Goal: Task Accomplishment & Management: Use online tool/utility

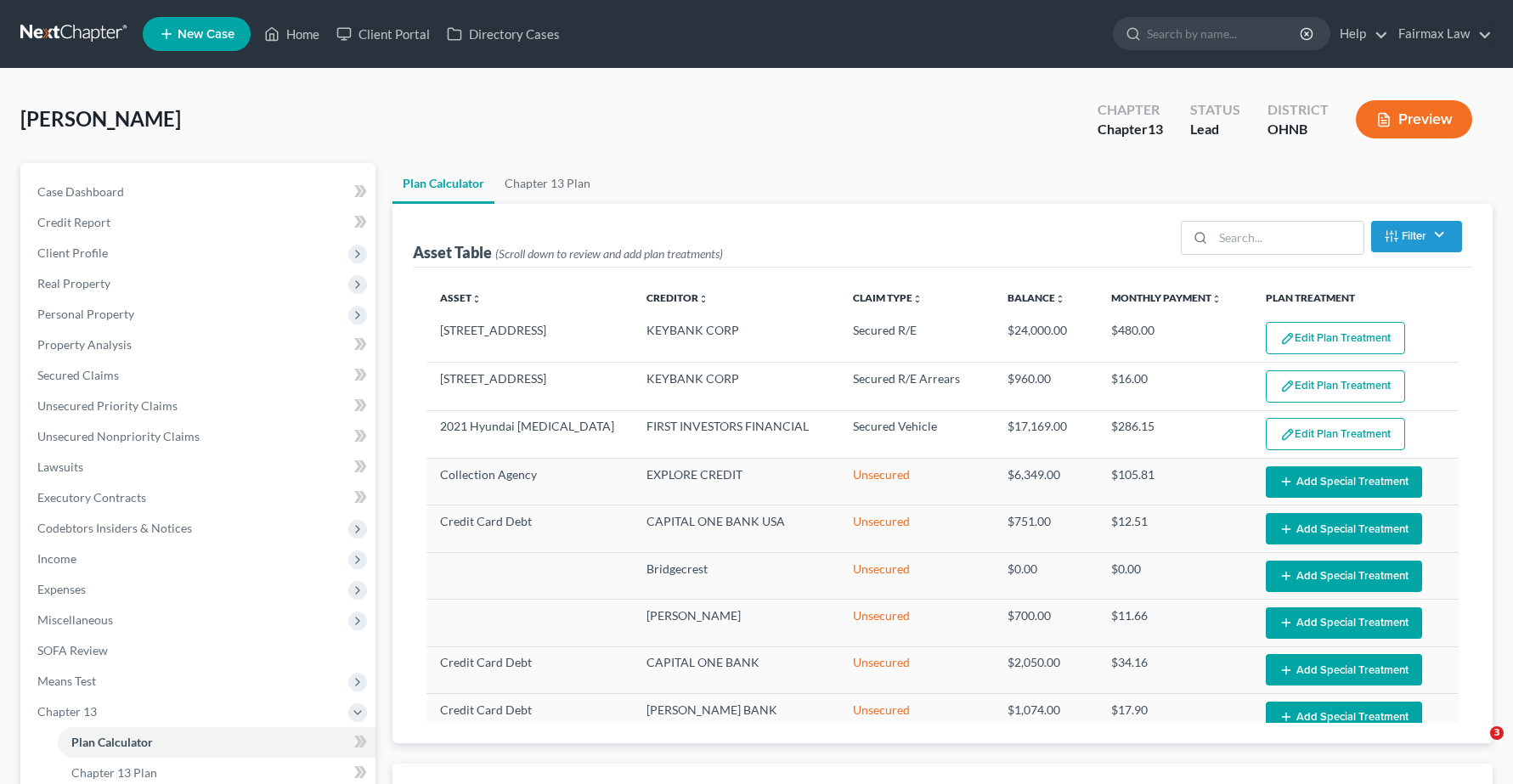
select select "59"
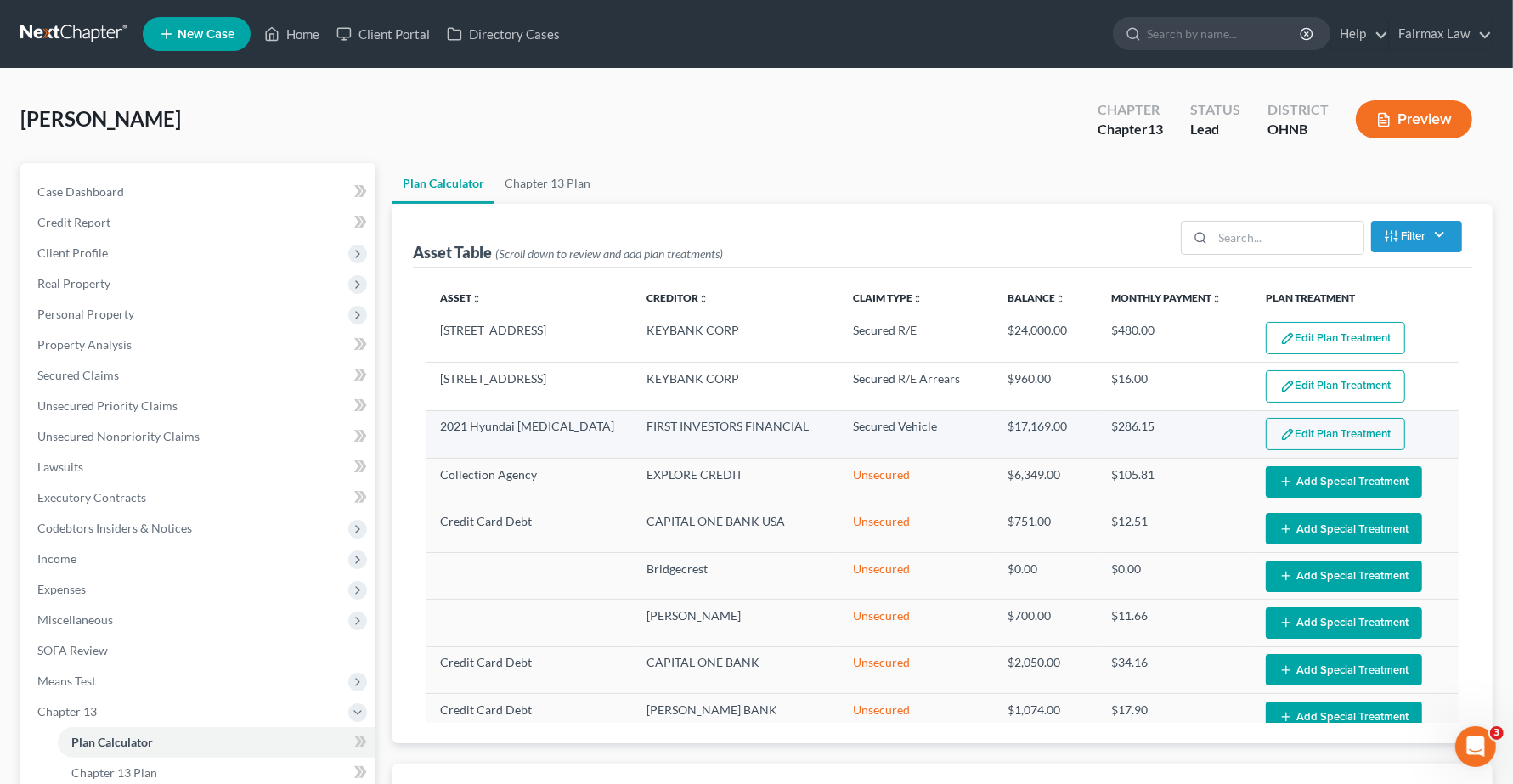
click at [1302, 434] on button "Edit Plan Treatment" at bounding box center [1336, 434] width 139 height 33
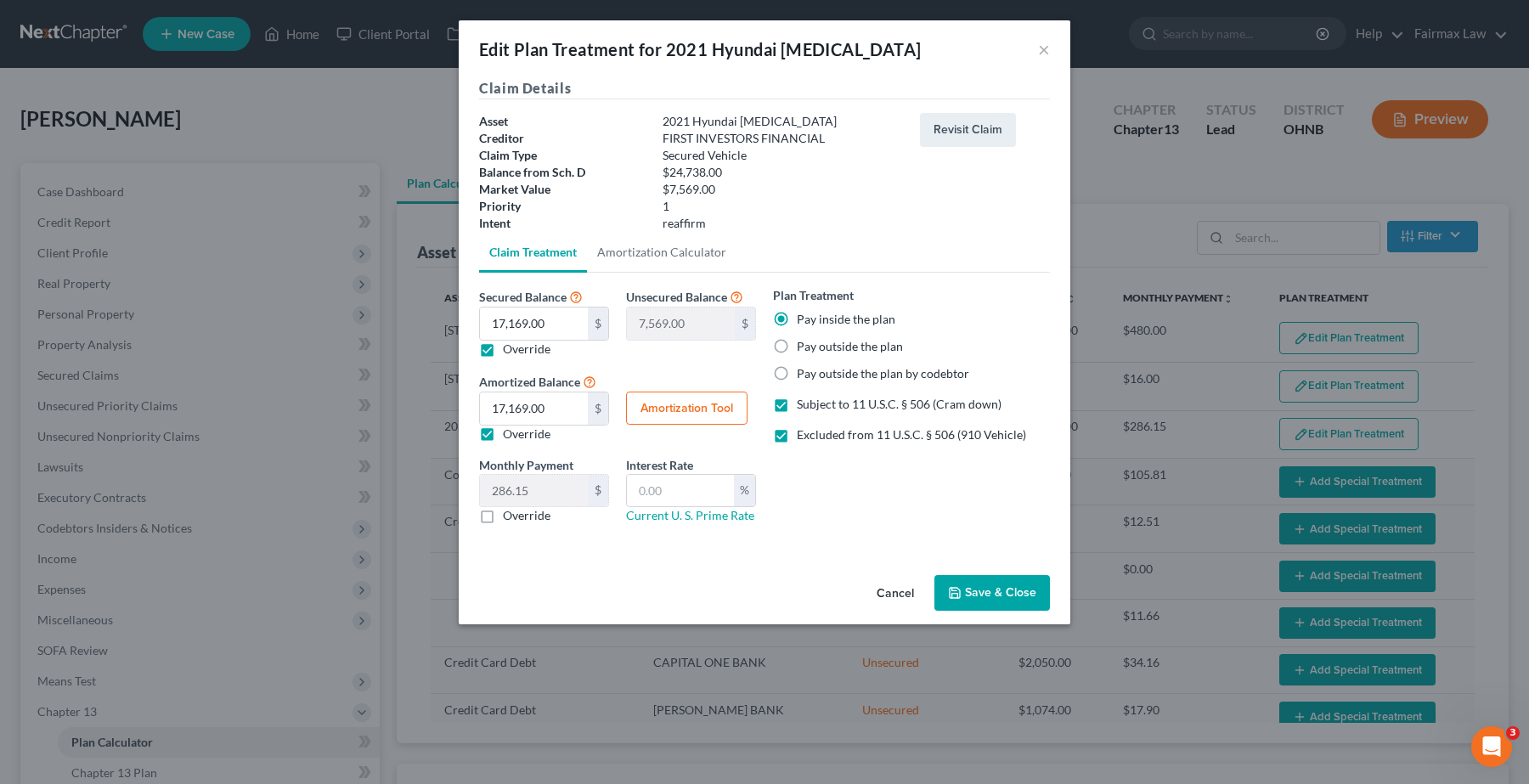
click at [1009, 589] on button "Save & Close" at bounding box center [992, 592] width 115 height 35
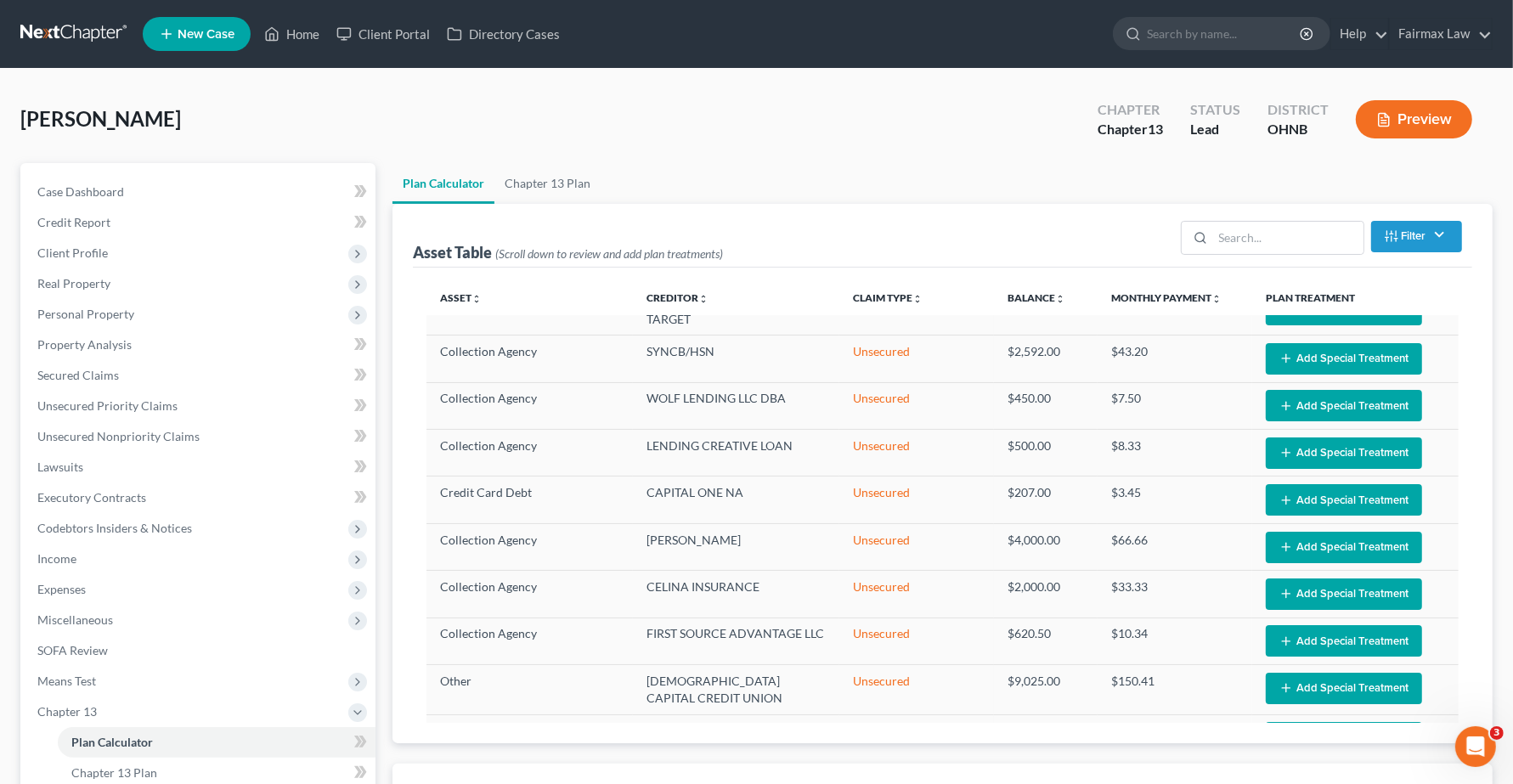
scroll to position [637, 0]
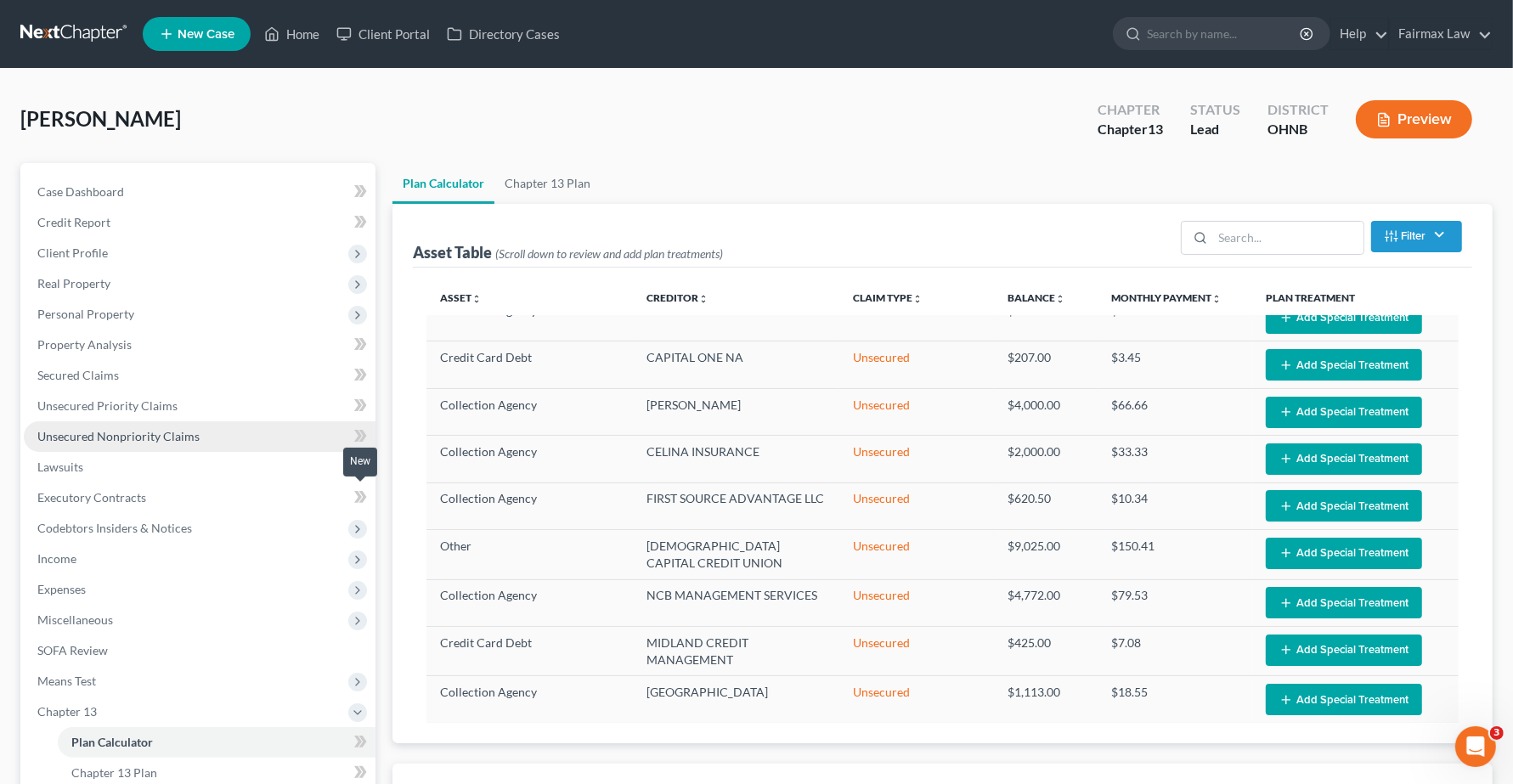
select select "59"
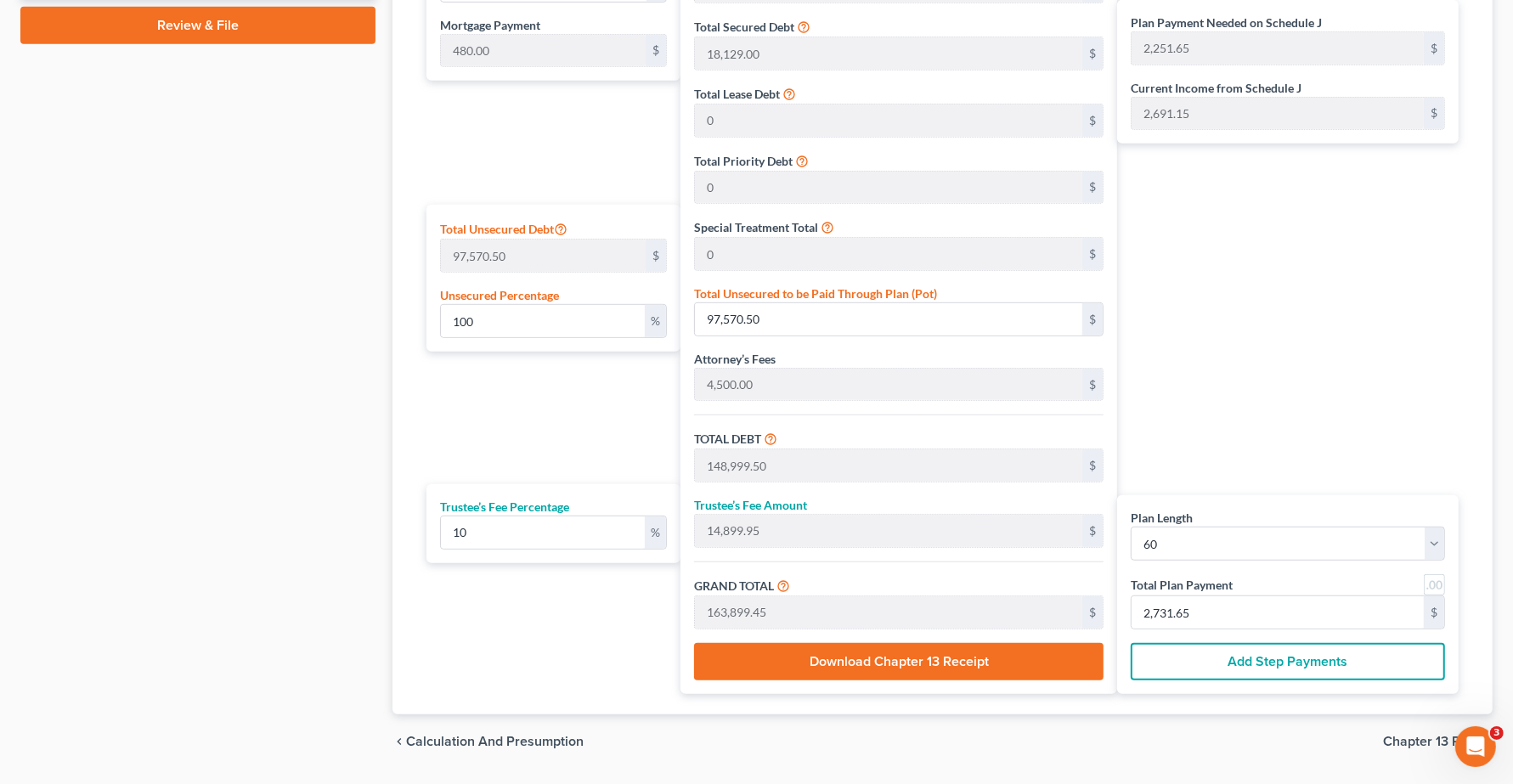
scroll to position [941, 0]
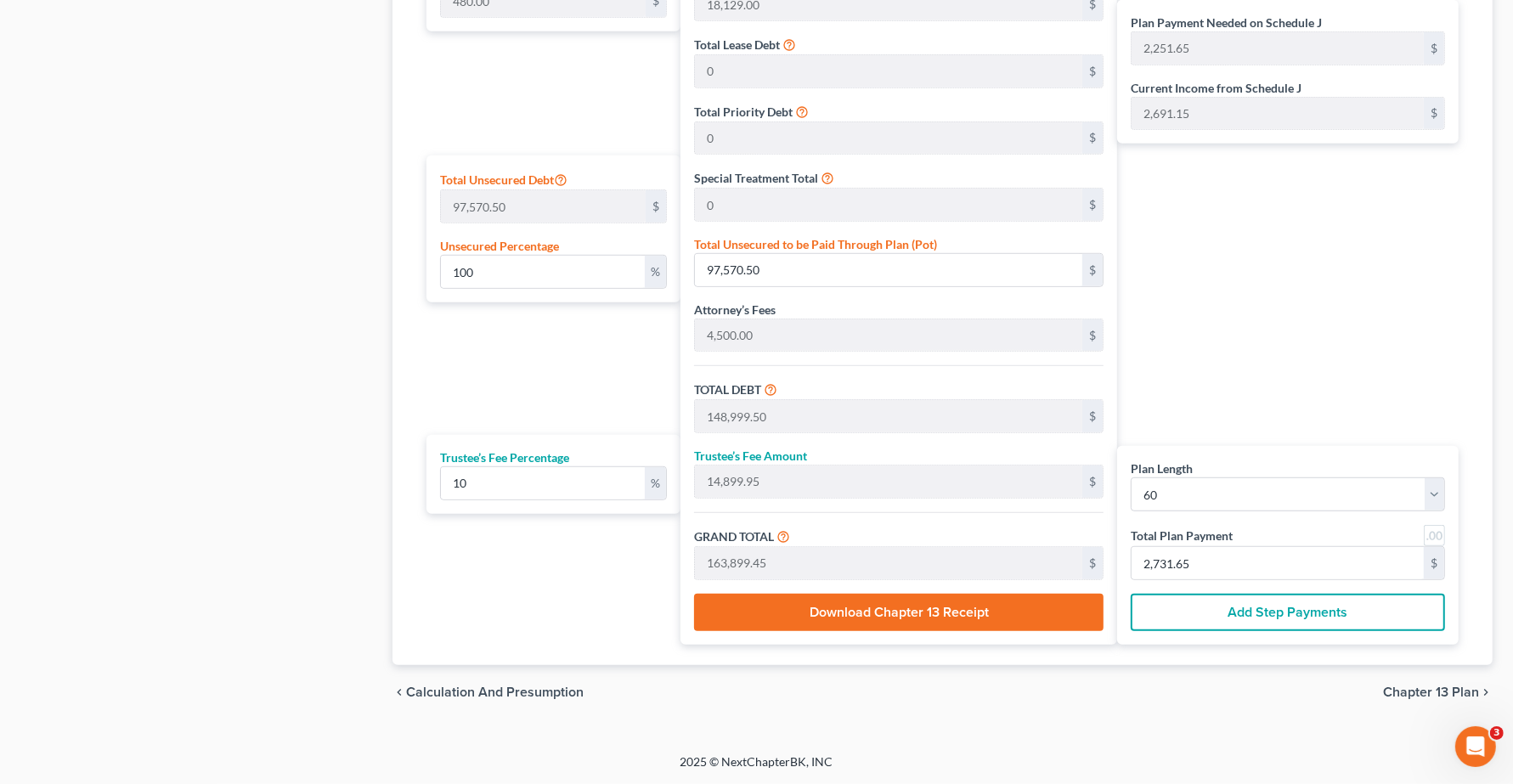
click at [1363, 323] on div "Plan Payment Needed on Schedule J 2,251.65 $ Current Income from Schedule J 2,6…" at bounding box center [1292, 266] width 350 height 756
click at [1221, 552] on input "2,731.65" at bounding box center [1278, 563] width 292 height 33
type input "0"
type input "109.09"
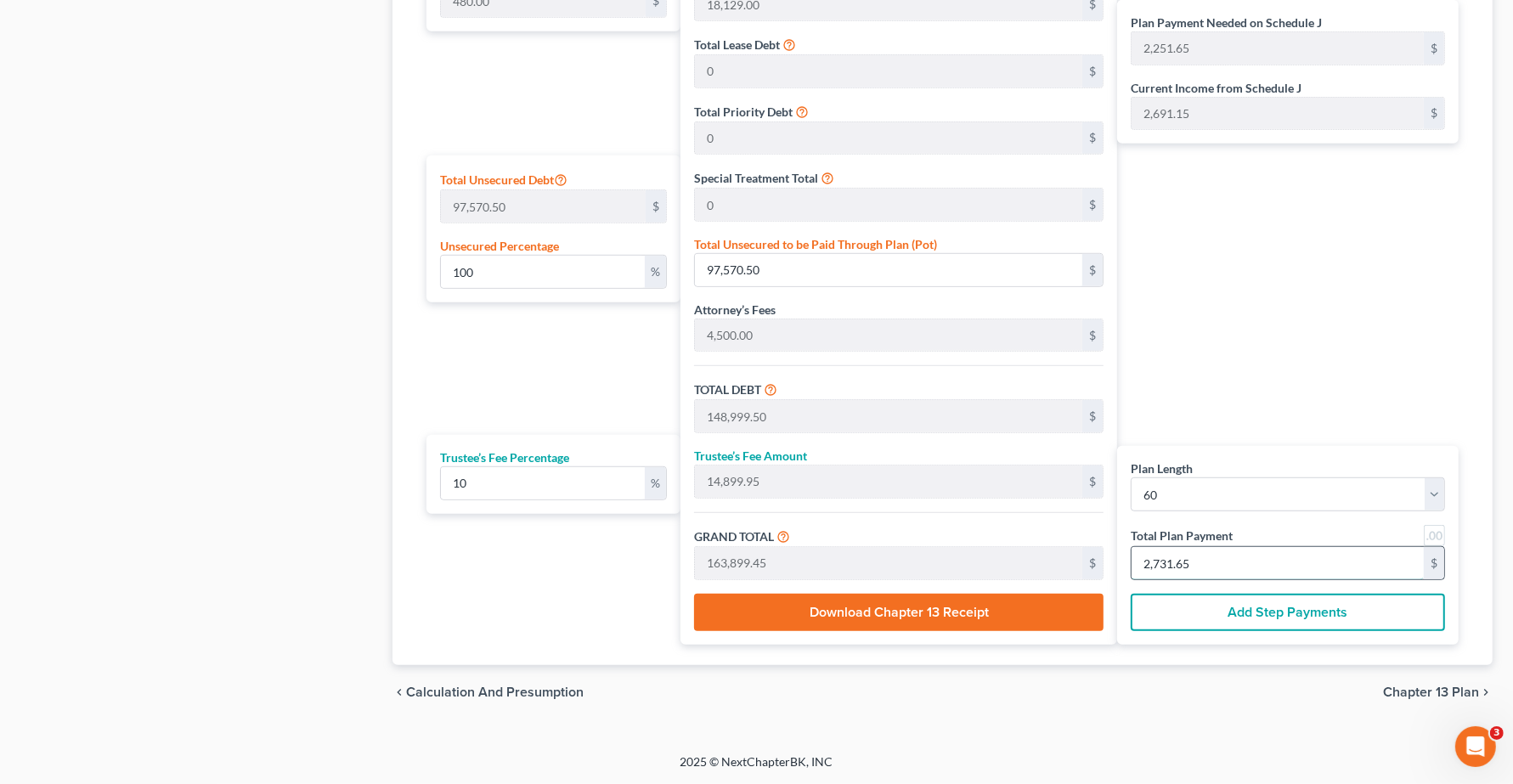
type input "10.90"
type input "120.00"
type input "2"
type input "1,472.72"
type input "147.27"
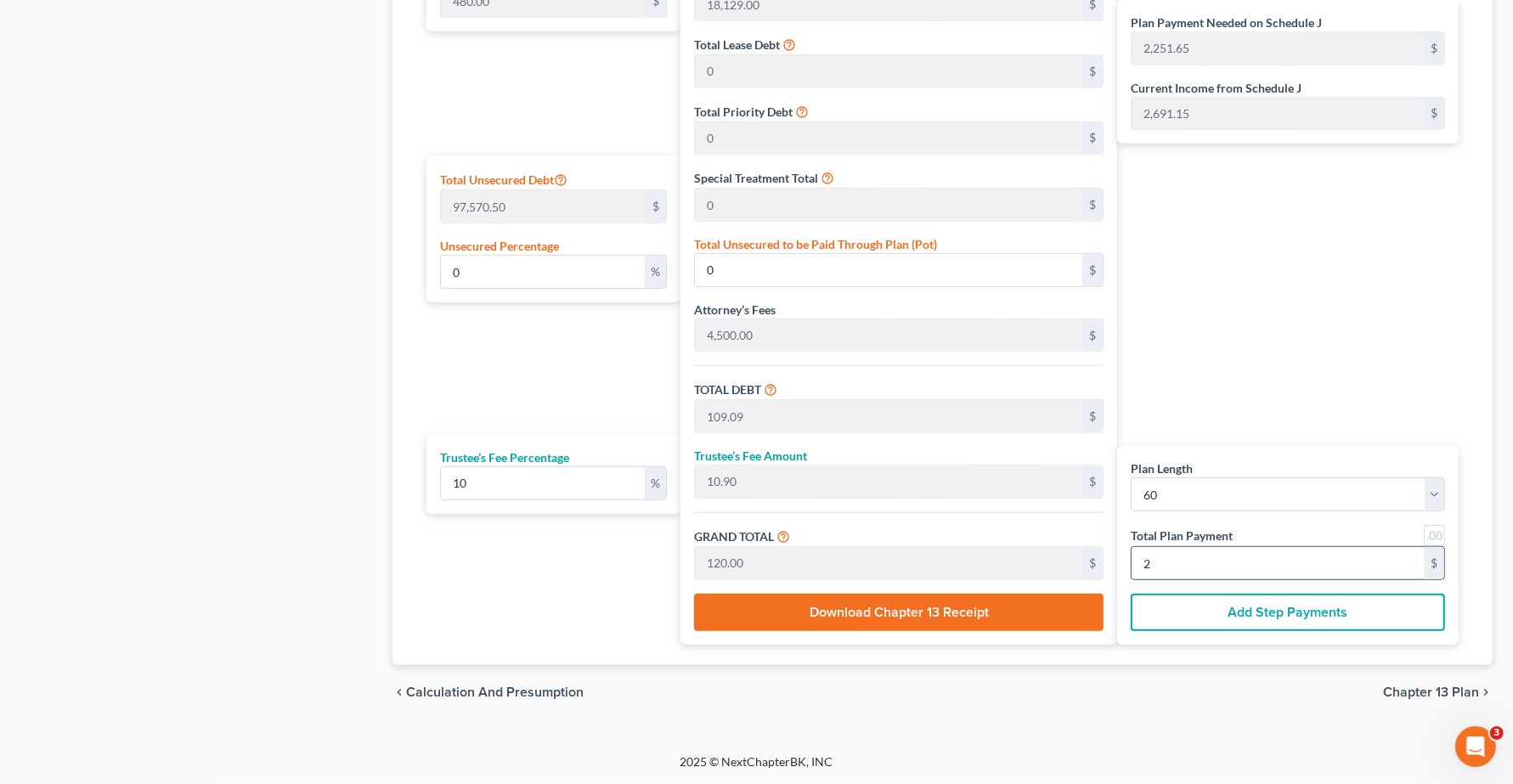
type input "1,620.00"
type input "27"
type input "14,890.90"
type input "1,489.09"
type input "16,380.00"
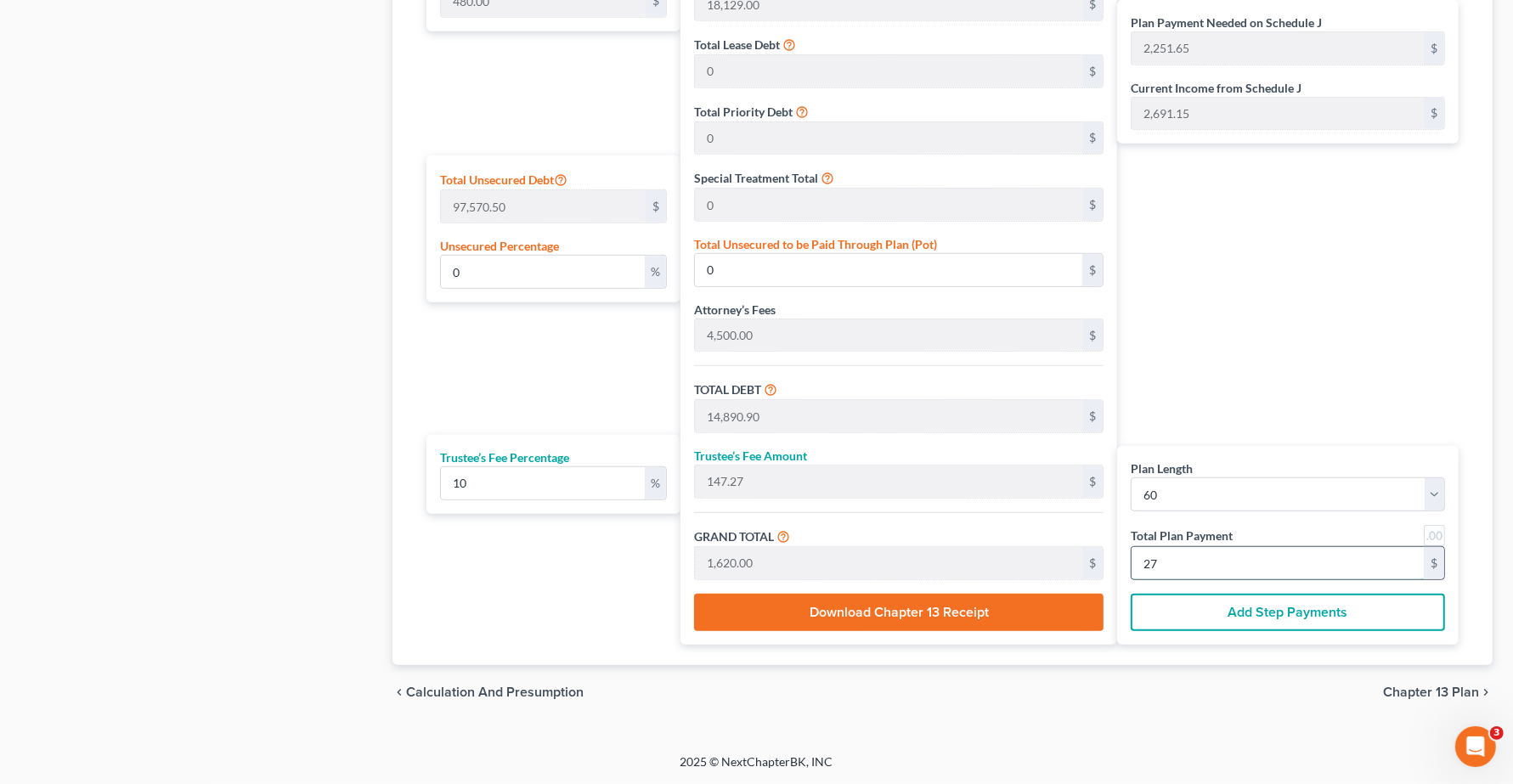
type input "273"
type input "100.02"
type input "97,589.18"
type input "149,018.18"
type input "14,901.81"
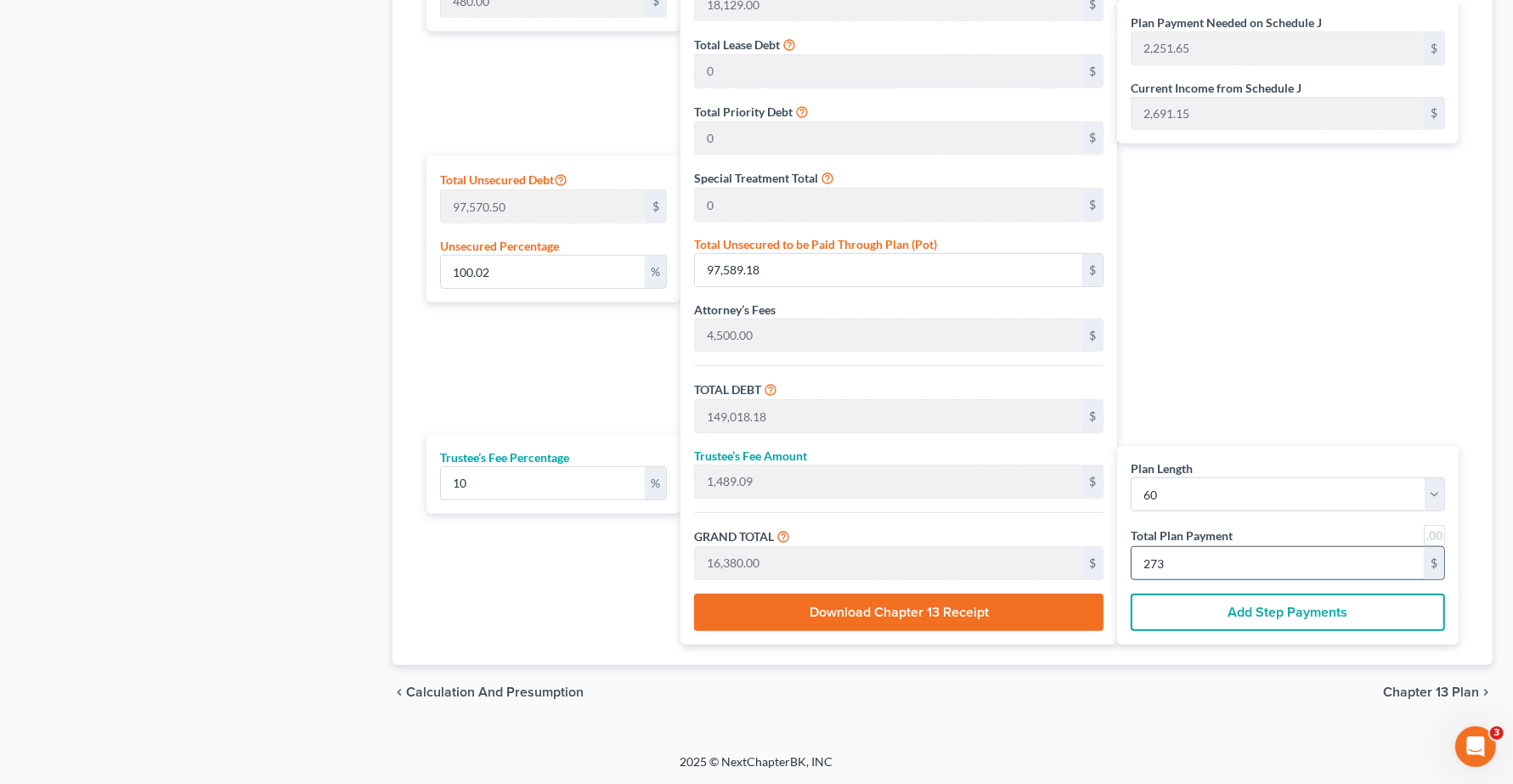
type input "163,920.00"
type input "2,732.00"
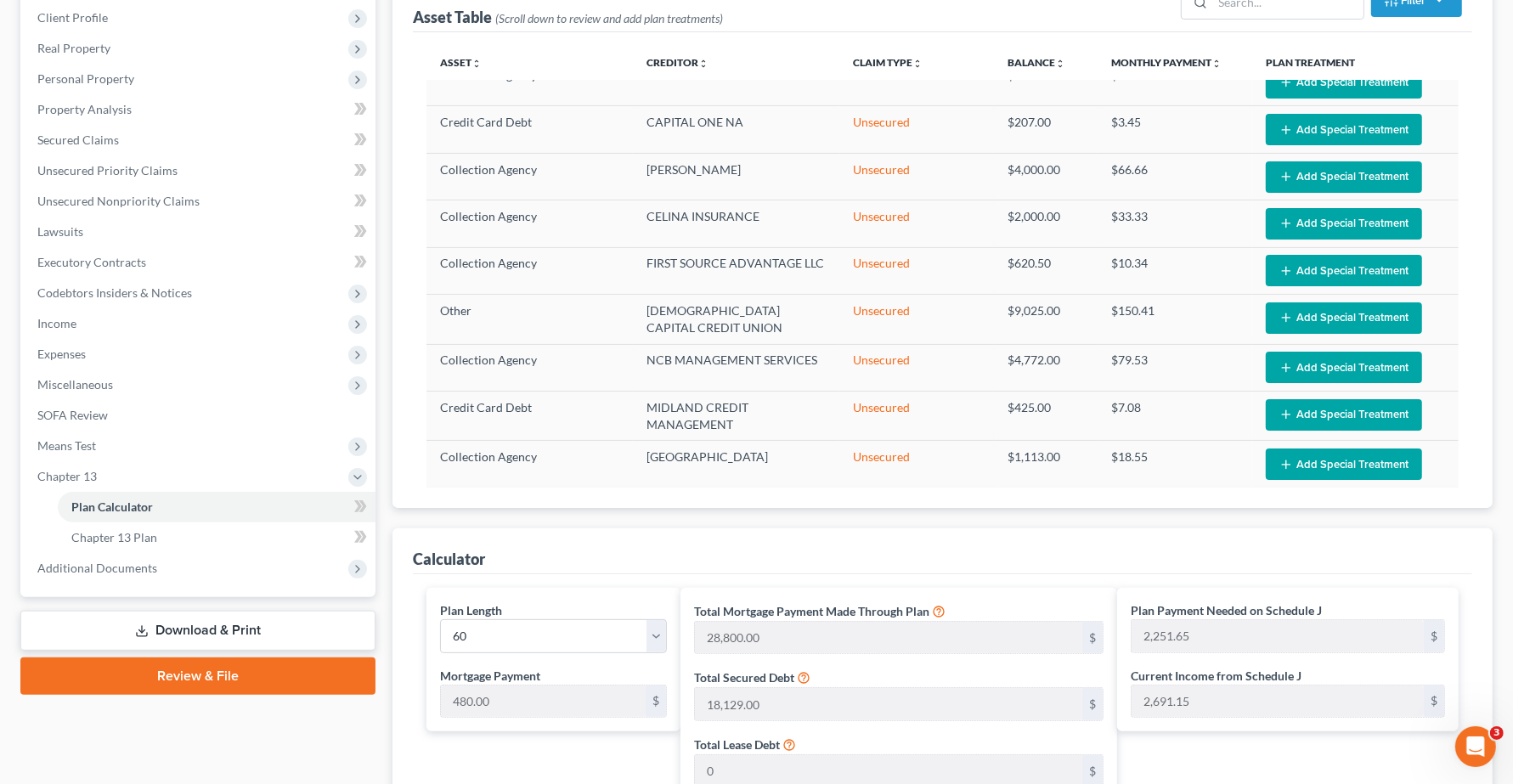
scroll to position [198, 0]
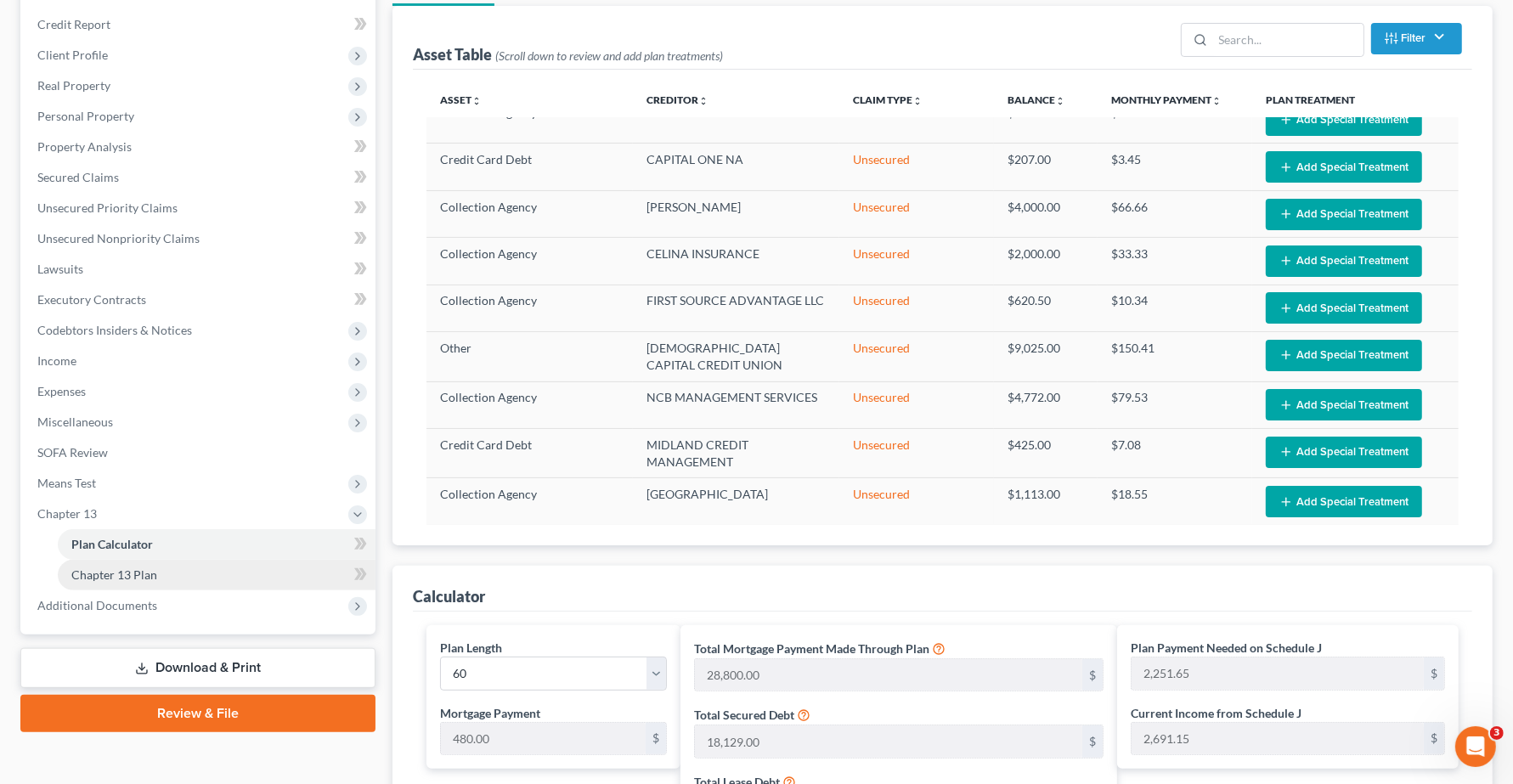
click at [115, 572] on span "Chapter 13 Plan" at bounding box center [114, 574] width 86 height 15
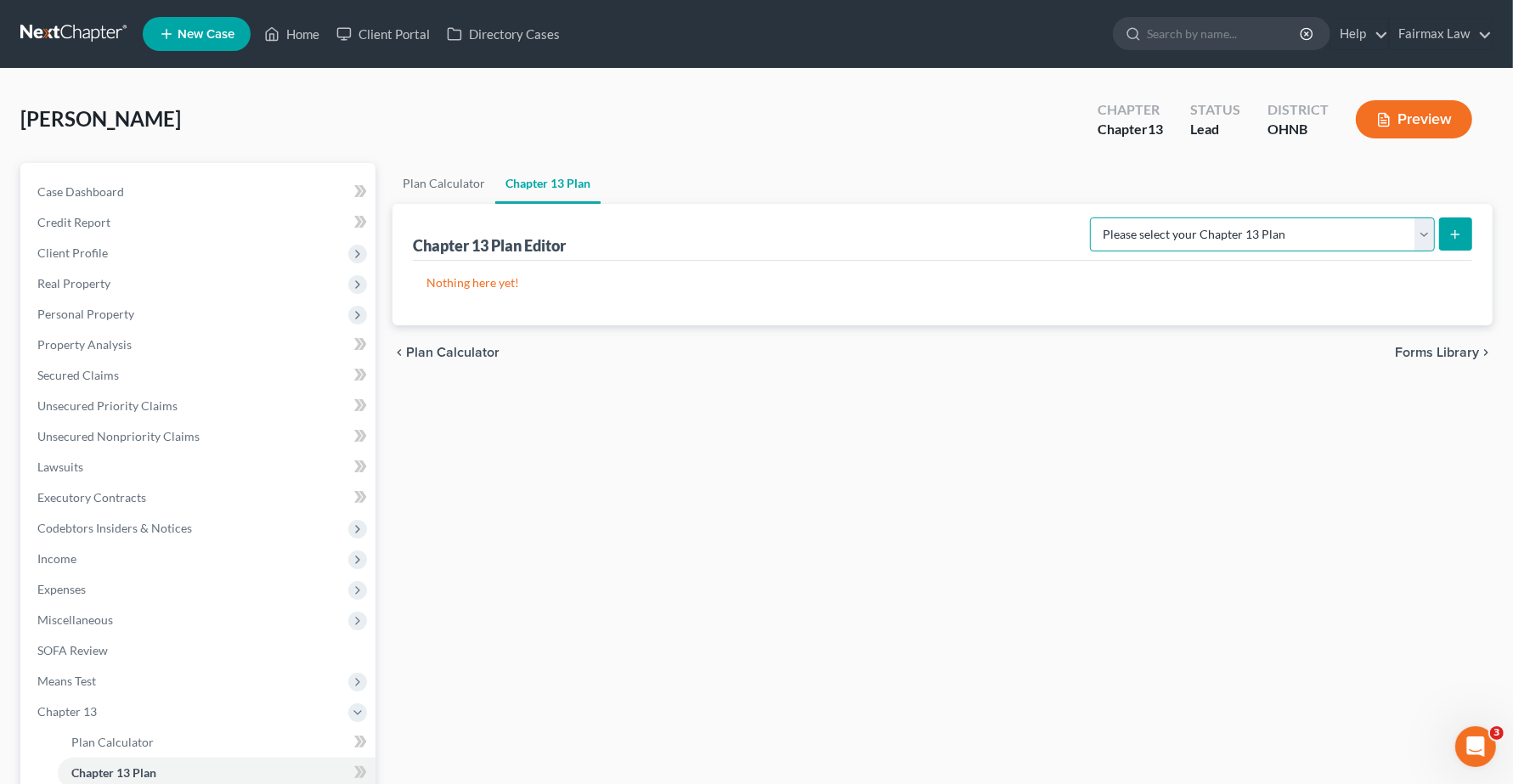
click at [1351, 243] on select "Please select your Chapter 13 Plan National Form Plan - Official Form 113 North…" at bounding box center [1262, 235] width 345 height 34
select select "0"
click at [1190, 217] on select "Please select your Chapter 13 Plan National Form Plan - Official Form 113 North…" at bounding box center [1262, 235] width 345 height 34
click at [1458, 235] on line "submit" at bounding box center [1455, 235] width 8 height 0
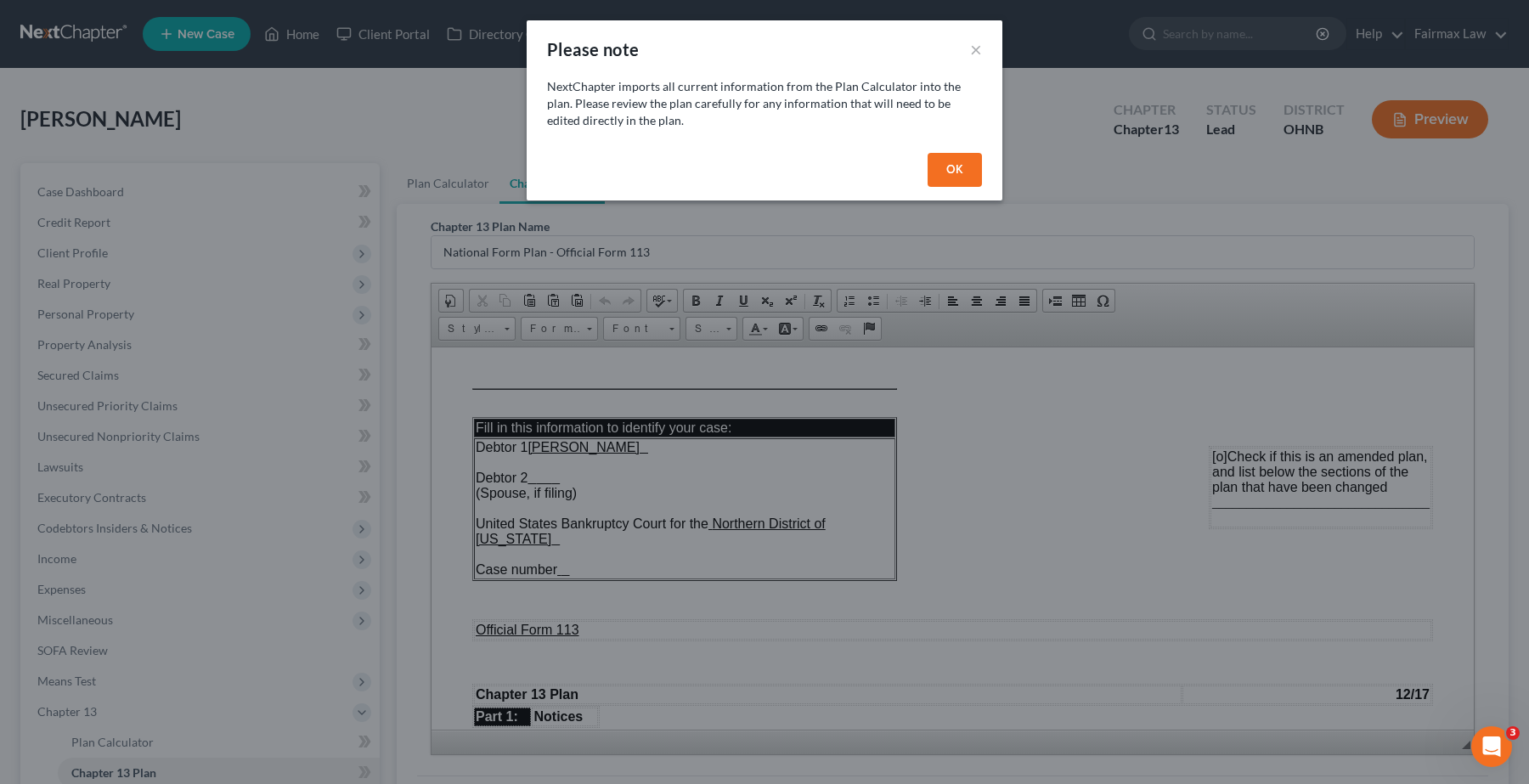
click at [967, 170] on button "OK" at bounding box center [955, 170] width 54 height 34
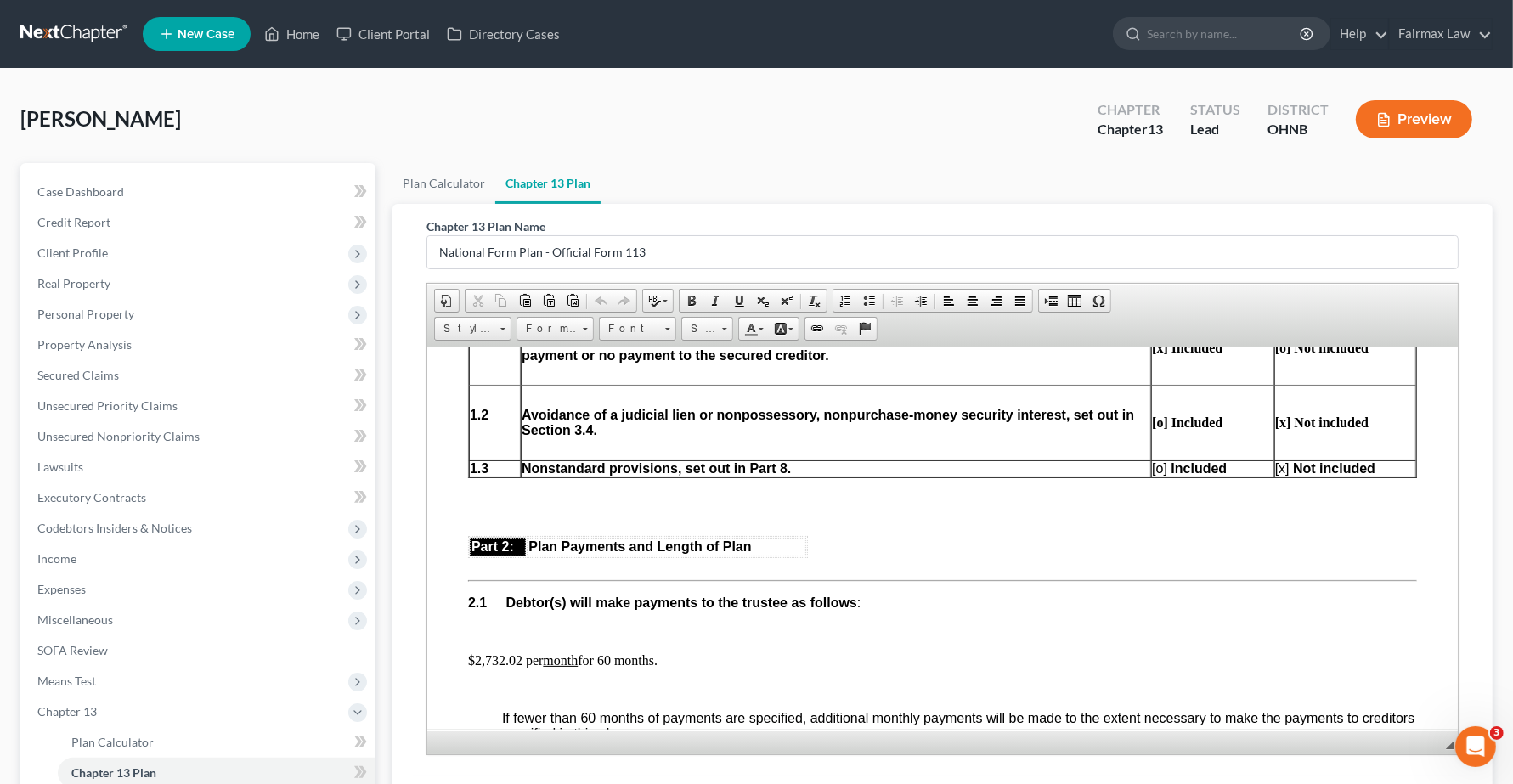
scroll to position [849, 0]
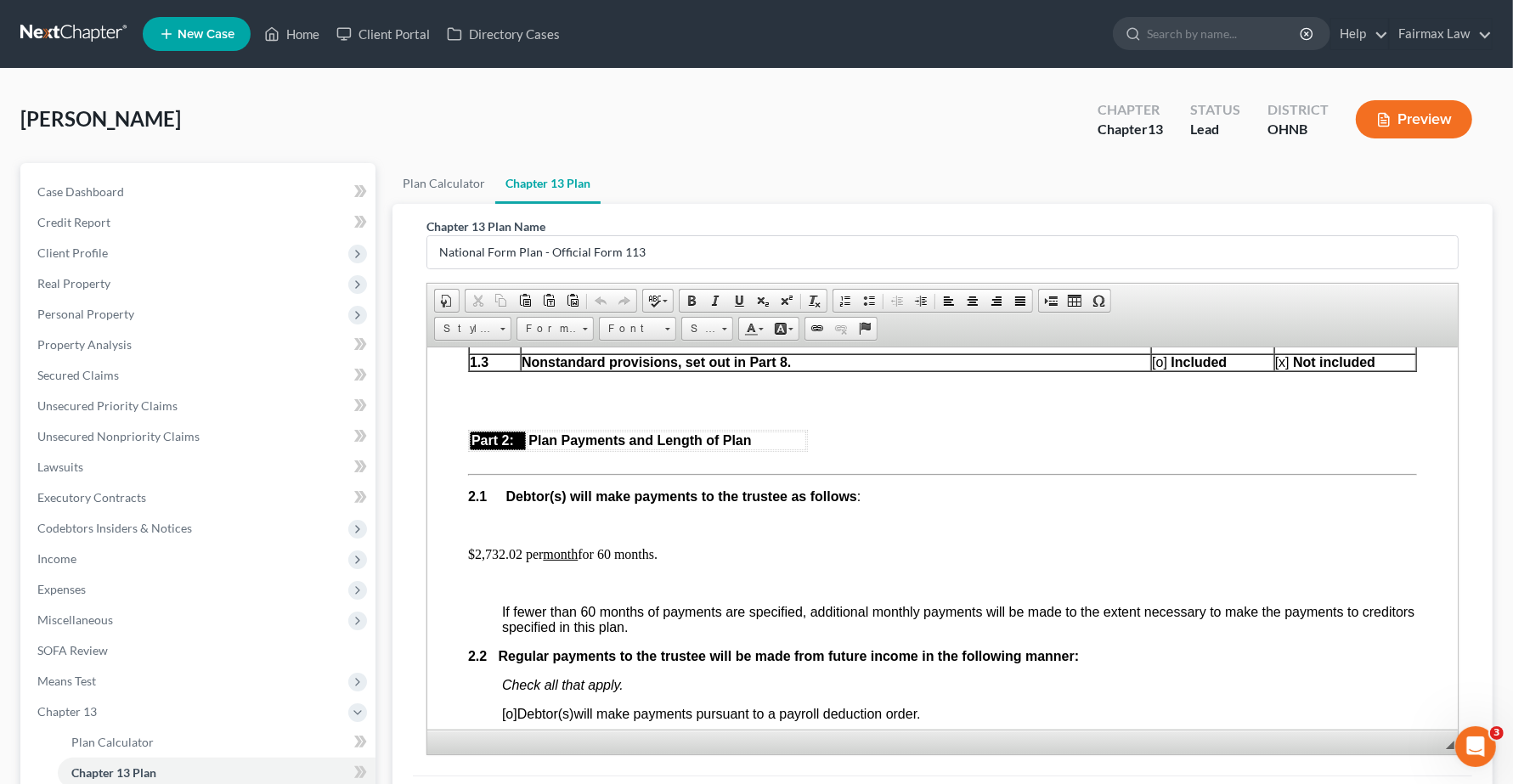
click at [518, 561] on p "$2,732.02 per month for 60 months." at bounding box center [942, 554] width 949 height 15
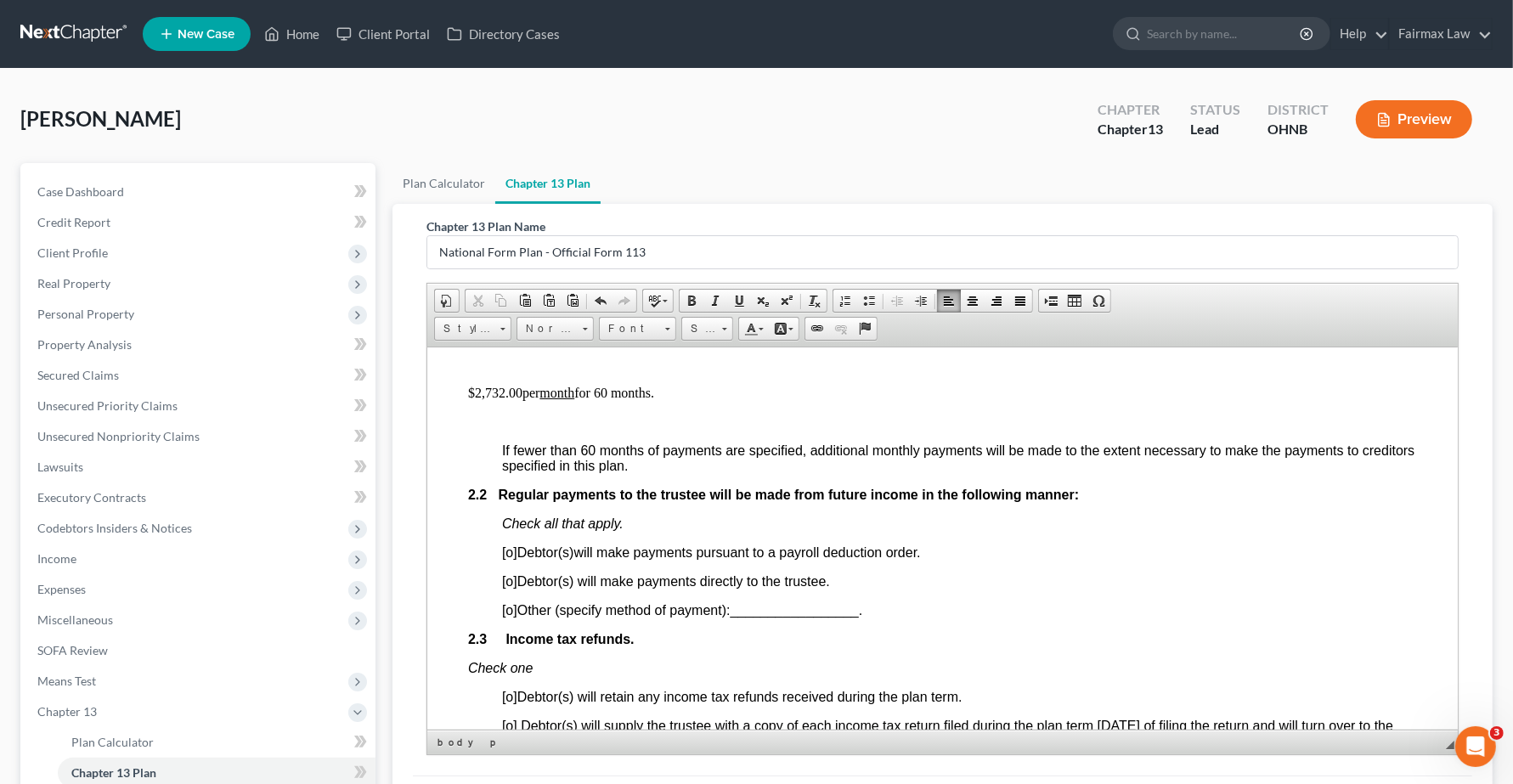
scroll to position [1062, 0]
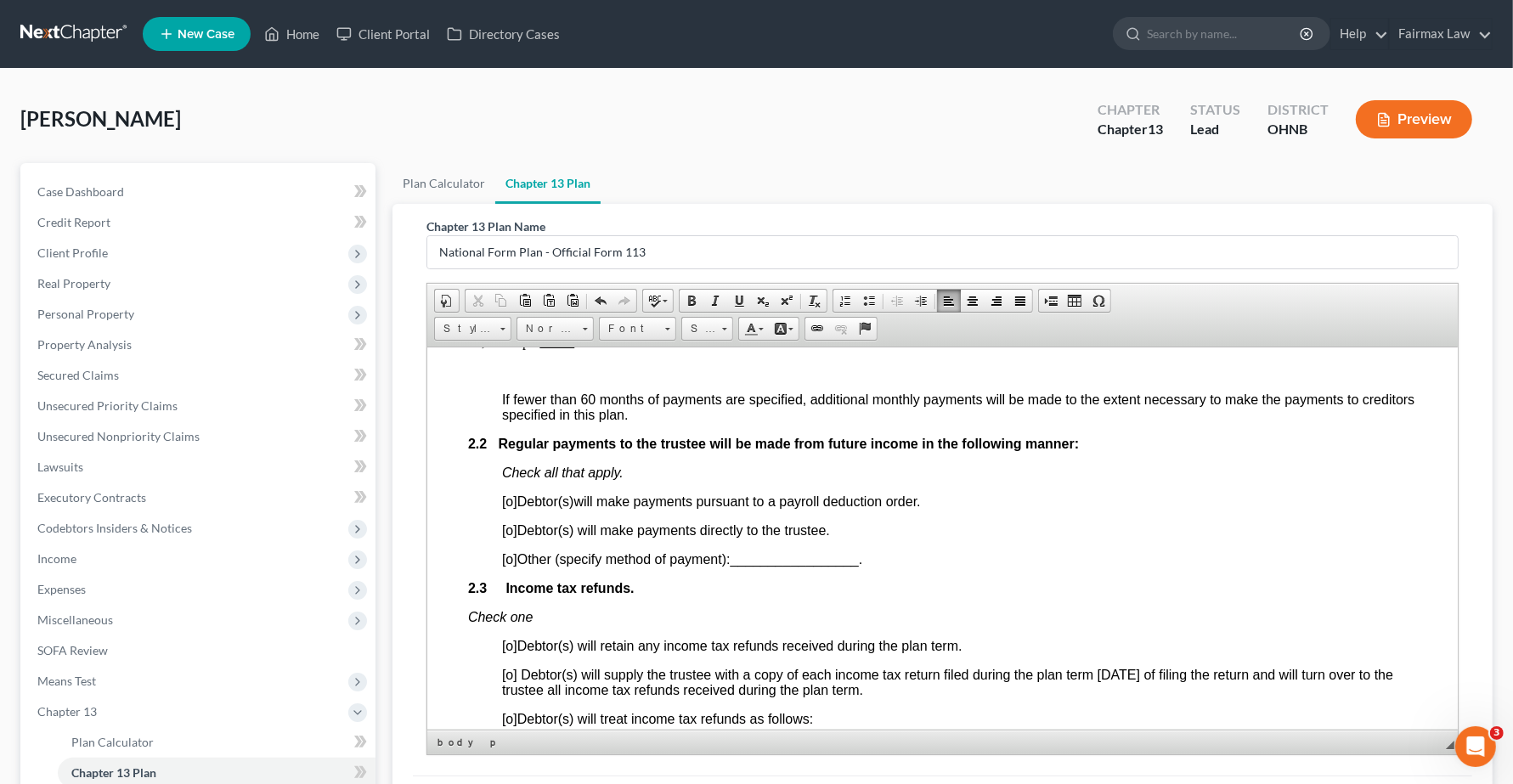
drag, startPoint x: 508, startPoint y: 522, endPoint x: 555, endPoint y: 520, distance: 47.0
click at [509, 508] on span "[o]" at bounding box center [510, 500] width 15 height 15
click at [513, 508] on span "[o]" at bounding box center [510, 500] width 15 height 15
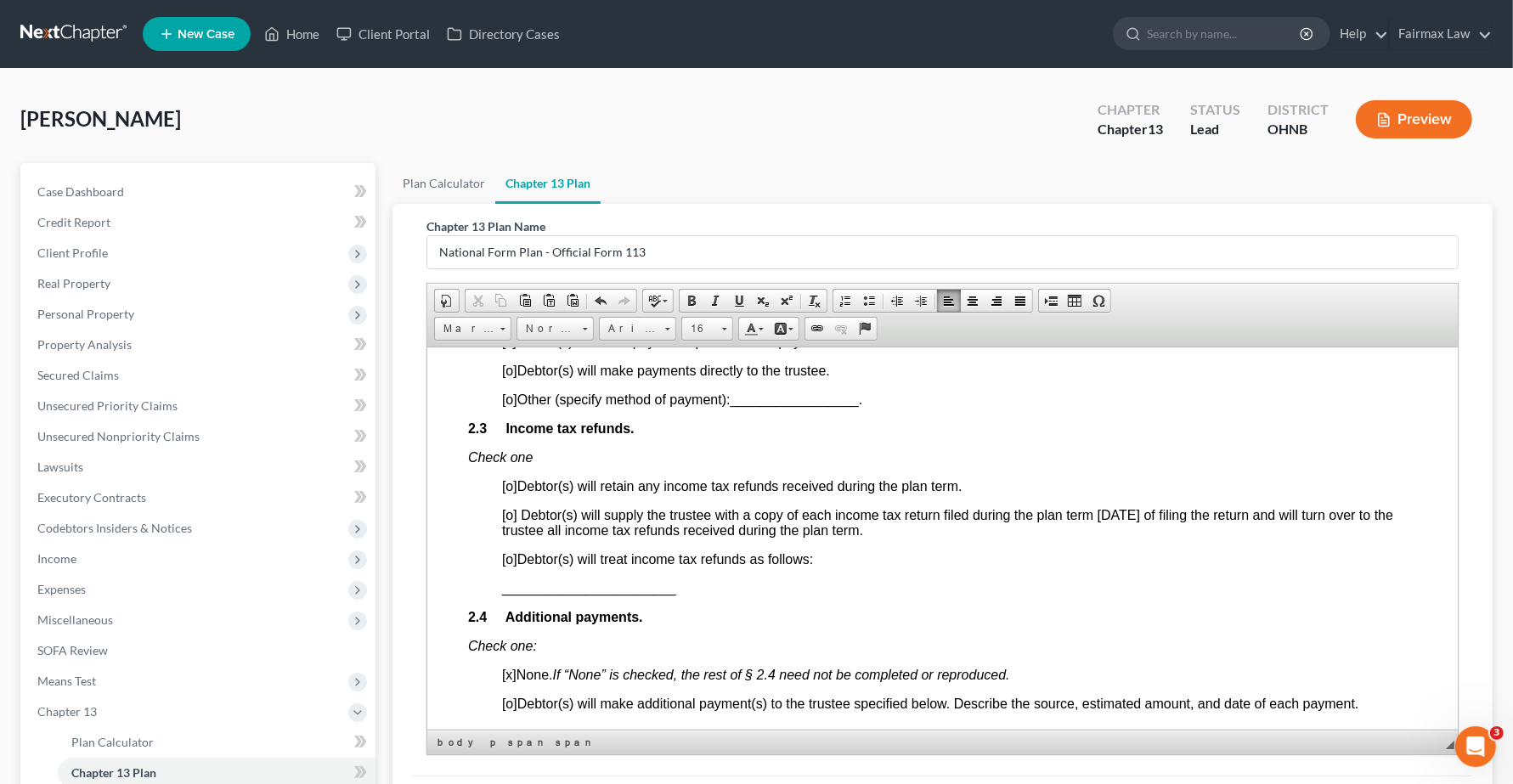
scroll to position [1274, 0]
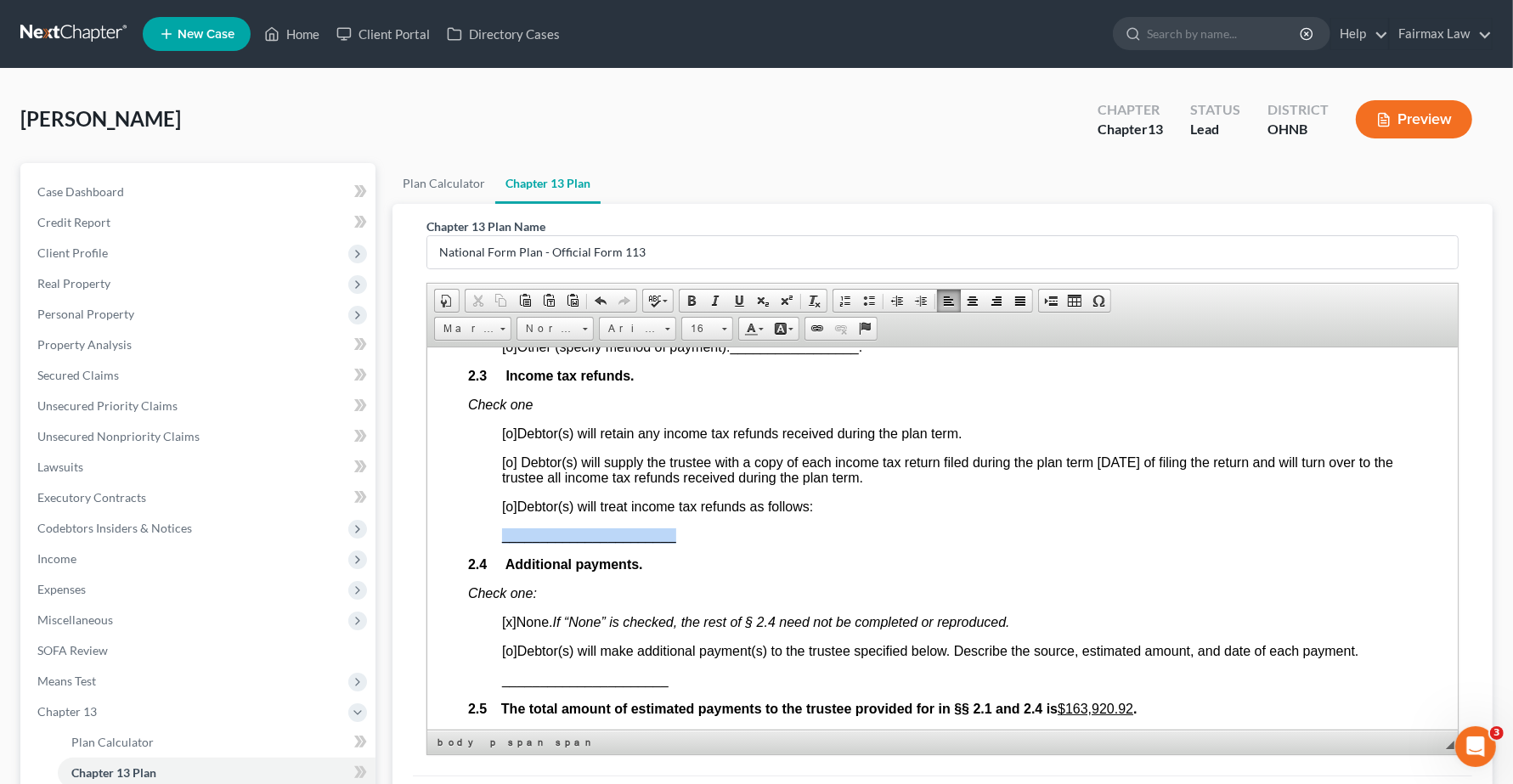
drag, startPoint x: 498, startPoint y: 571, endPoint x: 732, endPoint y: 567, distance: 234.0
drag, startPoint x: 484, startPoint y: 579, endPoint x: 574, endPoint y: 581, distance: 90.0
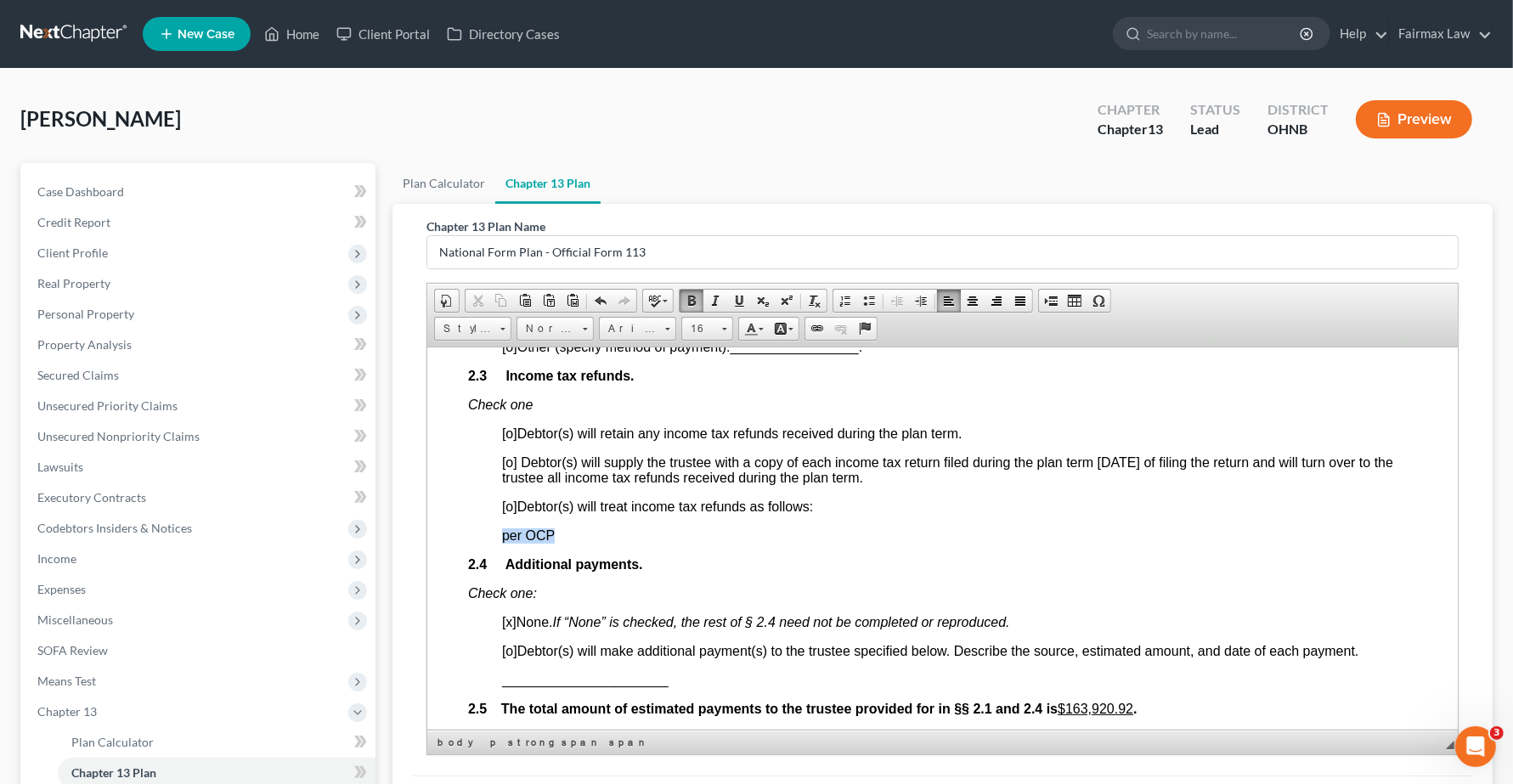
drag, startPoint x: 481, startPoint y: 573, endPoint x: 612, endPoint y: 572, distance: 131.0
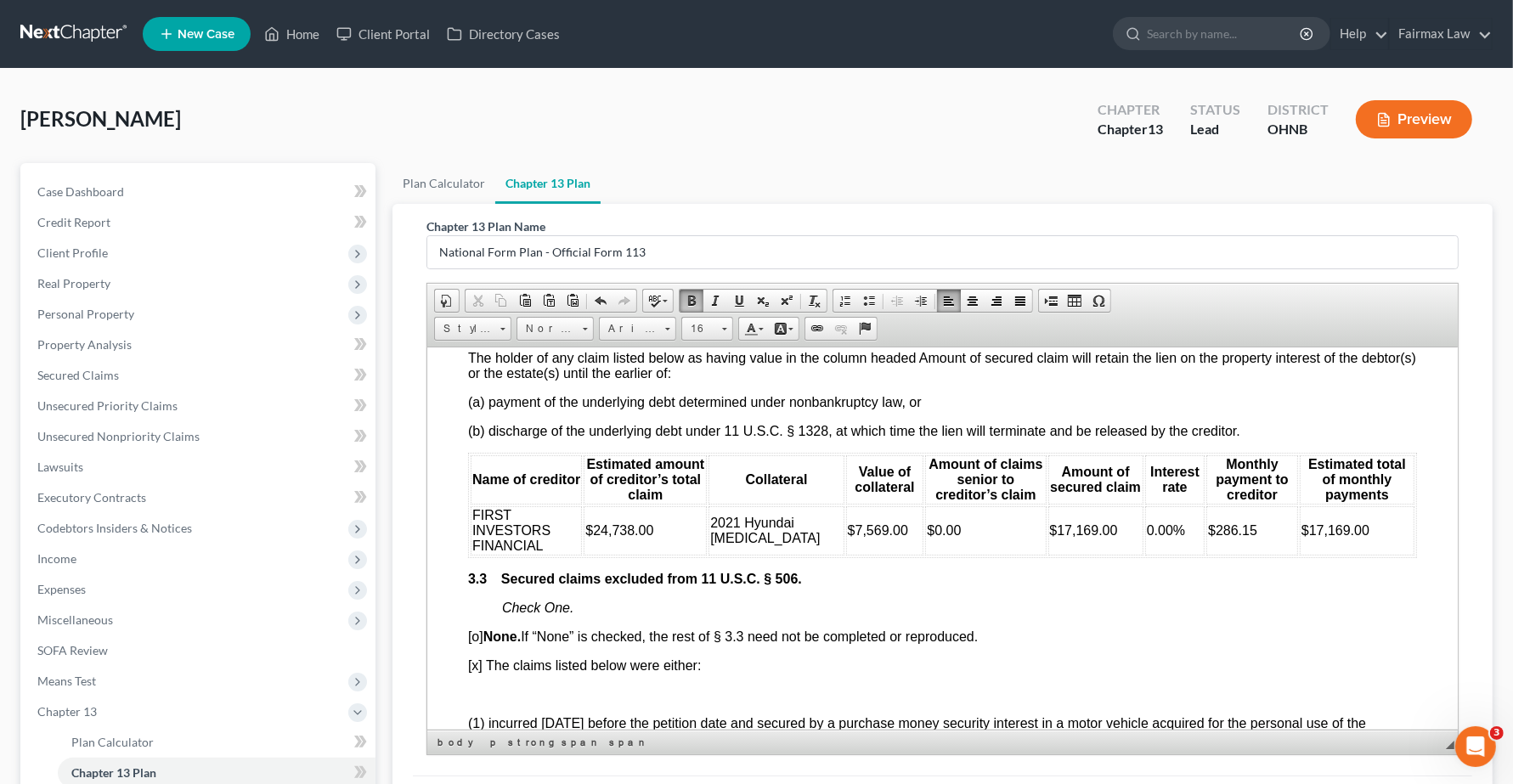
scroll to position [2336, 0]
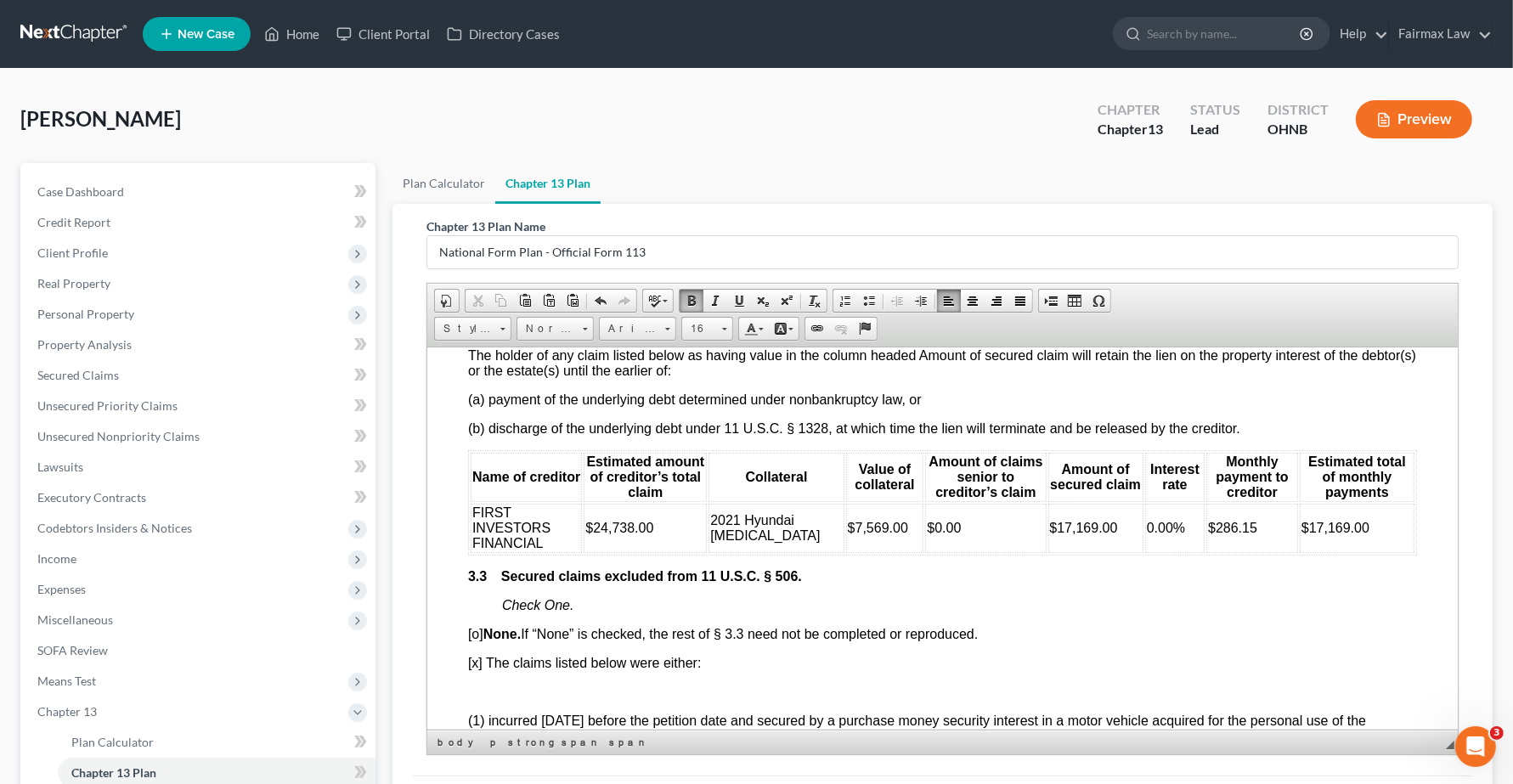
click at [1147, 534] on span "0.00%" at bounding box center [1166, 527] width 38 height 15
click at [1007, 584] on p "3.3 Secured claims excluded from 11 U.S.C. § 506." at bounding box center [942, 576] width 949 height 15
click at [68, 370] on span "Secured Claims" at bounding box center [77, 375] width 82 height 15
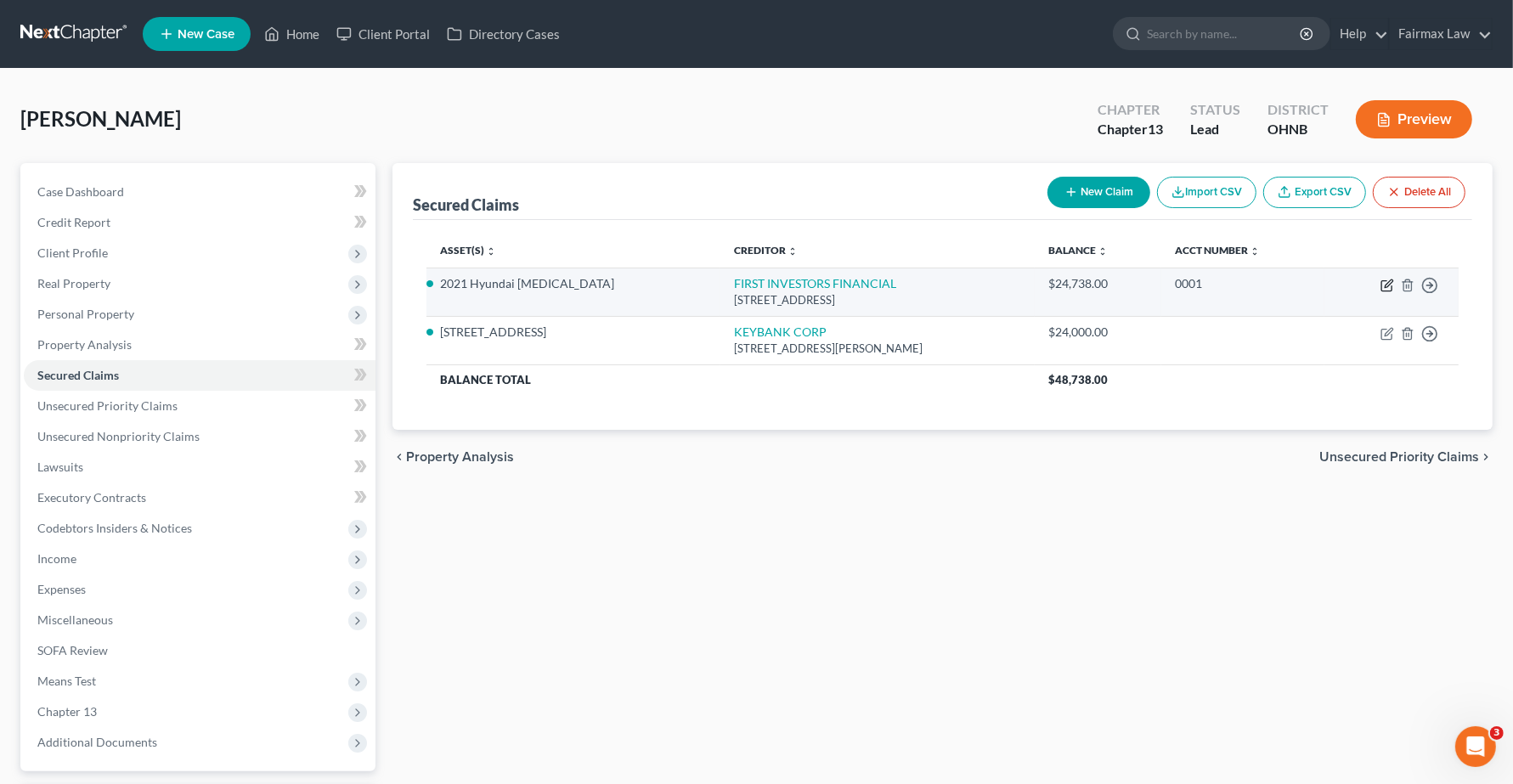
click at [1387, 285] on icon "button" at bounding box center [1388, 283] width 8 height 8
select select "4"
select select "2"
select select "0"
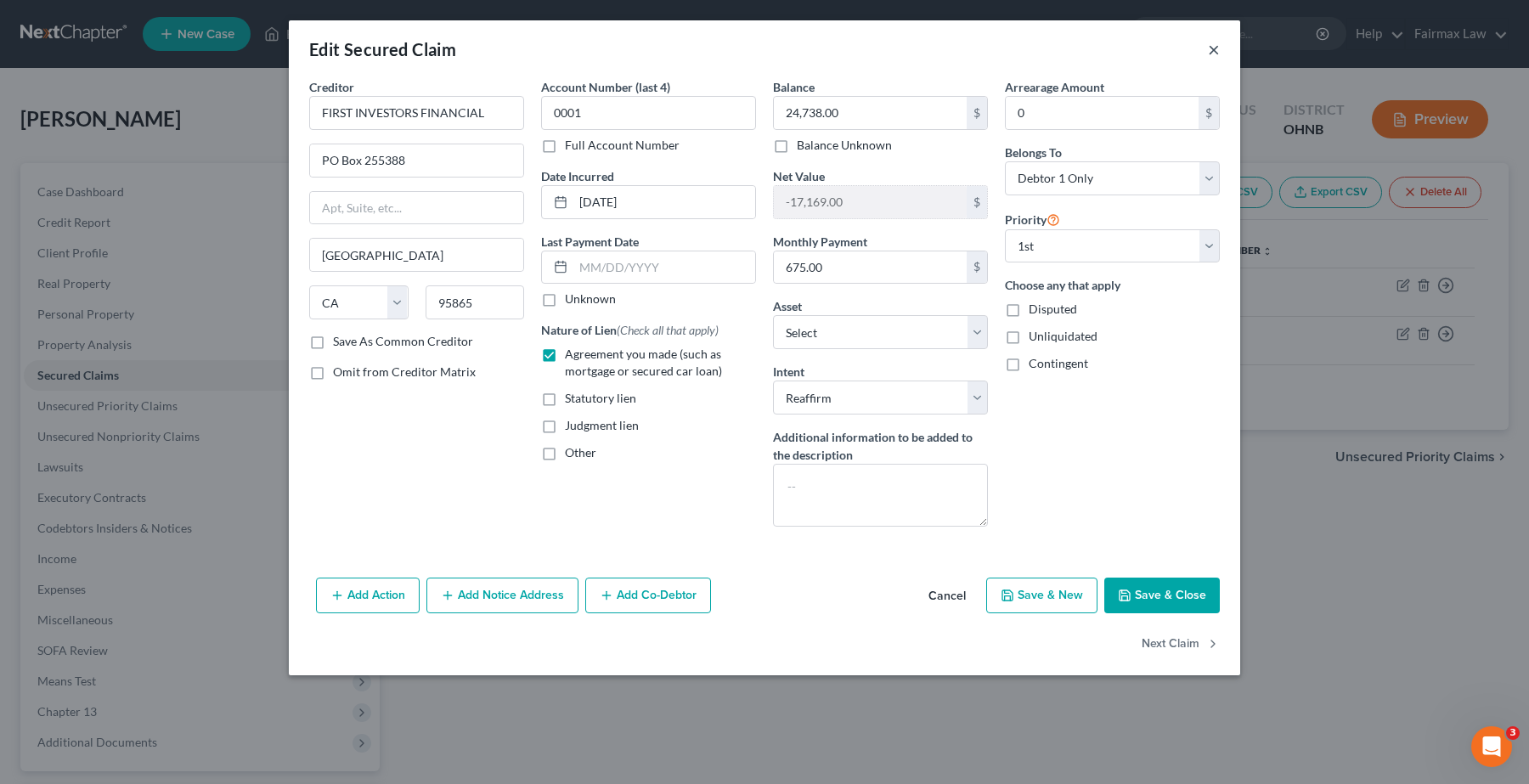
click at [1209, 49] on button "×" at bounding box center [1214, 49] width 12 height 21
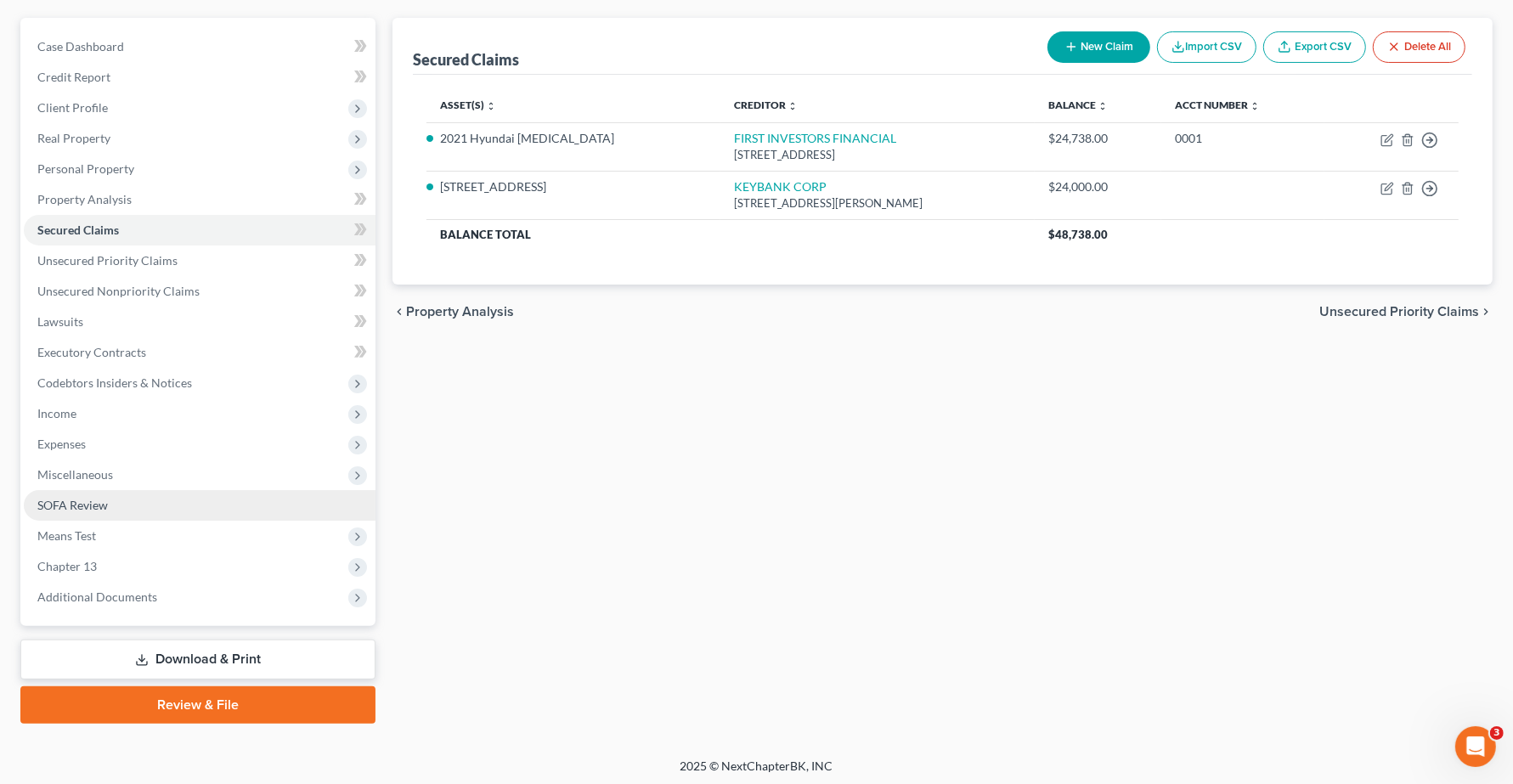
scroll to position [147, 0]
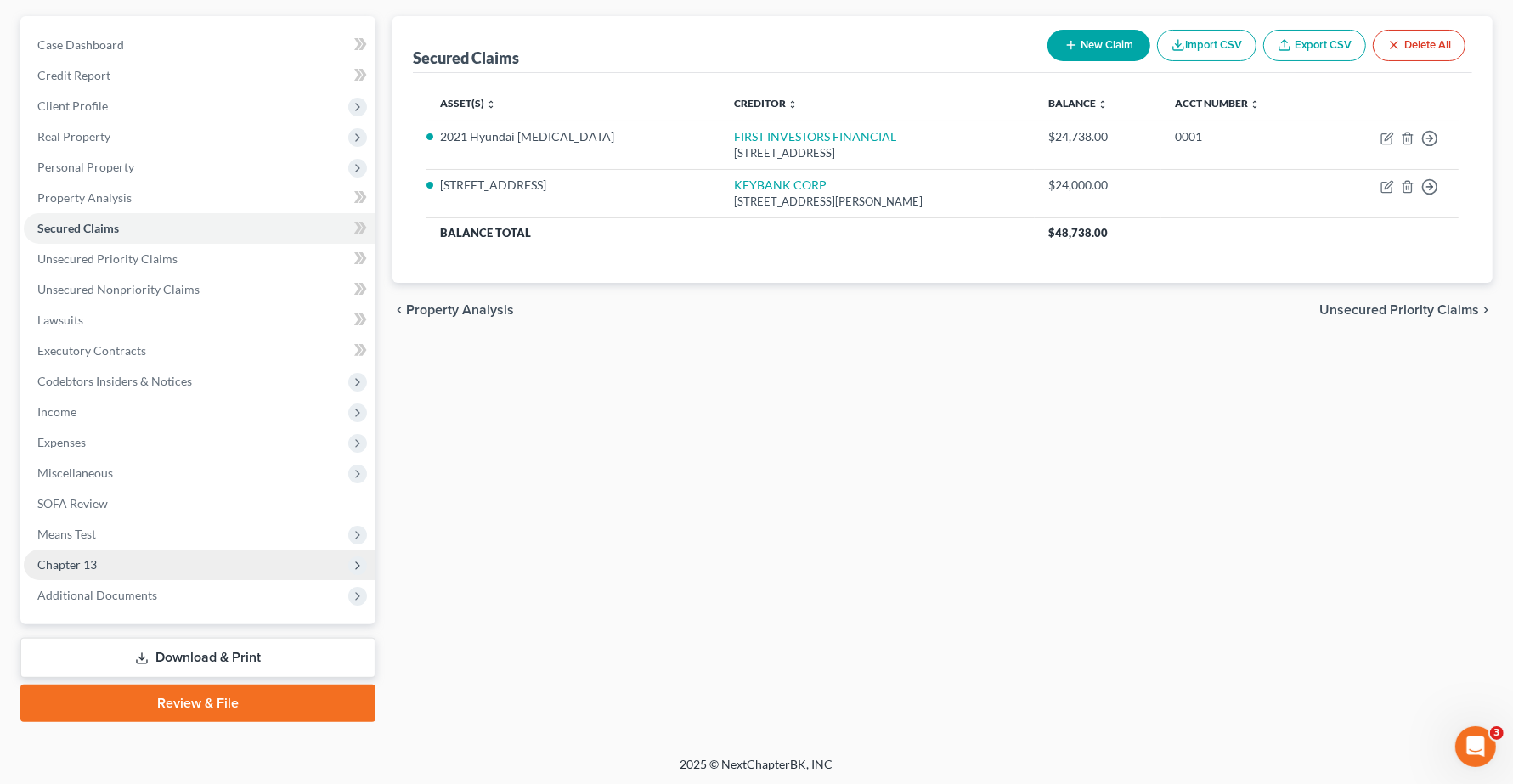
click at [71, 570] on span "Chapter 13" at bounding box center [200, 565] width 352 height 31
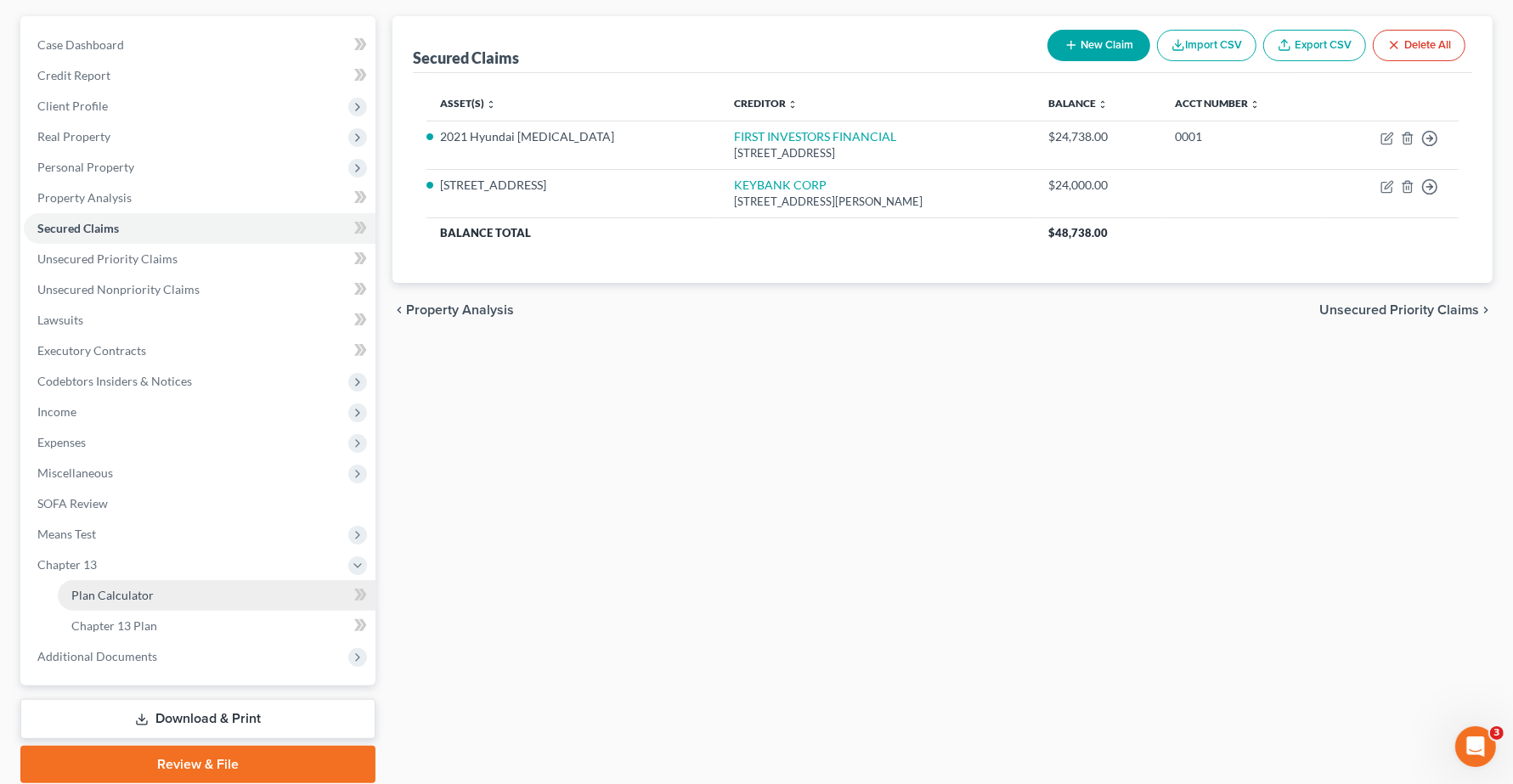
click at [86, 597] on span "Plan Calculator" at bounding box center [113, 595] width 83 height 15
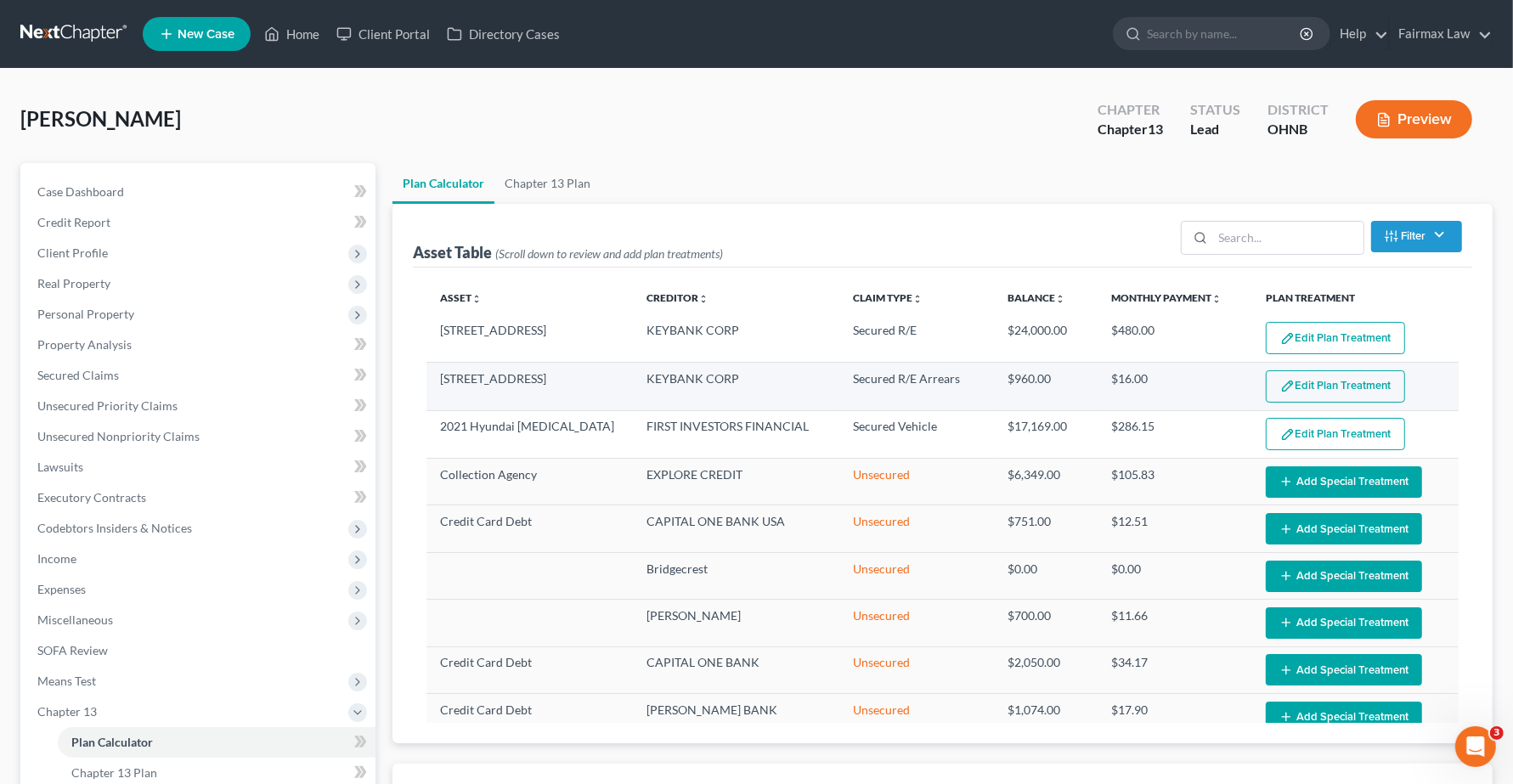
select select "59"
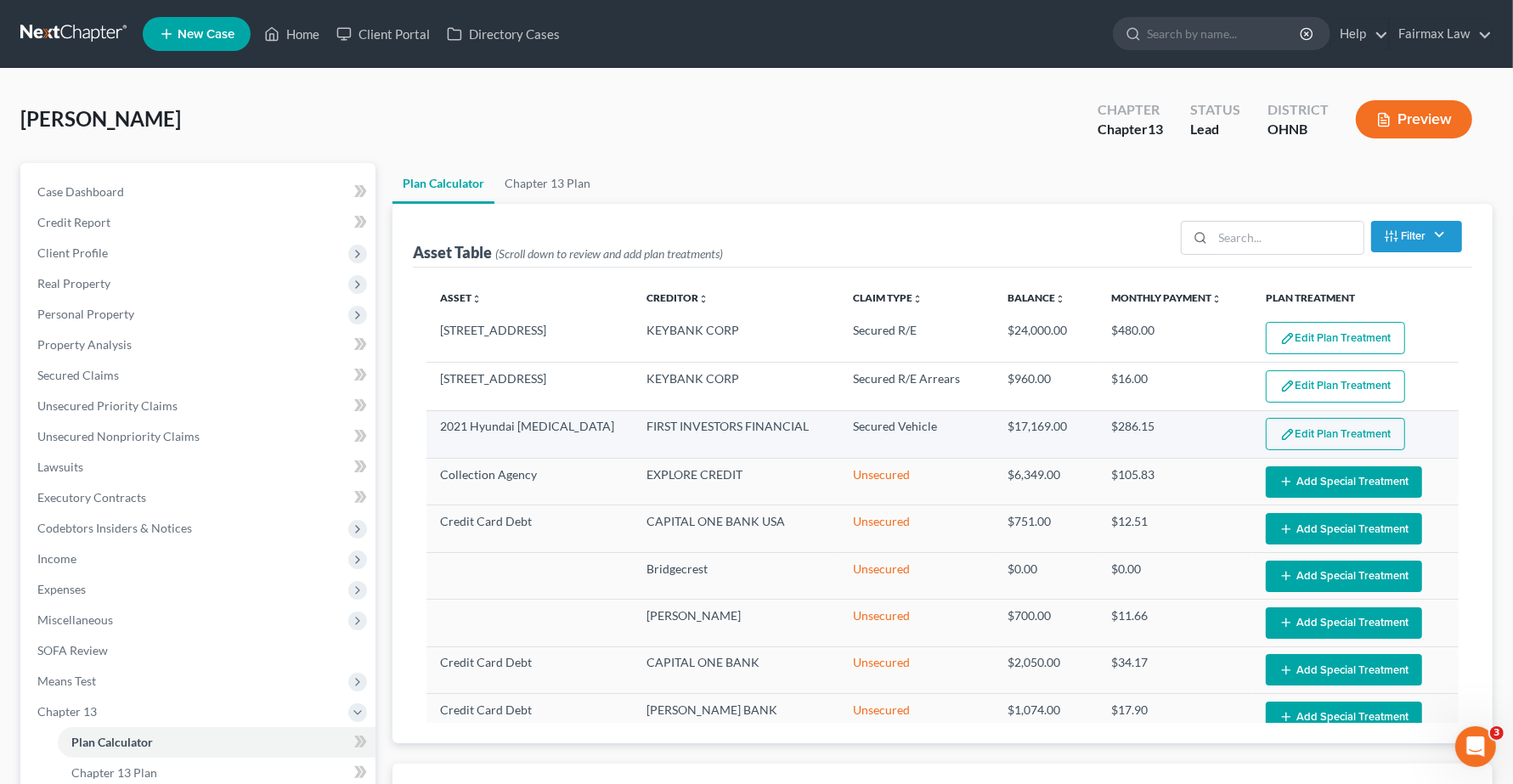
click at [1281, 433] on img "button" at bounding box center [1288, 434] width 15 height 15
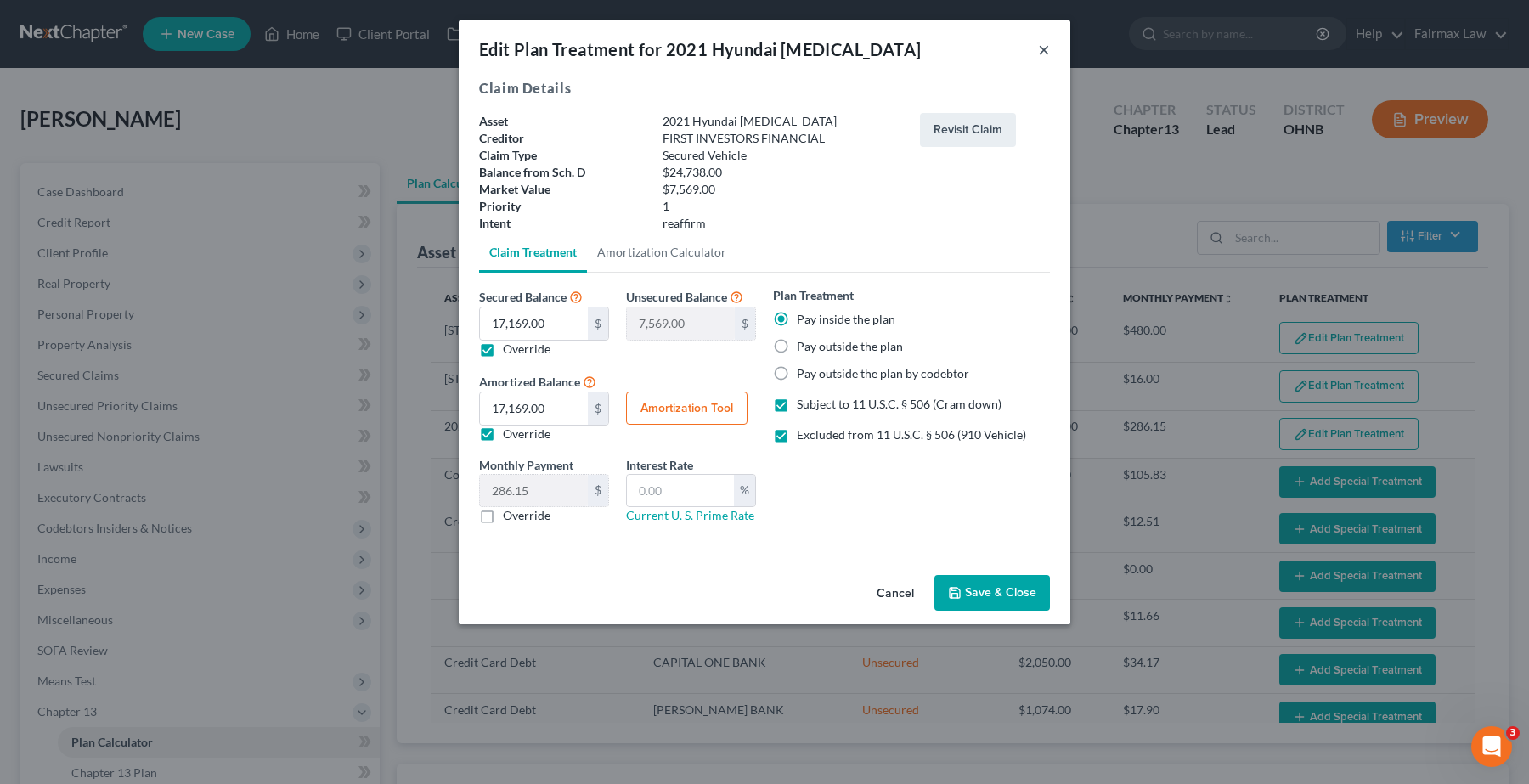
click at [1039, 48] on button "×" at bounding box center [1044, 49] width 12 height 21
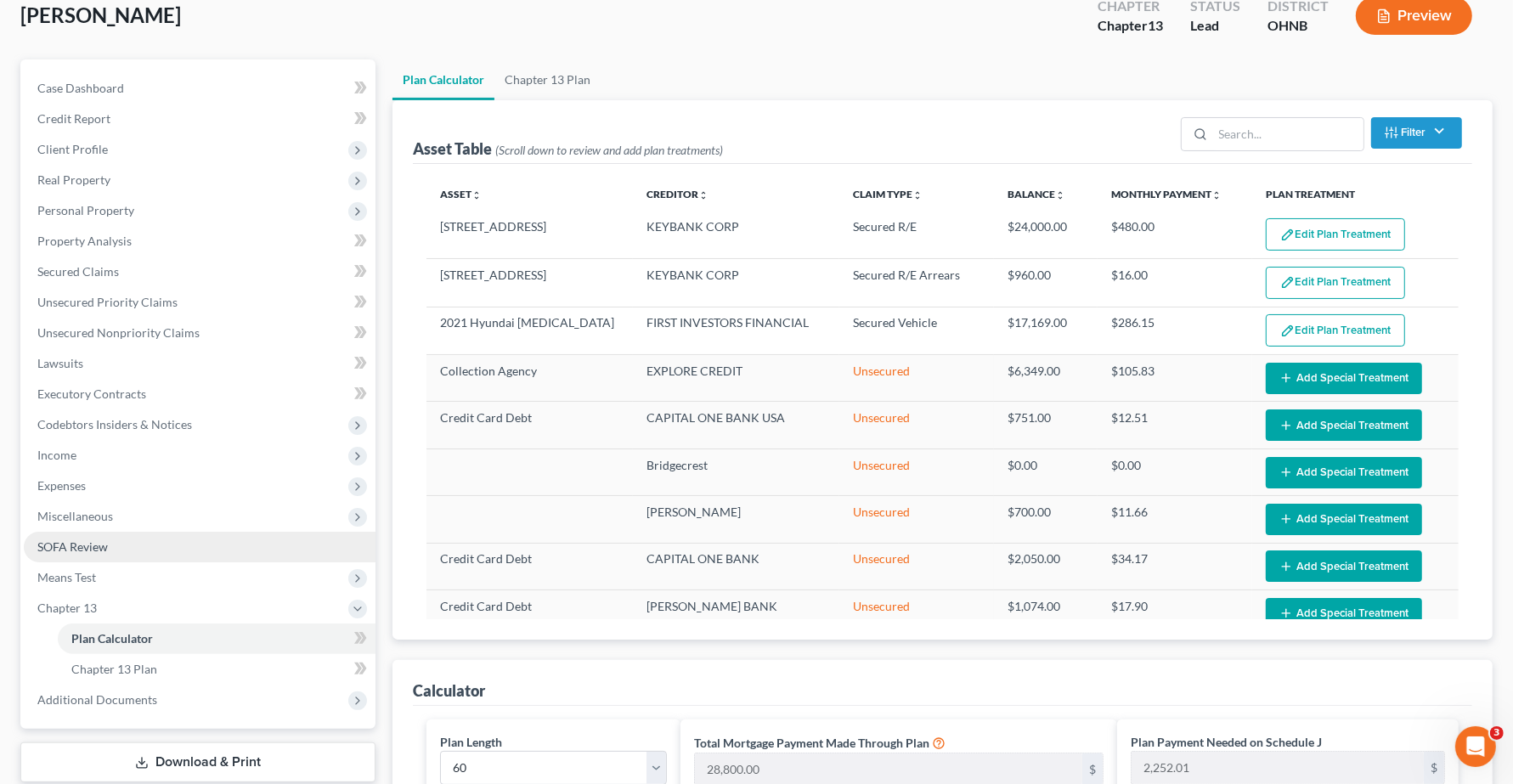
scroll to position [318, 0]
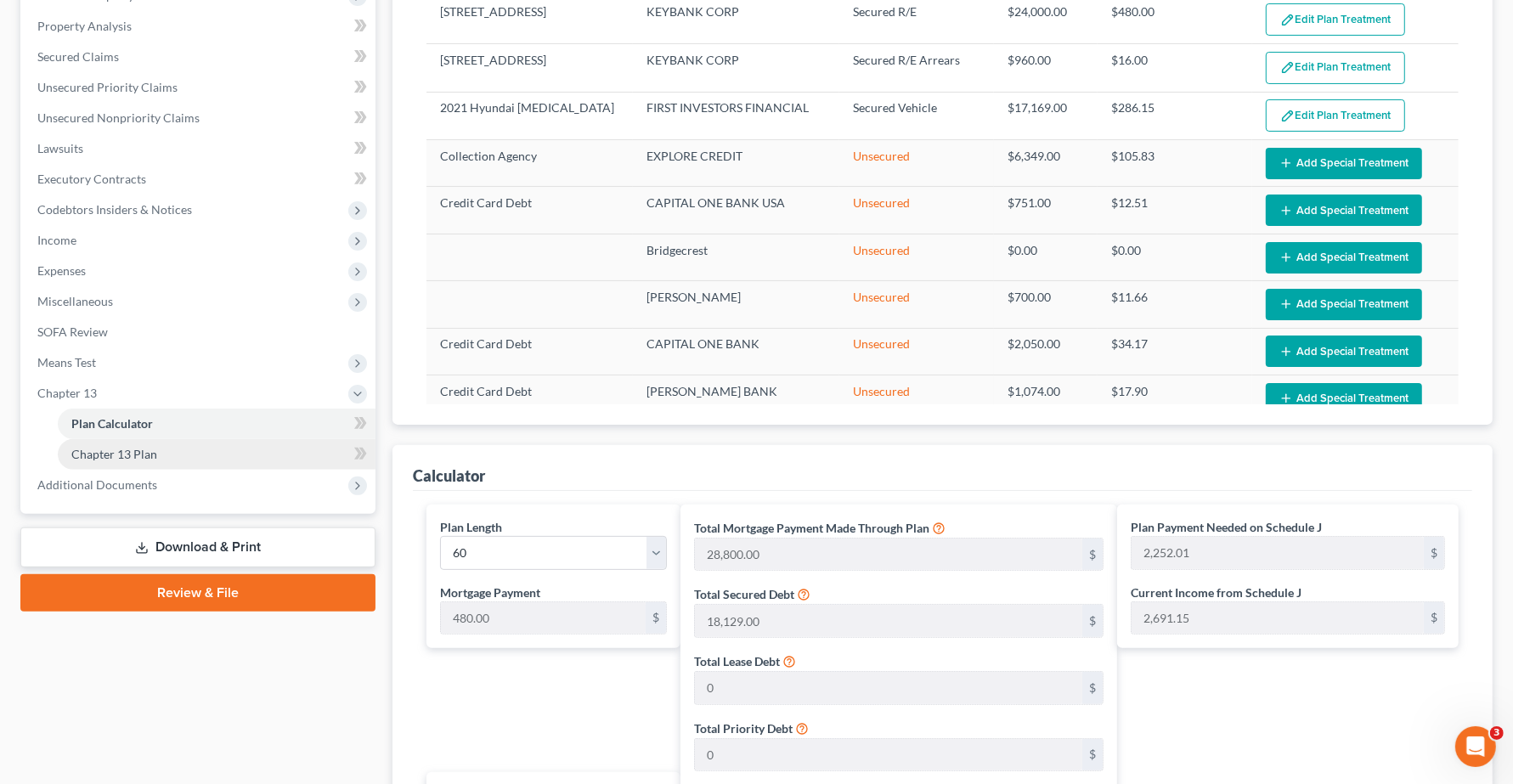
click at [154, 447] on span "Chapter 13 Plan" at bounding box center [114, 454] width 86 height 15
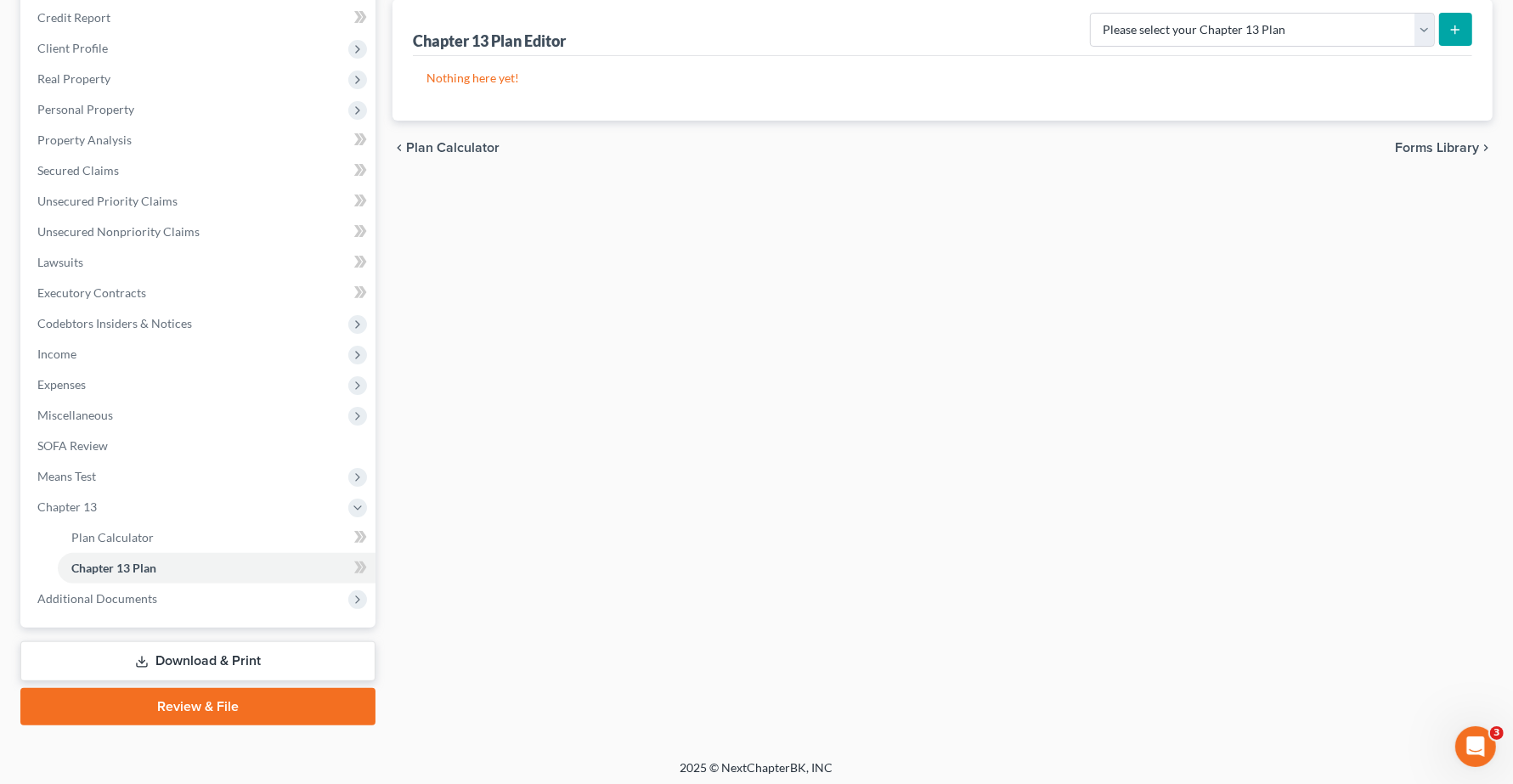
scroll to position [209, 0]
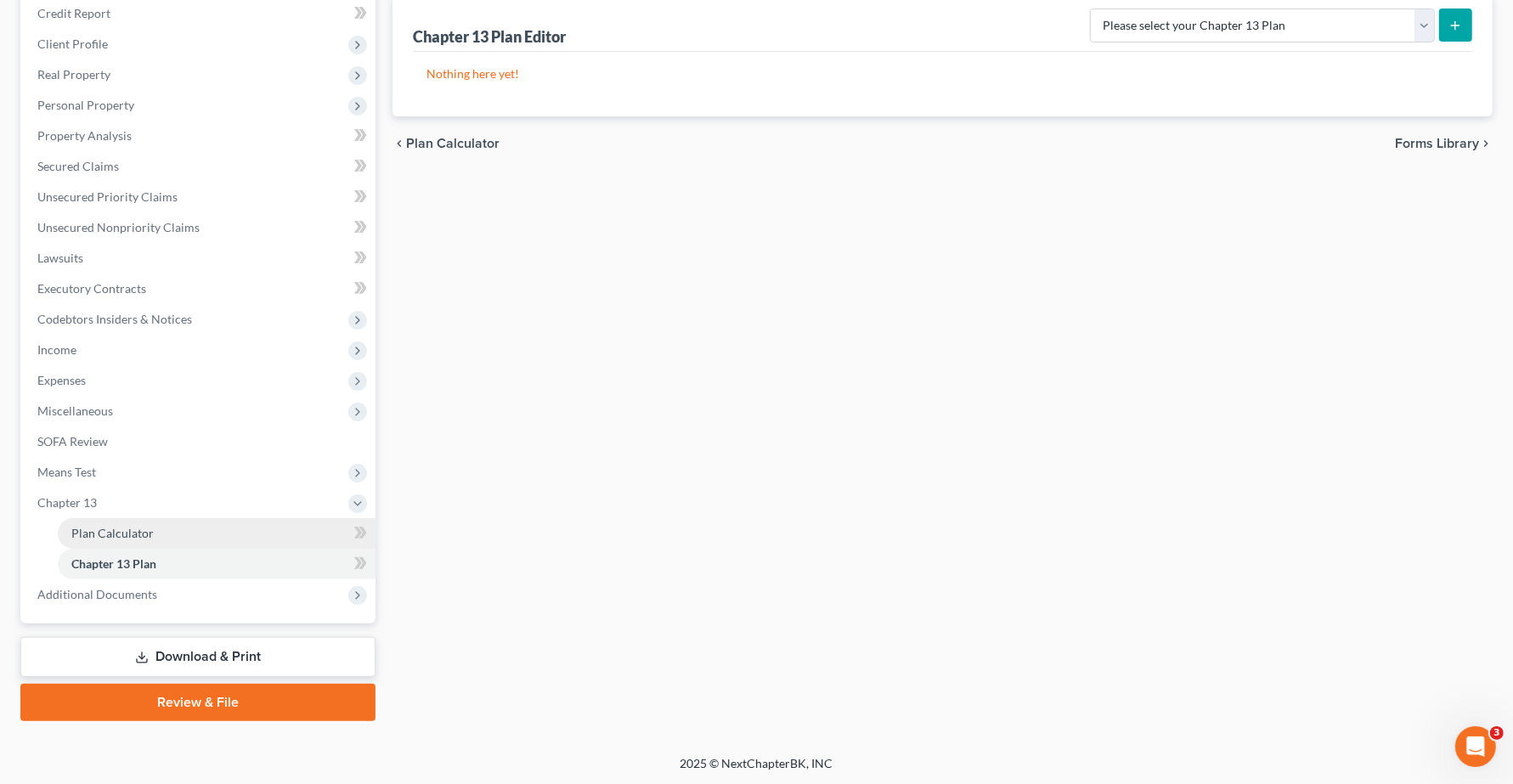
click at [153, 536] on link "Plan Calculator" at bounding box center [216, 534] width 317 height 31
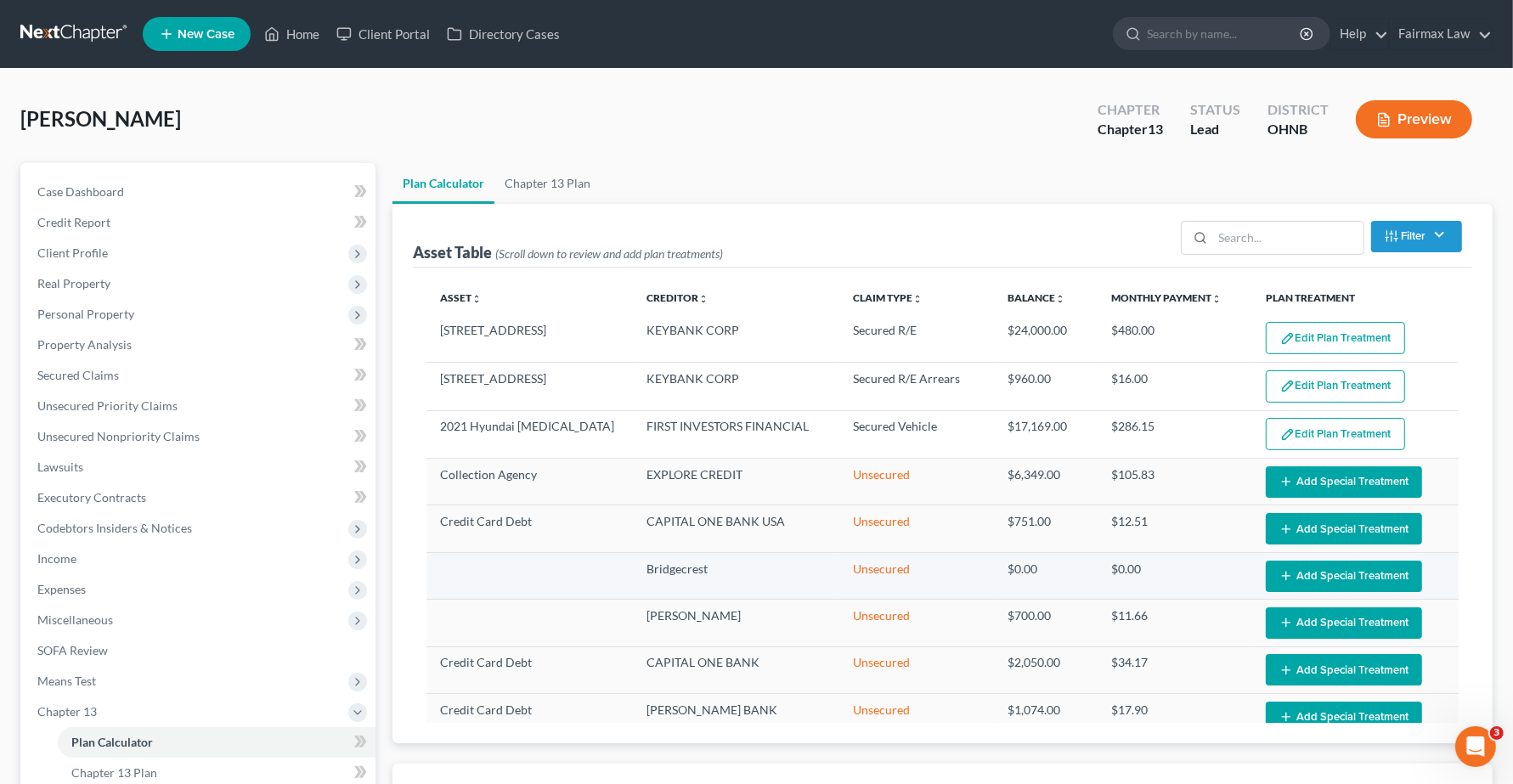
select select "59"
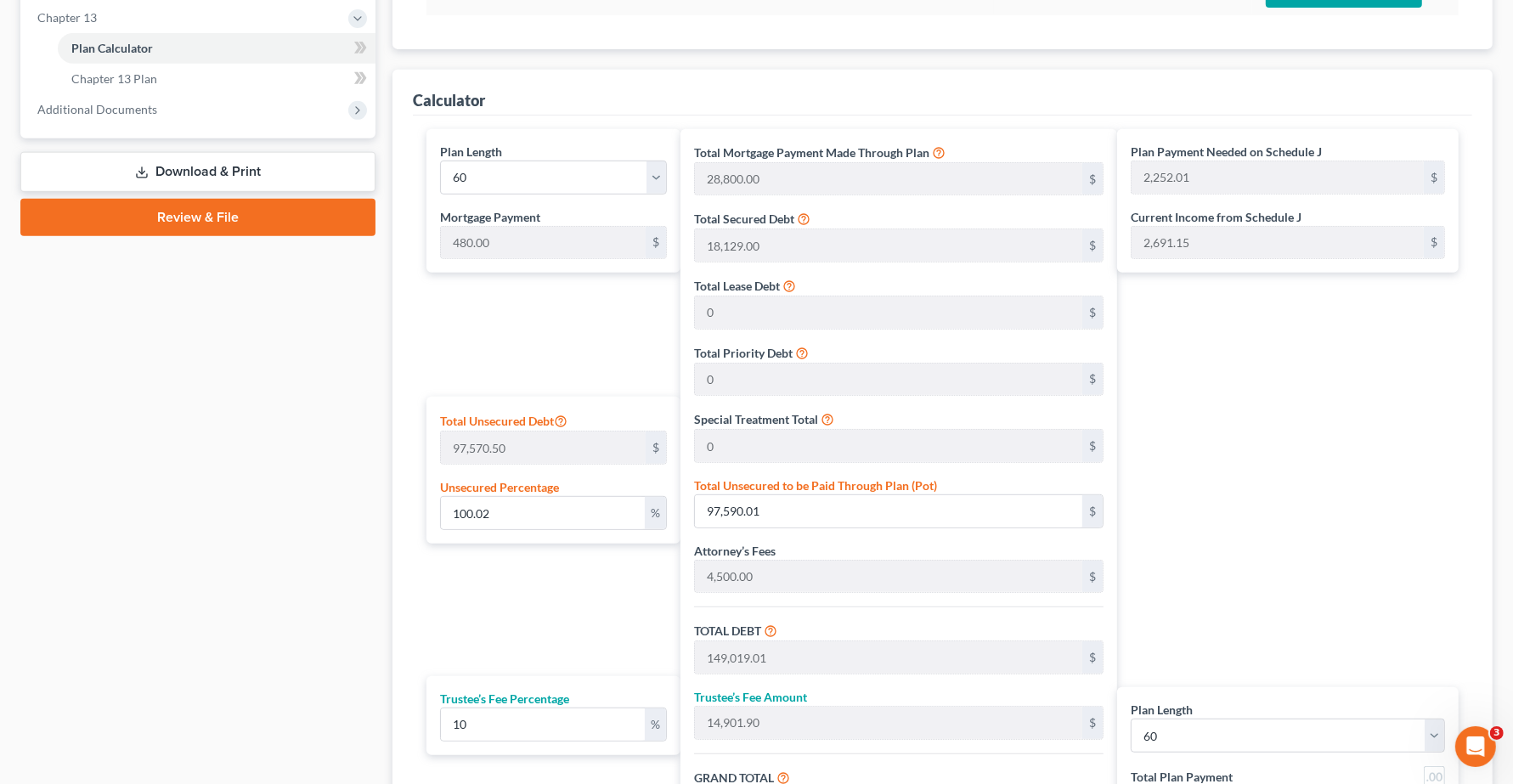
scroll to position [743, 0]
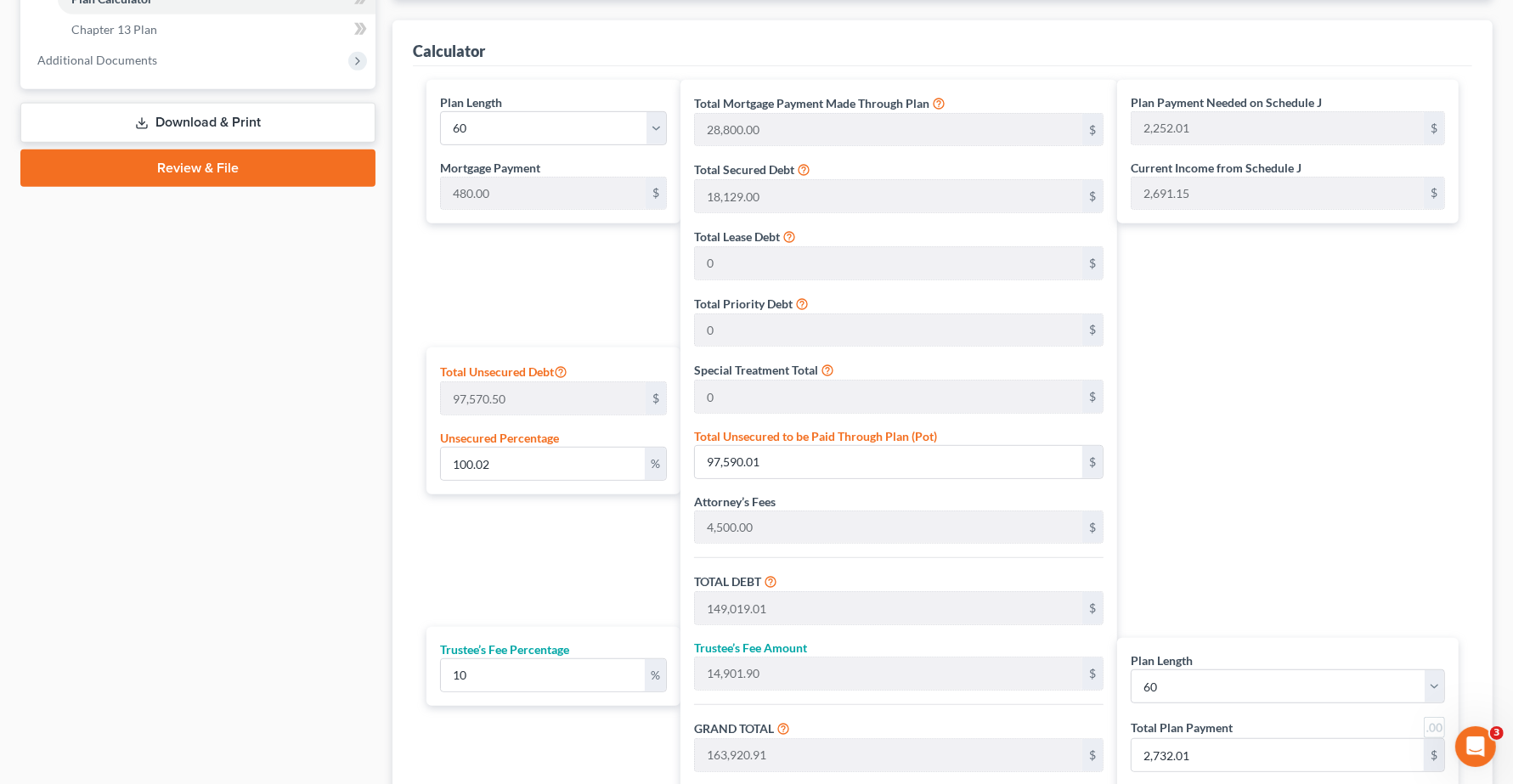
click at [526, 550] on div "Plan Length 1 2 3 4 5 6 7 8 9 10 11 12 13 14 15 16 17 18 19 20 21 22 23 24 25 2…" at bounding box center [549, 458] width 262 height 756
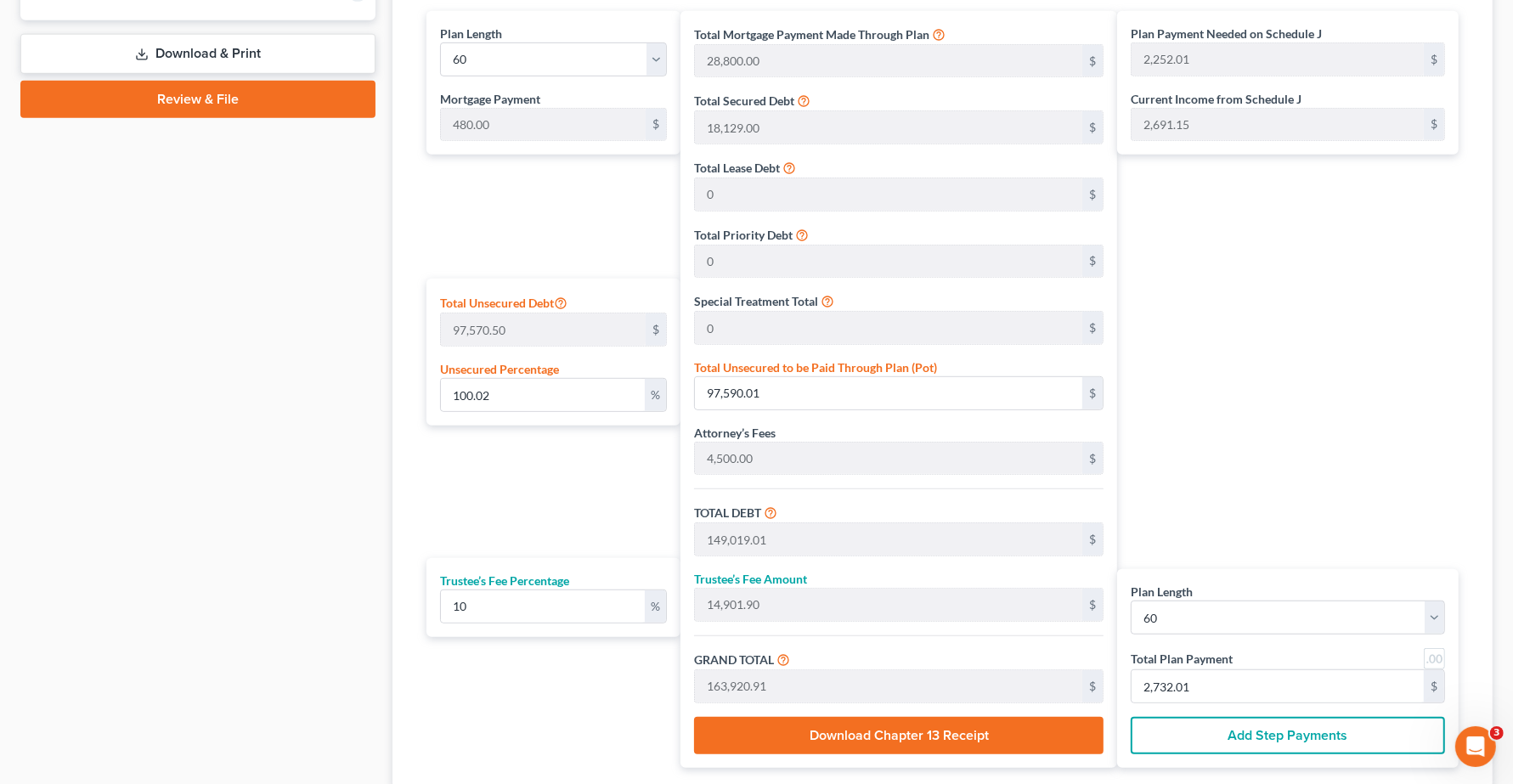
scroll to position [849, 0]
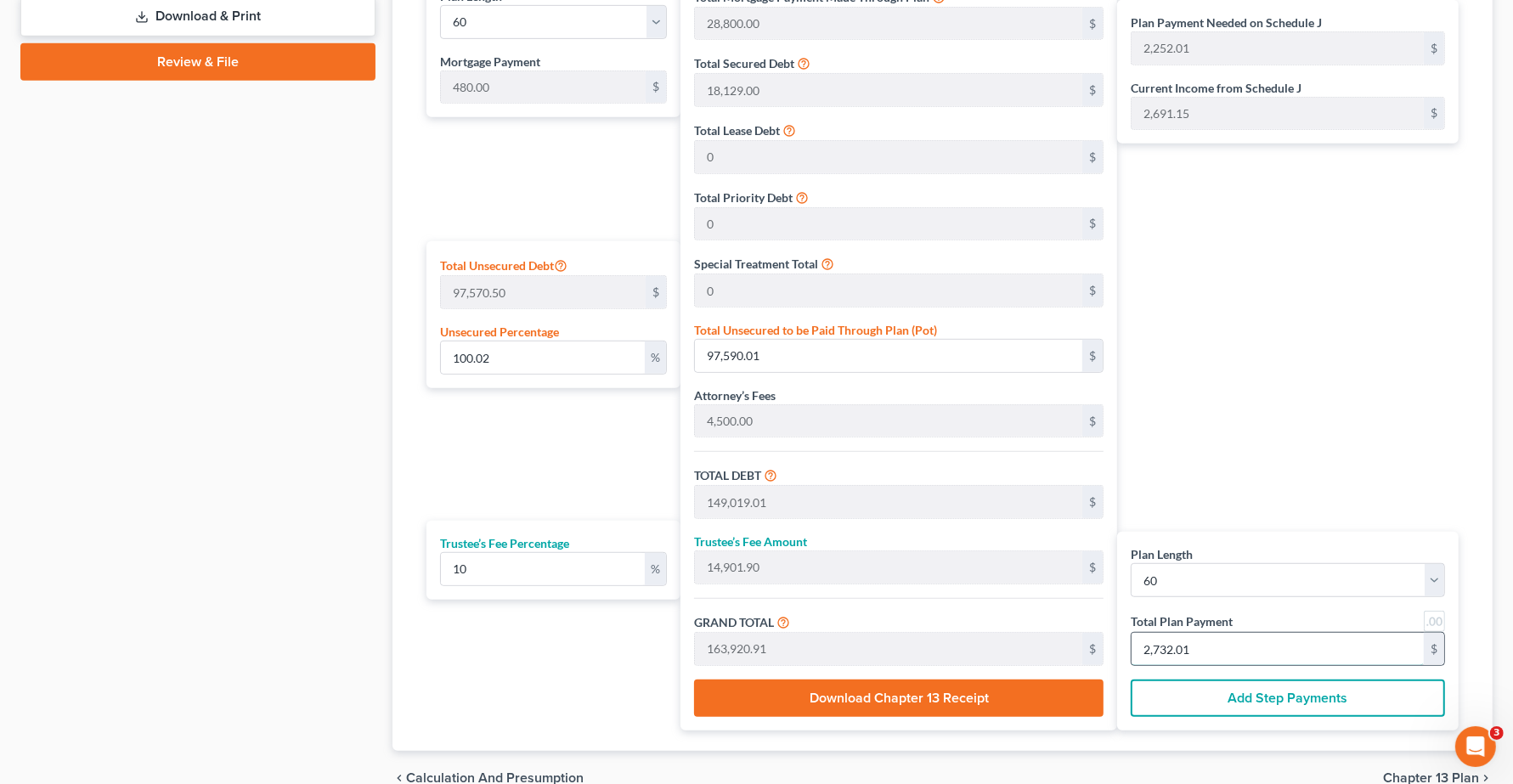
click at [1225, 650] on input "2,732.01" at bounding box center [1278, 649] width 292 height 33
type input "0"
type input "109.09"
type input "10.90"
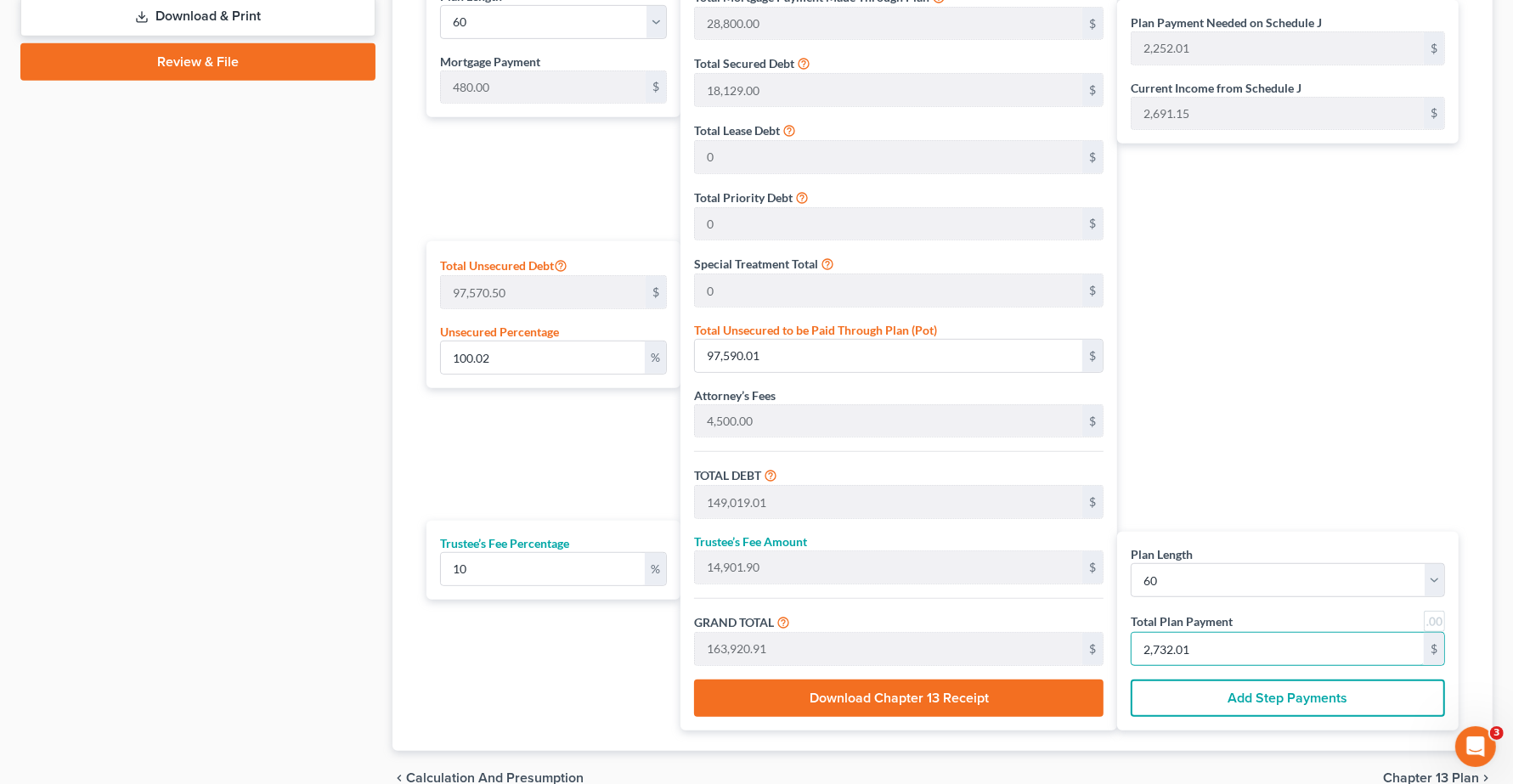
type input "120.00"
type input "2"
type input "1,472.72"
type input "147.27"
type input "1,620.00"
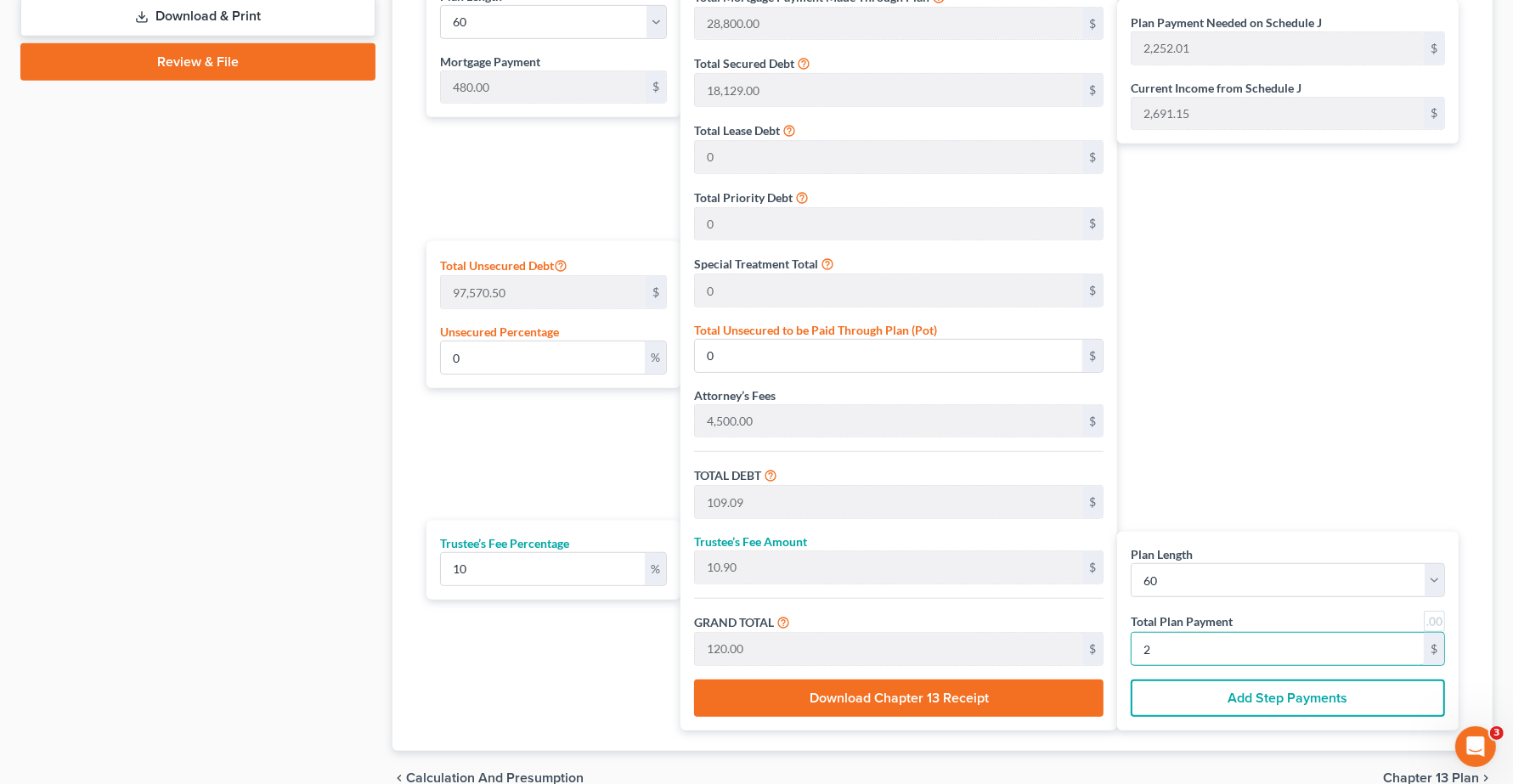
type input "27"
type input "14,890.90"
type input "1,489.09"
type input "16,380.00"
type input "273"
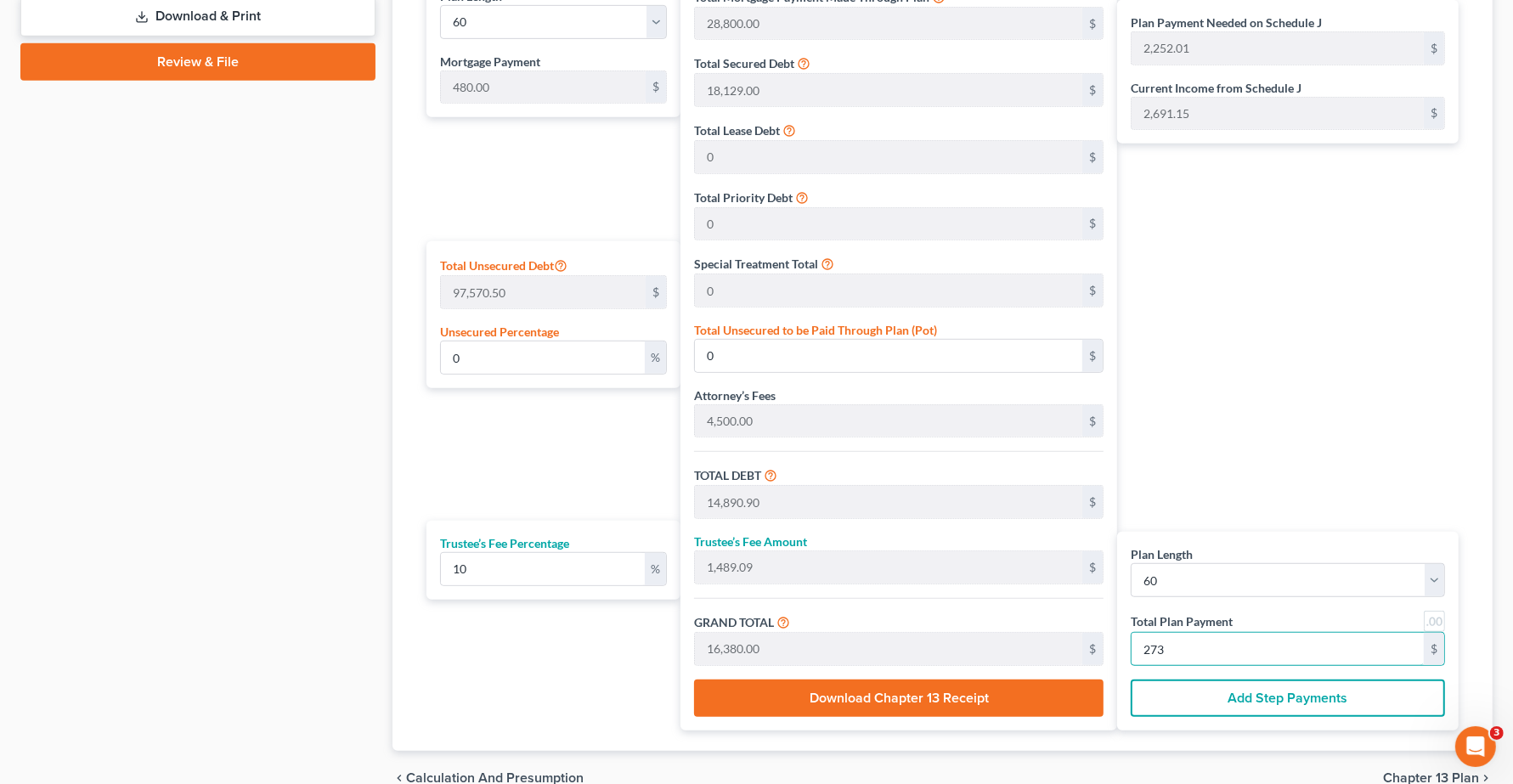
type input "100.02"
type input "97,589.18"
type input "149,018.18"
type input "14,901.81"
type input "163,920.00"
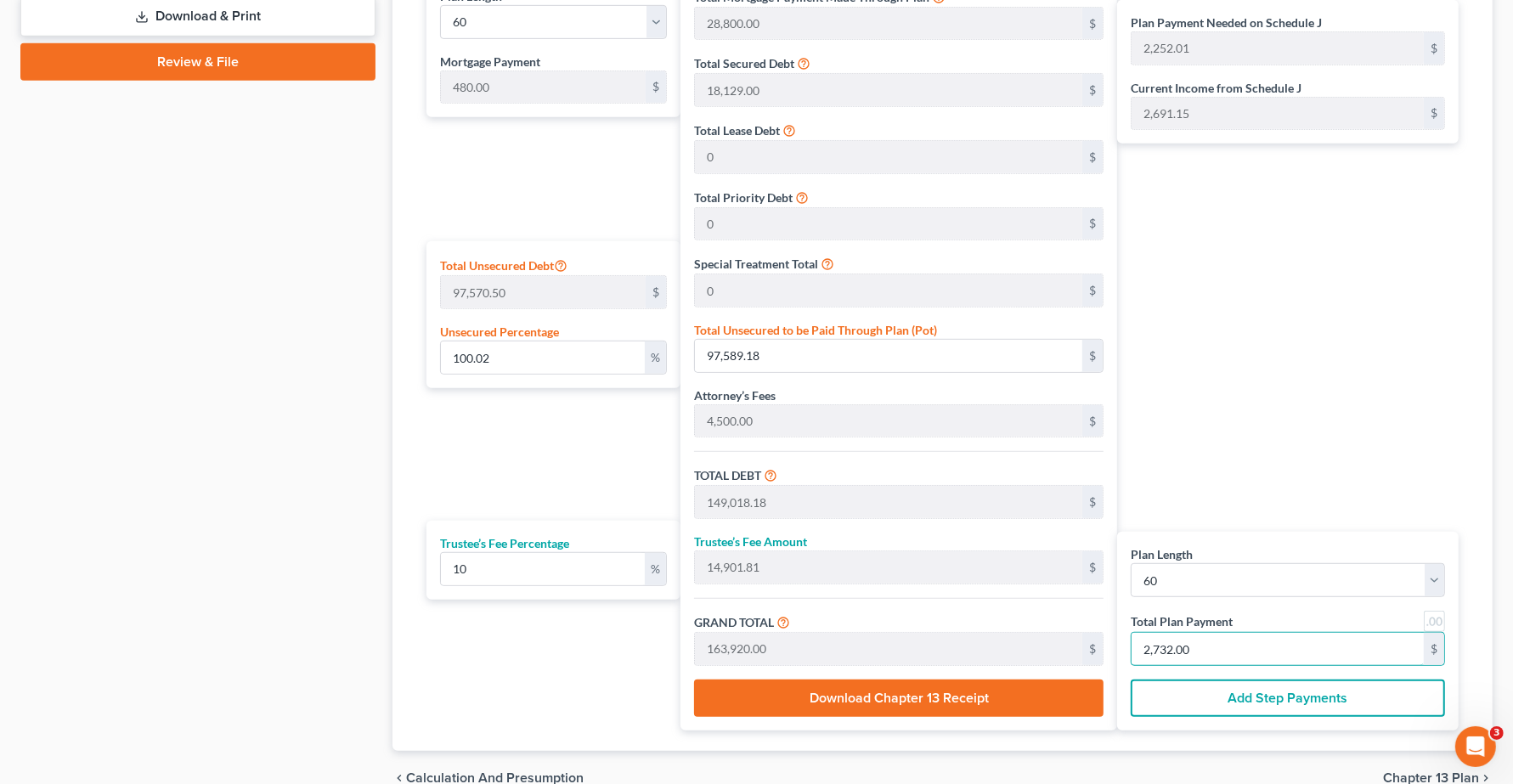
type input "2,732.00"
click at [1354, 438] on div "Plan Payment Needed on Schedule J 2,252.01 $ Current Income from Schedule J 2,6…" at bounding box center [1292, 352] width 350 height 756
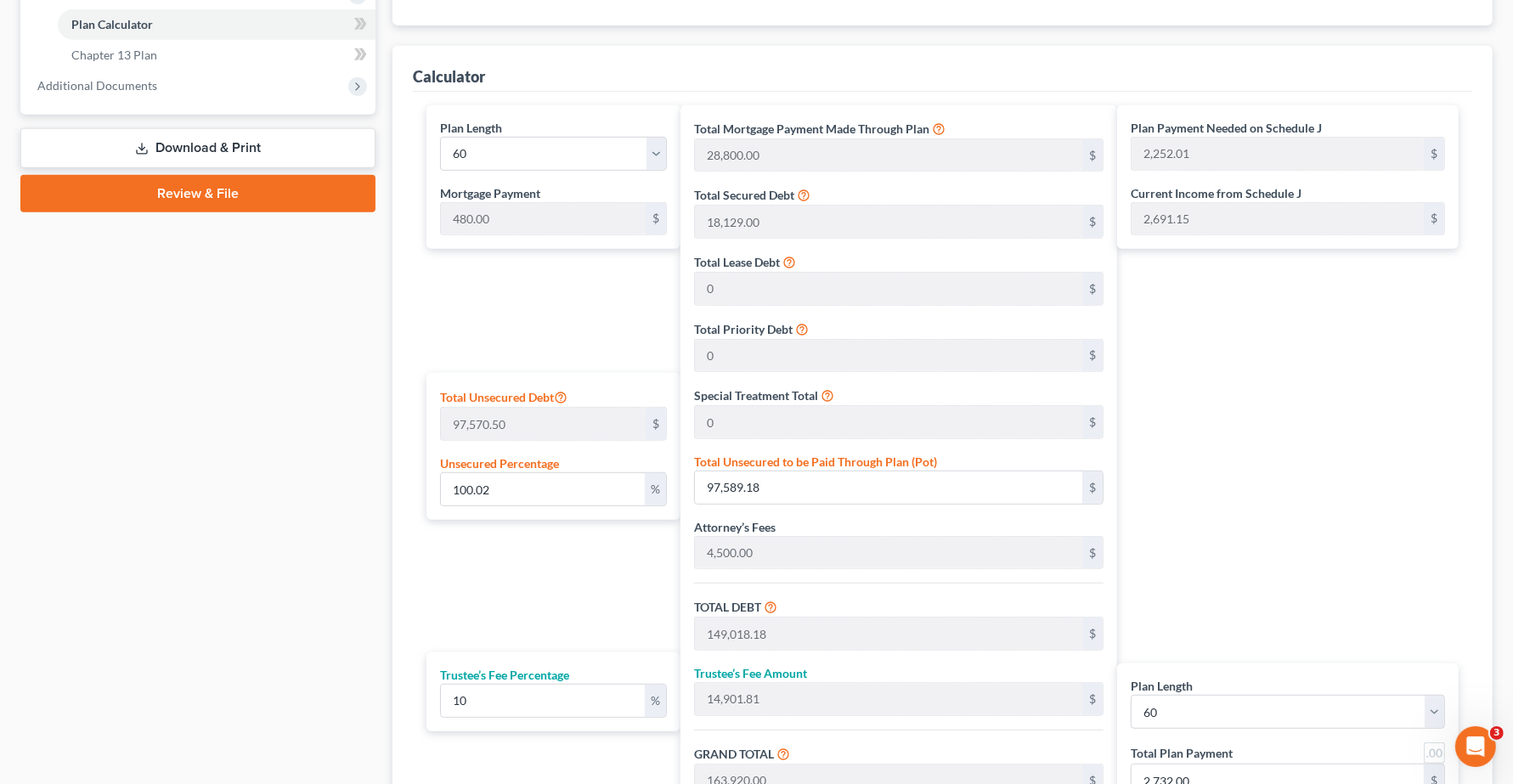
scroll to position [517, 0]
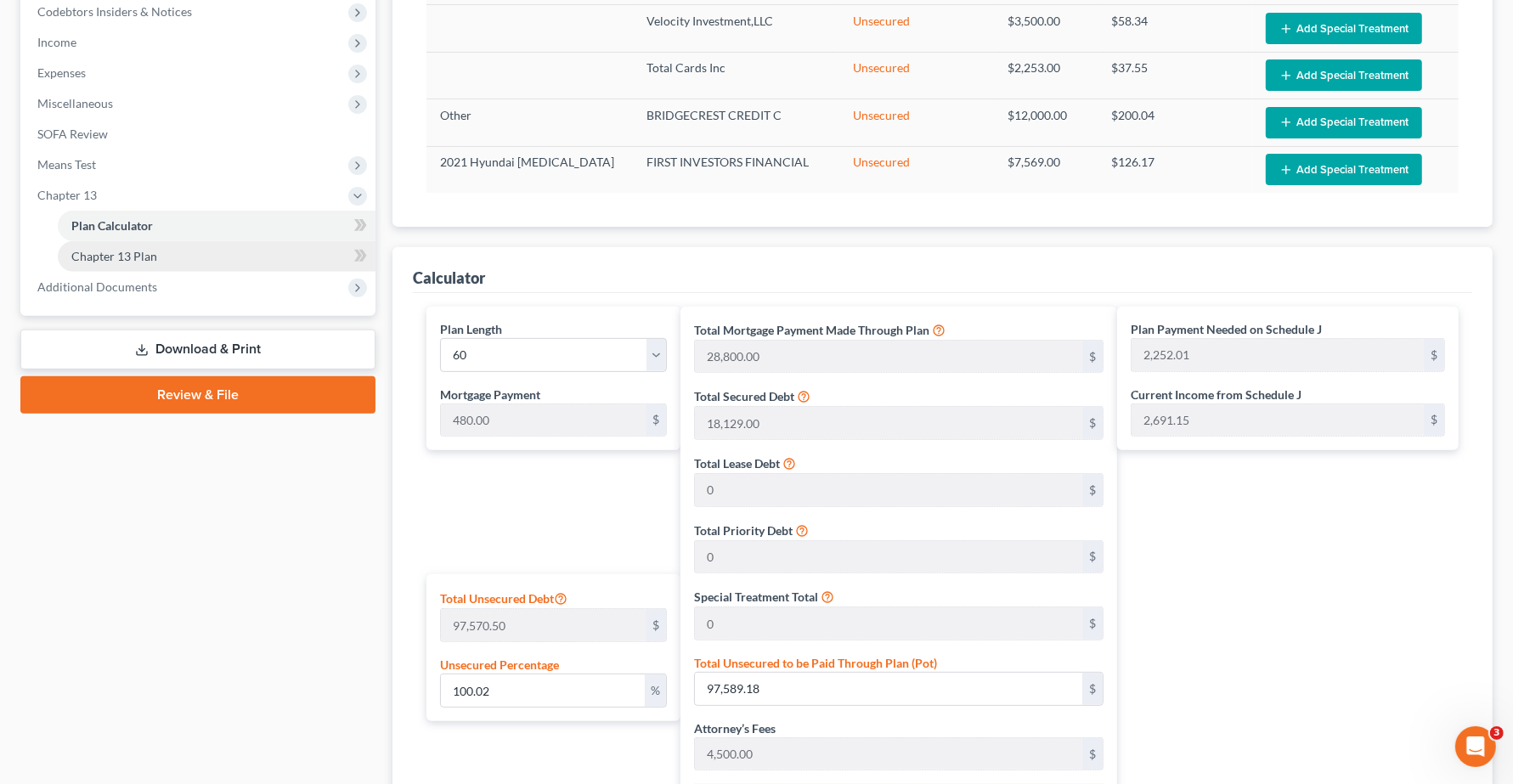
click at [98, 254] on span "Chapter 13 Plan" at bounding box center [114, 255] width 86 height 15
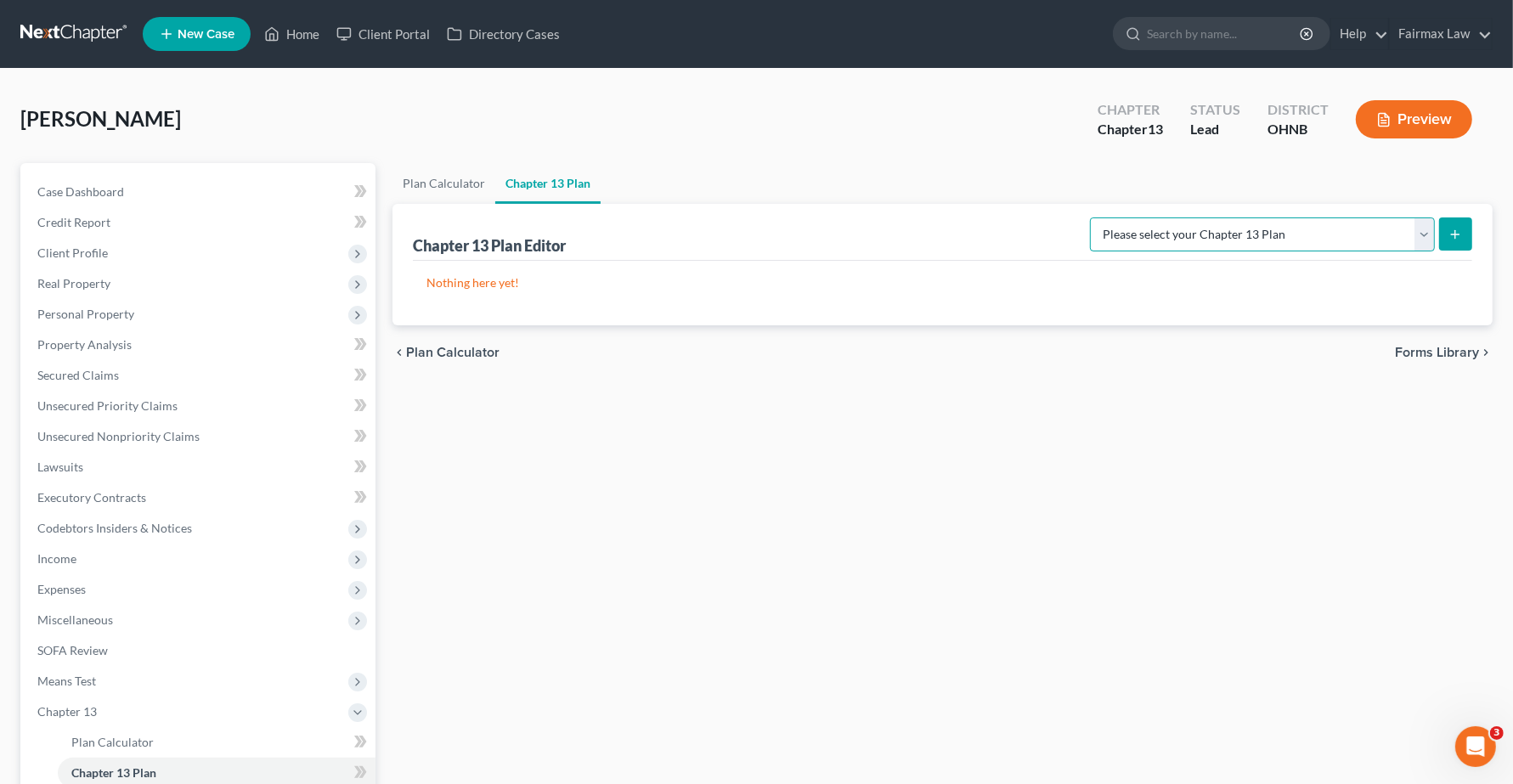
click at [1349, 225] on select "Please select your Chapter 13 Plan National Form Plan - Official Form 113 North…" at bounding box center [1262, 235] width 345 height 34
select select "0"
click at [1190, 217] on select "Please select your Chapter 13 Plan National Form Plan - Official Form 113 North…" at bounding box center [1262, 235] width 345 height 34
click at [1458, 235] on line "submit" at bounding box center [1455, 235] width 8 height 0
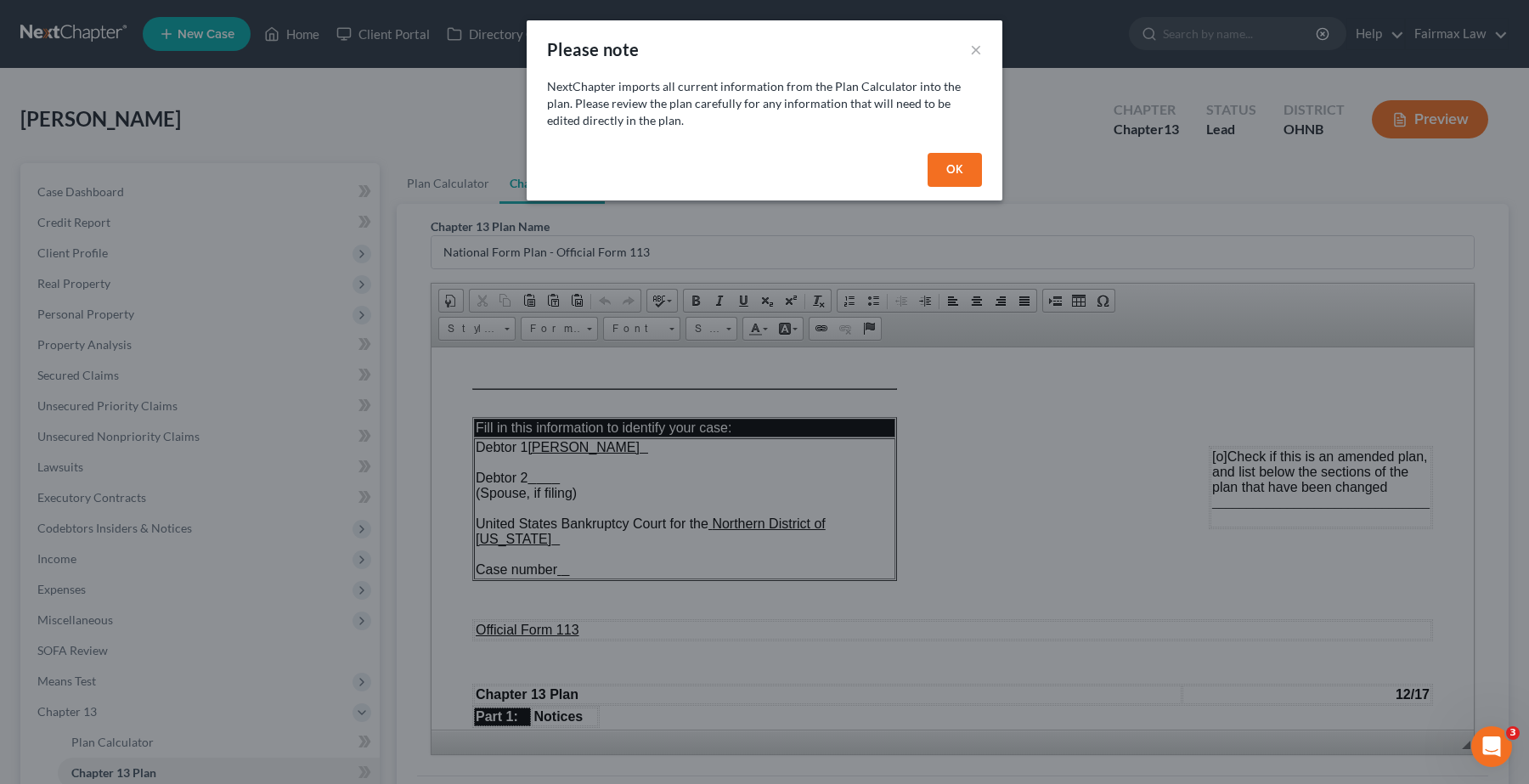
click at [957, 175] on button "OK" at bounding box center [955, 170] width 54 height 34
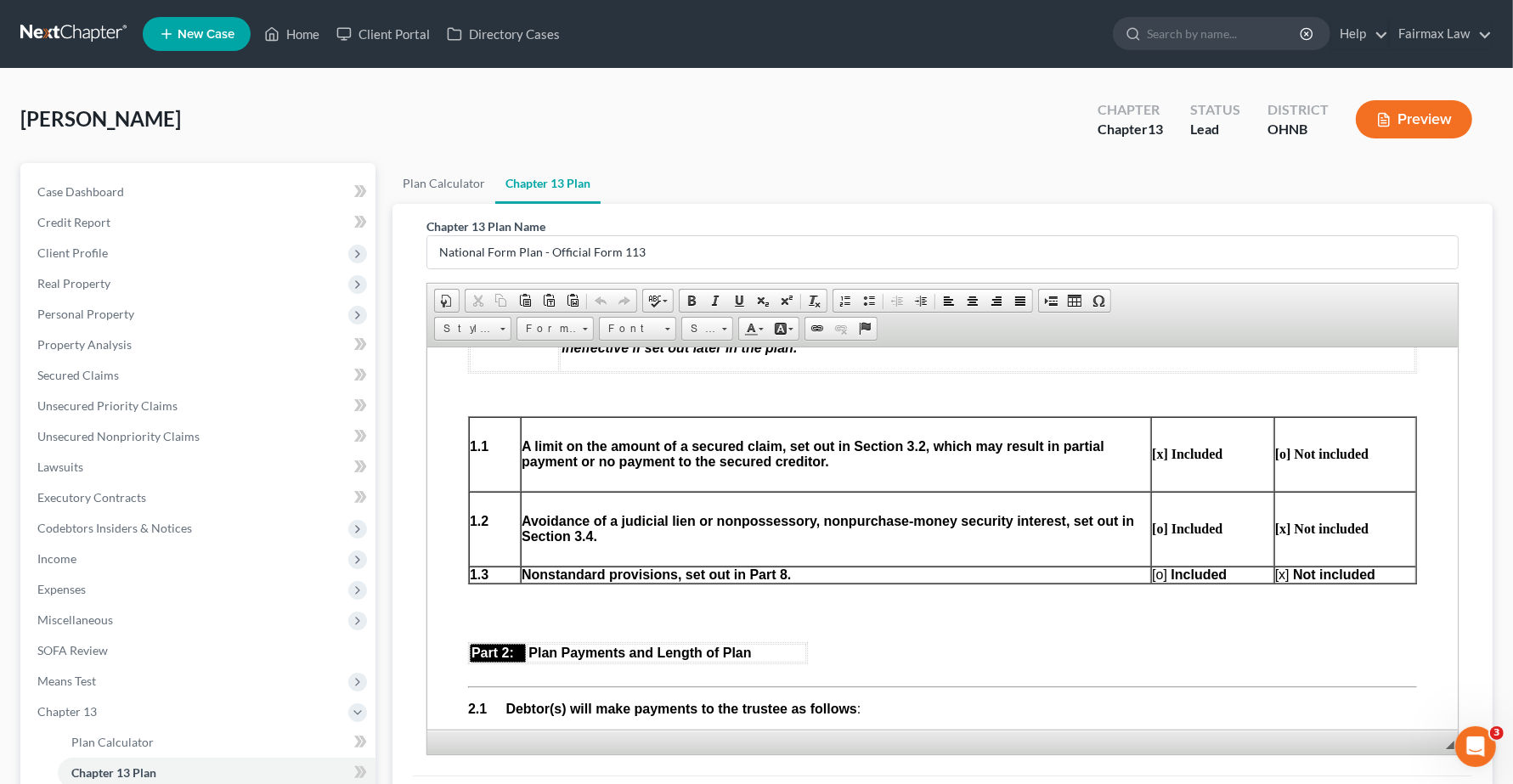
scroll to position [849, 0]
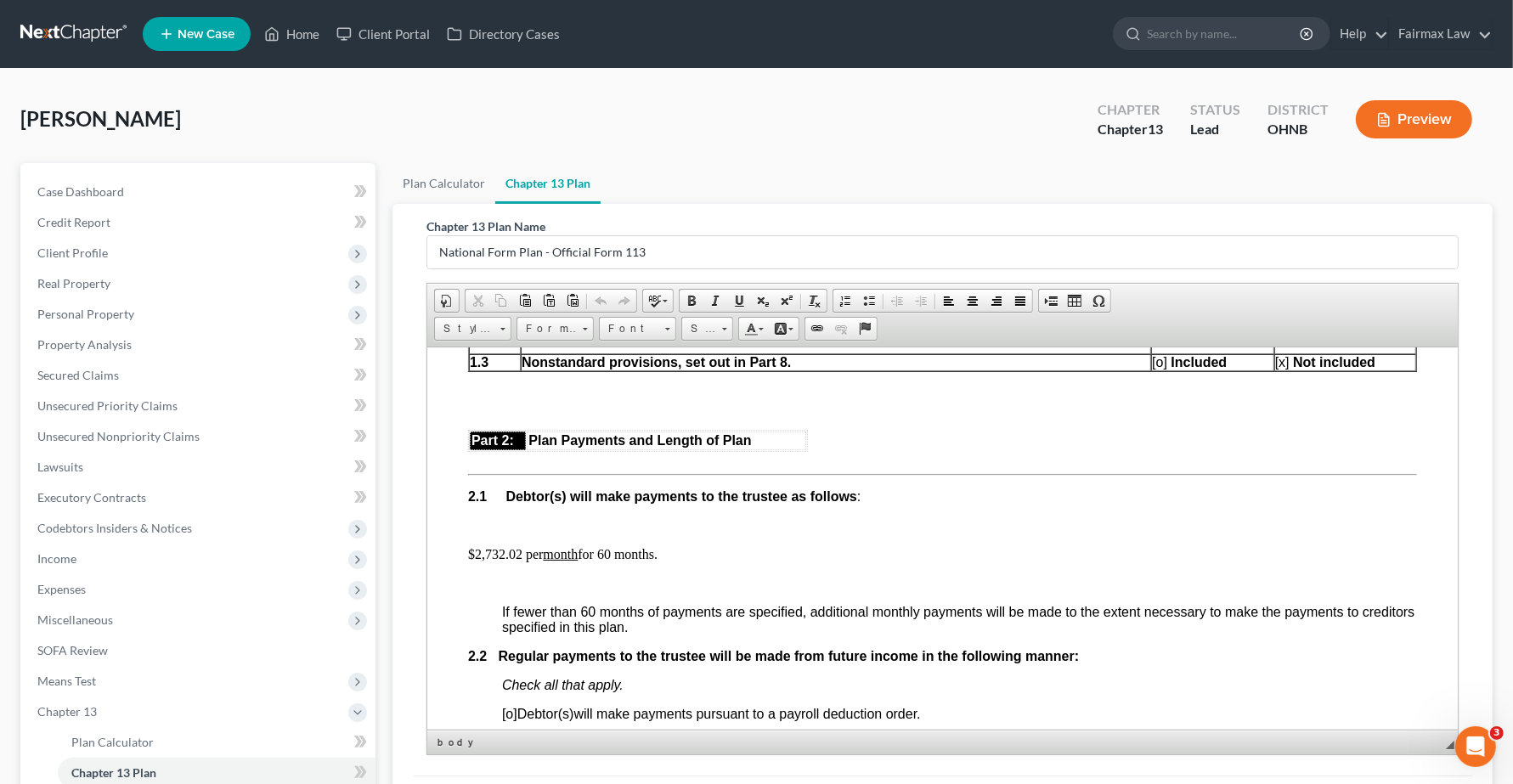
click at [523, 561] on p "$2,732.02 per month for 60 months." at bounding box center [942, 554] width 949 height 15
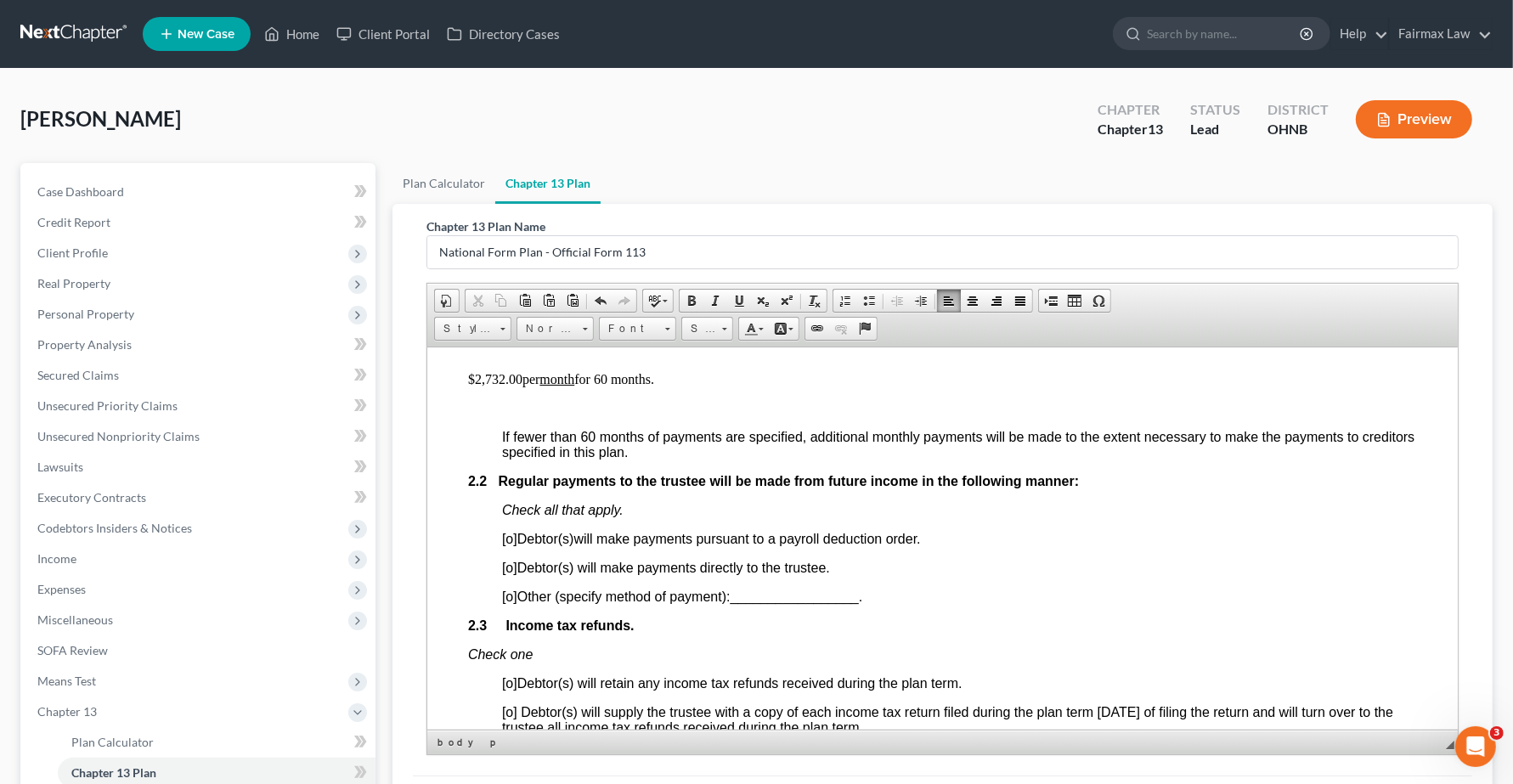
scroll to position [1062, 0]
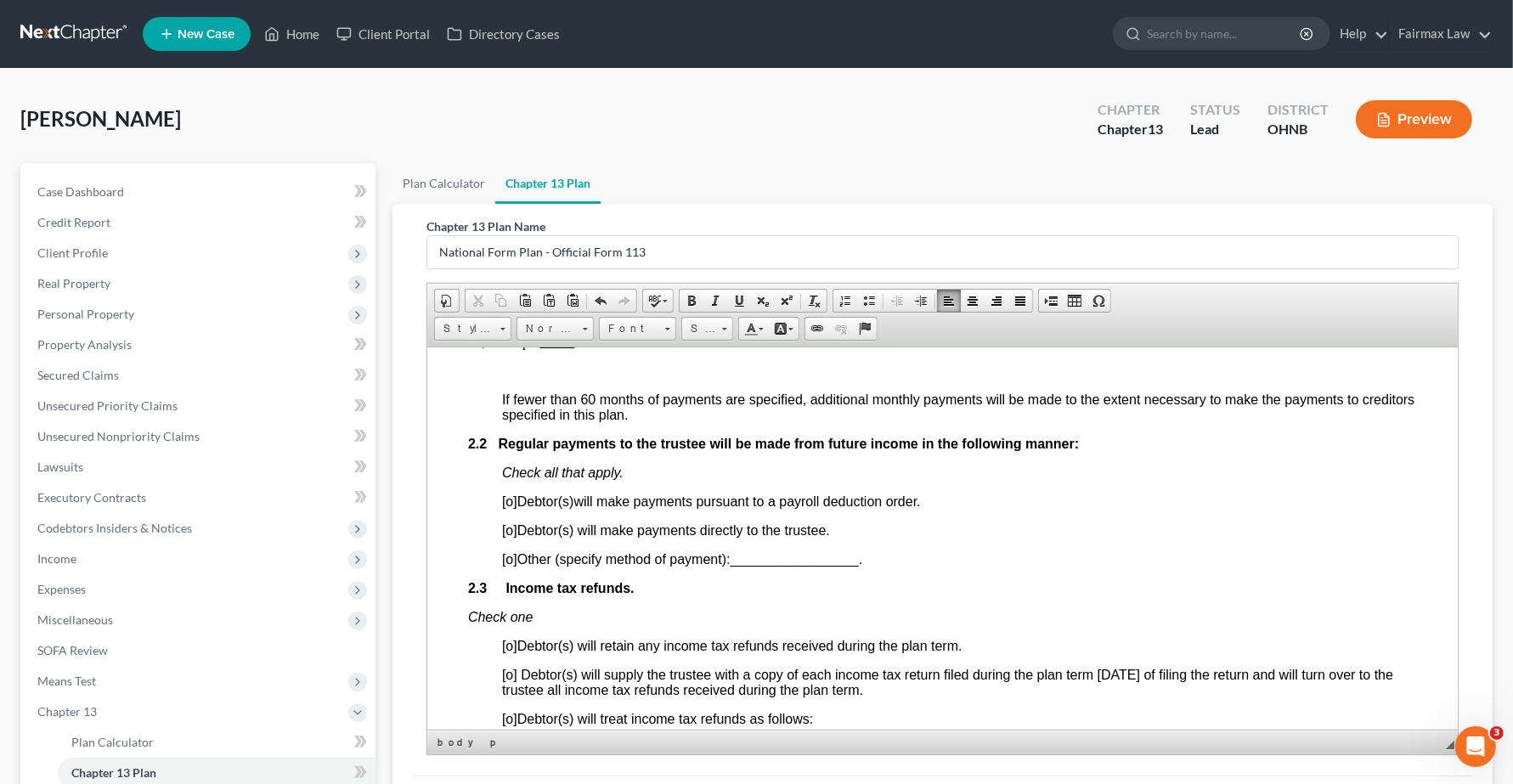
click at [510, 508] on span "[o]" at bounding box center [510, 500] width 15 height 15
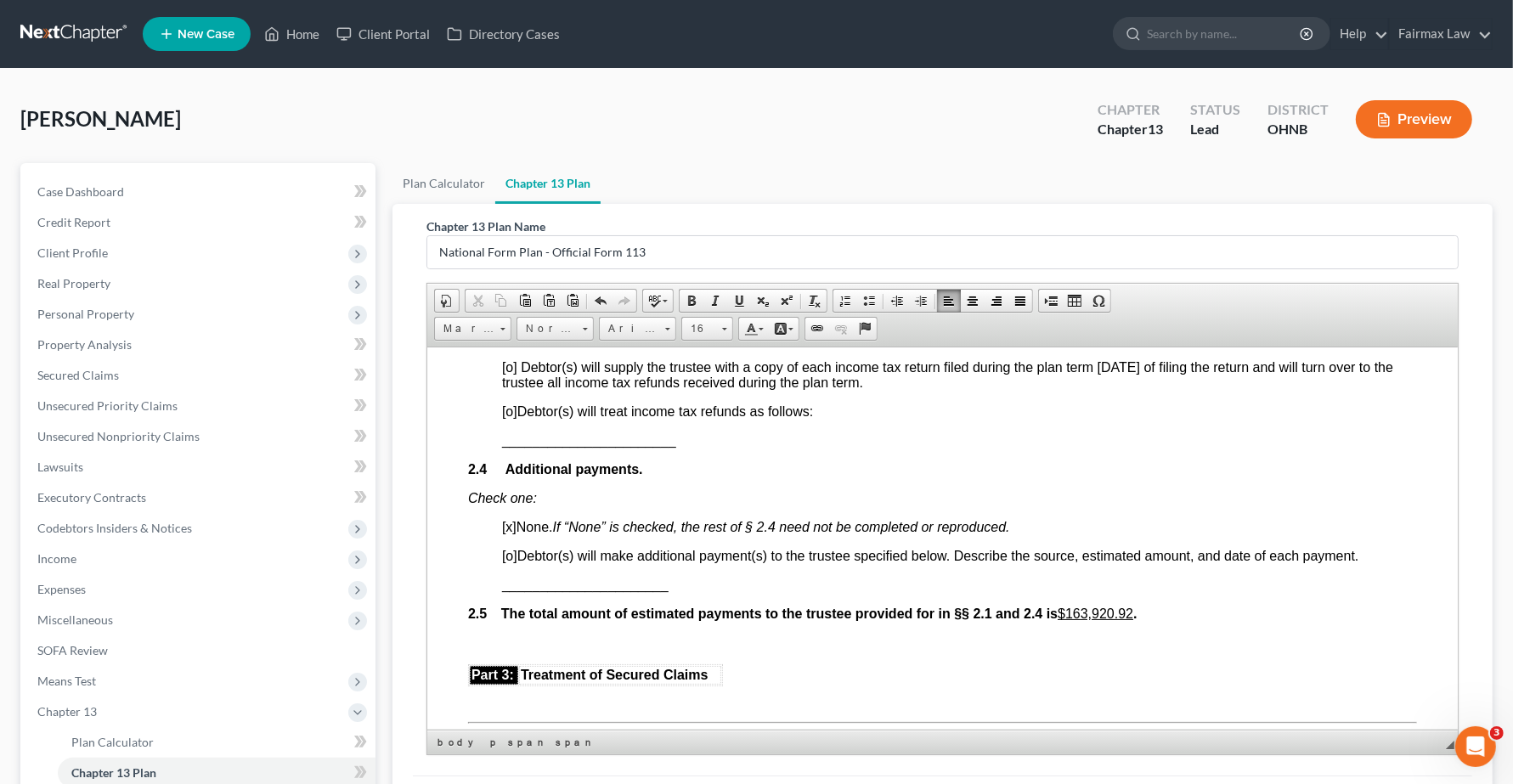
scroll to position [1380, 0]
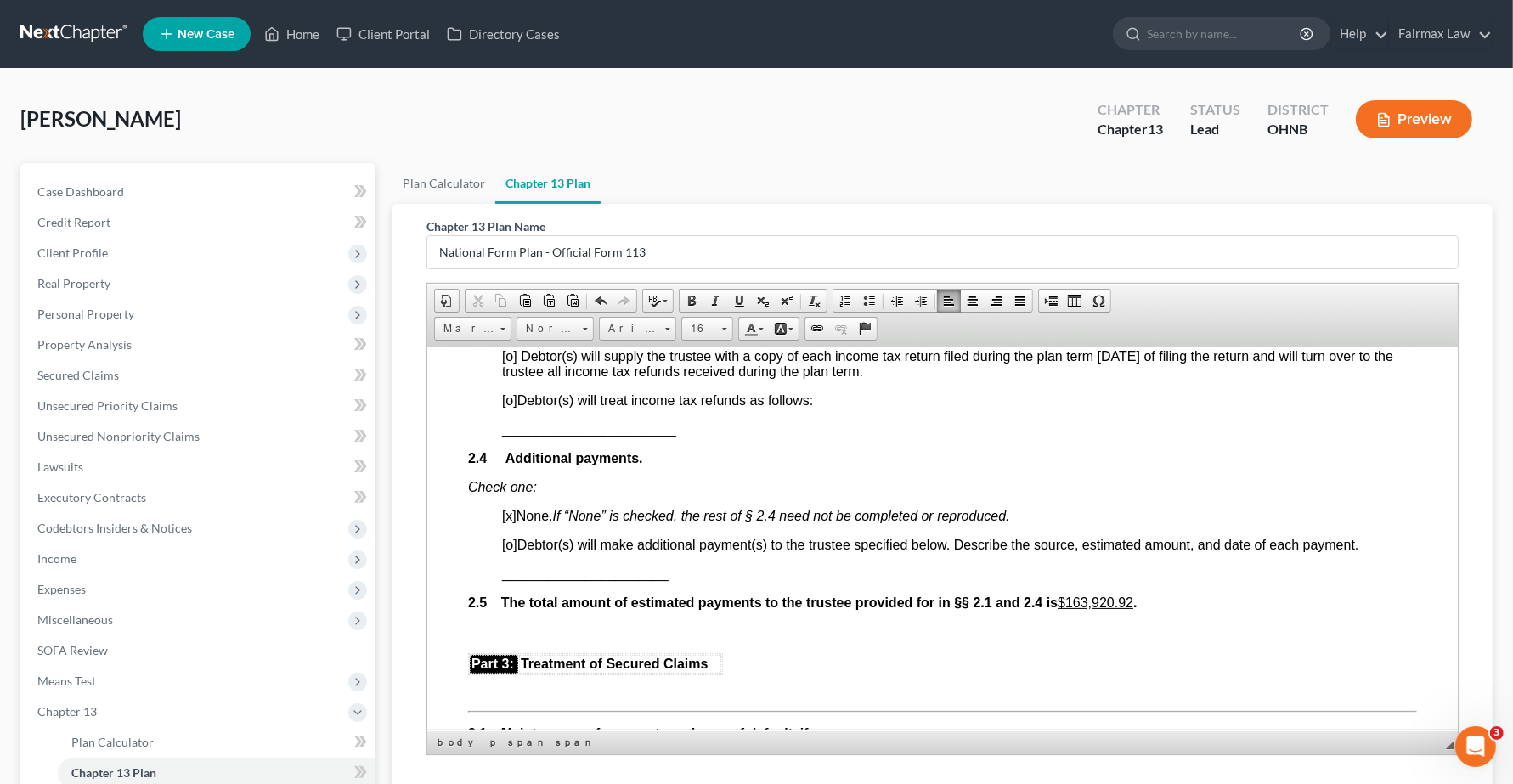
click at [514, 407] on span "[o]" at bounding box center [510, 399] width 15 height 15
drag, startPoint x: 709, startPoint y: 462, endPoint x: 751, endPoint y: 797, distance: 337.6
drag, startPoint x: 501, startPoint y: 460, endPoint x: 603, endPoint y: 463, distance: 102.0
click at [603, 437] on p "per OCP" at bounding box center [960, 429] width 915 height 15
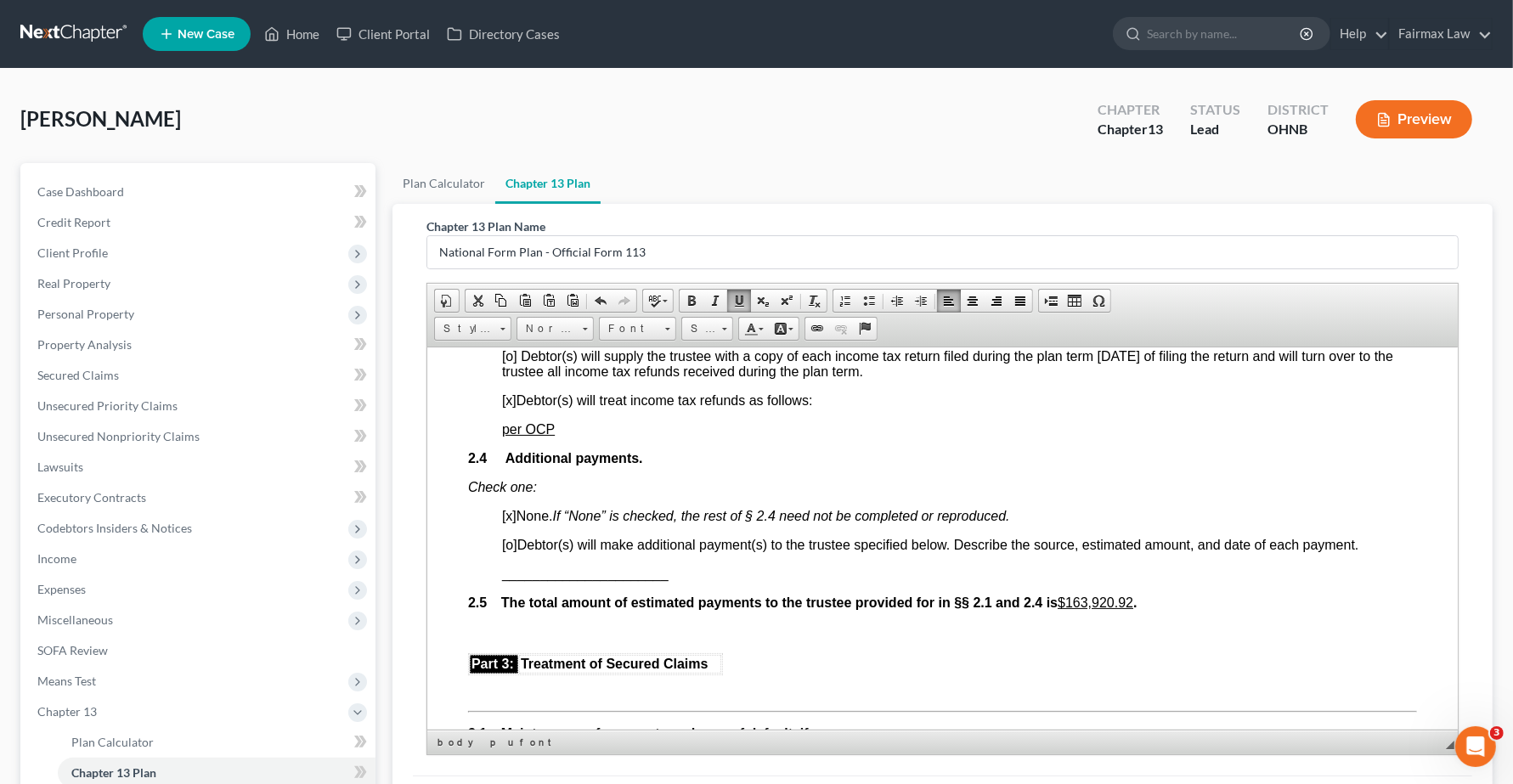
click at [757, 494] on p "Check one:" at bounding box center [942, 487] width 949 height 15
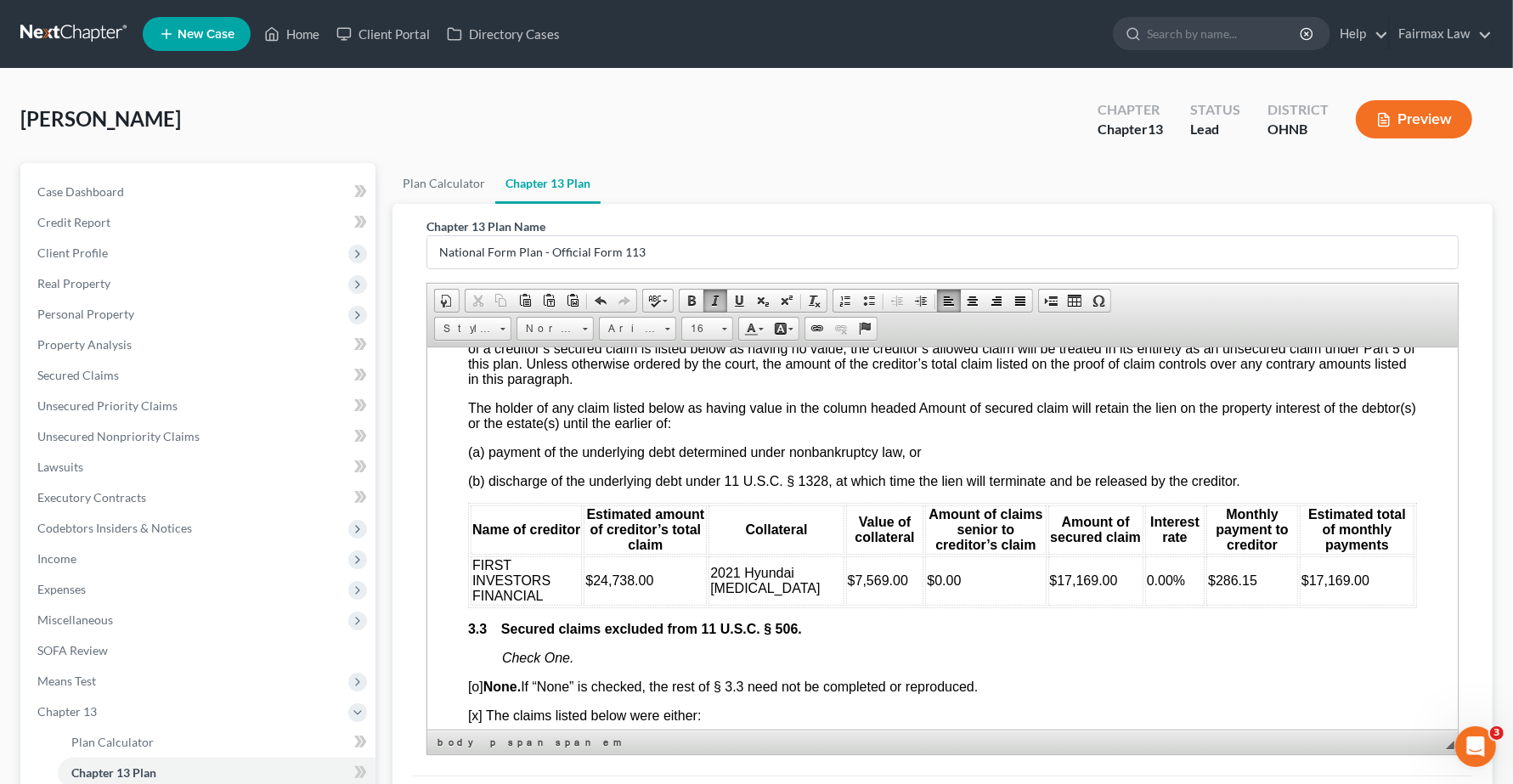
scroll to position [2336, 0]
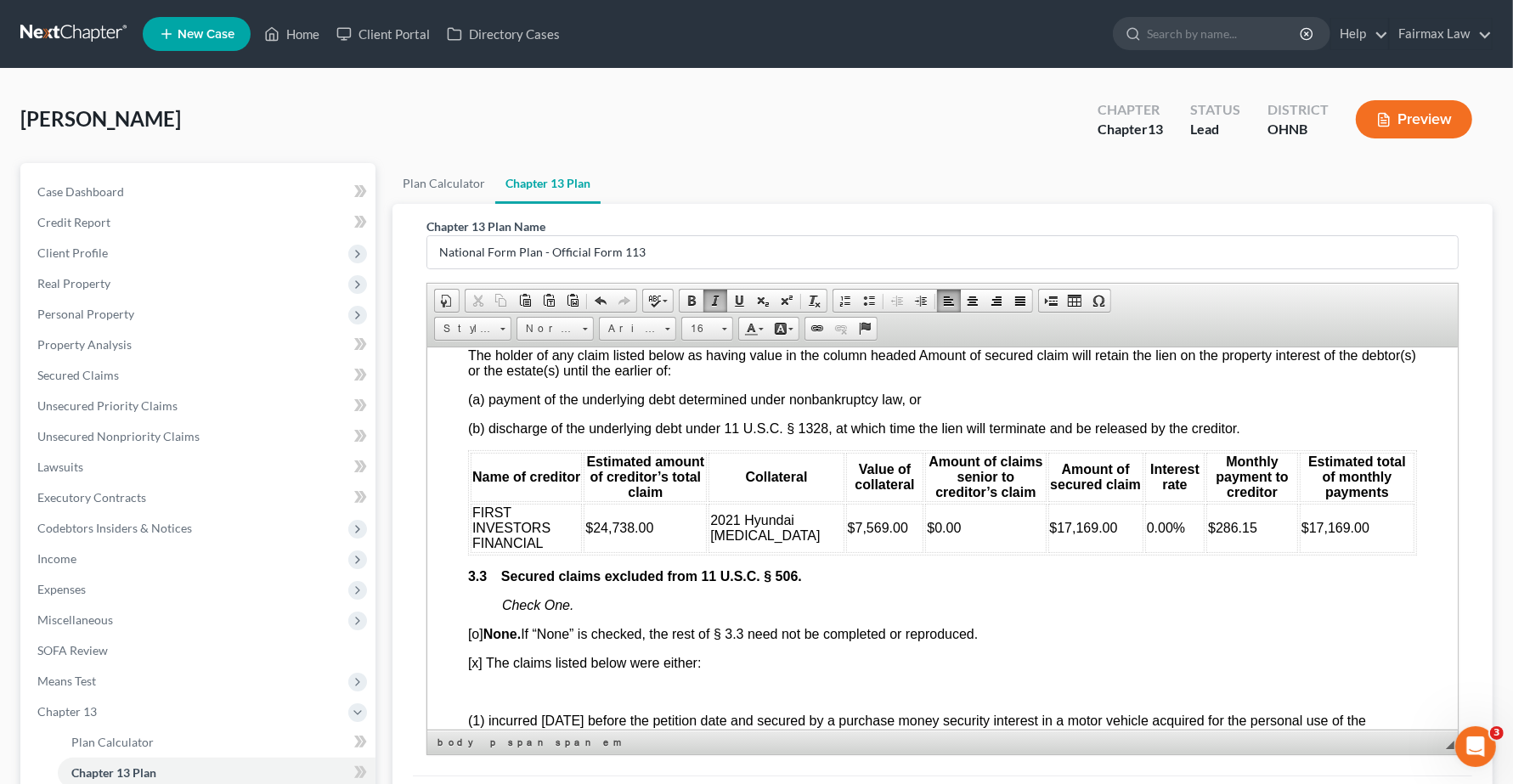
click at [848, 534] on span "$7,569.00" at bounding box center [878, 527] width 60 height 15
click at [75, 315] on span "Personal Property" at bounding box center [85, 314] width 97 height 15
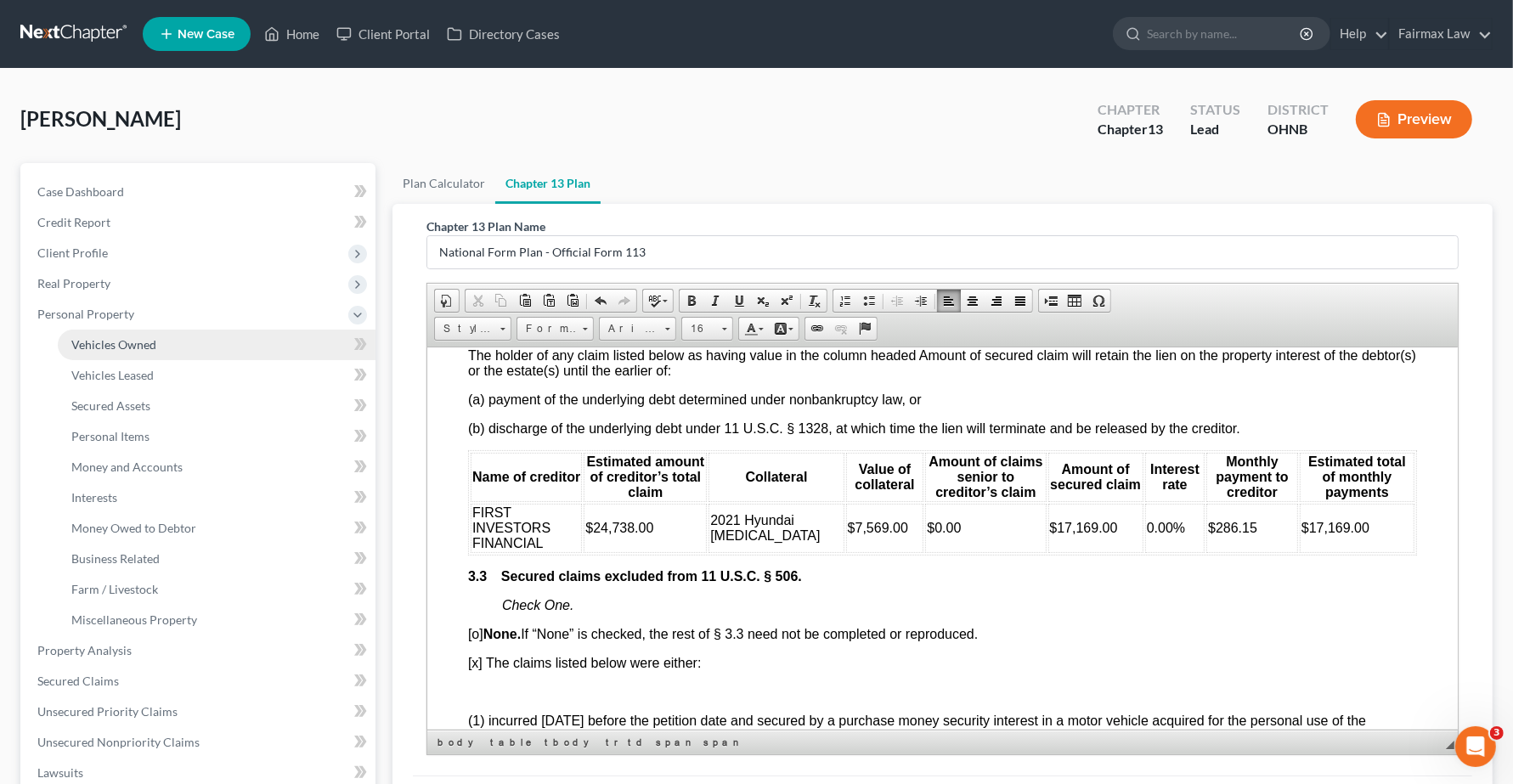
click at [125, 334] on link "Vehicles Owned" at bounding box center [216, 345] width 317 height 31
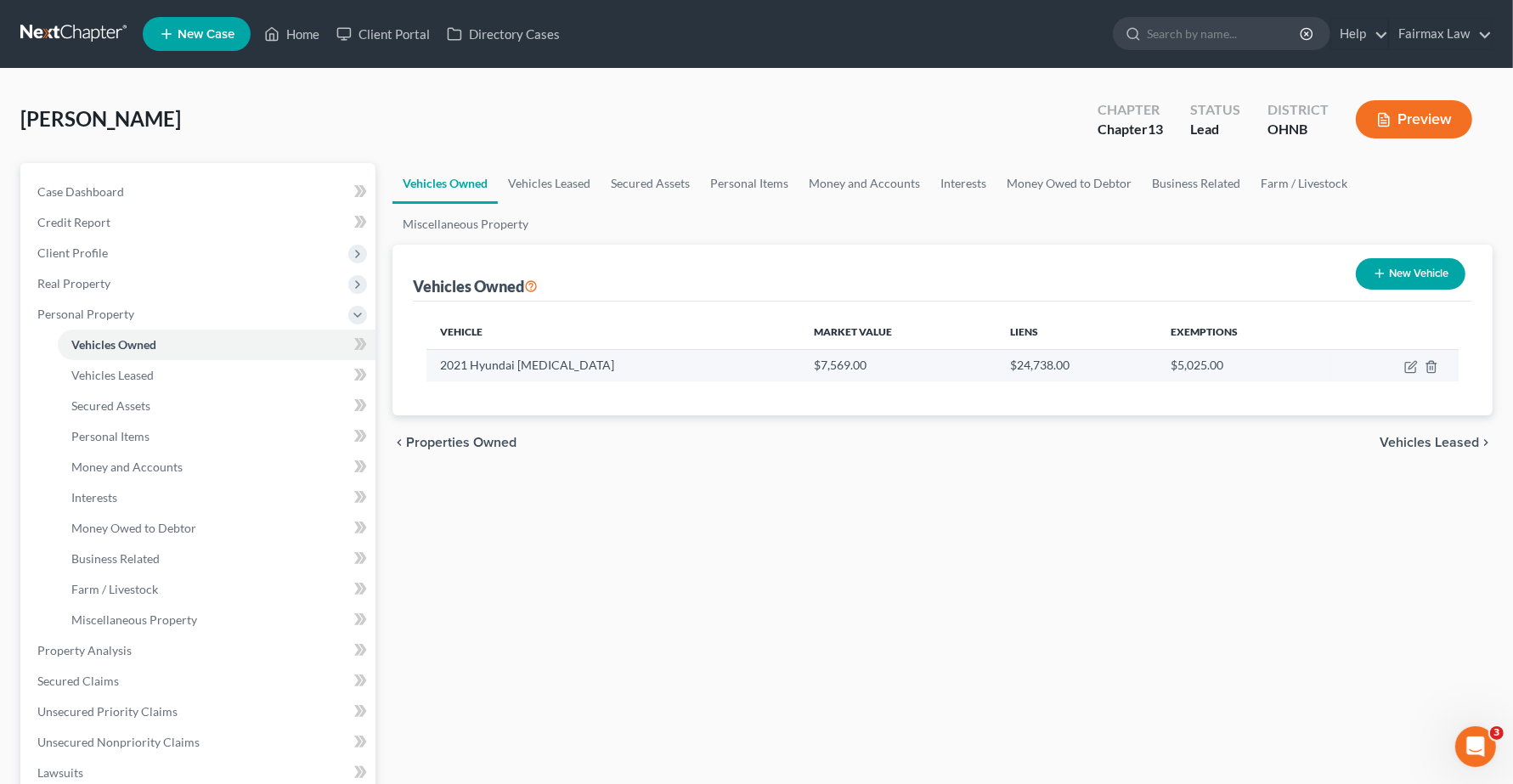
click at [1408, 358] on td at bounding box center [1395, 365] width 126 height 33
click at [1407, 371] on icon "button" at bounding box center [1412, 367] width 14 height 14
select select "0"
select select "5"
select select "2"
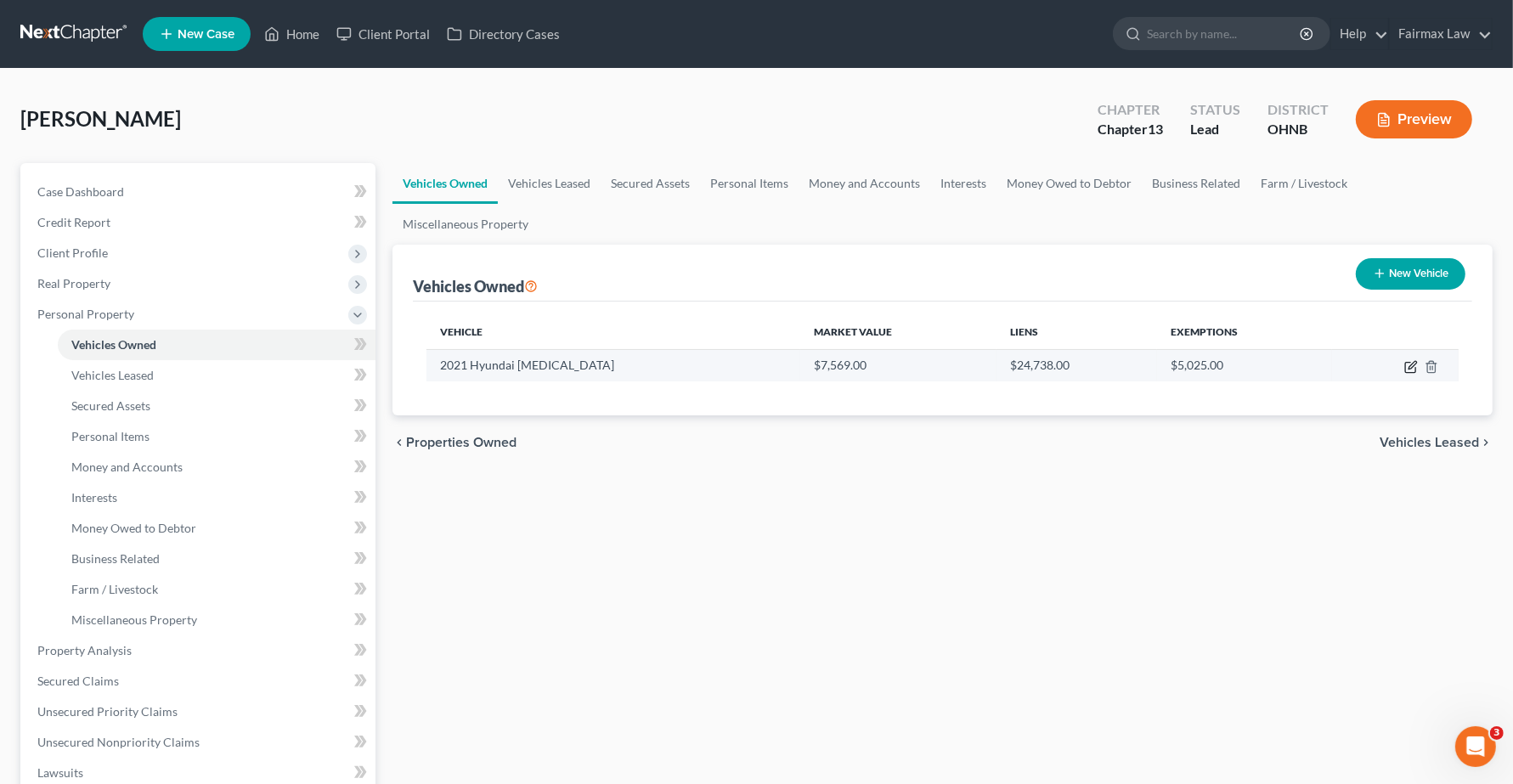
select select "0"
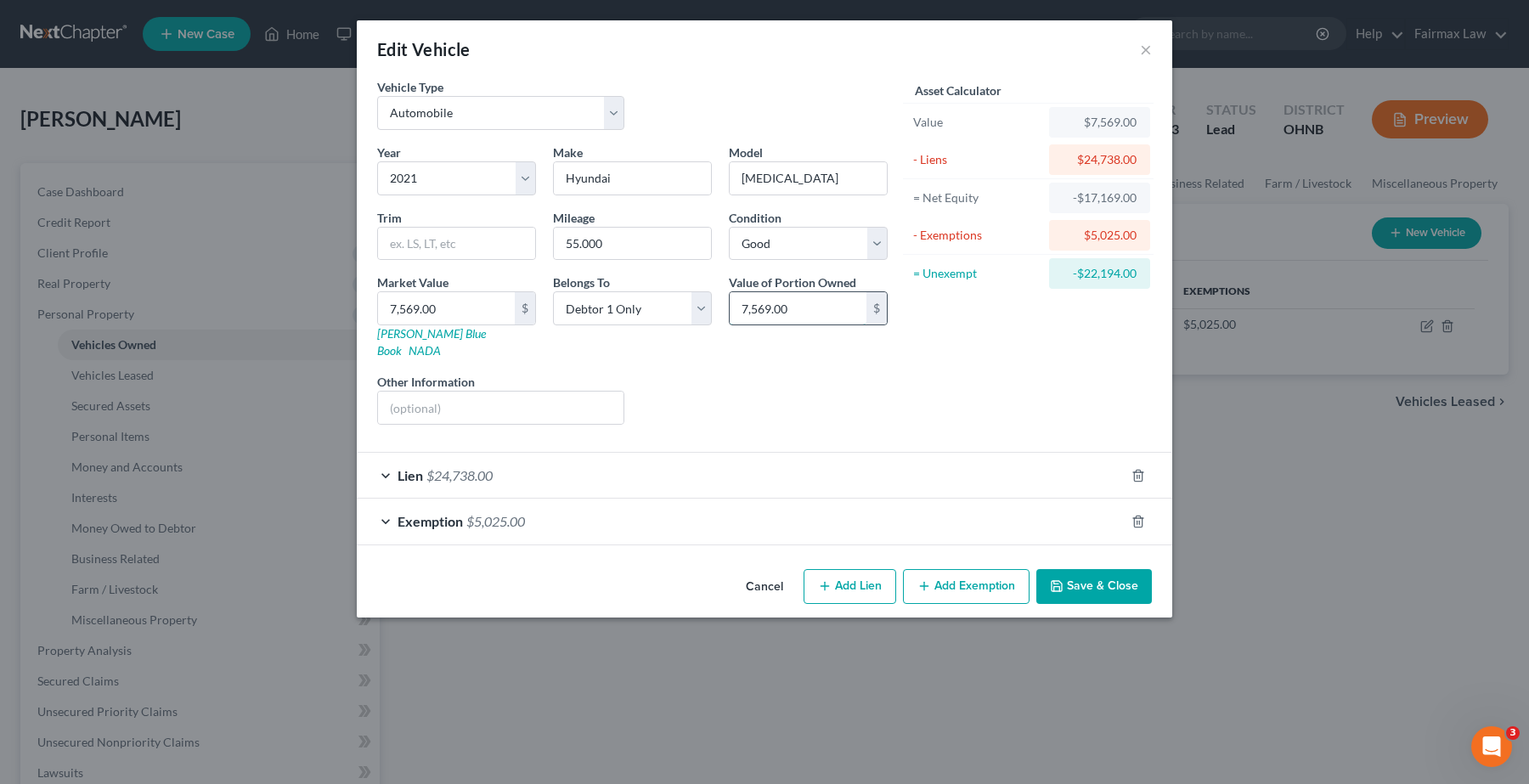
click at [741, 307] on input "7,569.00" at bounding box center [798, 309] width 137 height 33
type input "17,569.00"
click at [1083, 569] on button "Save & Close" at bounding box center [1094, 586] width 115 height 35
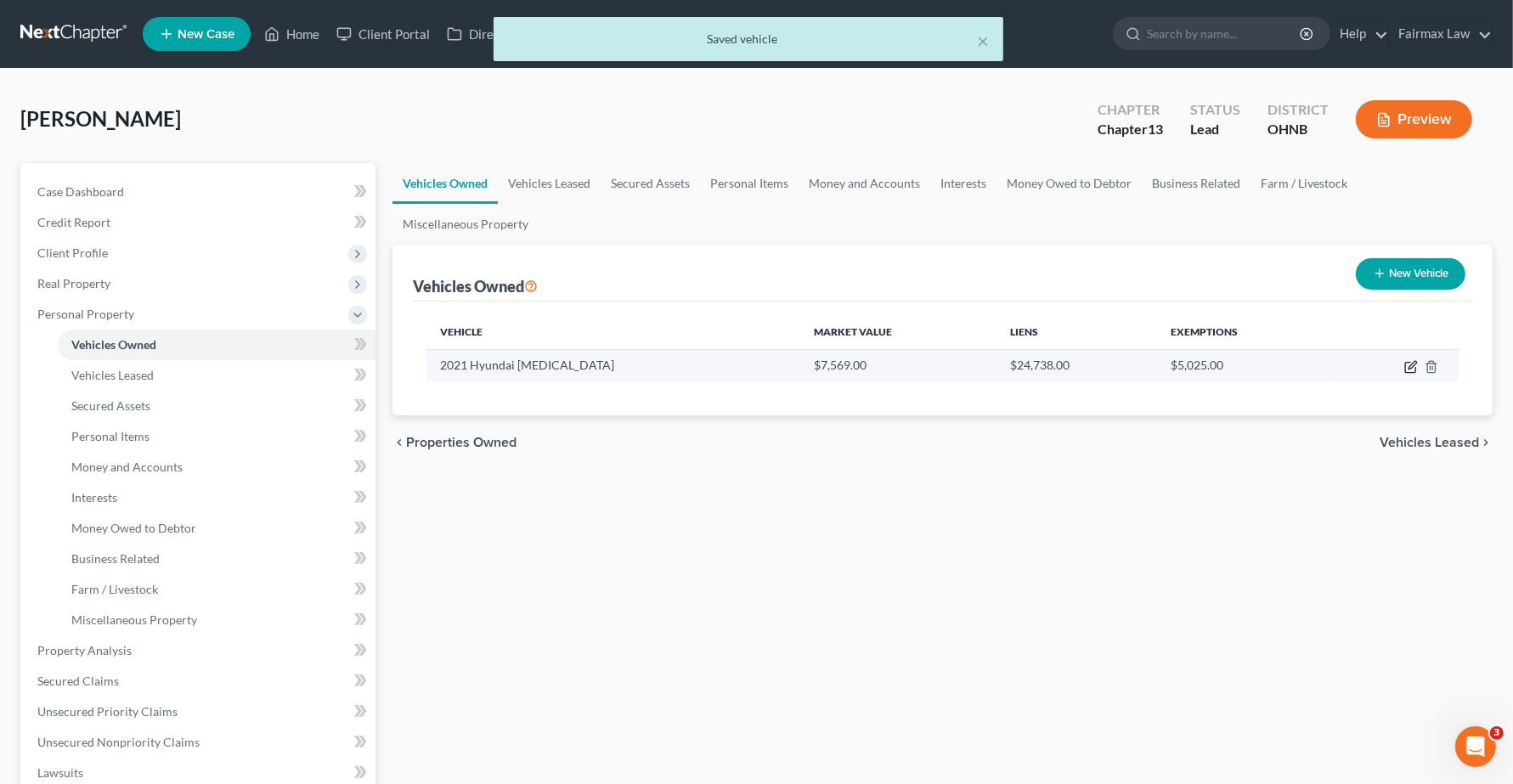
click at [1415, 365] on icon "button" at bounding box center [1412, 364] width 8 height 8
select select "0"
select select "5"
select select "2"
select select "0"
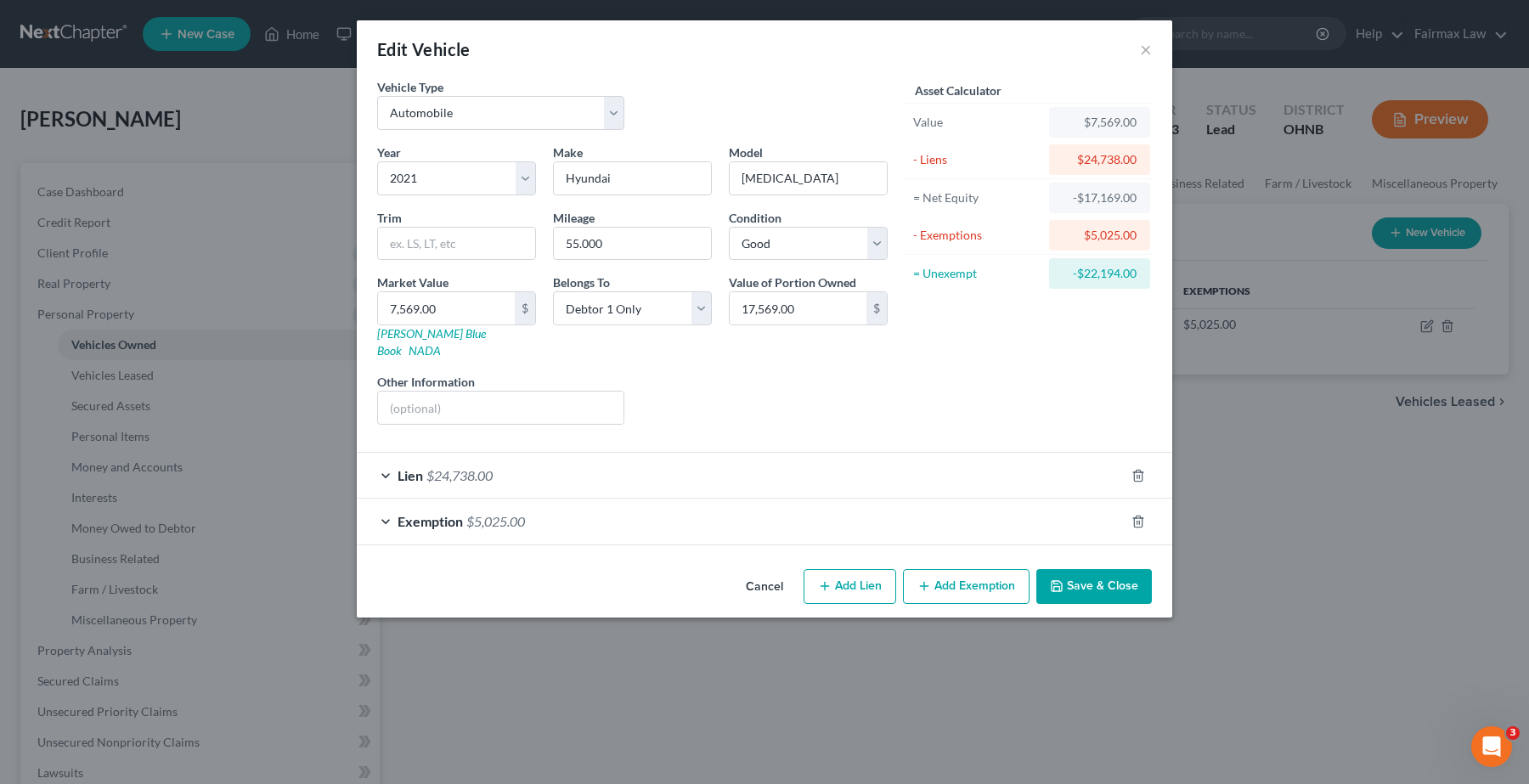
click at [952, 383] on div "Asset Calculator Value $7,569.00 - Liens $24,738.00 = Net Equity -$17,169.00 - …" at bounding box center [1028, 258] width 264 height 360
click at [829, 314] on input "17,569.00" at bounding box center [798, 309] width 137 height 33
click at [1059, 579] on icon "button" at bounding box center [1057, 586] width 14 height 14
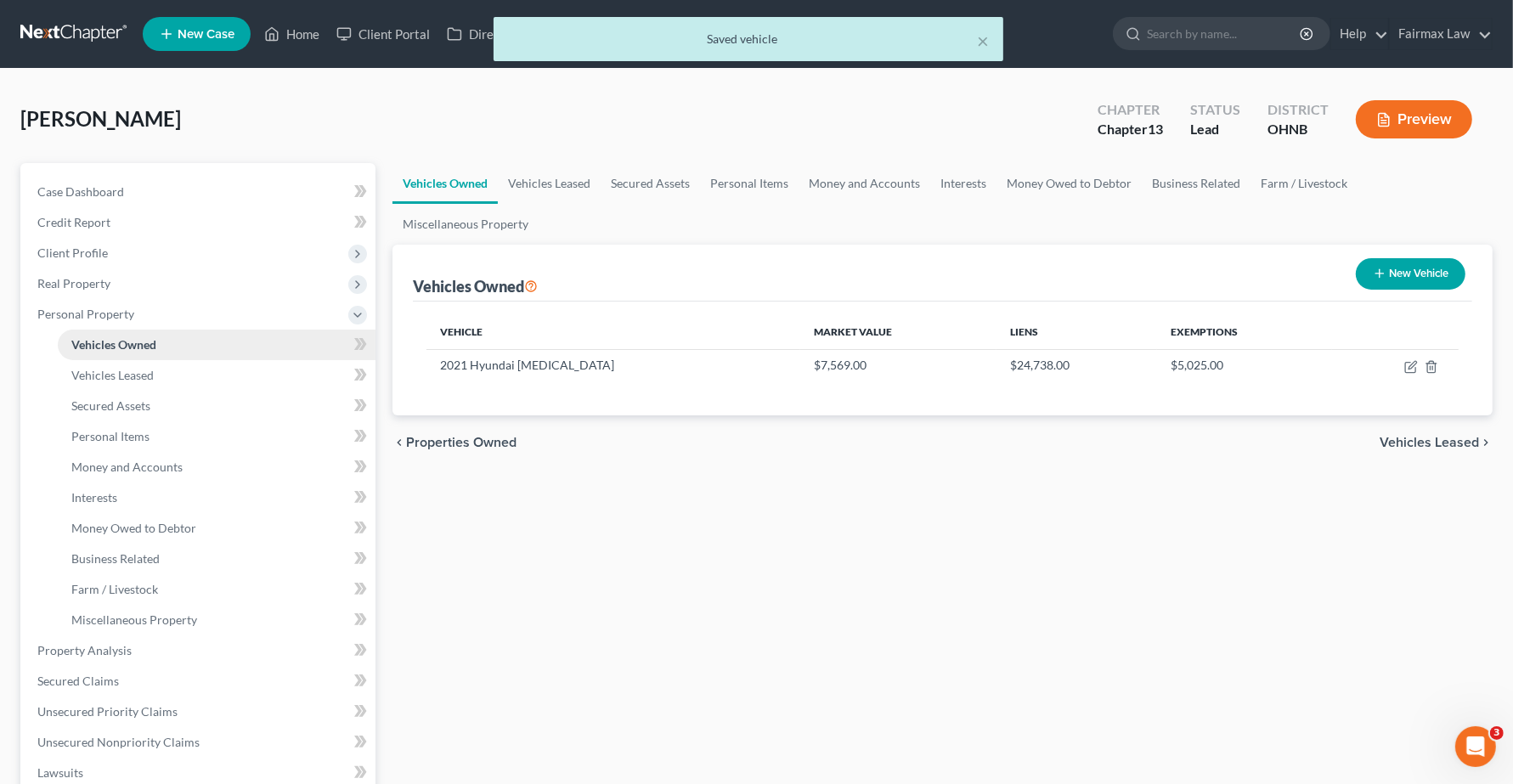
click at [106, 349] on span "Vehicles Owned" at bounding box center [114, 344] width 85 height 15
click at [1406, 364] on icon "button" at bounding box center [1411, 368] width 10 height 10
select select "0"
select select "5"
select select "2"
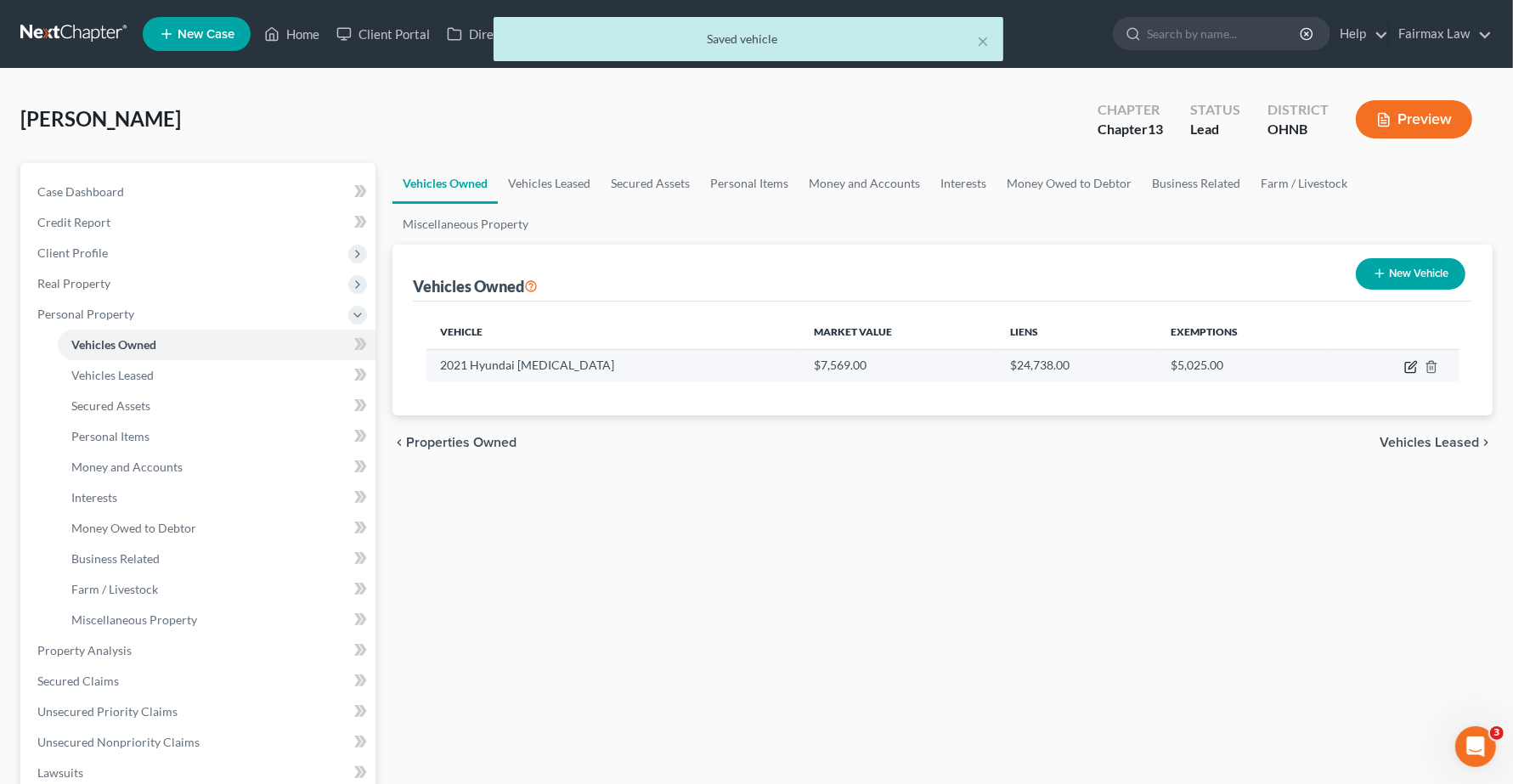
select select "0"
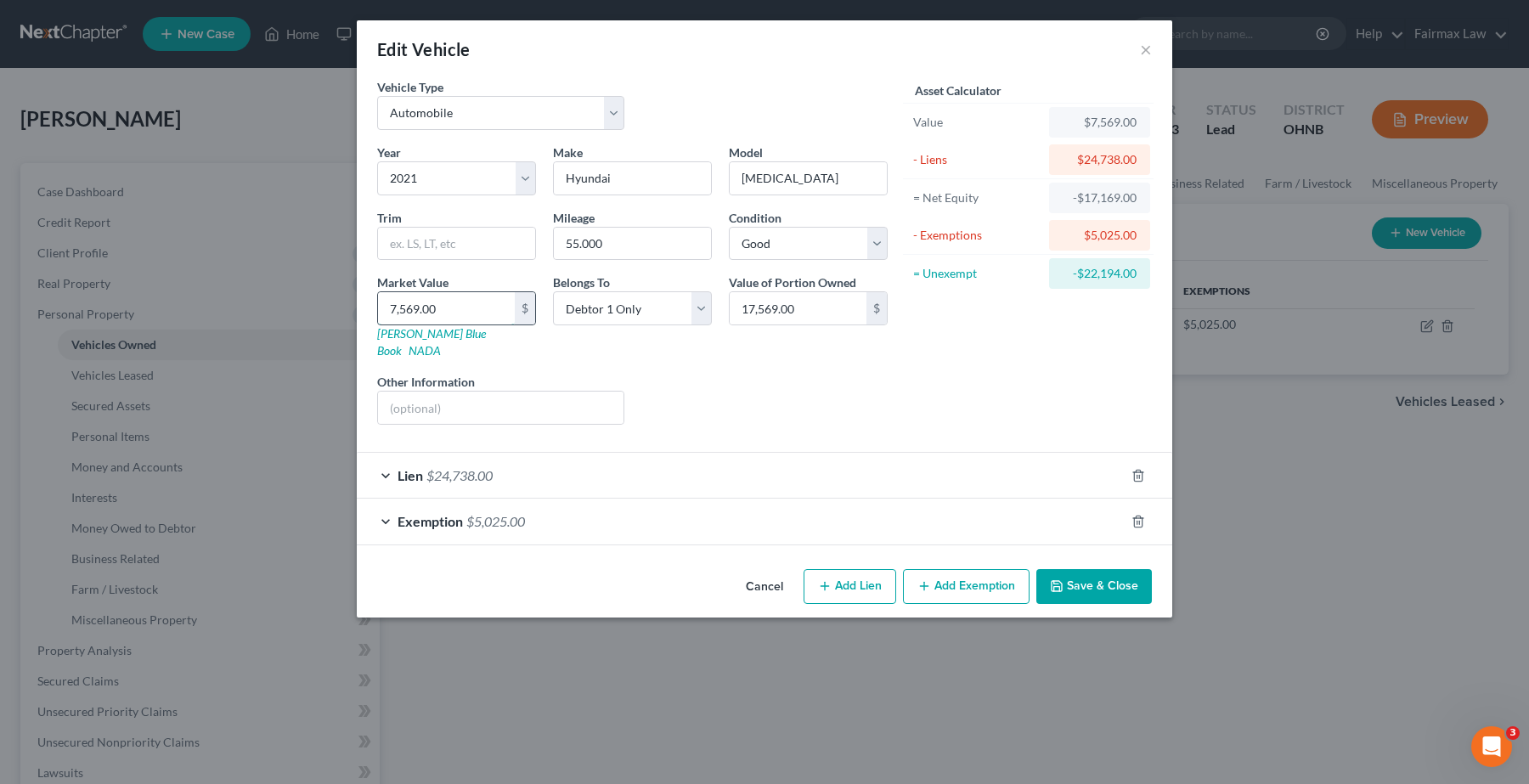
type input "1"
type input "1.00"
type input "17"
type input "17.00"
type input "175"
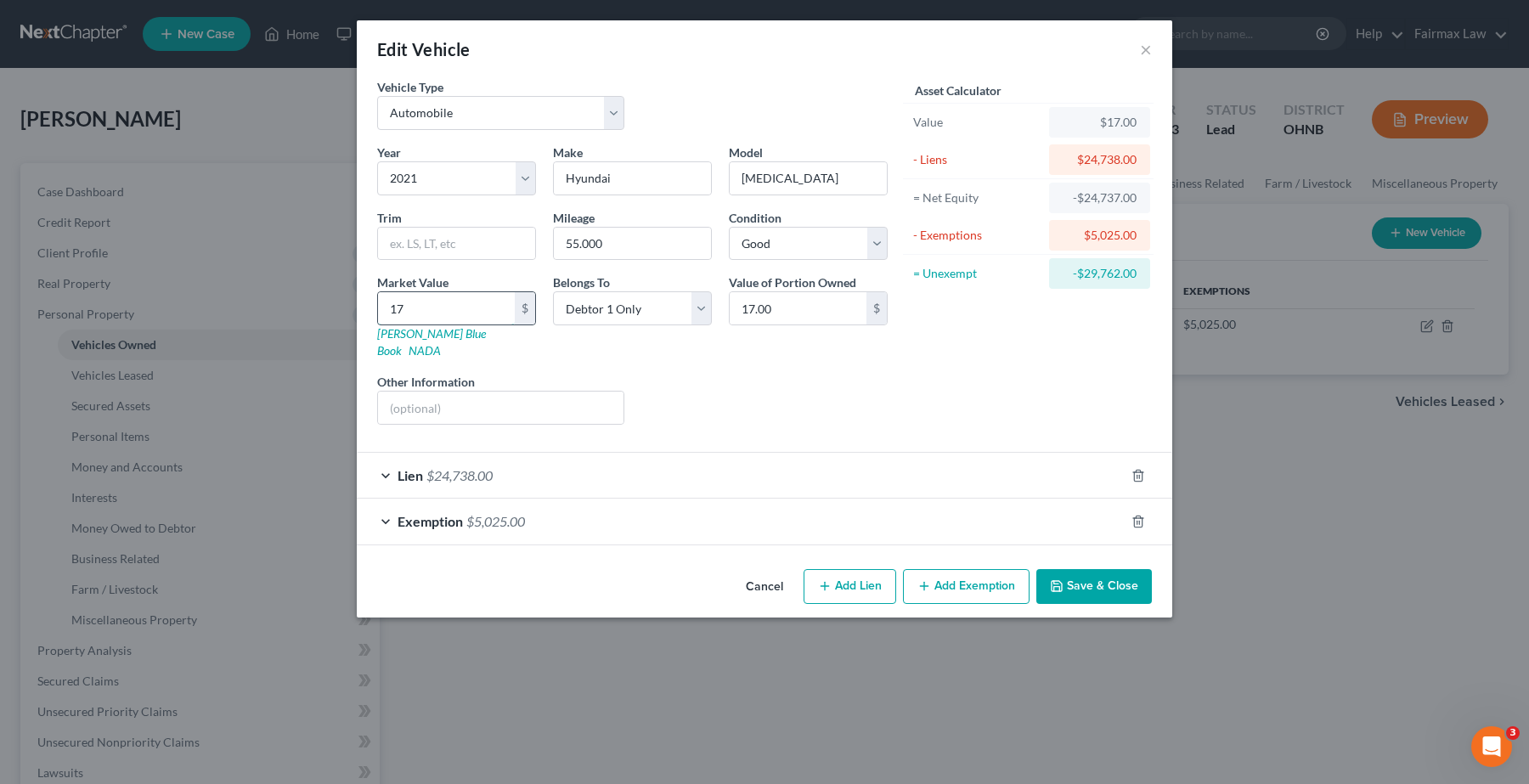
type input "175.00"
type input "1756"
type input "1,756.00"
type input "1,7569"
type input "17,569.00"
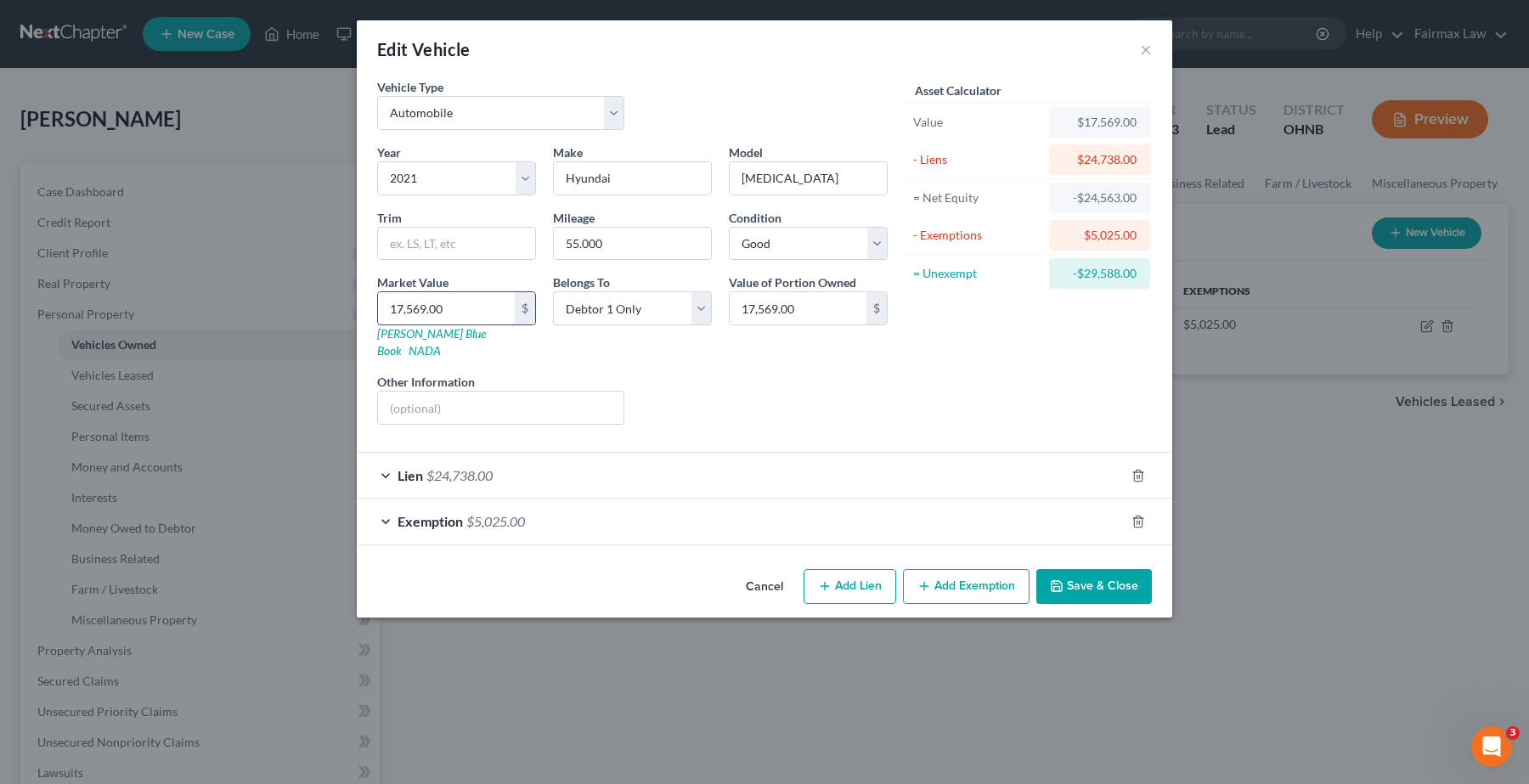
type input "17,569.00"
click at [1139, 515] on icon "button" at bounding box center [1139, 522] width 14 height 14
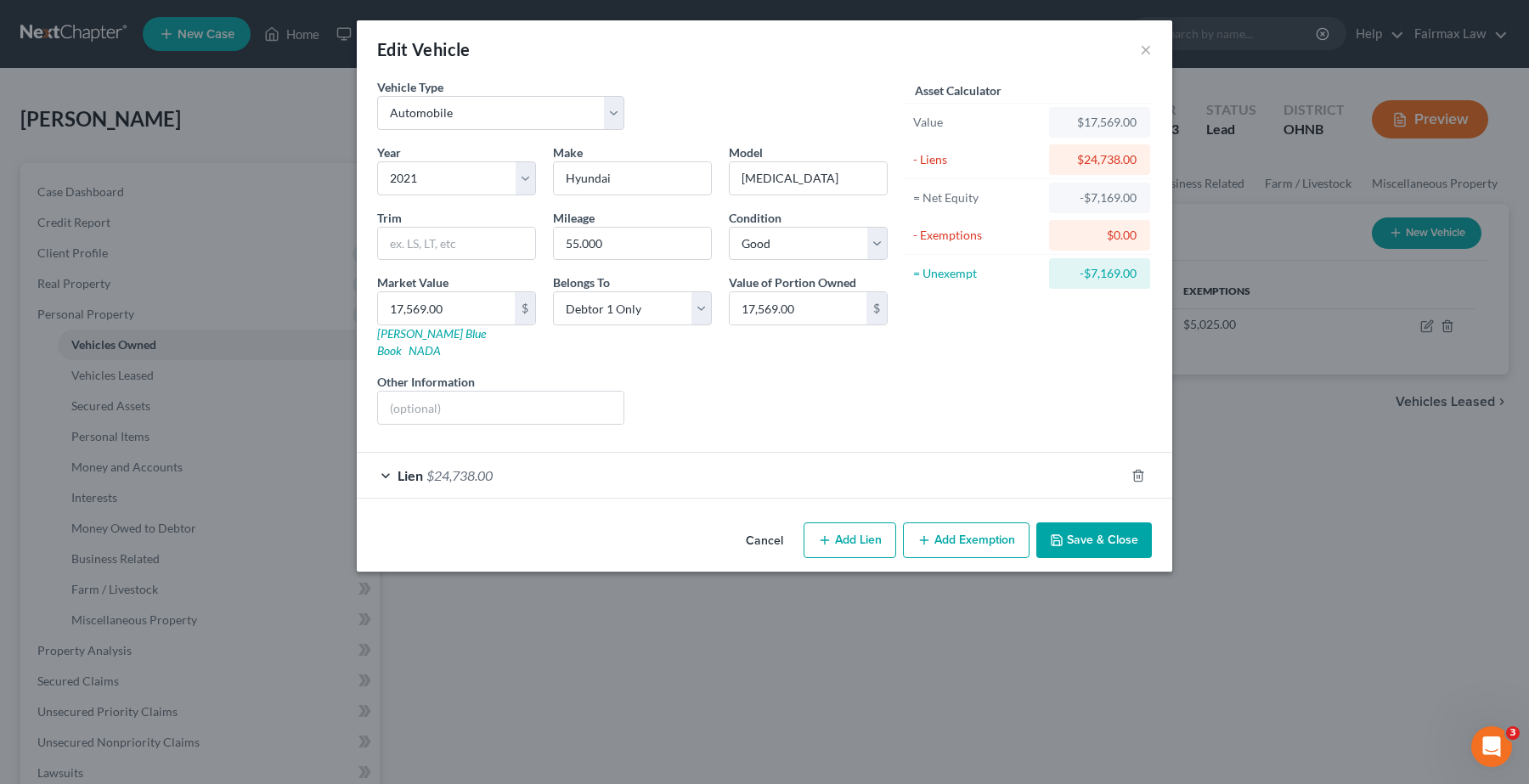
click at [1110, 537] on button "Save & Close" at bounding box center [1094, 540] width 115 height 35
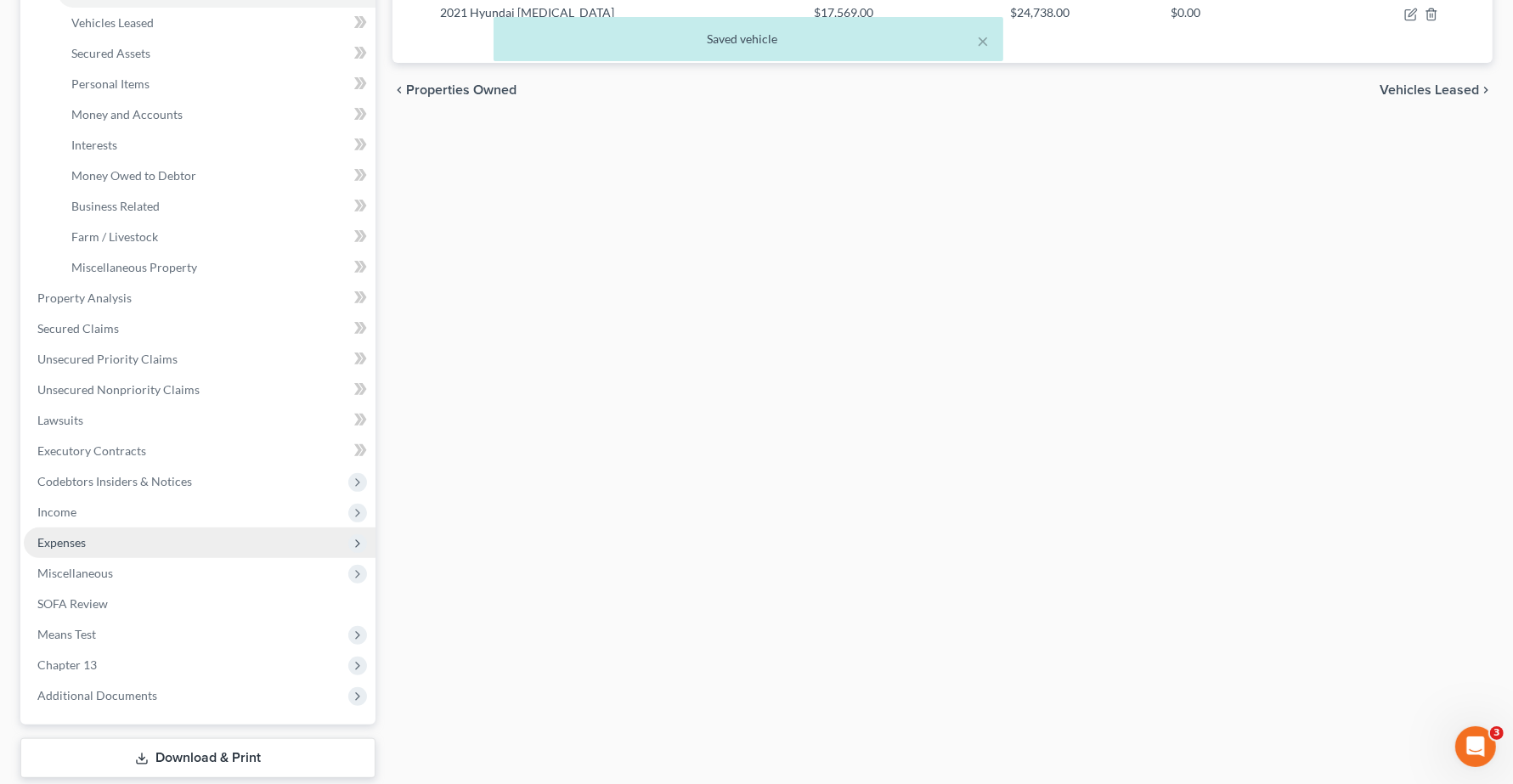
scroll to position [425, 0]
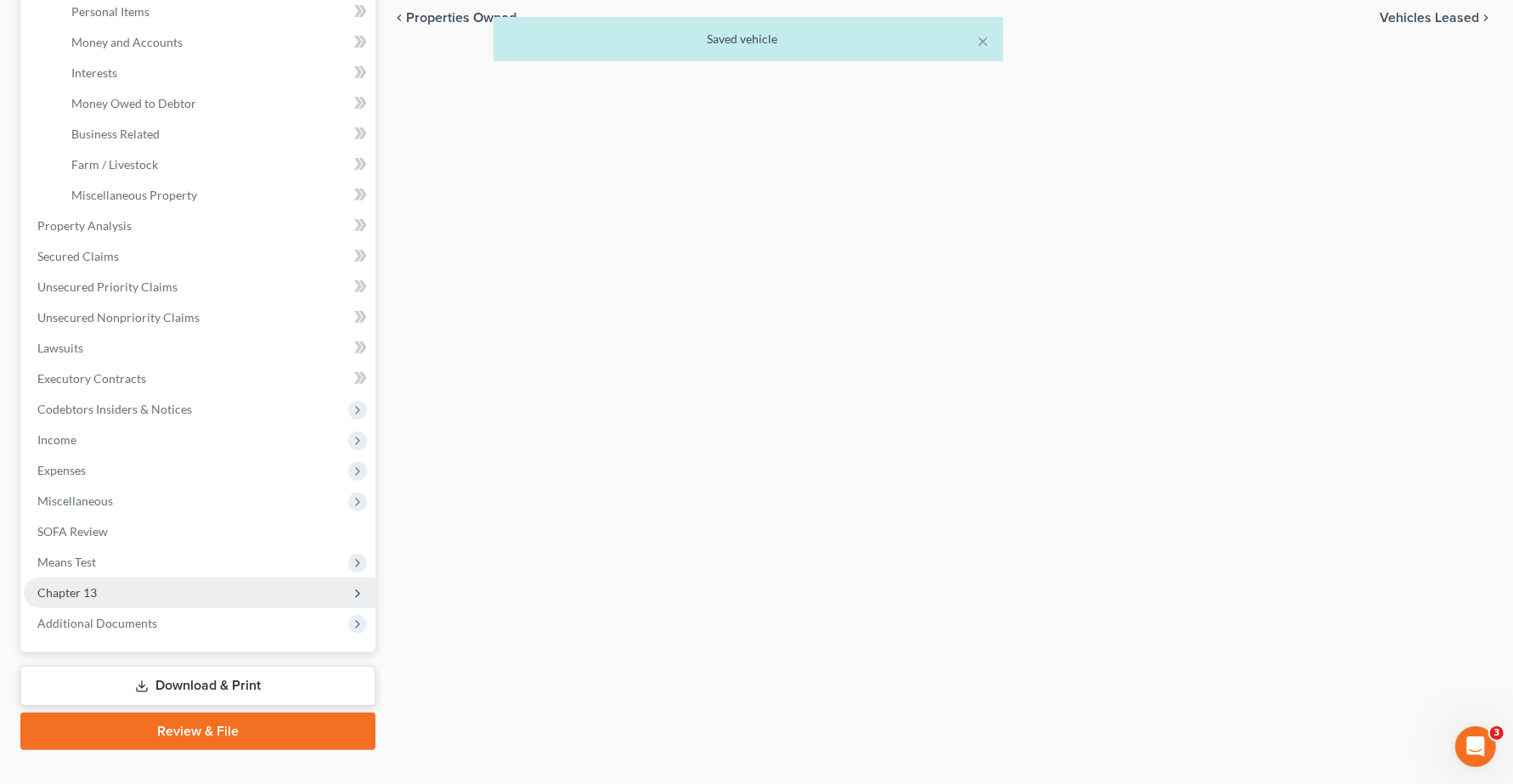
click at [95, 599] on span "Chapter 13" at bounding box center [200, 593] width 352 height 31
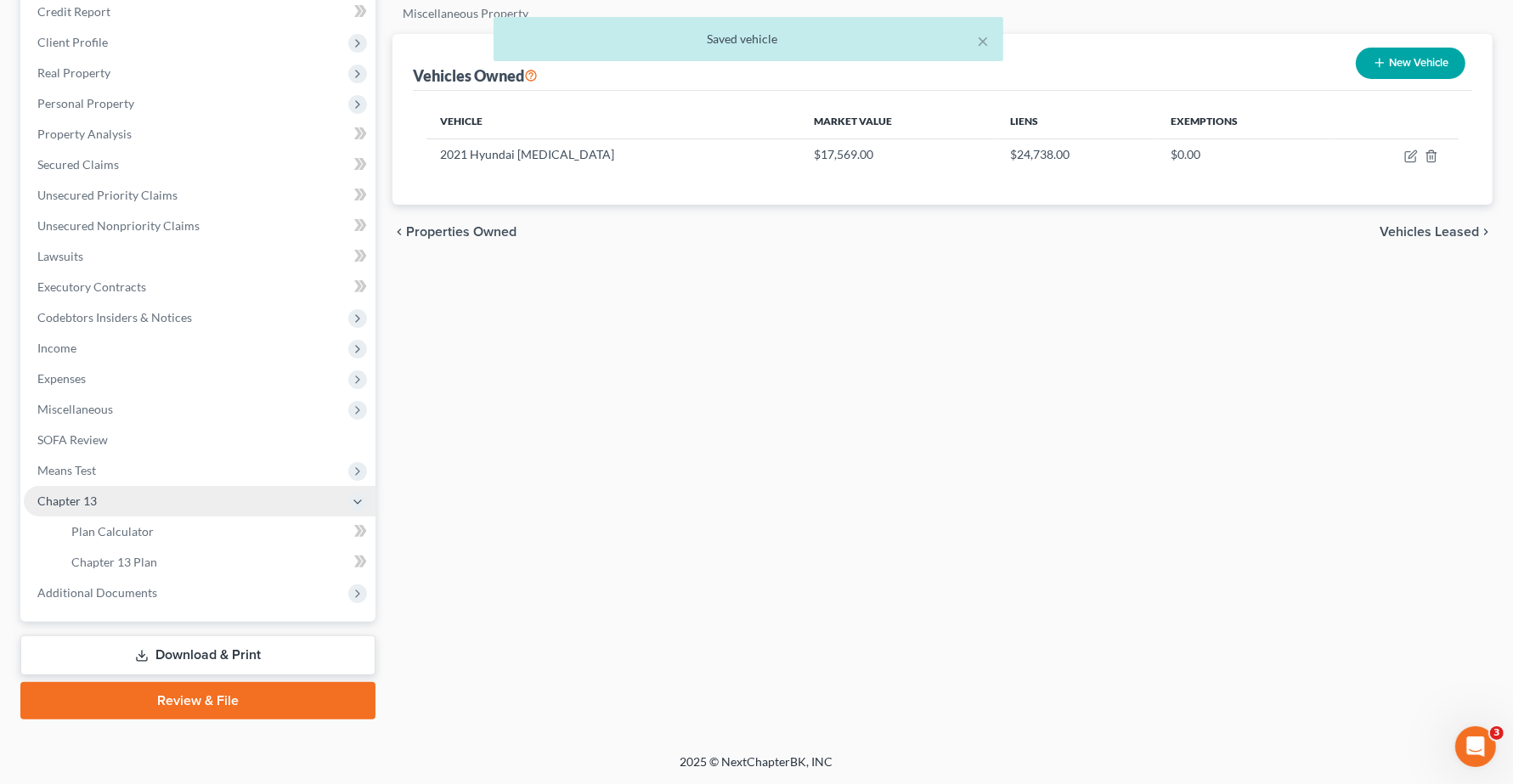
scroll to position [209, 0]
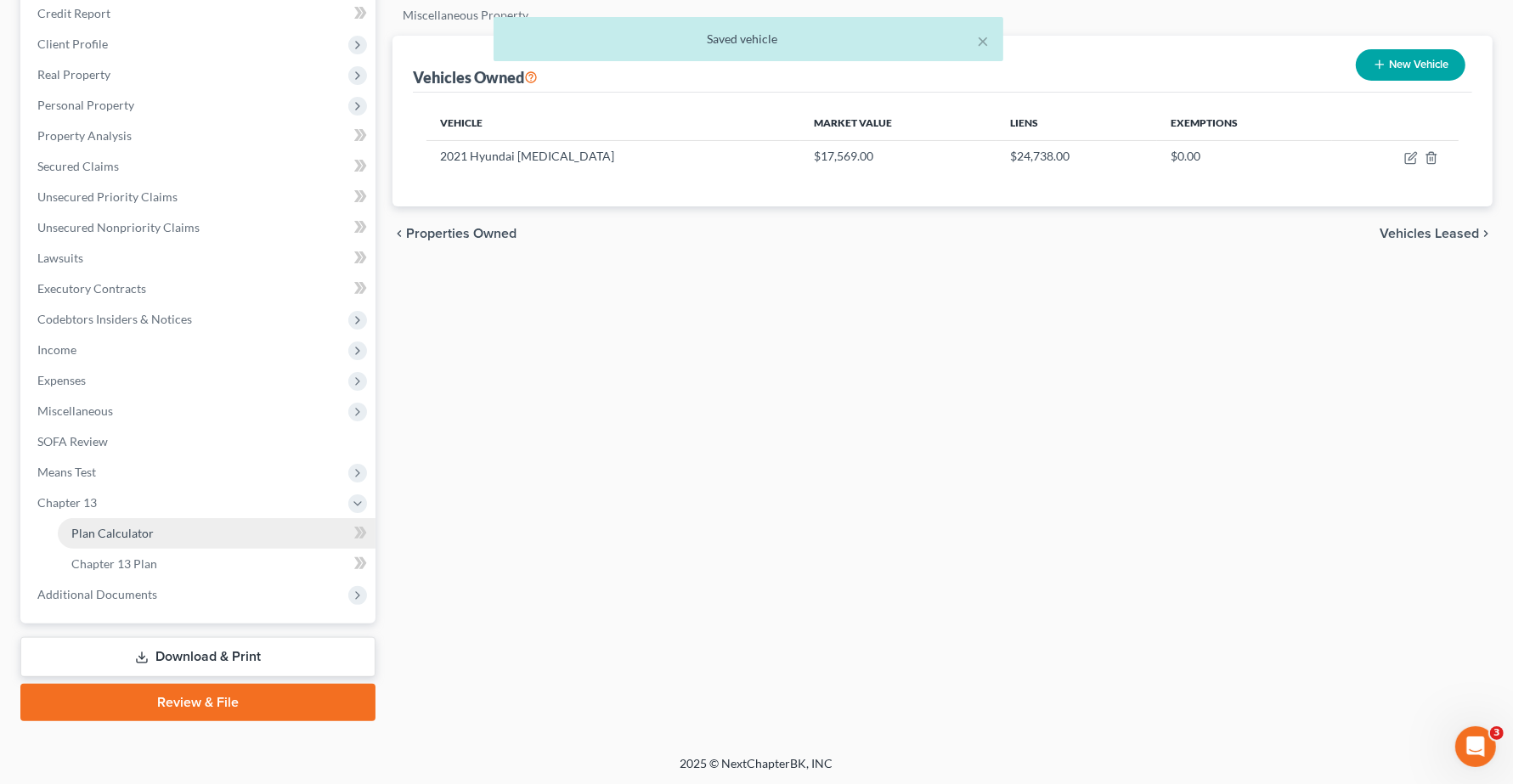
click at [132, 536] on span "Plan Calculator" at bounding box center [113, 532] width 83 height 15
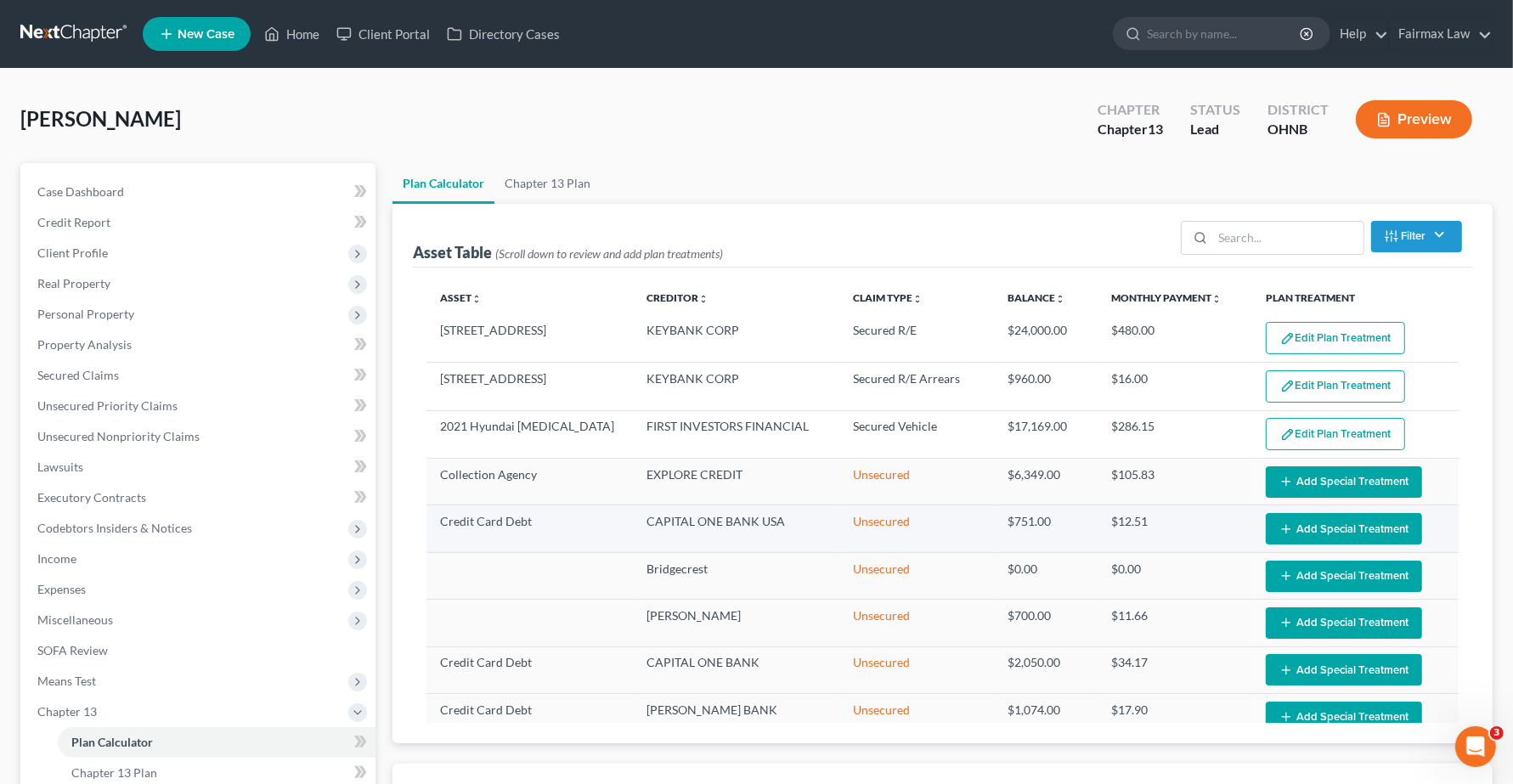
select select "59"
click at [1343, 436] on button "Edit Plan Treatment" at bounding box center [1336, 434] width 139 height 33
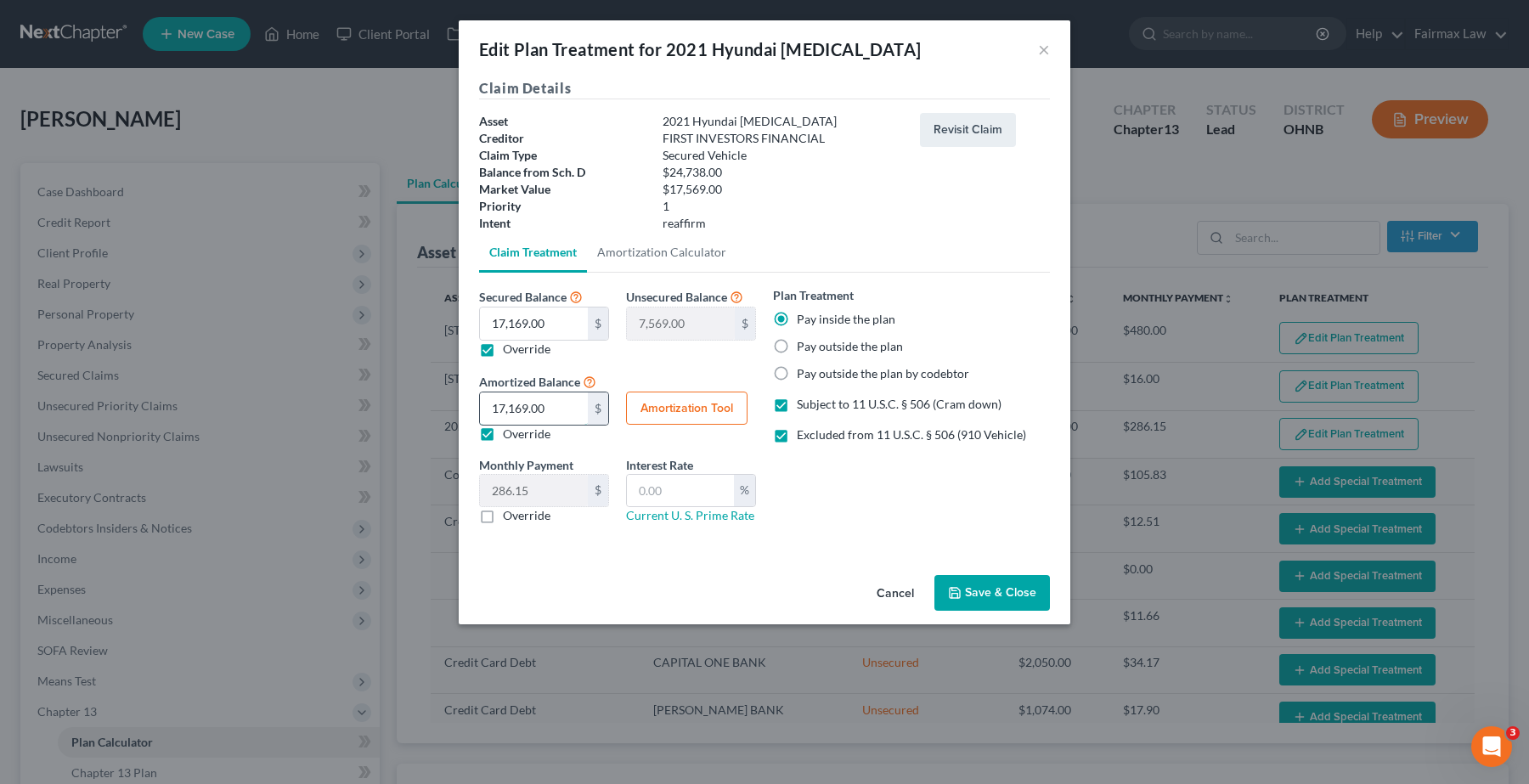
click at [514, 405] on input "17,169.00" at bounding box center [533, 408] width 107 height 33
click at [576, 323] on input "17,169.00" at bounding box center [533, 324] width 107 height 33
type input "1"
type input "24,737.00"
type input "17"
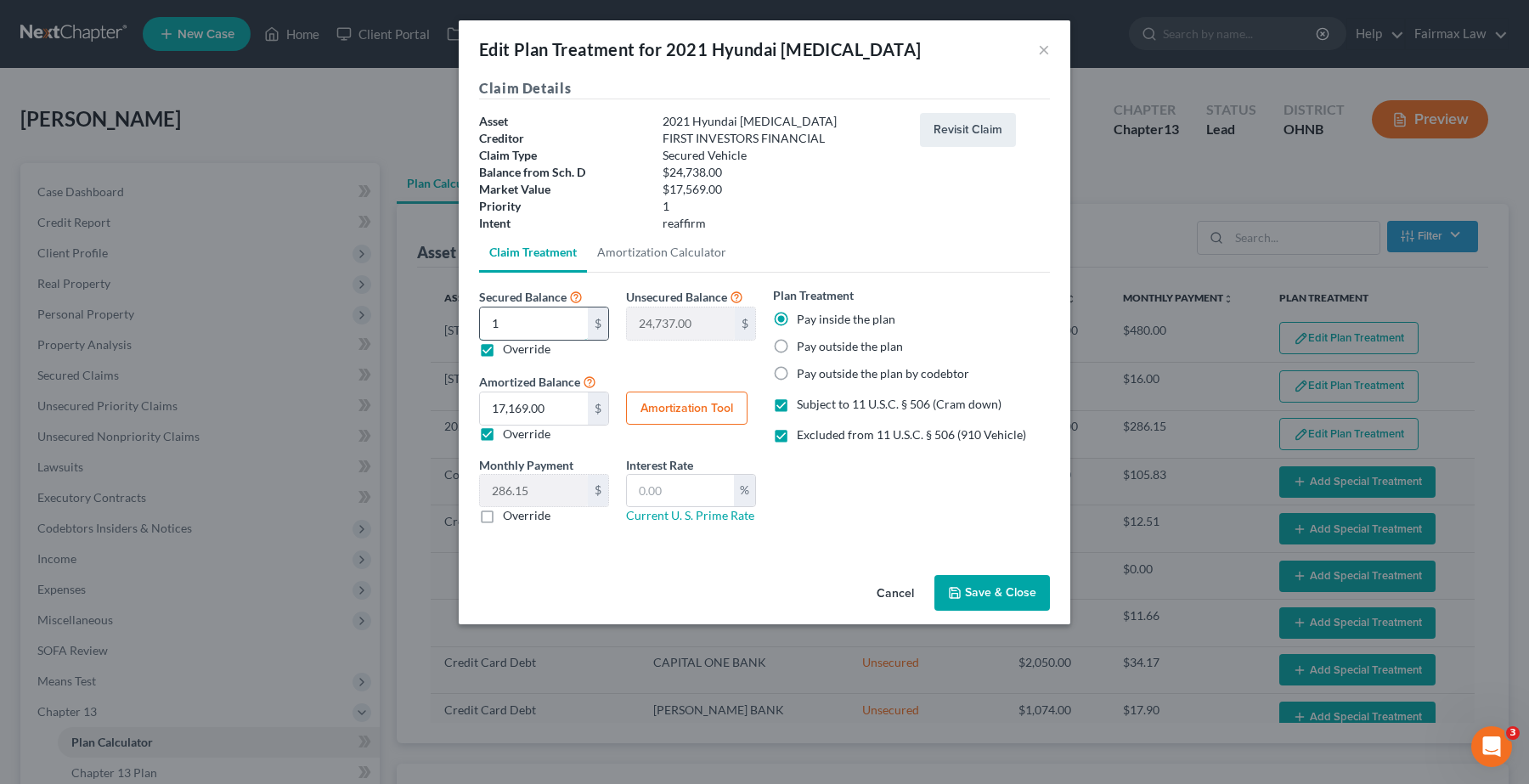
type input "24,721.00"
type input "175"
type input "24,563.00"
type input "1756"
type input "22,982.00"
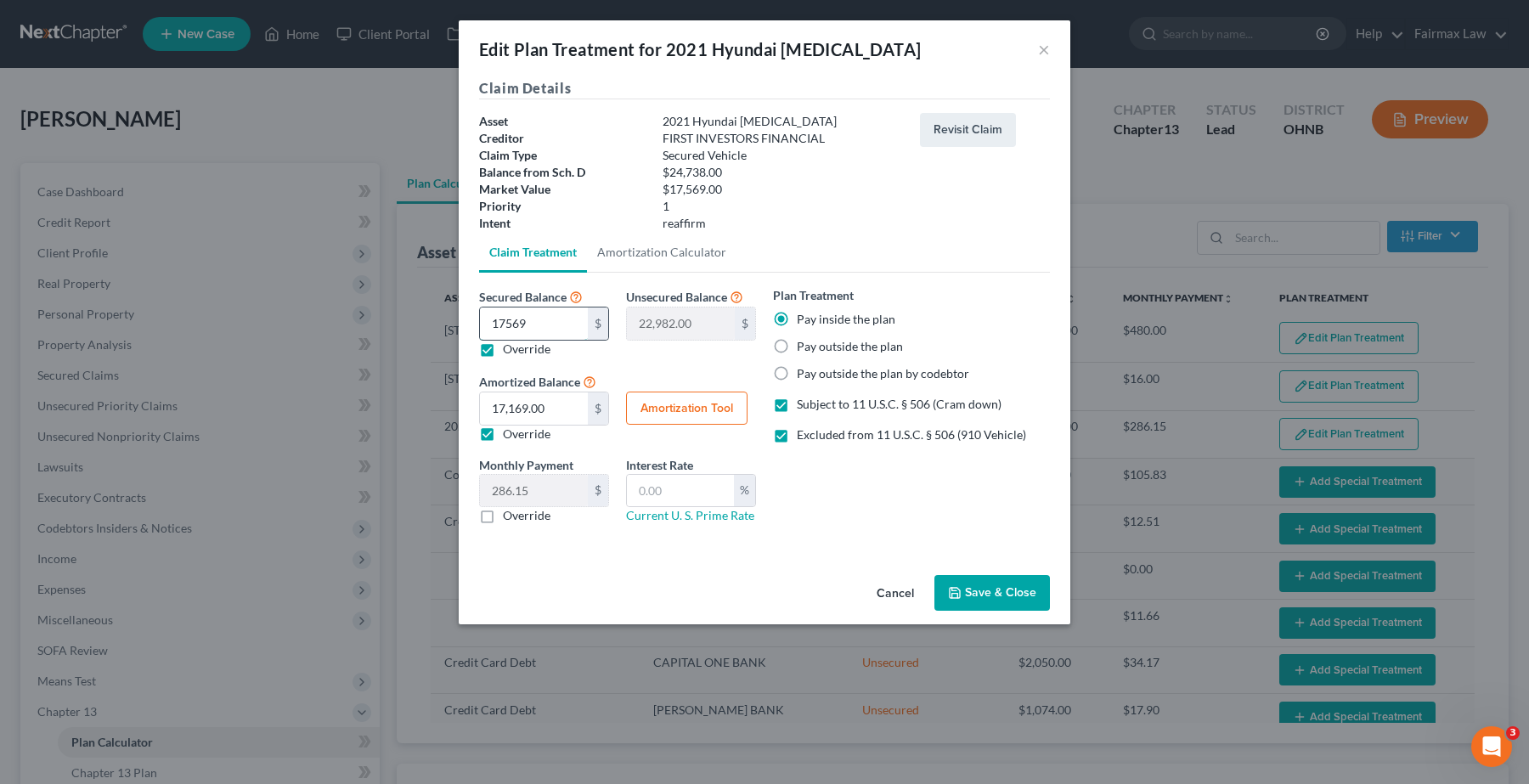
type input "17,569"
type input "7,169.00"
type input "17,569.00"
type input "1"
type input "0.01"
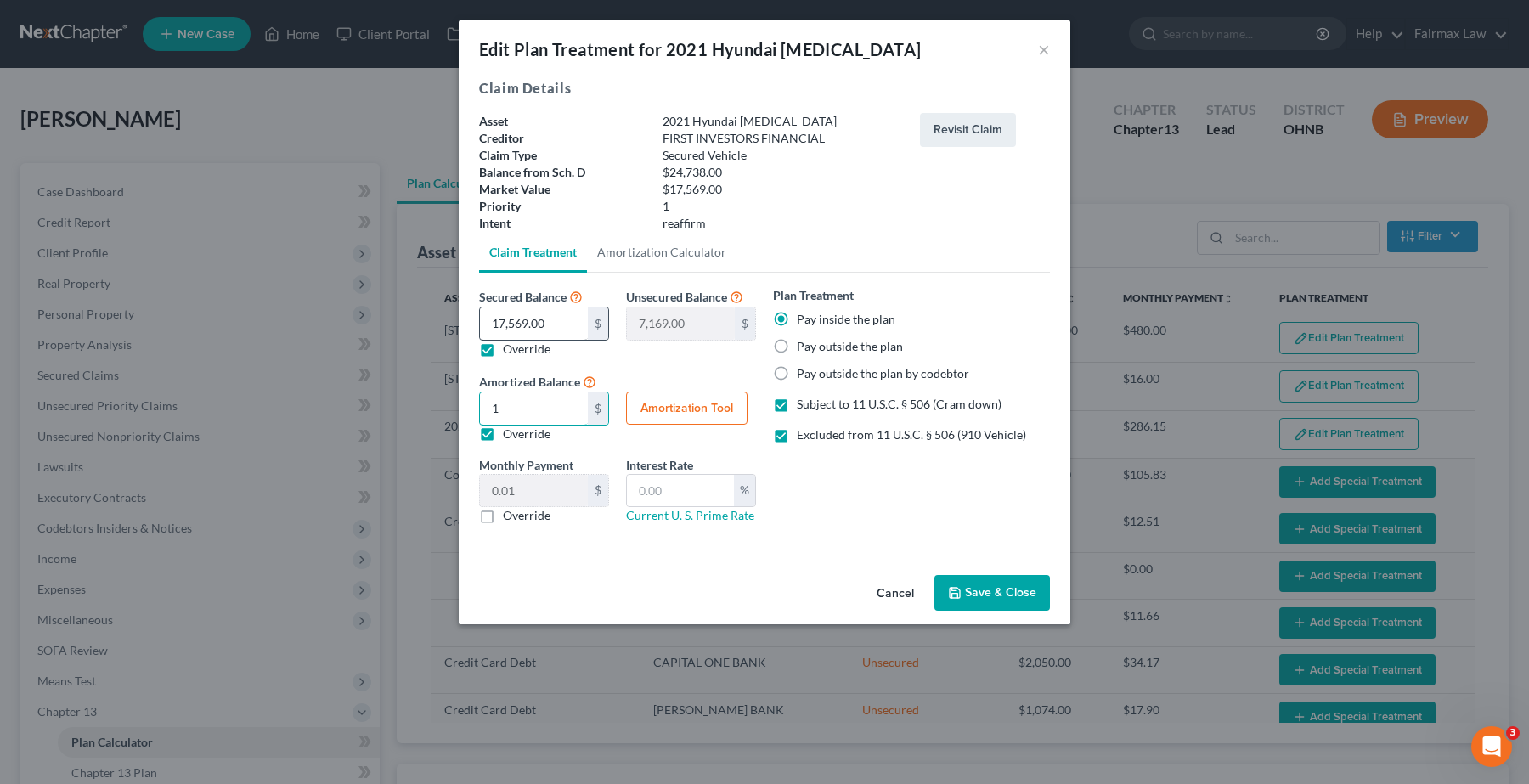
type input "17"
type input "0.28"
type input "175"
type input "2.91"
type input "1756"
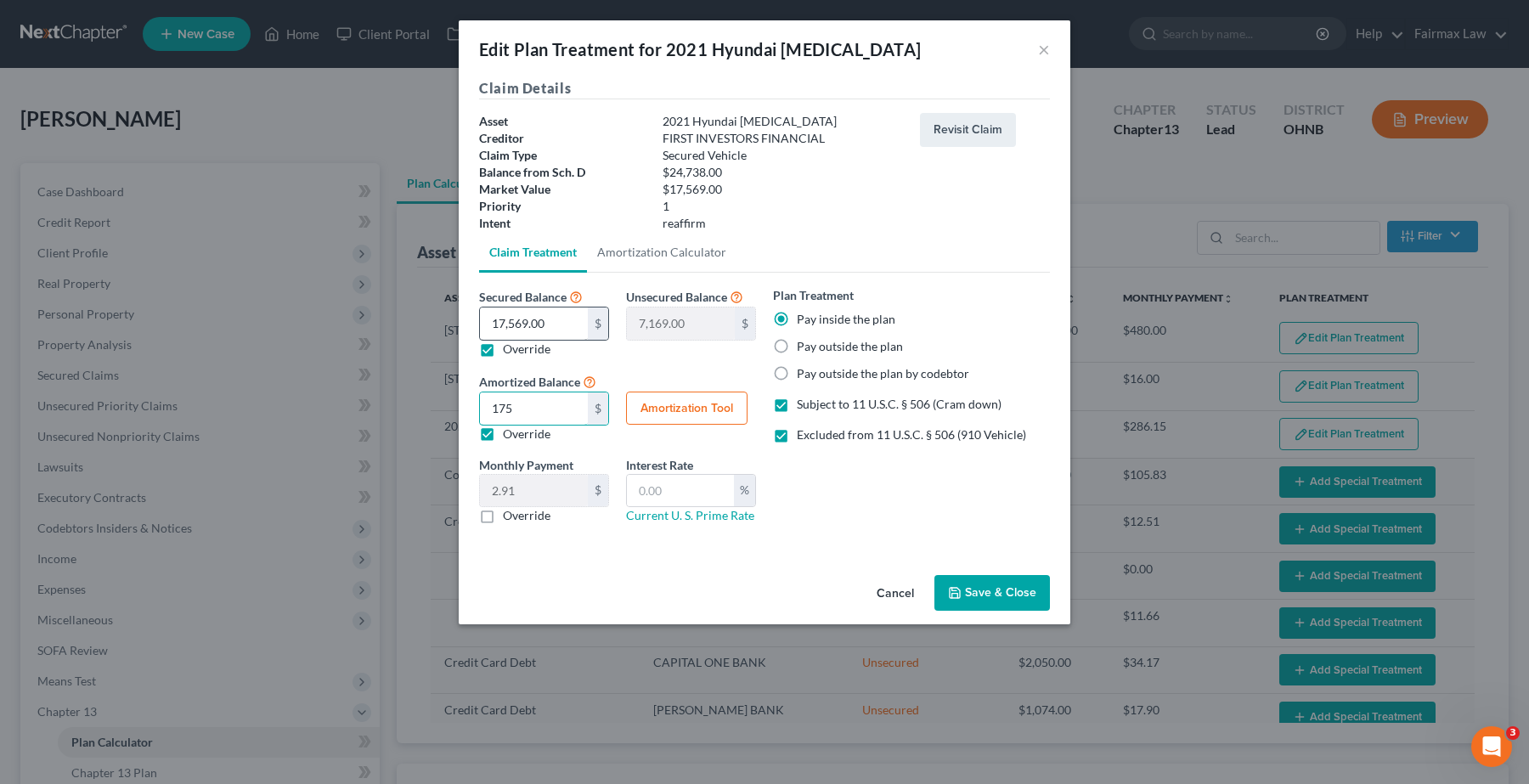
type input "29.26"
type input "17,569"
type input "292.81"
type input "17,569.00"
click at [671, 408] on button "Amortization Tool" at bounding box center [686, 408] width 121 height 34
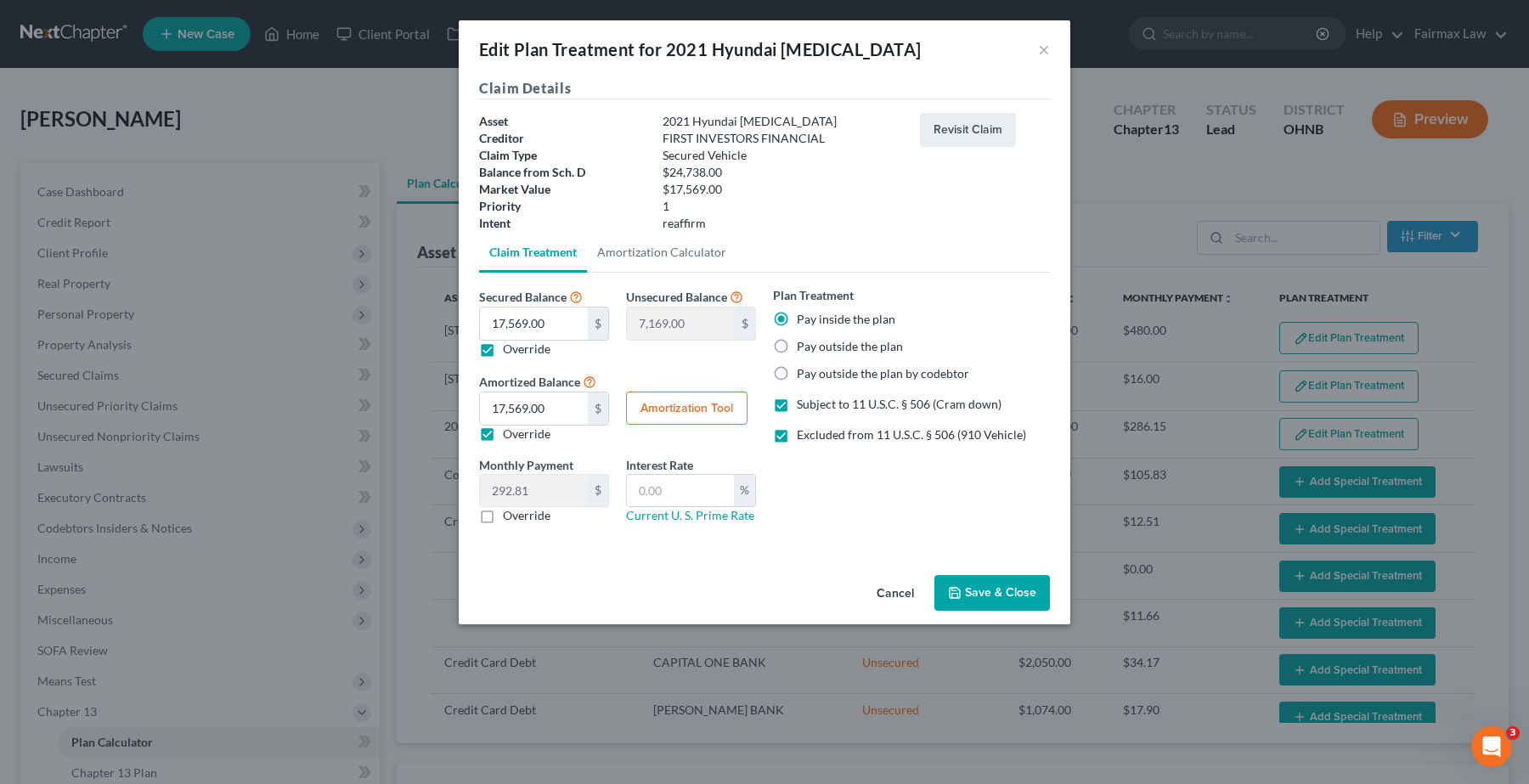
type input "17,569.00"
type input "60"
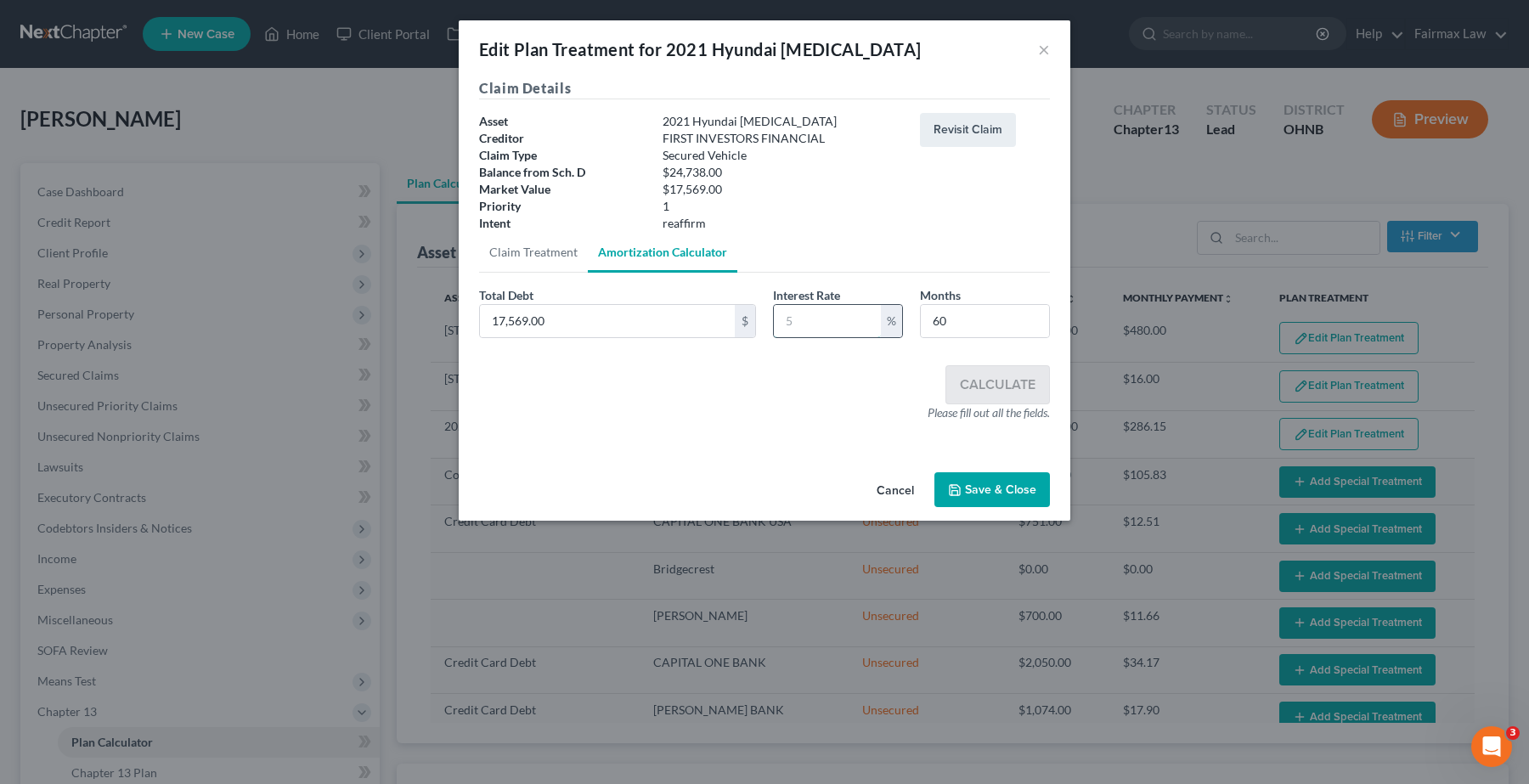
click at [816, 318] on input "text" at bounding box center [827, 322] width 107 height 33
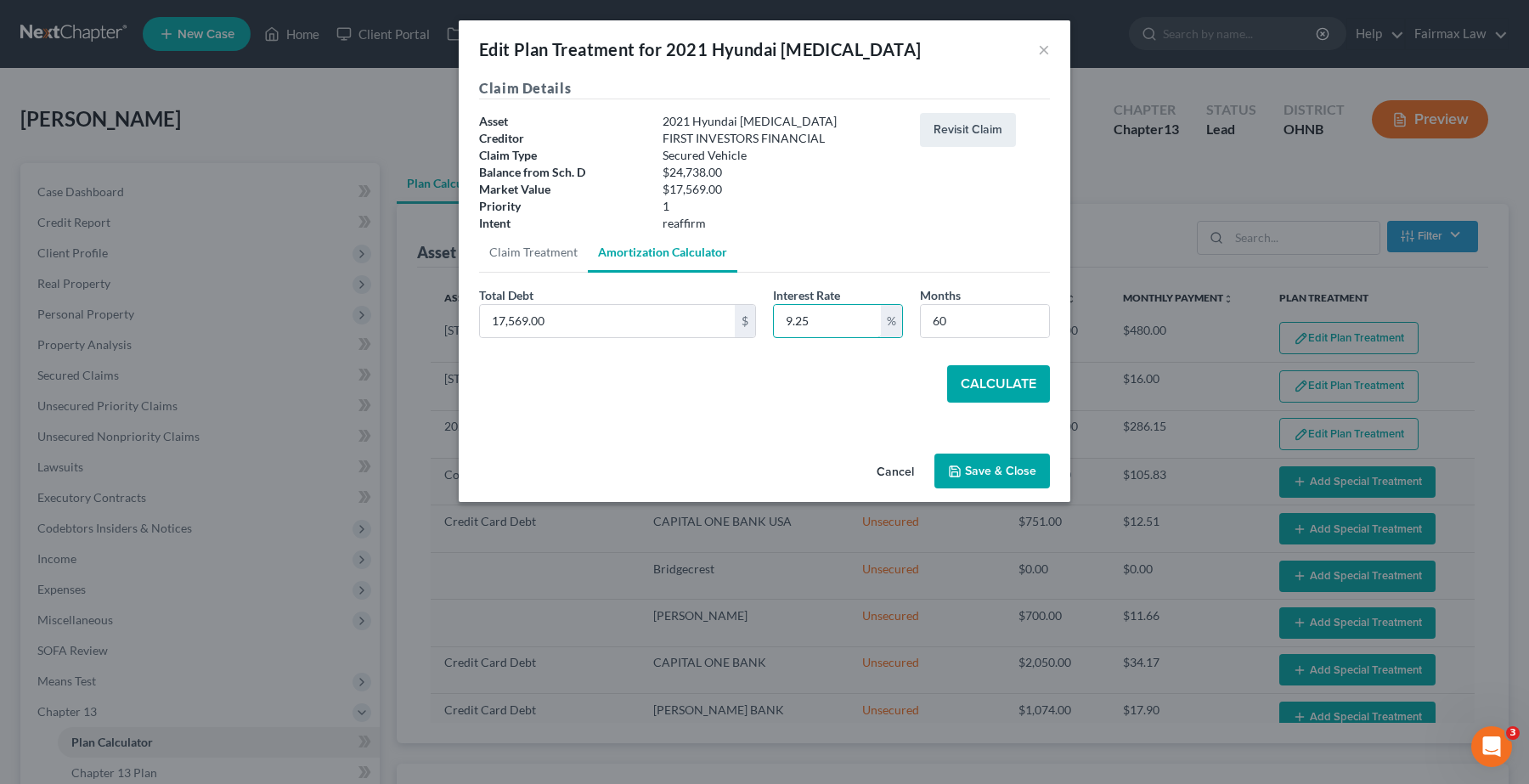
type input "9.25"
click at [1011, 383] on button "Calculate" at bounding box center [998, 383] width 103 height 37
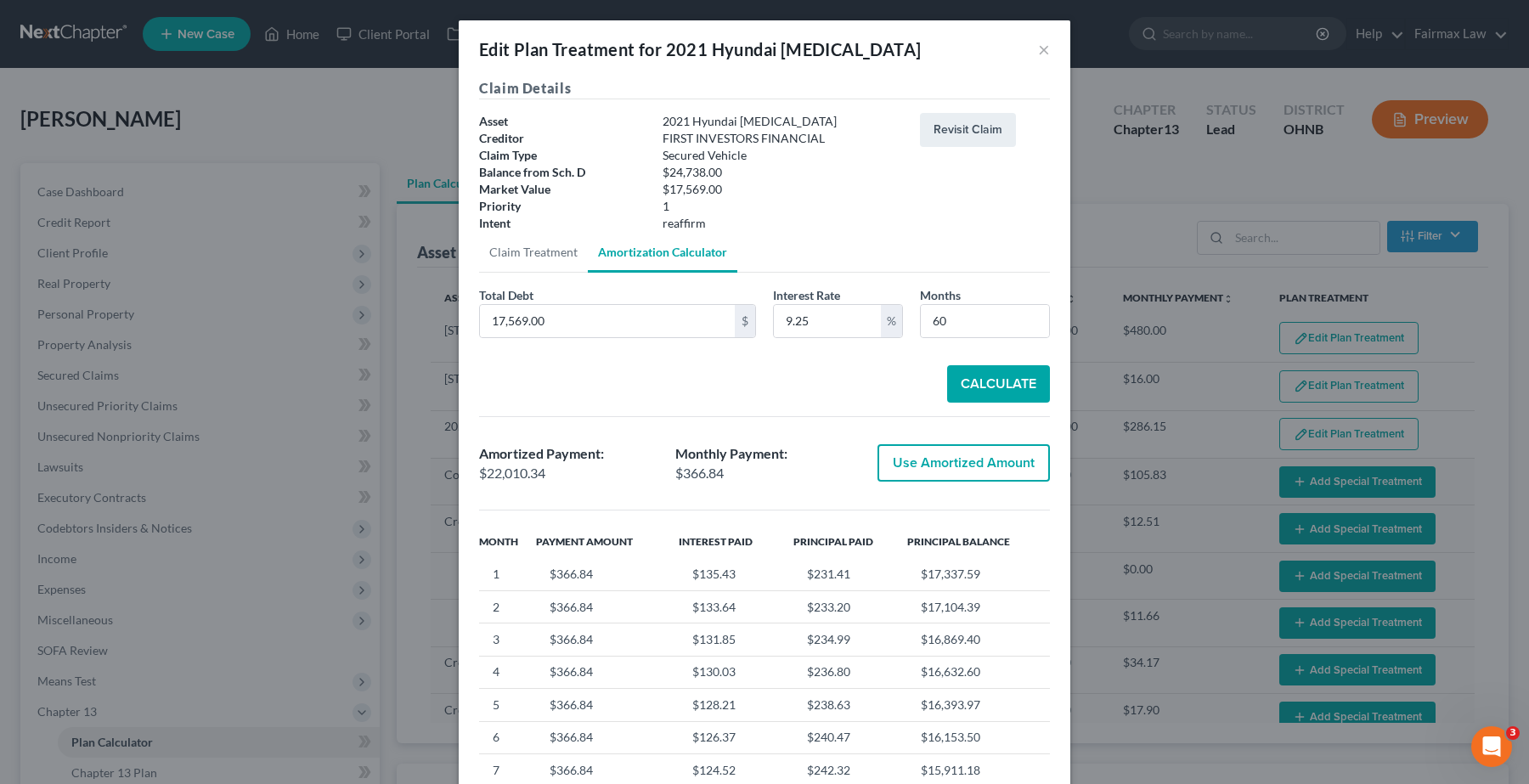
scroll to position [153, 0]
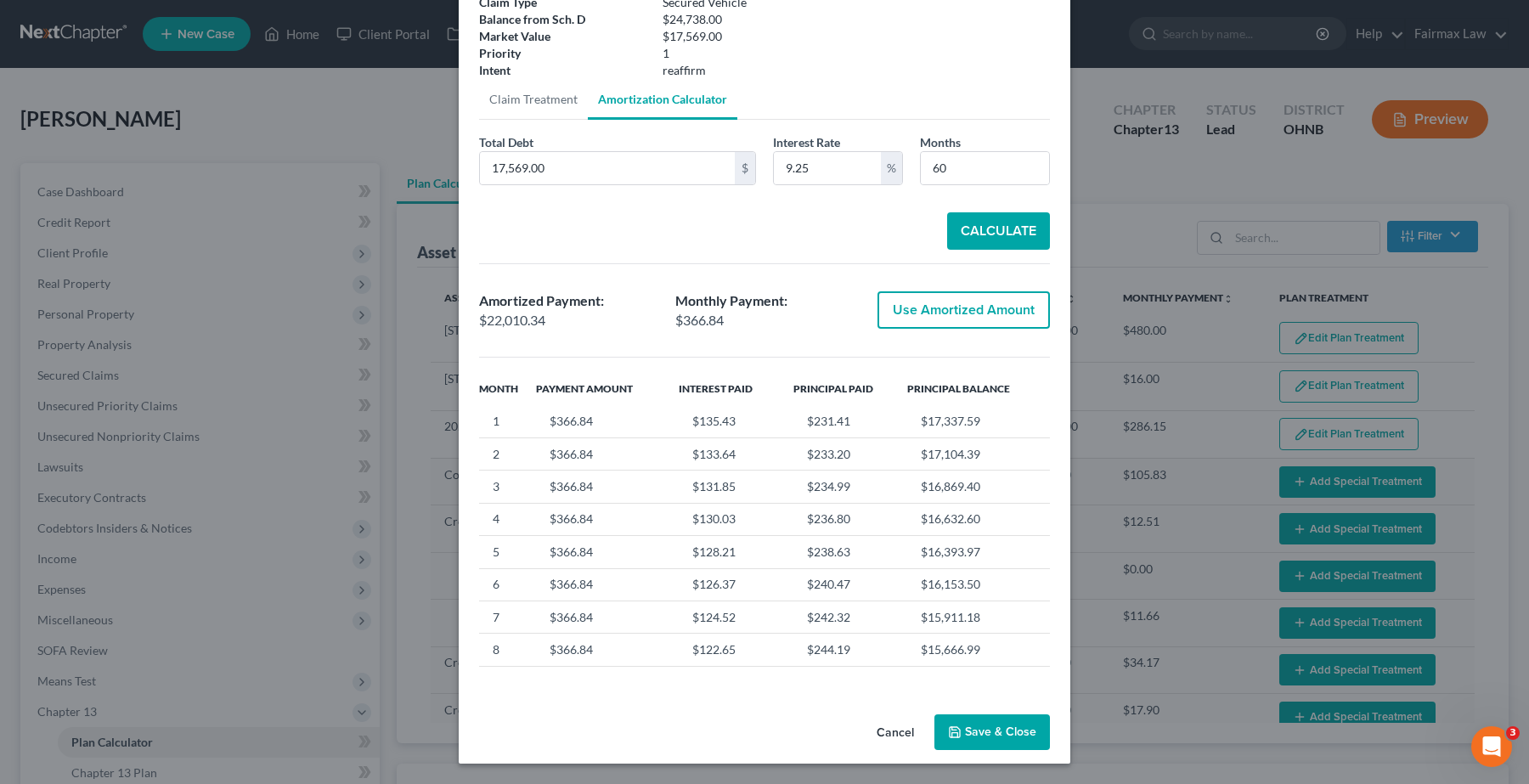
click at [968, 748] on button "Save & Close" at bounding box center [992, 732] width 115 height 35
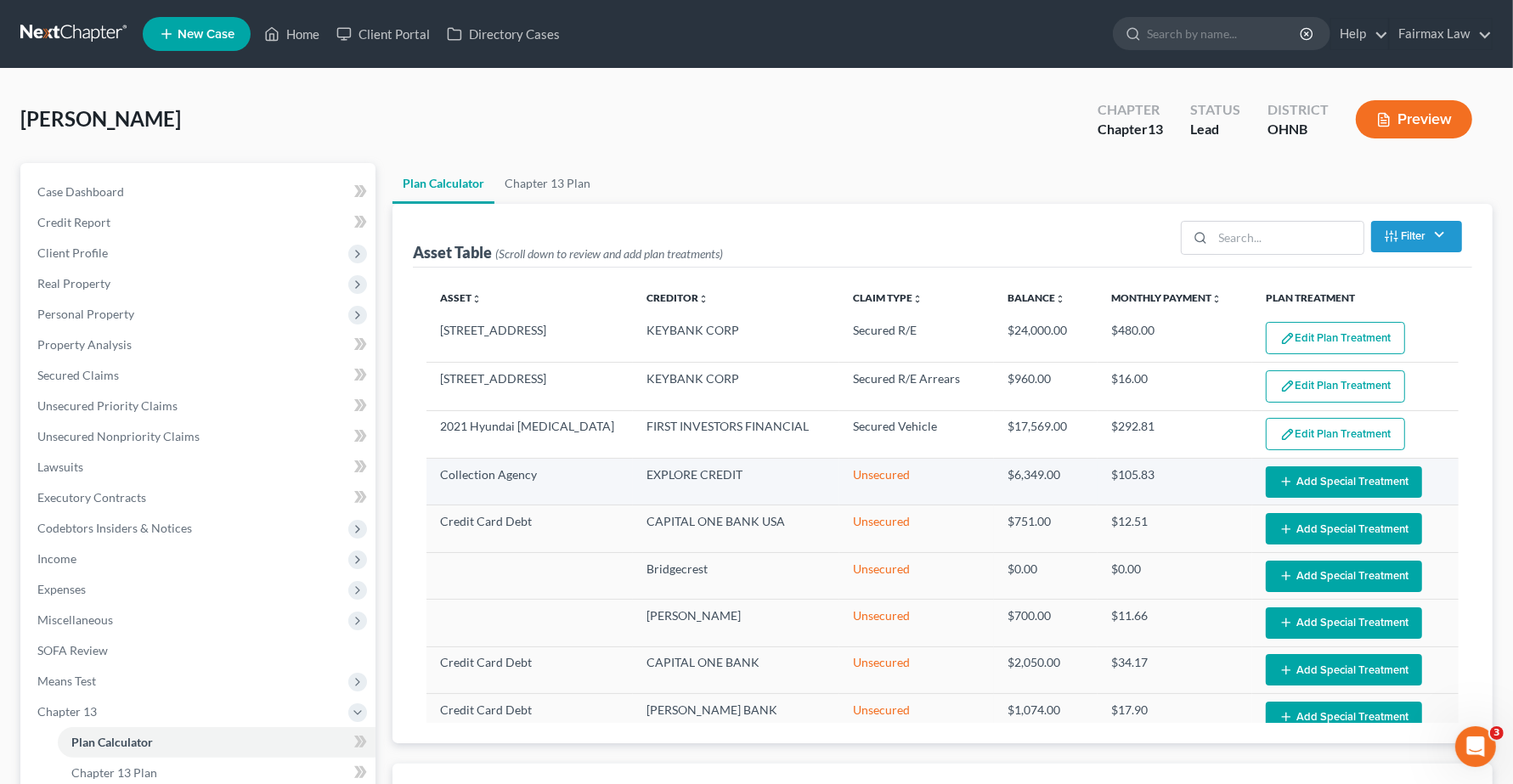
select select "59"
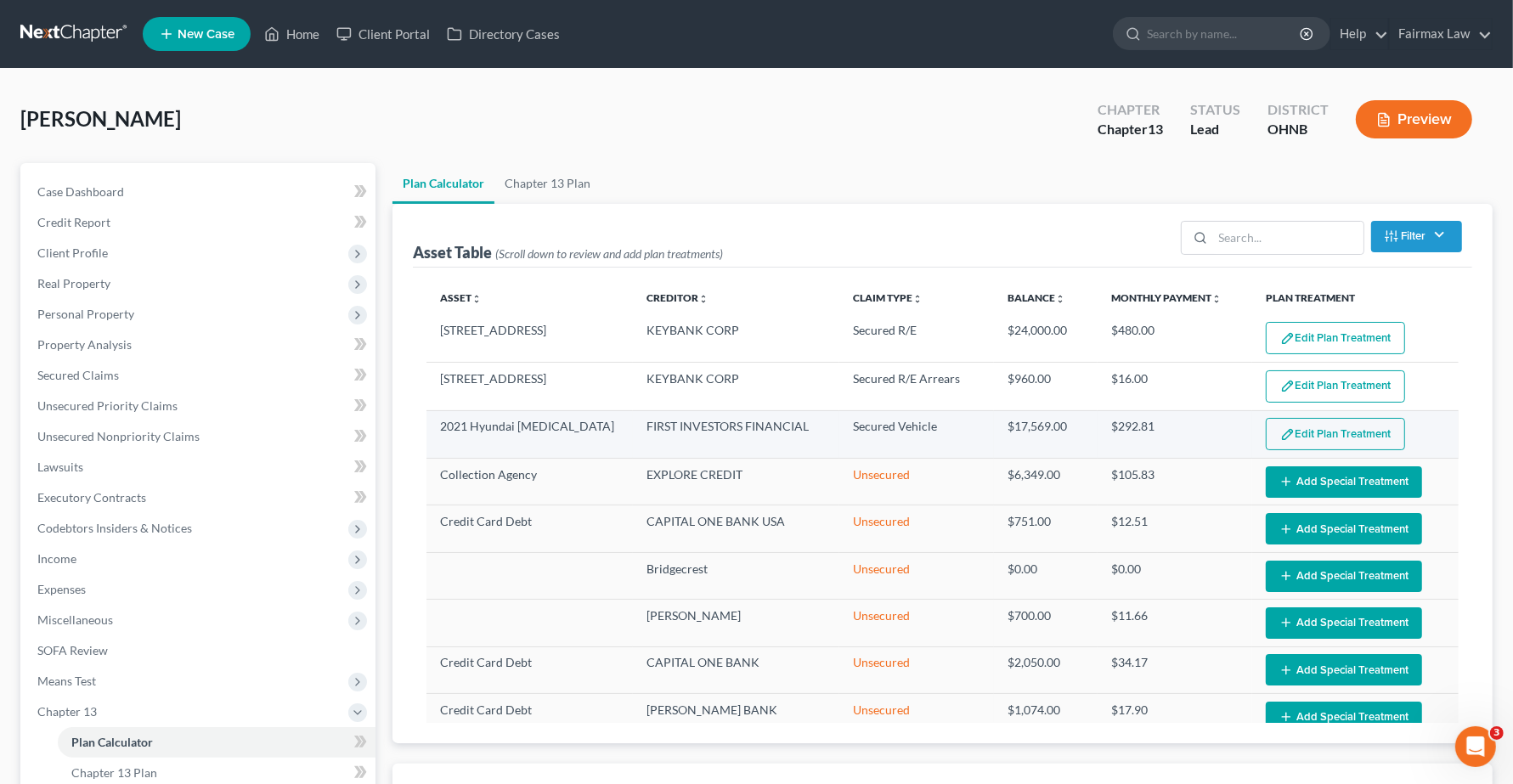
click at [1301, 443] on button "Edit Plan Treatment" at bounding box center [1336, 434] width 139 height 33
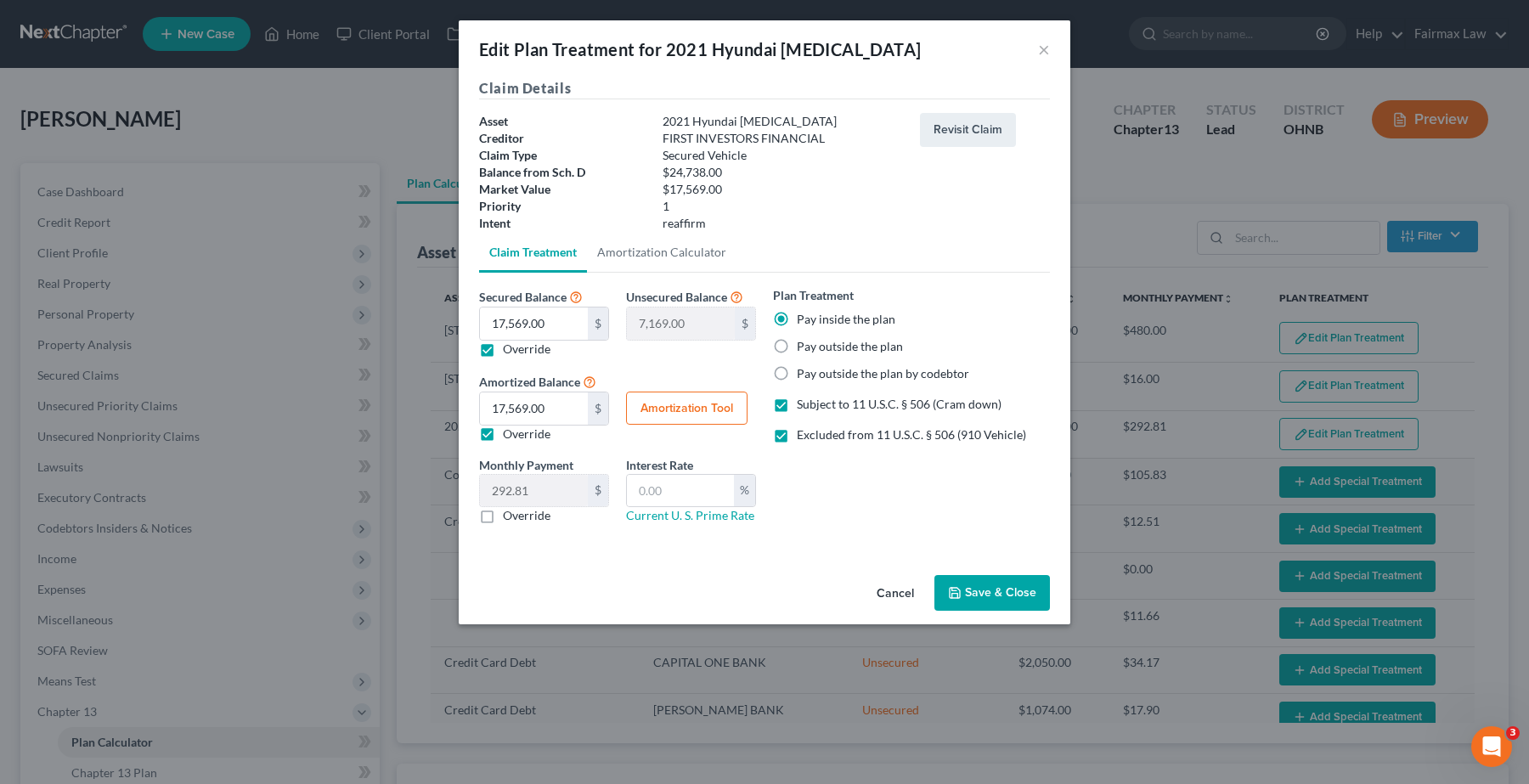
click at [686, 419] on button "Amortization Tool" at bounding box center [686, 408] width 121 height 34
type input "17,569.00"
type input "60"
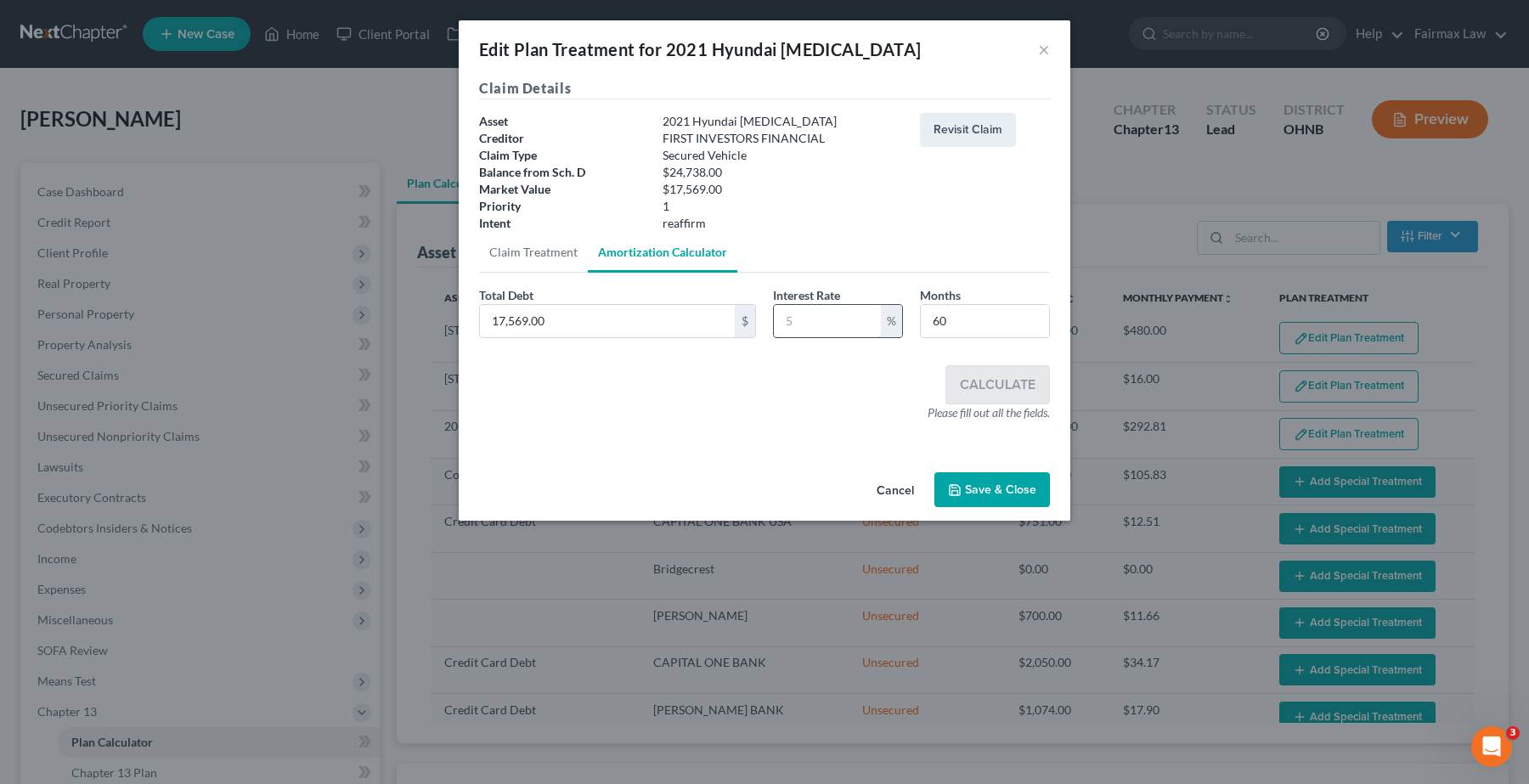
click at [854, 321] on input "text" at bounding box center [827, 322] width 107 height 33
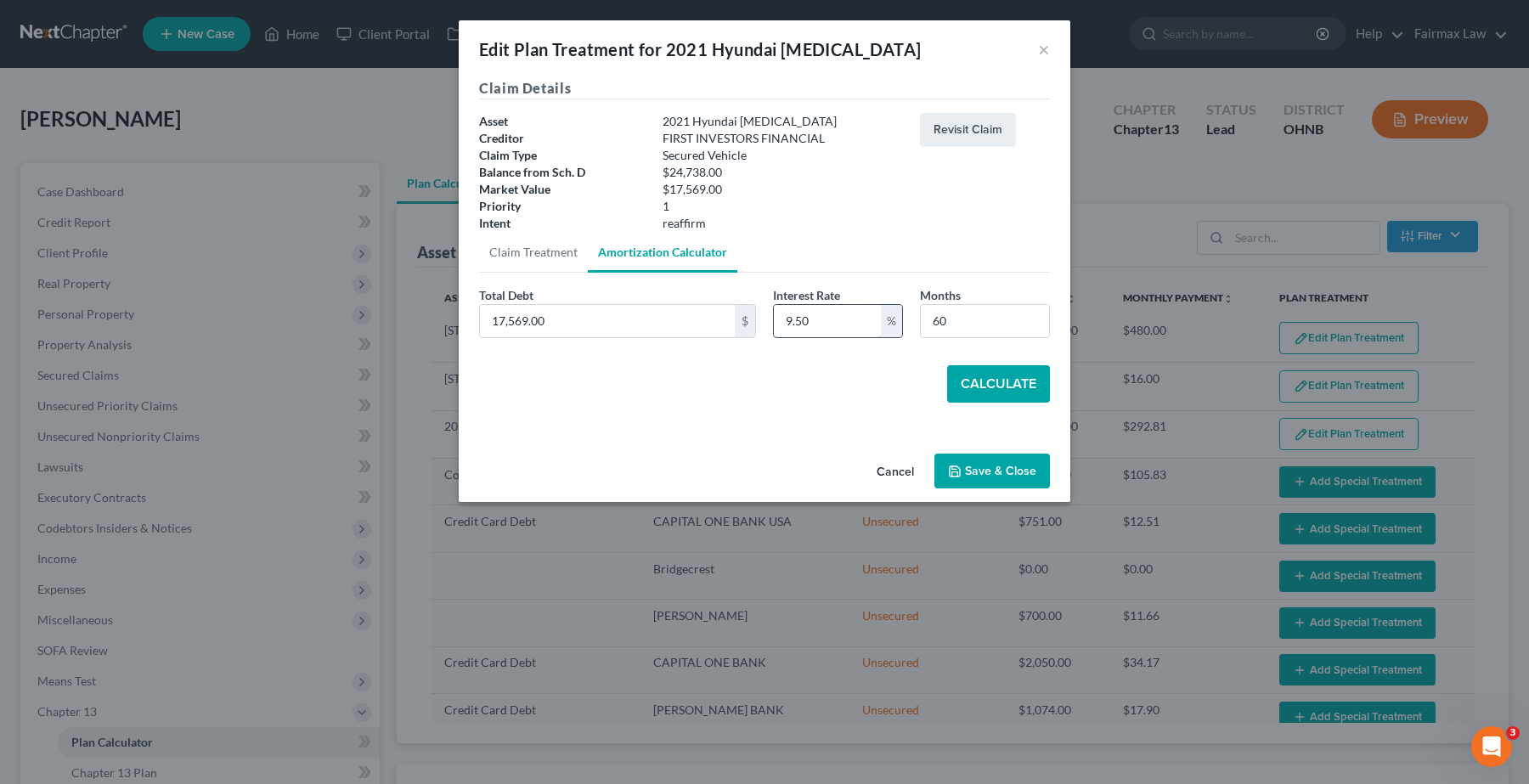
type input "9.50"
click at [1021, 380] on button "Calculate" at bounding box center [998, 383] width 103 height 37
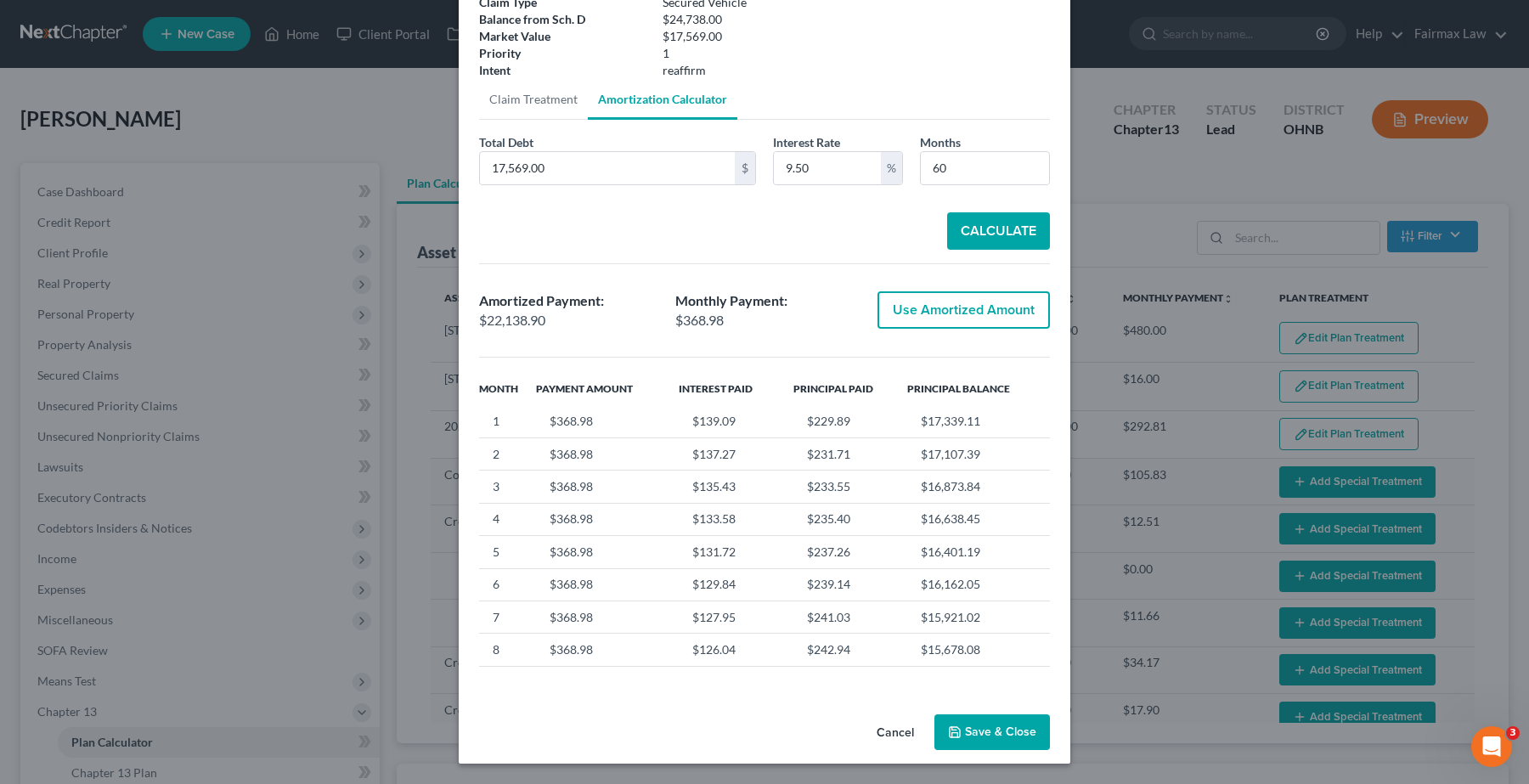
click at [1000, 735] on button "Save & Close" at bounding box center [992, 732] width 115 height 35
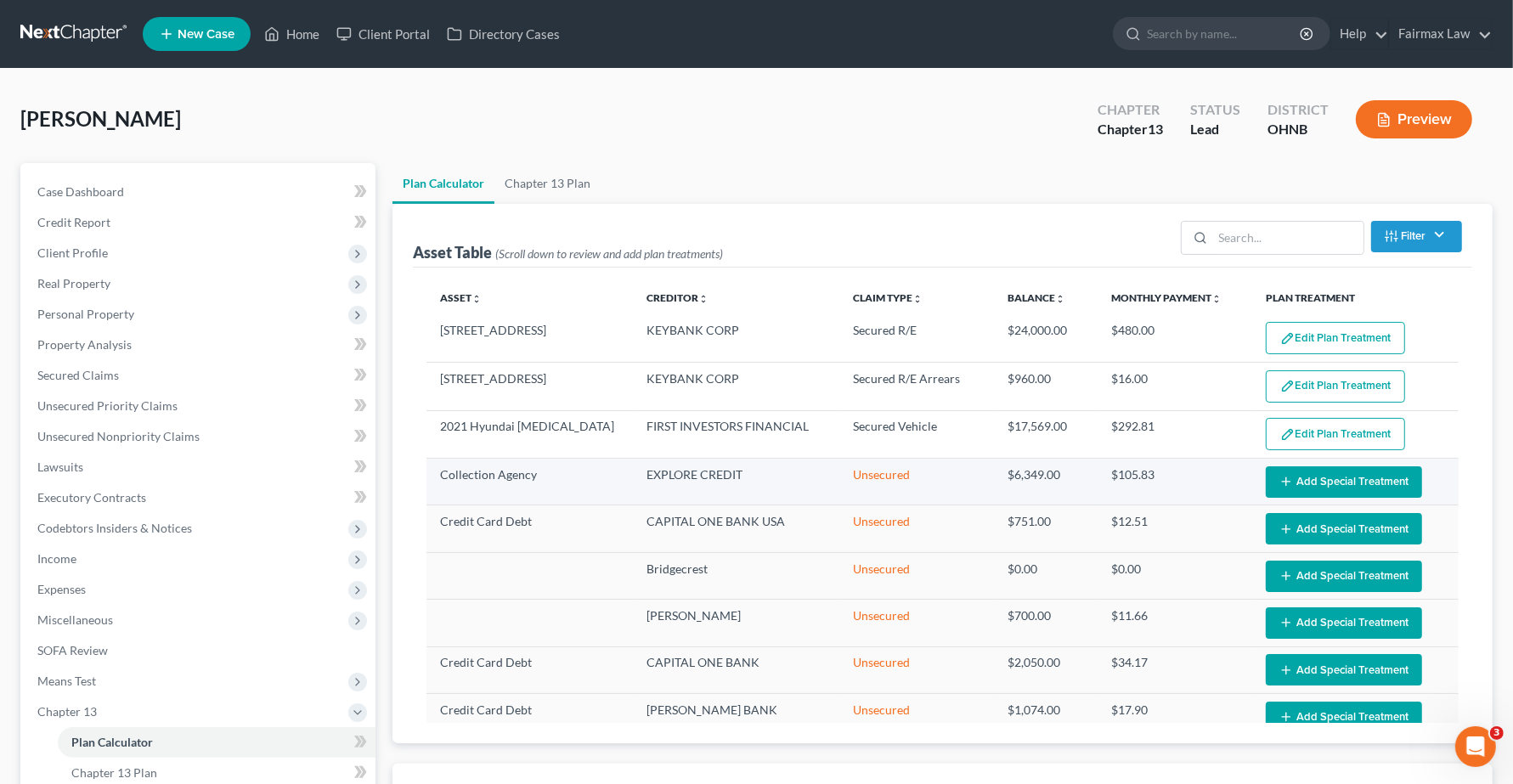
select select "59"
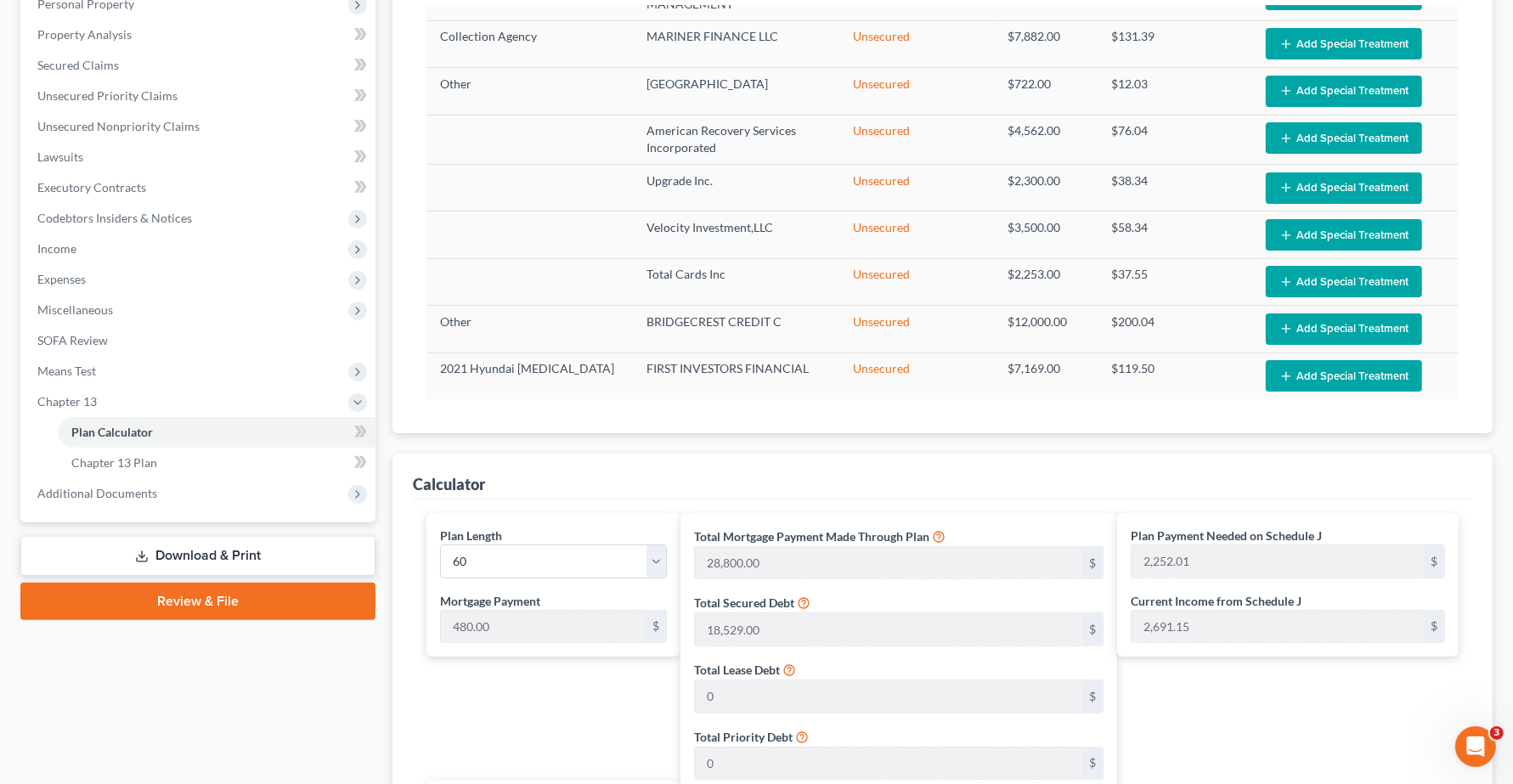
scroll to position [637, 0]
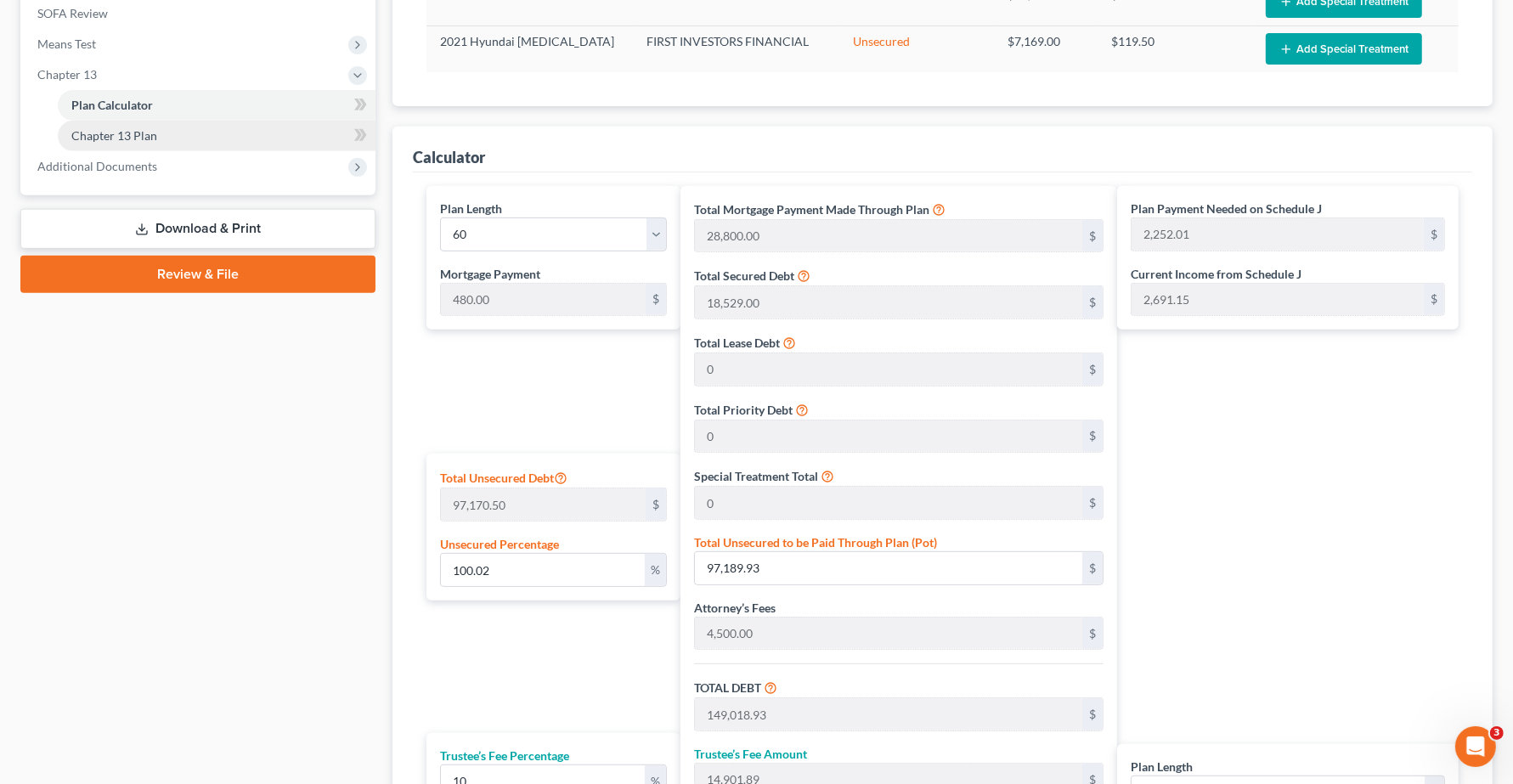
click at [142, 140] on span "Chapter 13 Plan" at bounding box center [114, 135] width 86 height 15
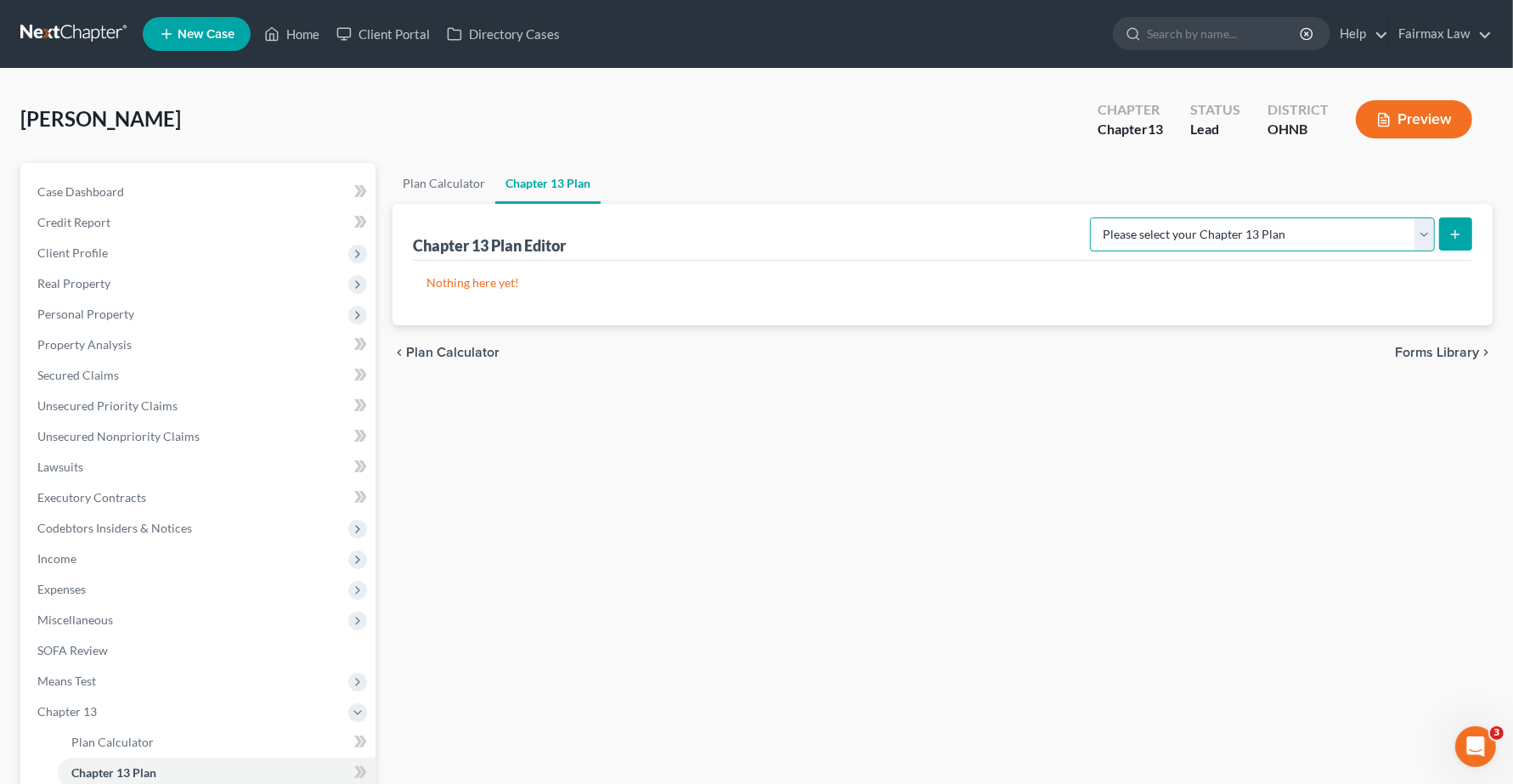
click at [1395, 236] on select "Please select your Chapter 13 Plan National Form Plan - Official Form 113 North…" at bounding box center [1262, 235] width 345 height 34
select select "0"
click at [1190, 217] on select "Please select your Chapter 13 Plan National Form Plan - Official Form 113 North…" at bounding box center [1262, 235] width 345 height 34
click at [92, 731] on link "Plan Calculator" at bounding box center [216, 743] width 317 height 31
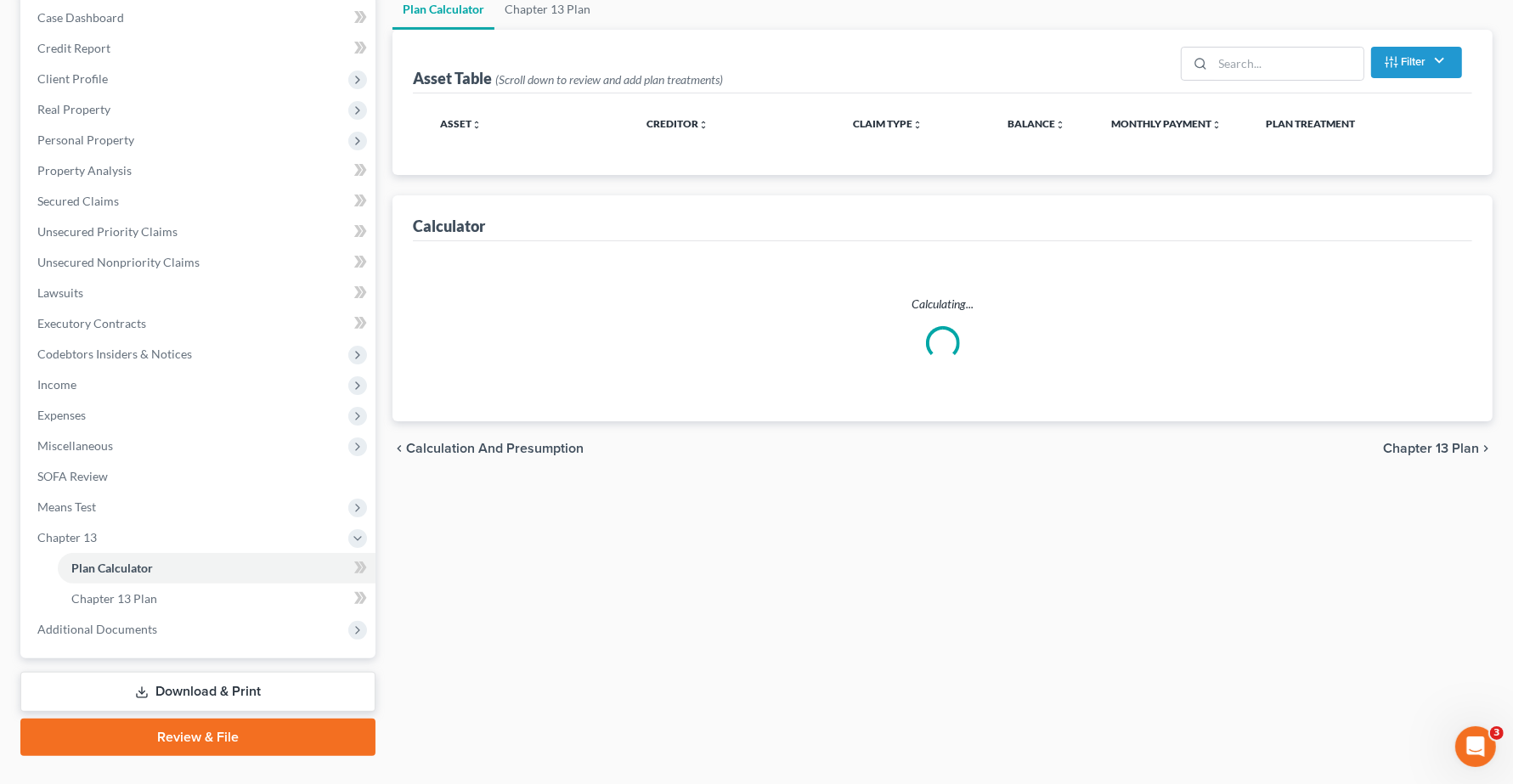
scroll to position [209, 0]
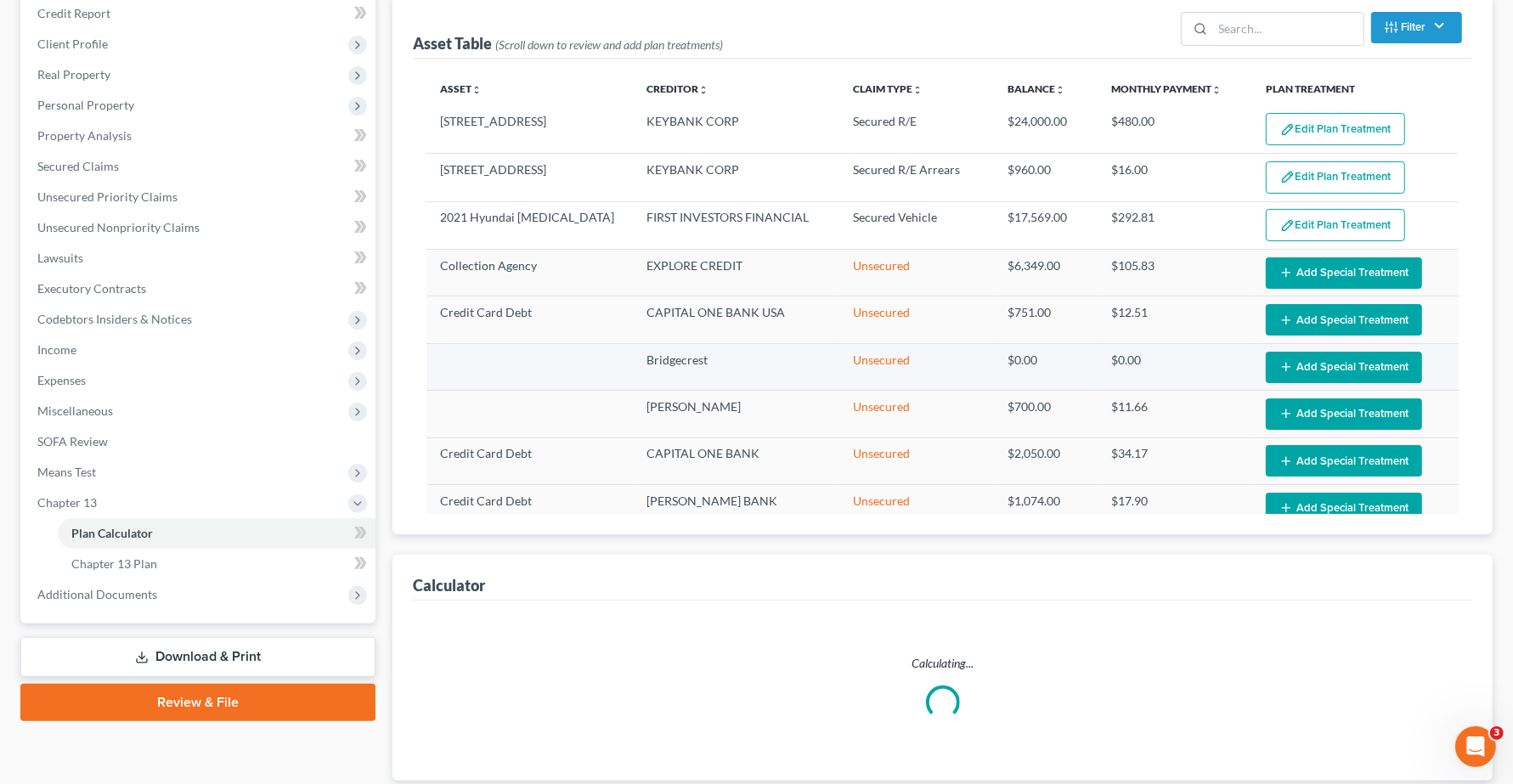
select select "59"
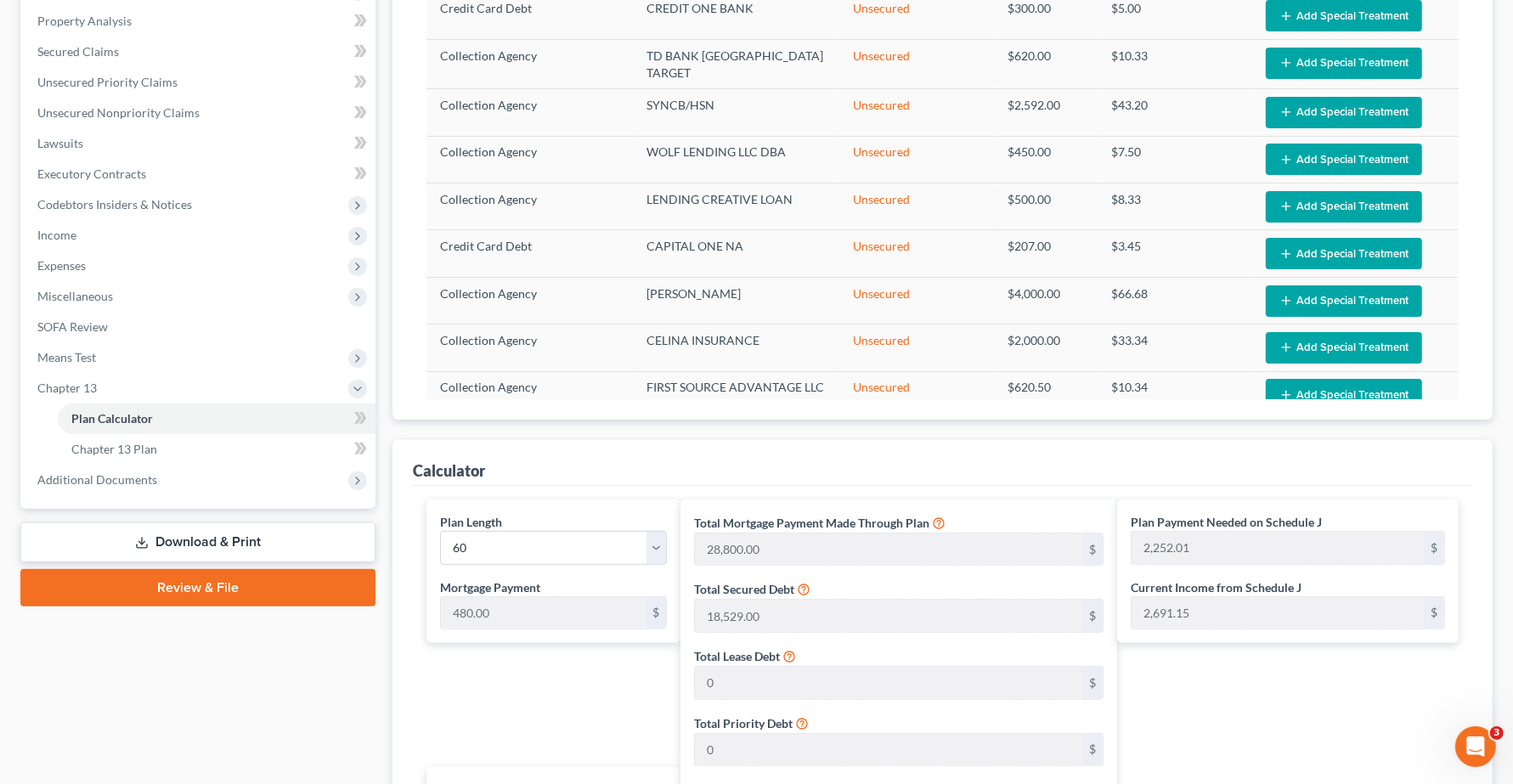
scroll to position [315, 0]
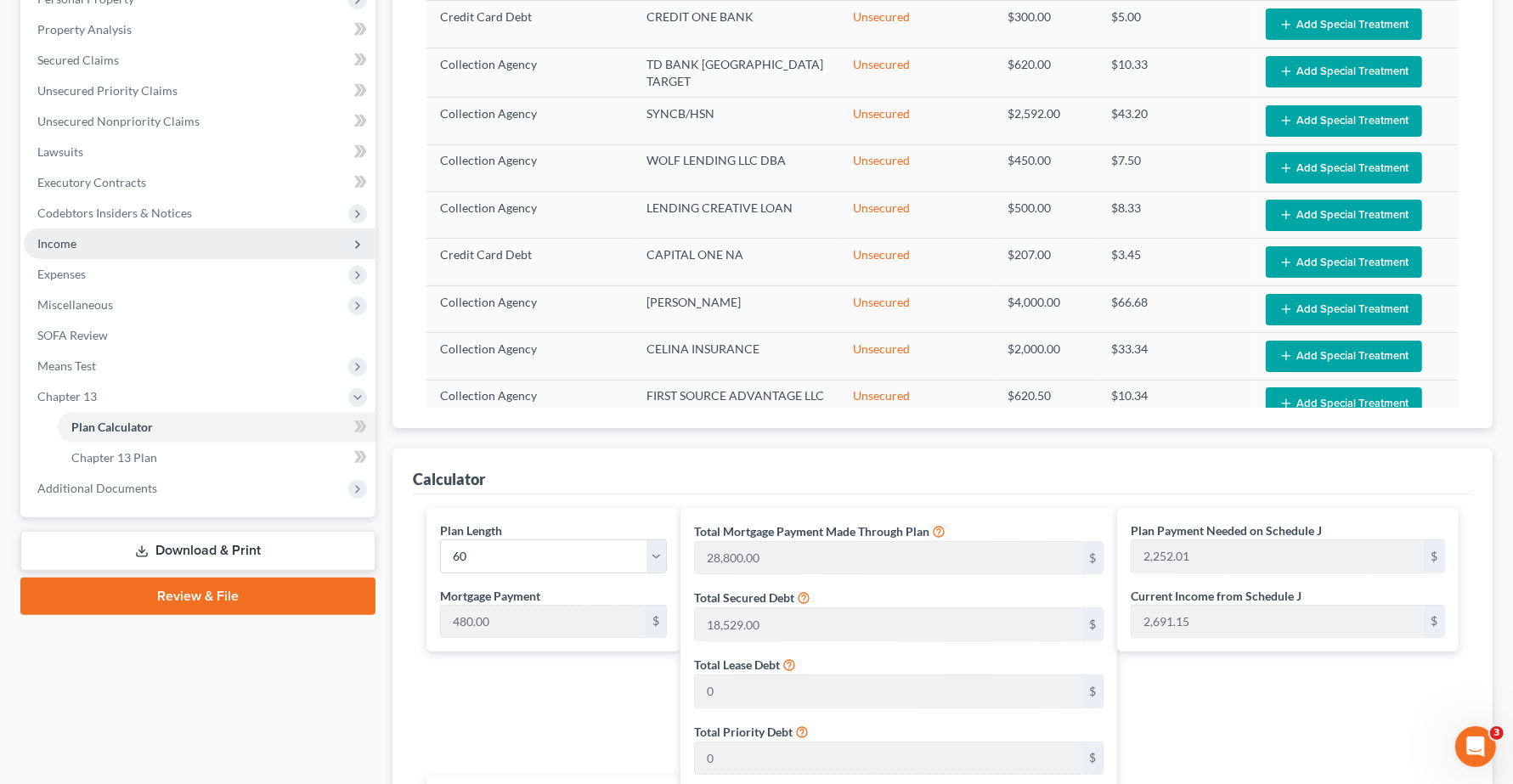
click at [61, 244] on span "Income" at bounding box center [56, 243] width 39 height 15
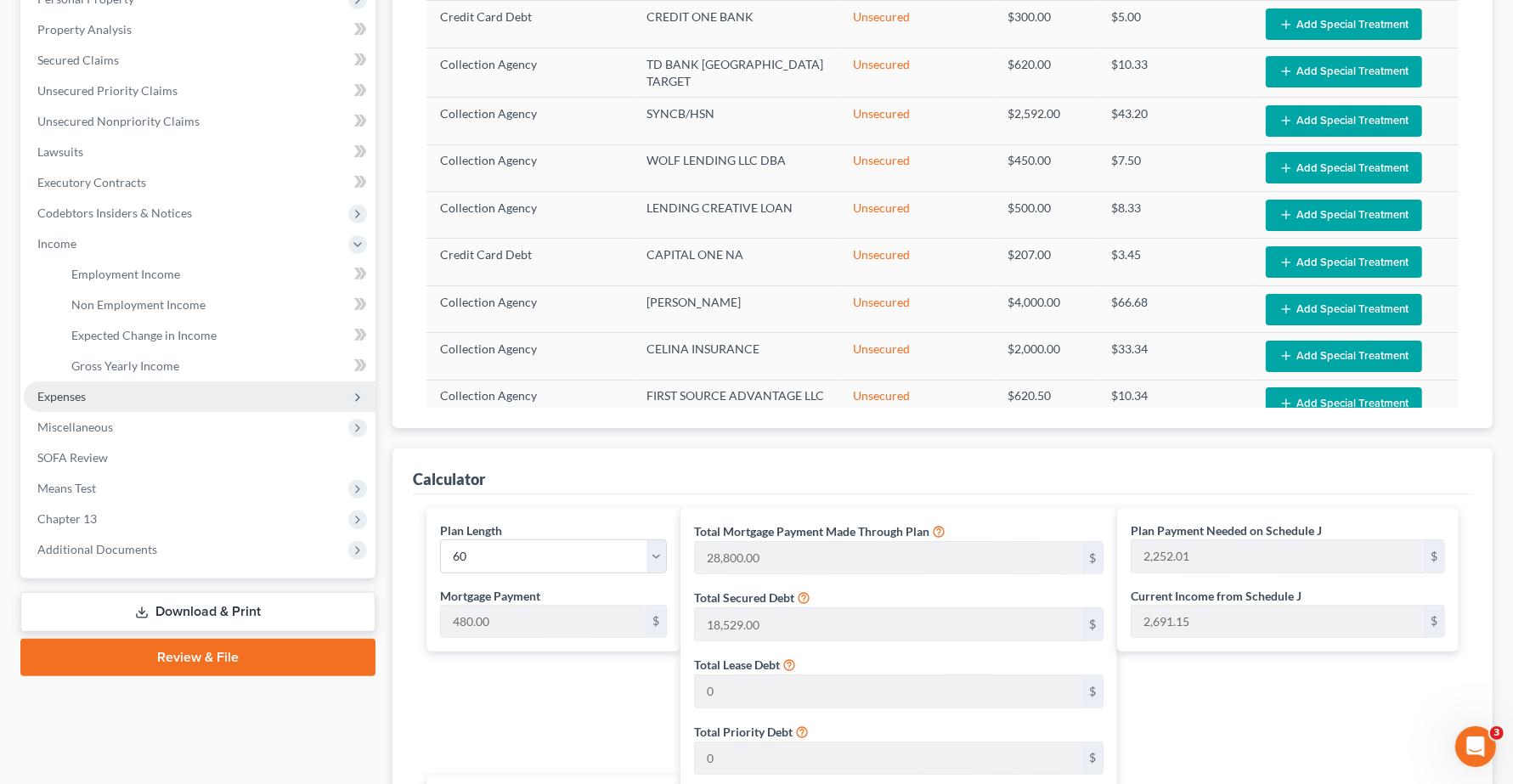
click at [65, 399] on span "Expenses" at bounding box center [61, 395] width 48 height 15
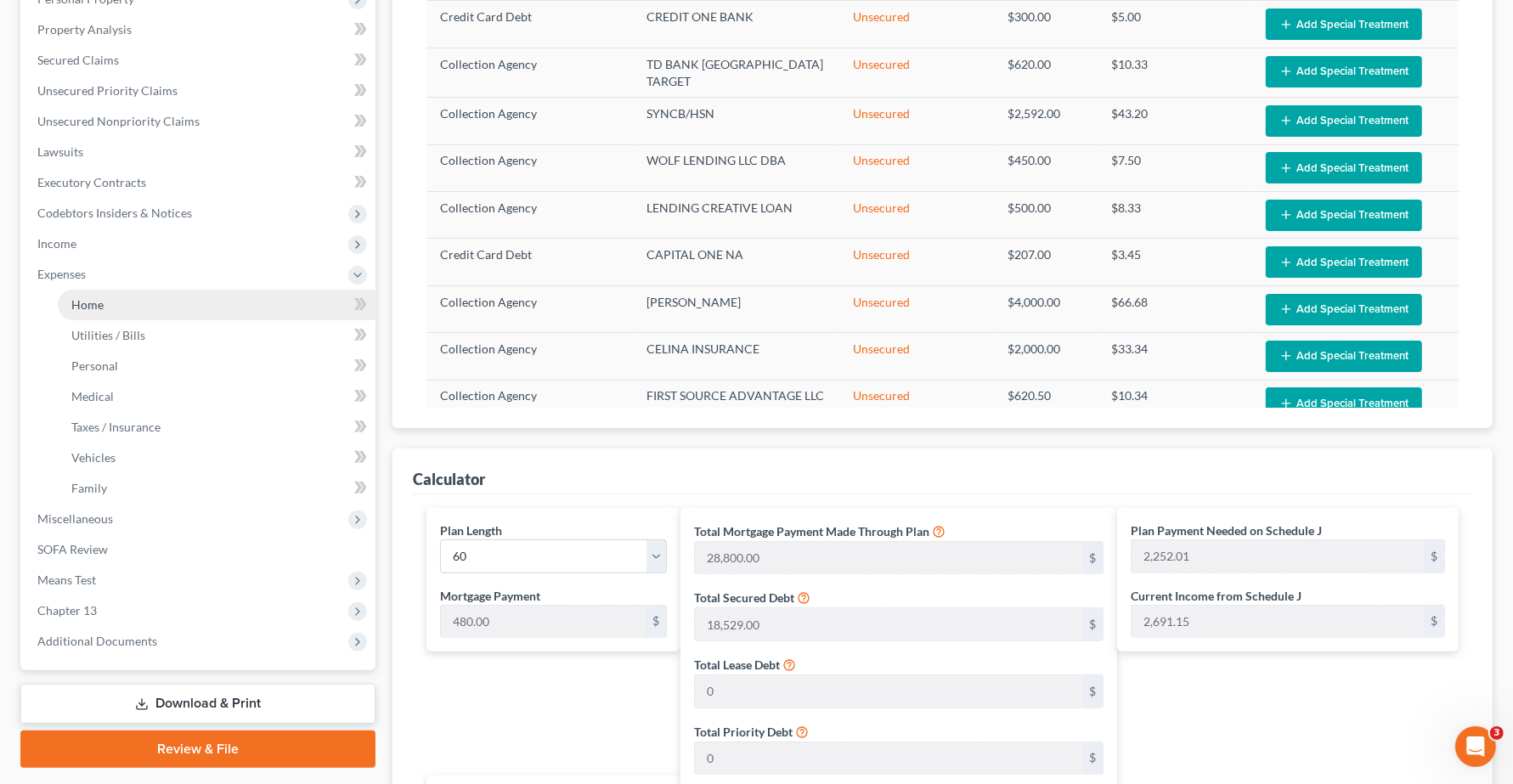
click at [111, 302] on link "Home" at bounding box center [216, 305] width 317 height 31
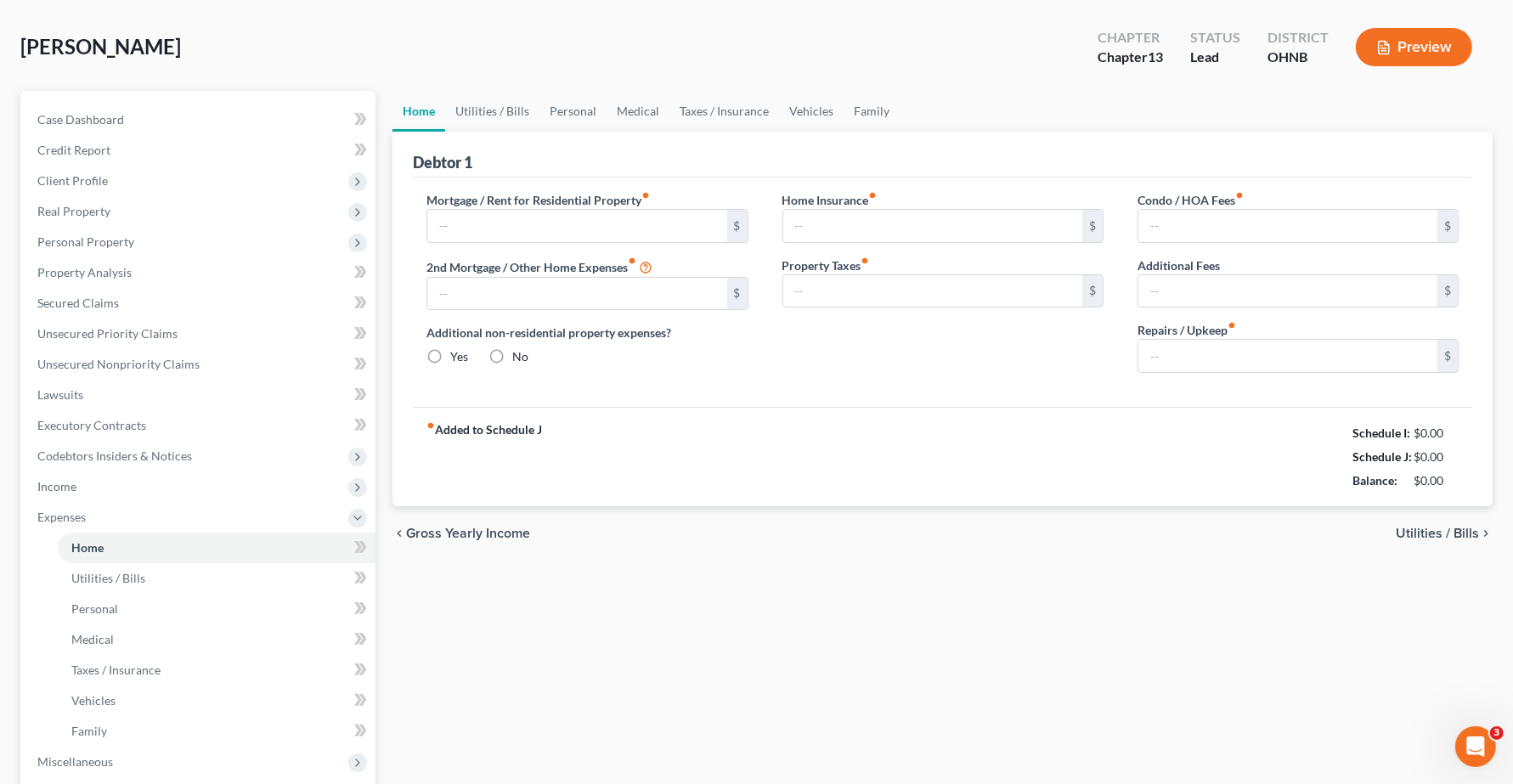
scroll to position [4, 0]
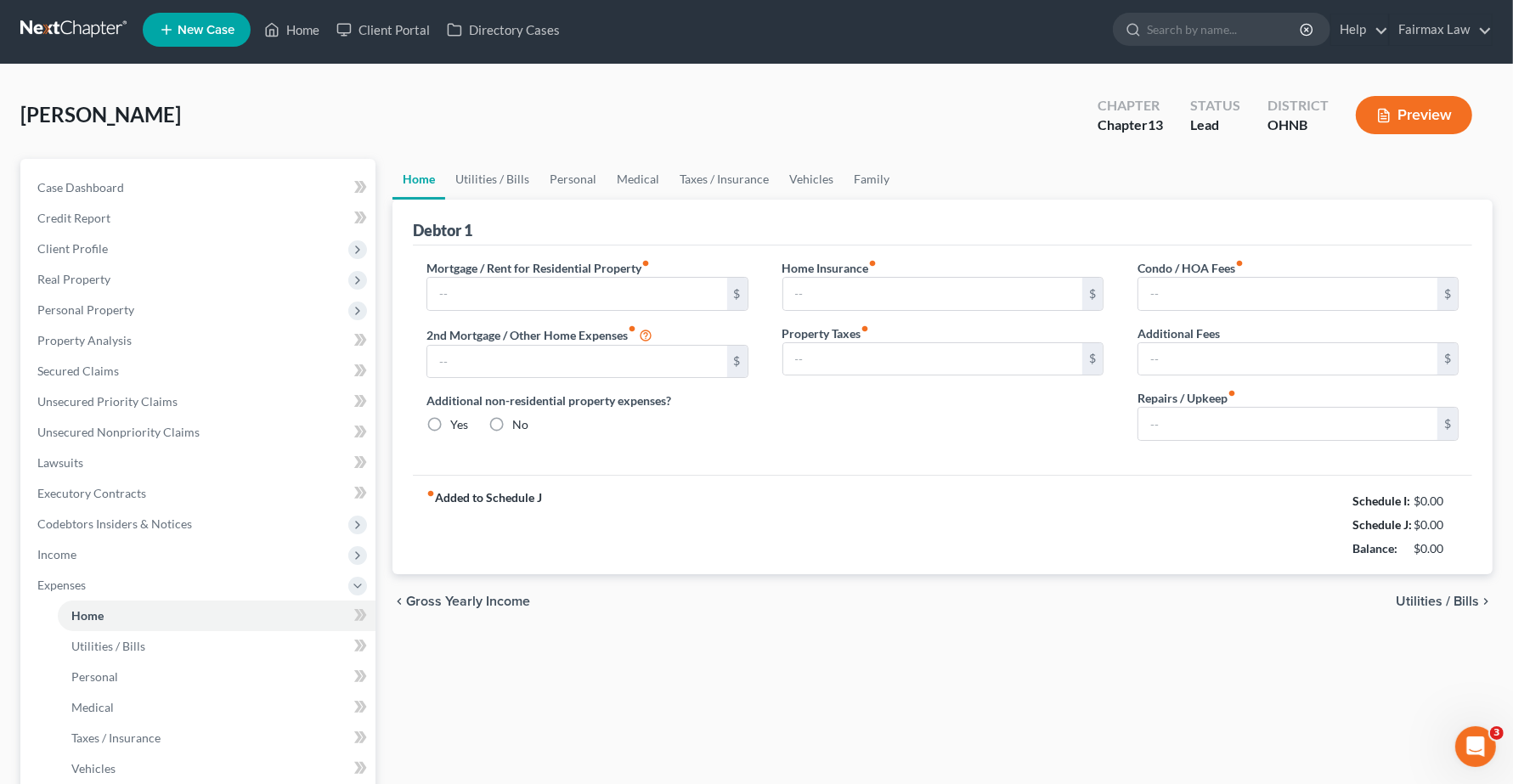
type input "0.00"
radio input "true"
type input "86.00"
type input "83.00"
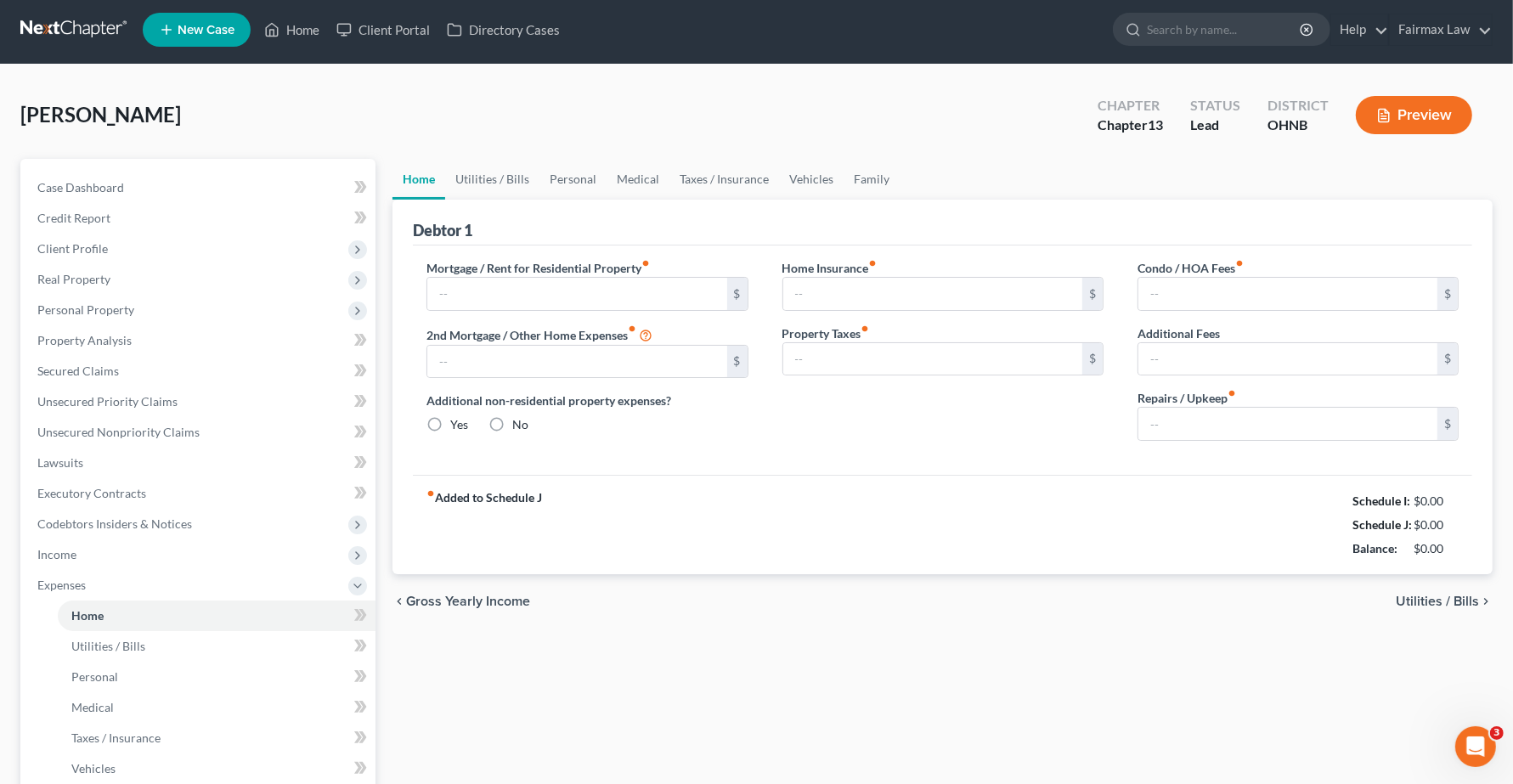
type input "0.00"
type input "125.00"
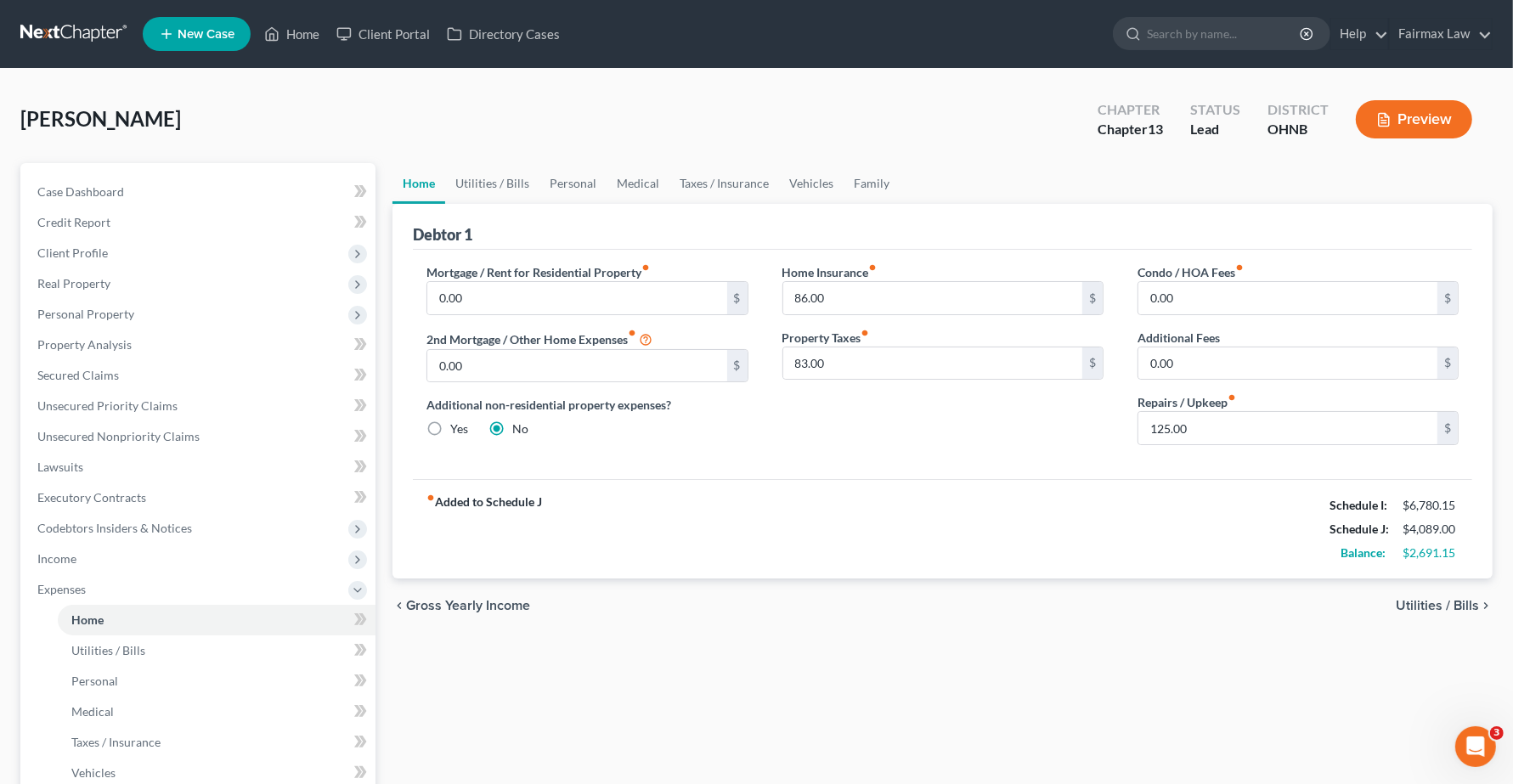
click at [1419, 604] on span "Utilities / Bills" at bounding box center [1437, 605] width 83 height 14
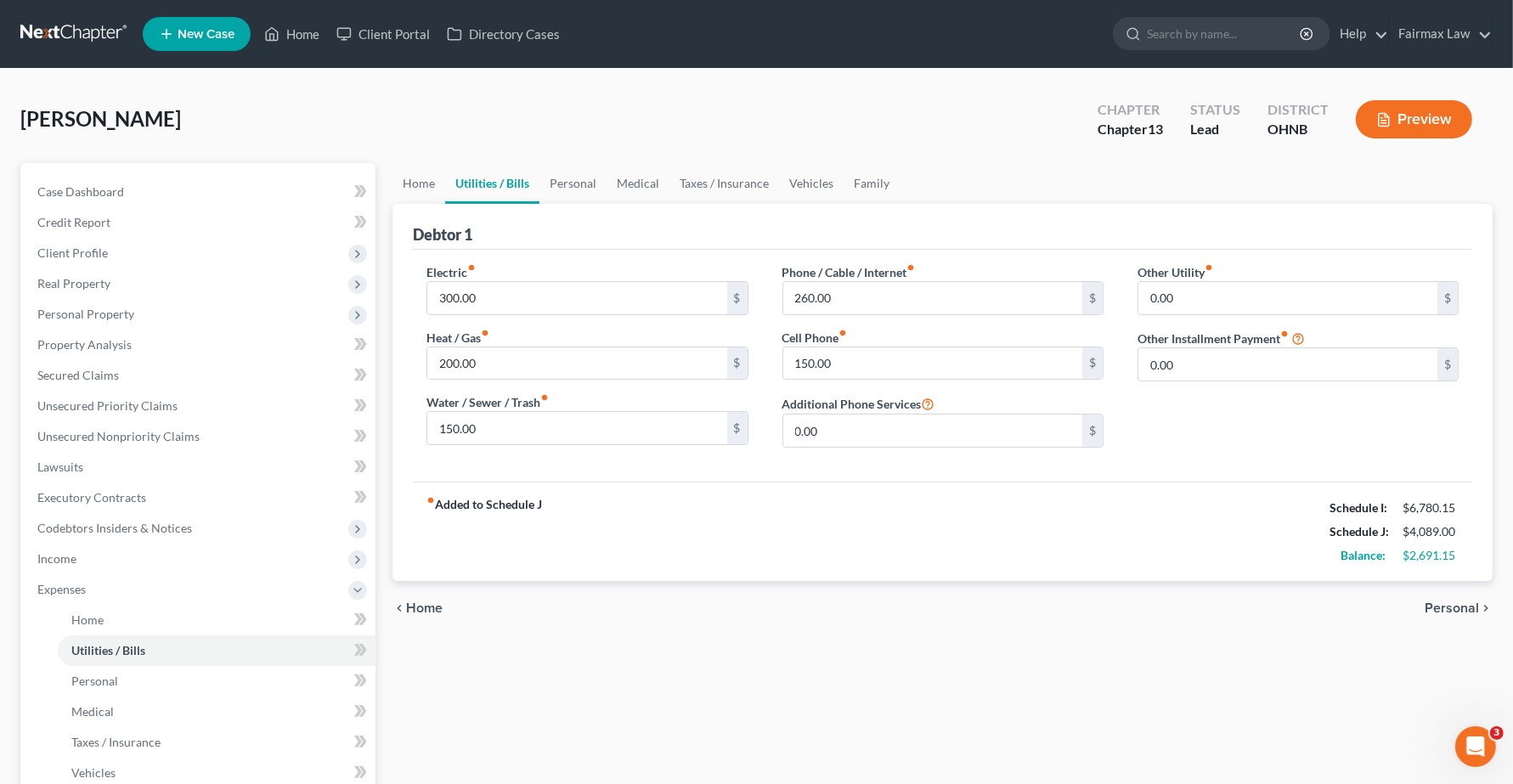
click at [1448, 607] on span "Personal" at bounding box center [1452, 608] width 54 height 14
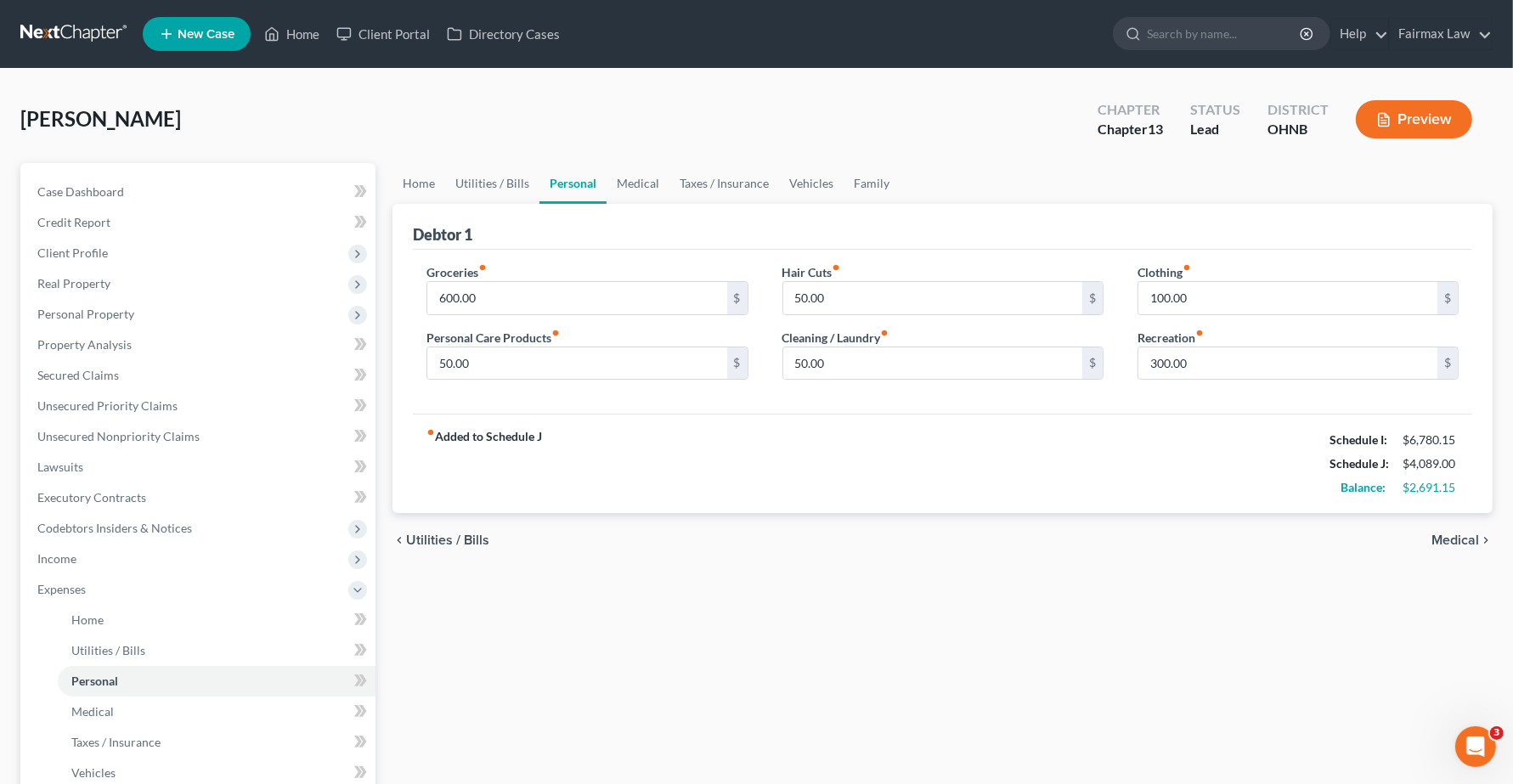
click at [1448, 607] on div "Home Utilities / Bills Personal Medical Taxes / Insurance Vehicles Family Debto…" at bounding box center [942, 623] width 1117 height 920
click at [1462, 533] on span "Medical" at bounding box center [1455, 540] width 47 height 14
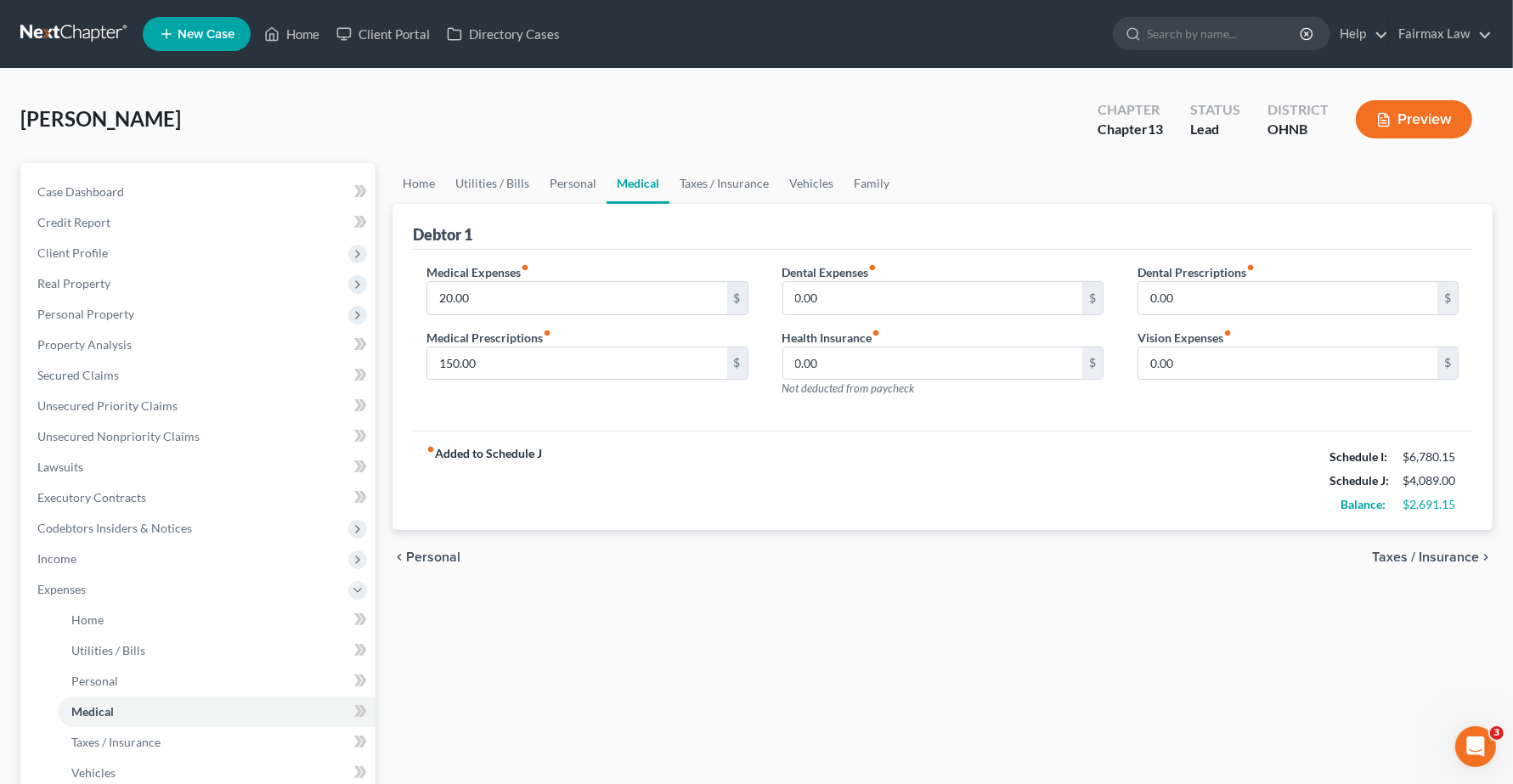
click at [1455, 552] on span "Taxes / Insurance" at bounding box center [1425, 557] width 107 height 14
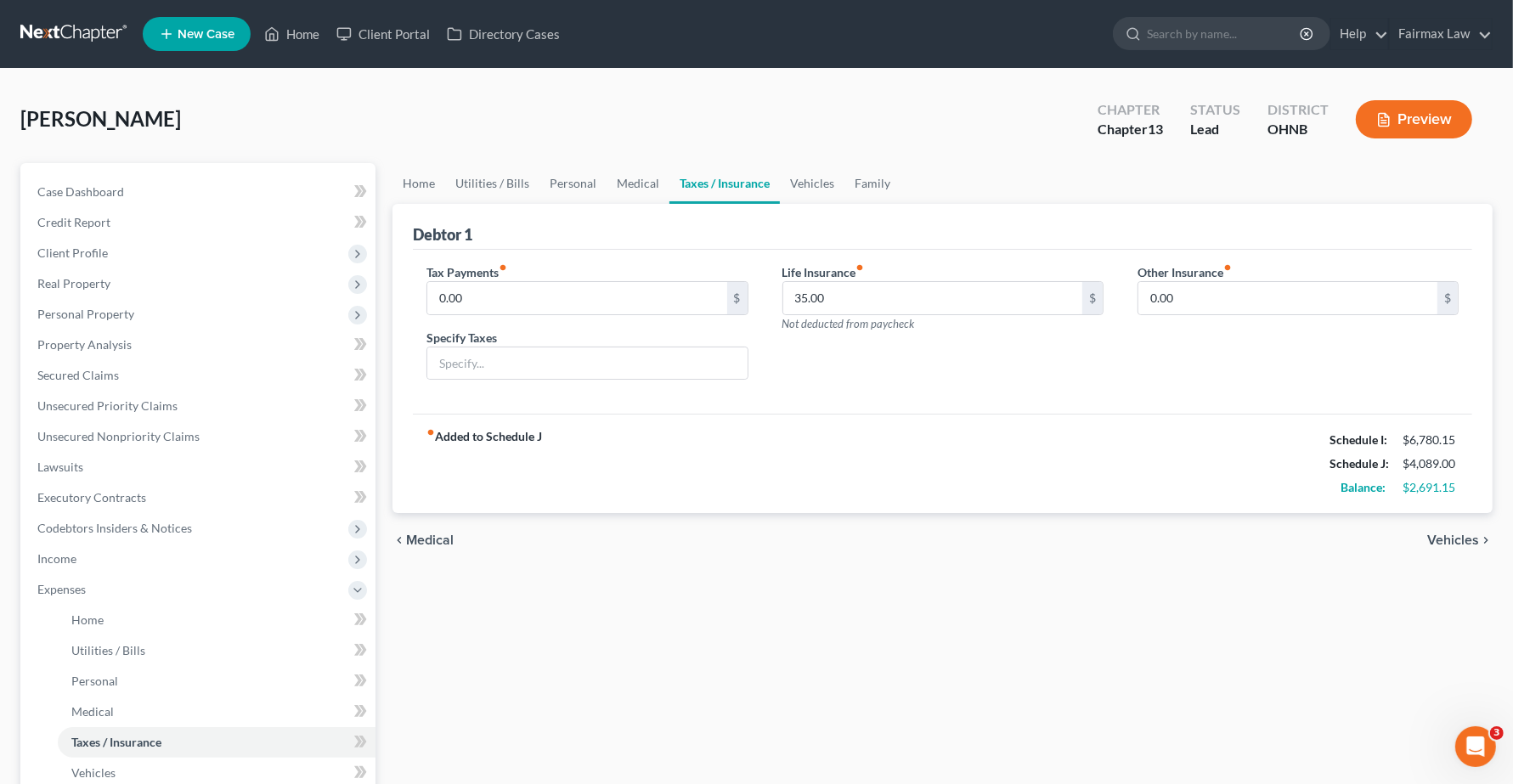
click at [1457, 547] on span "Vehicles" at bounding box center [1454, 540] width 52 height 14
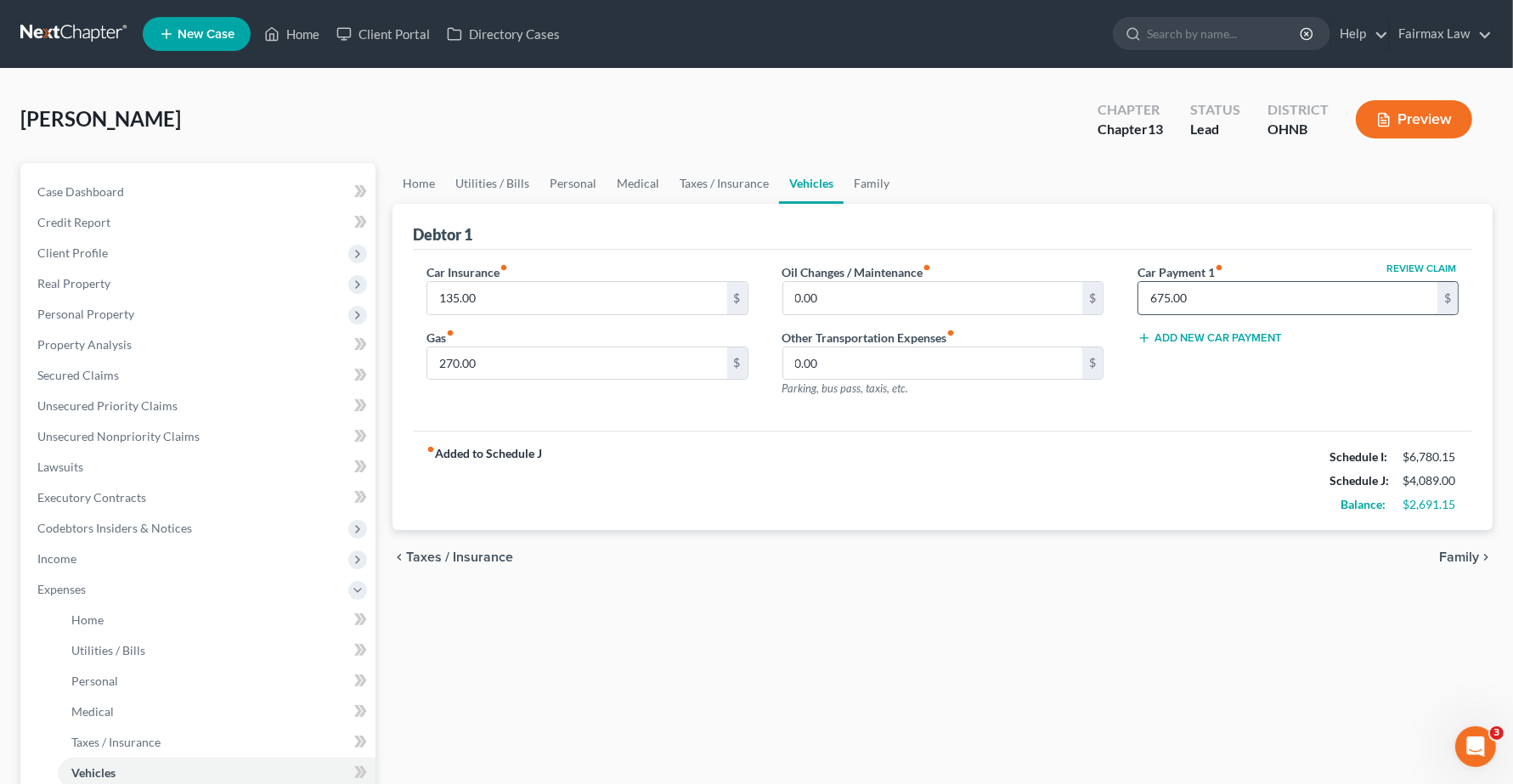
click at [1243, 290] on input "675.00" at bounding box center [1289, 298] width 299 height 33
type input "0"
click at [1250, 515] on div "fiber_manual_record Added to Schedule J Schedule I: $6,780.15 Schedule J: $3,41…" at bounding box center [943, 481] width 1060 height 100
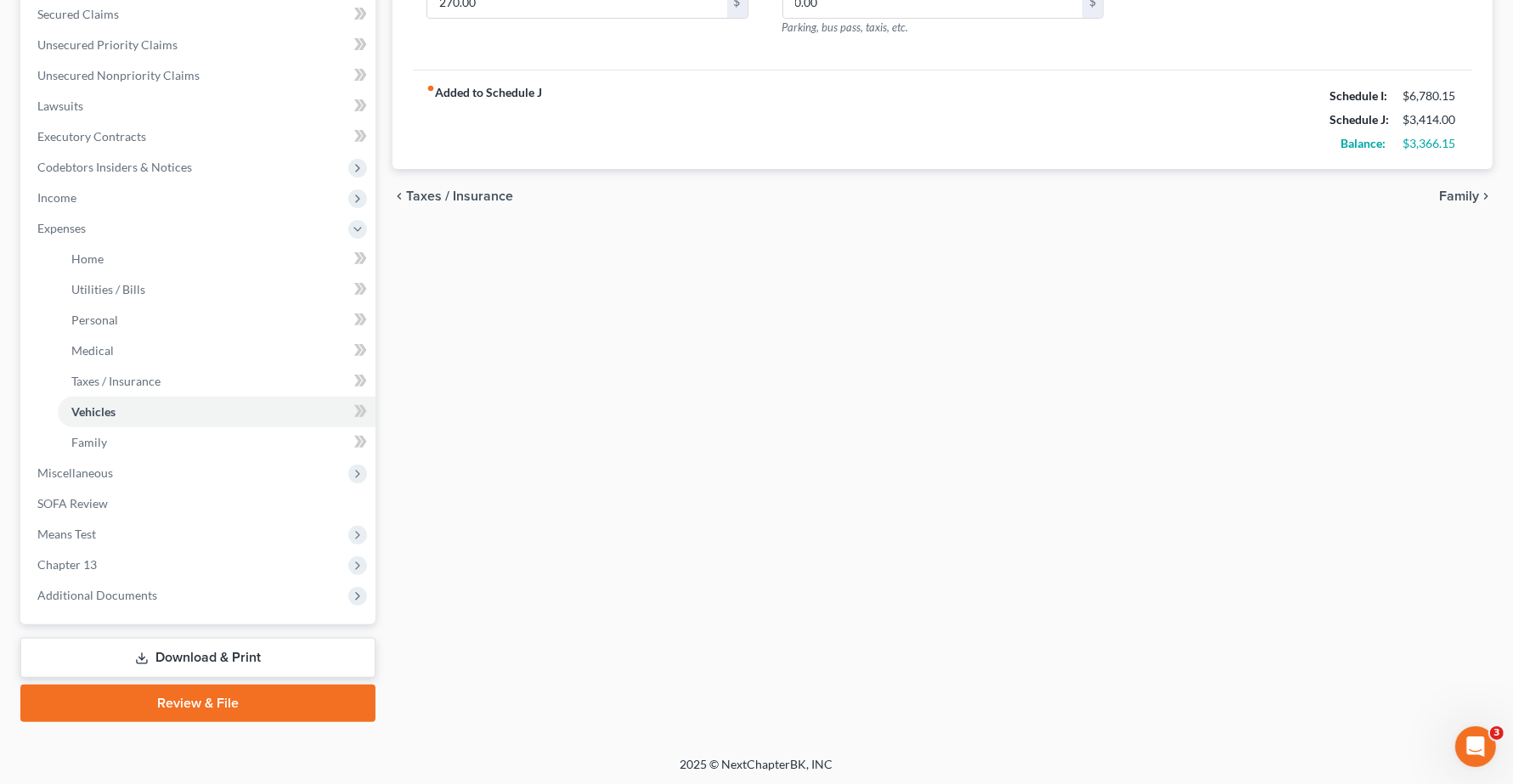
scroll to position [362, 0]
click at [83, 440] on span "Family" at bounding box center [89, 441] width 35 height 15
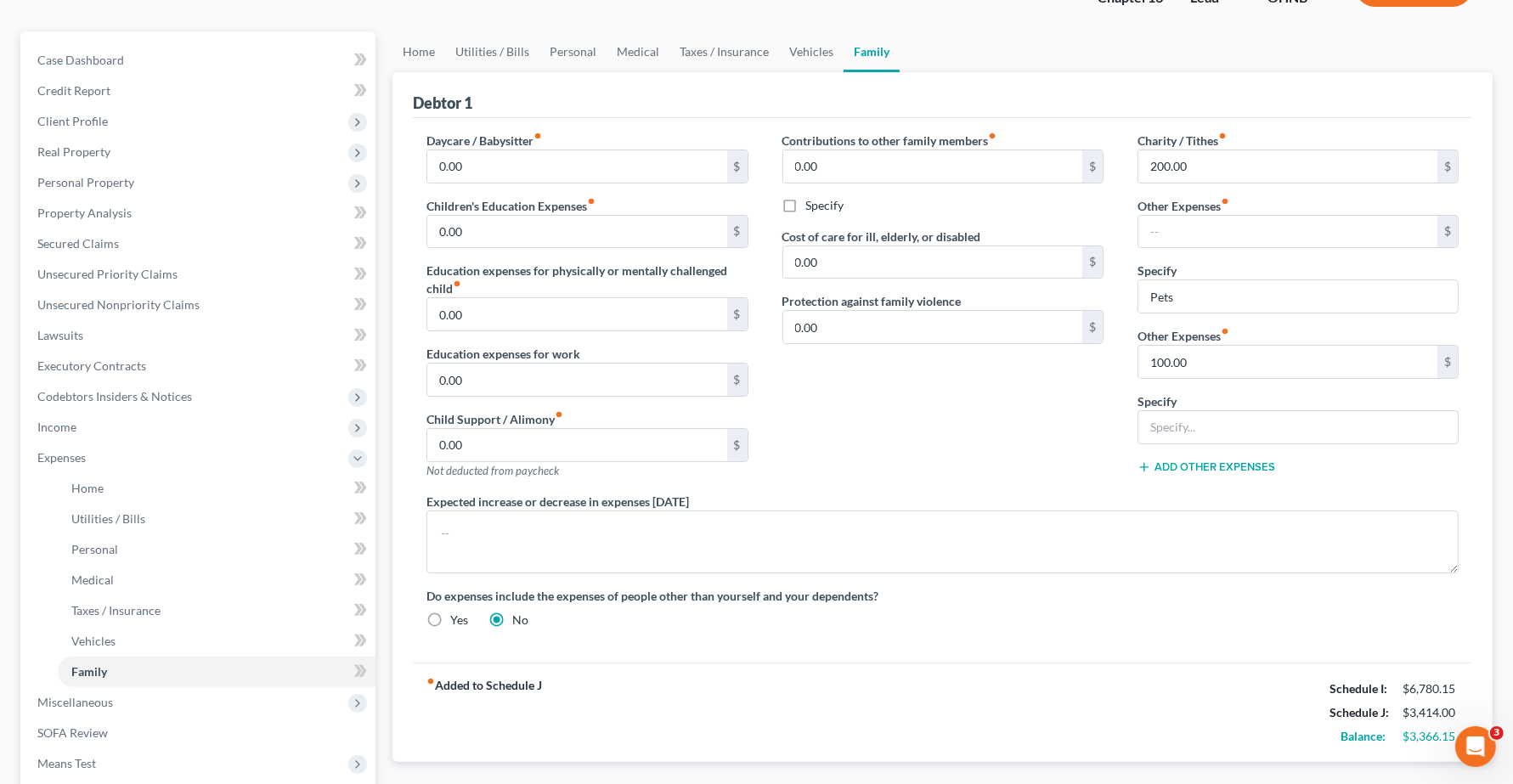
scroll to position [362, 0]
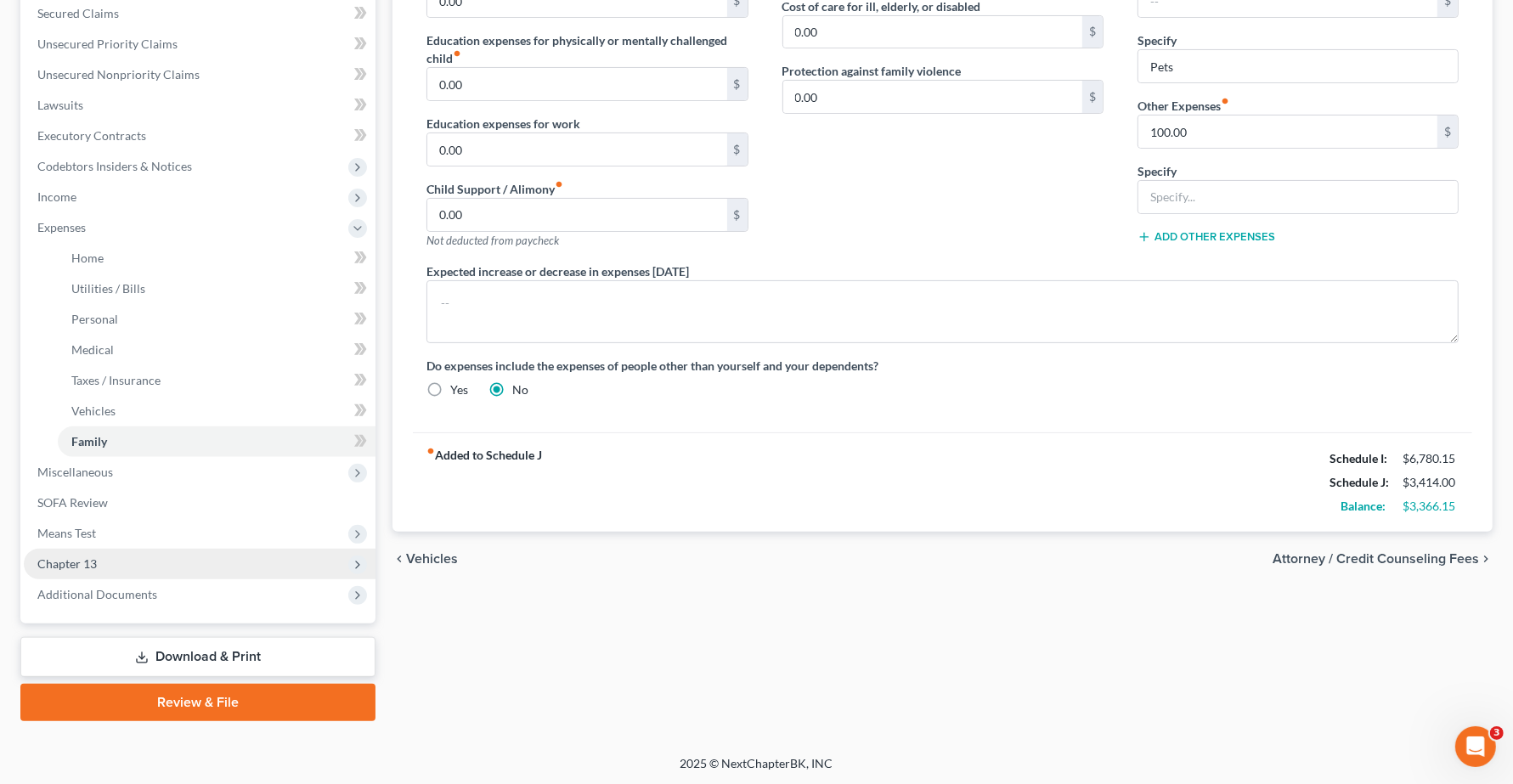
click at [59, 567] on span "Chapter 13" at bounding box center [66, 563] width 59 height 15
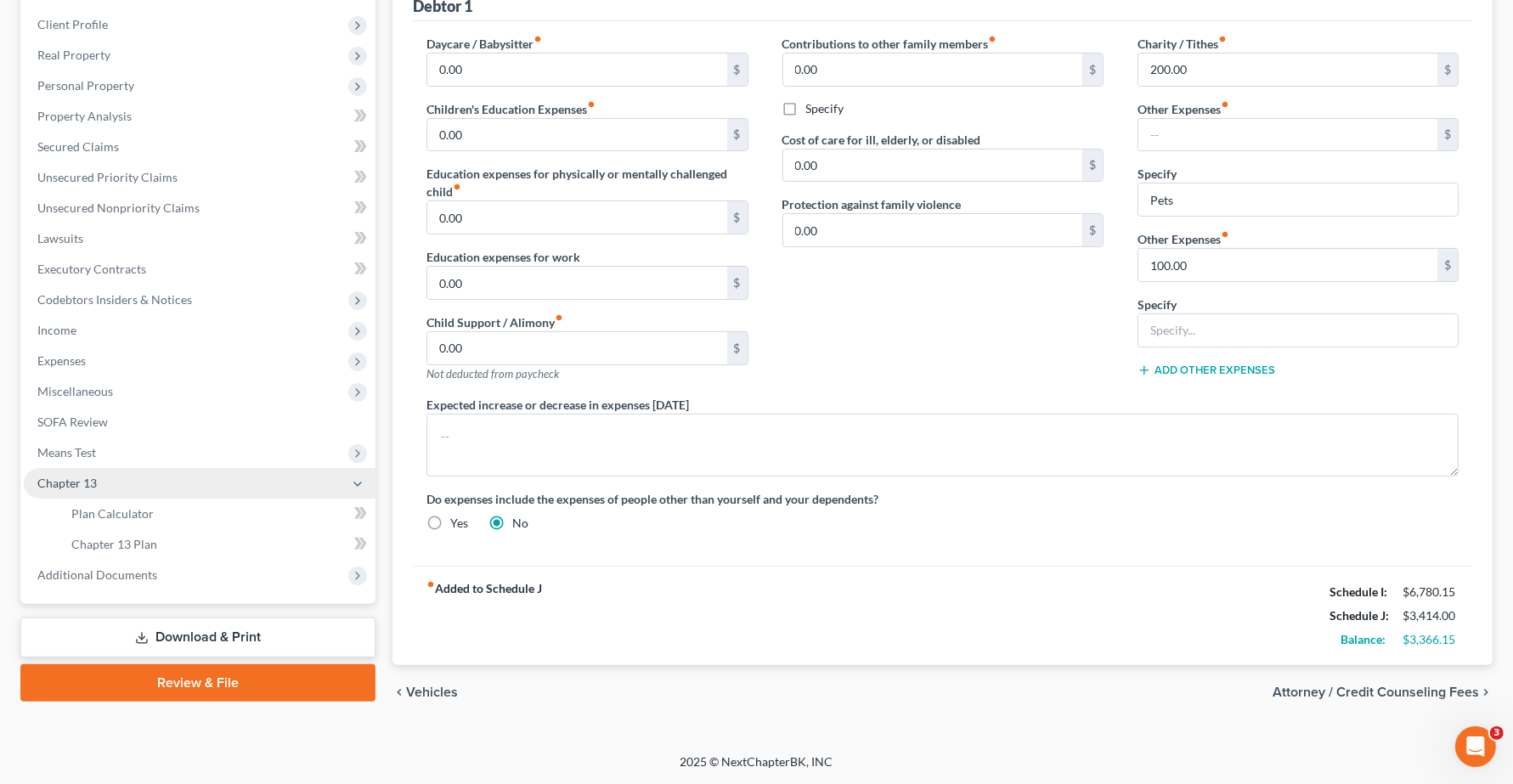
scroll to position [230, 0]
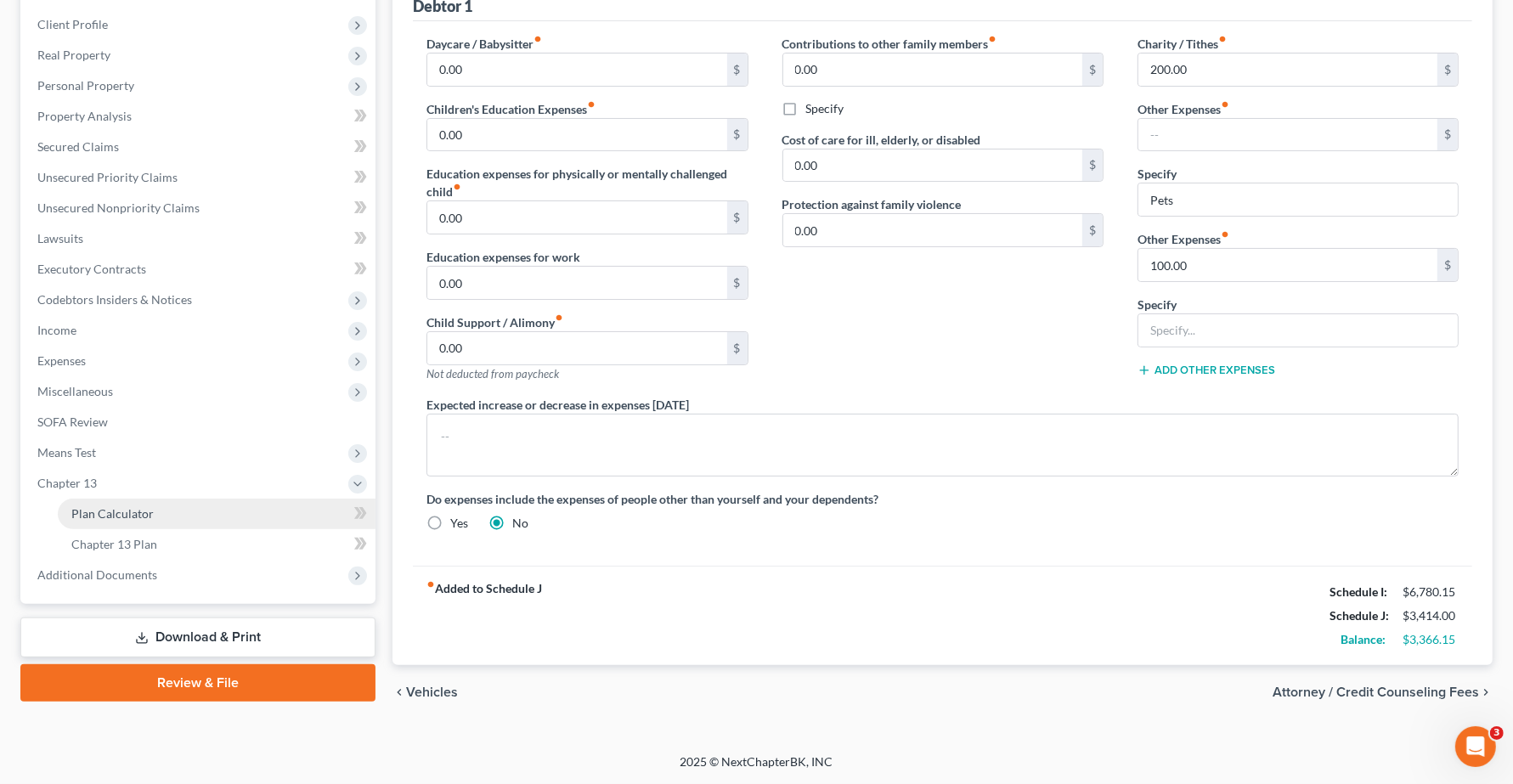
click at [88, 517] on span "Plan Calculator" at bounding box center [113, 513] width 83 height 15
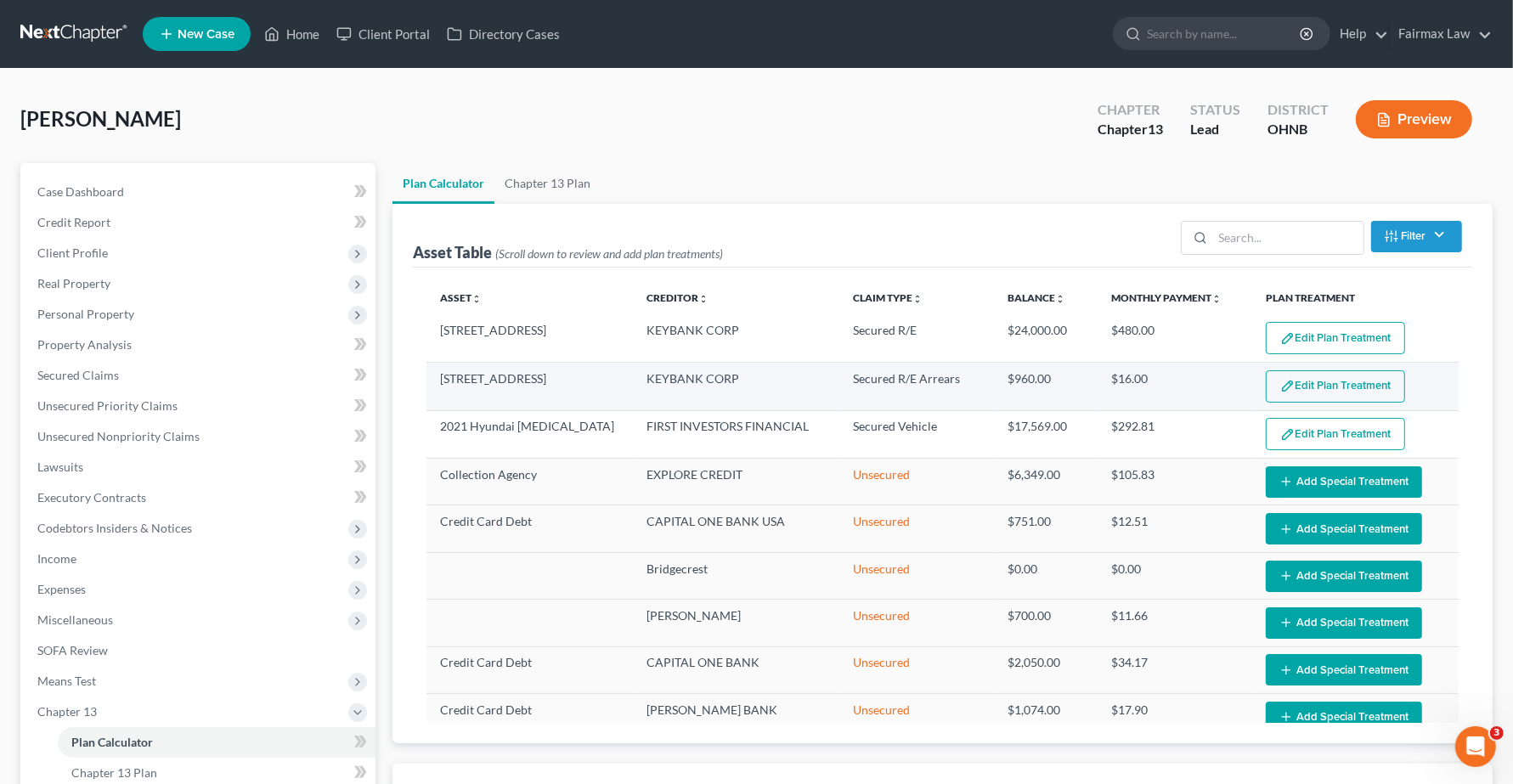
select select "59"
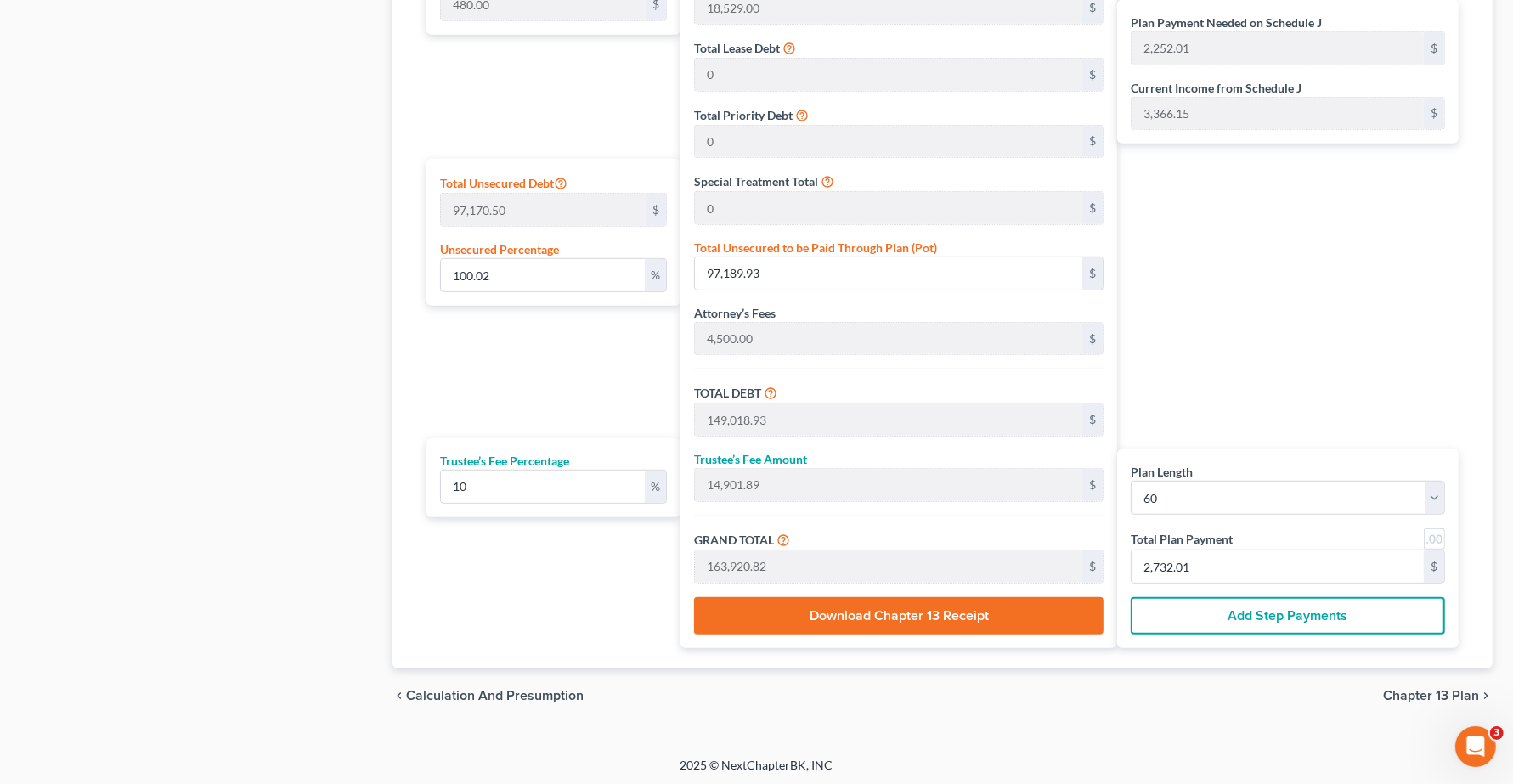
scroll to position [941, 0]
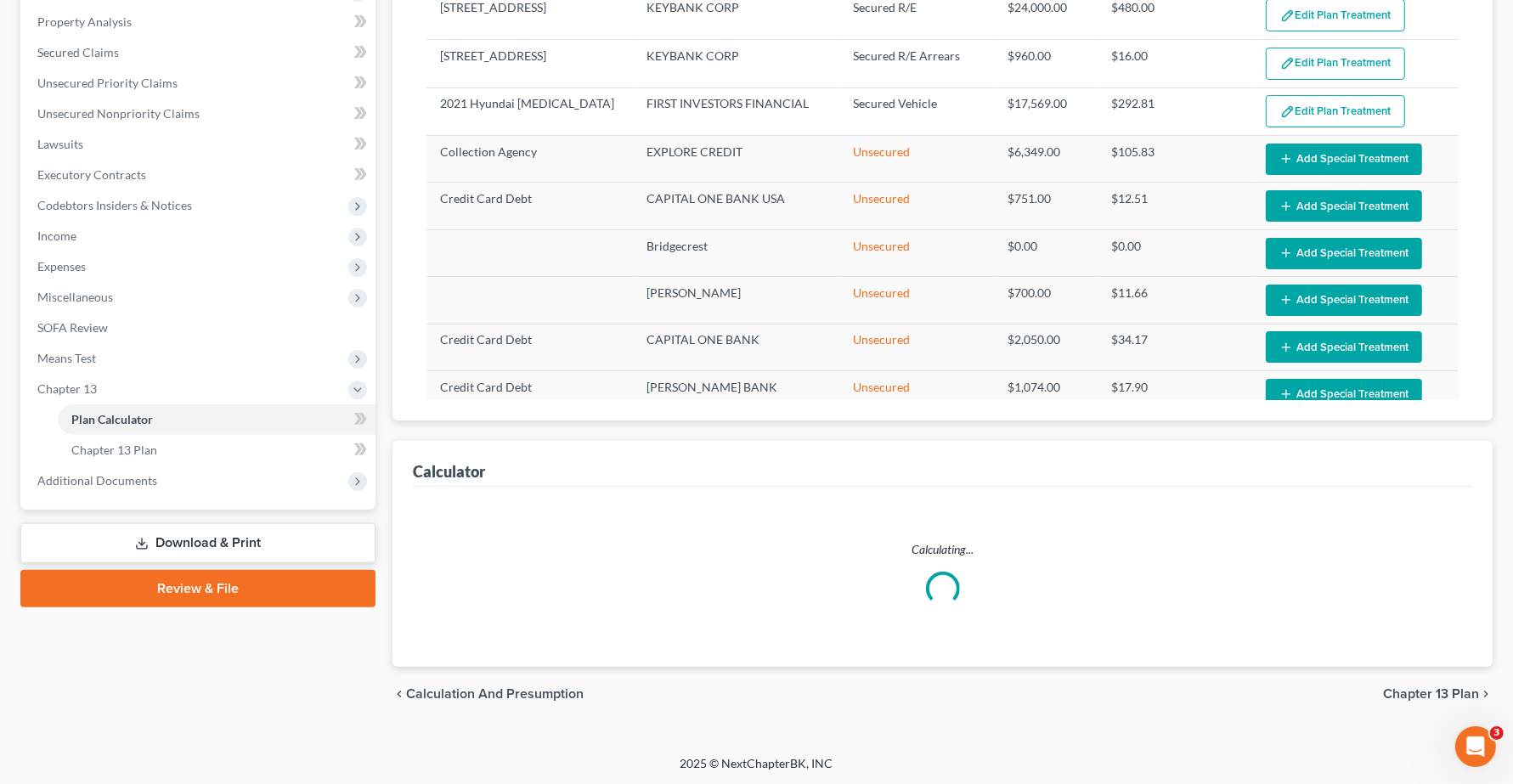
scroll to position [941, 0]
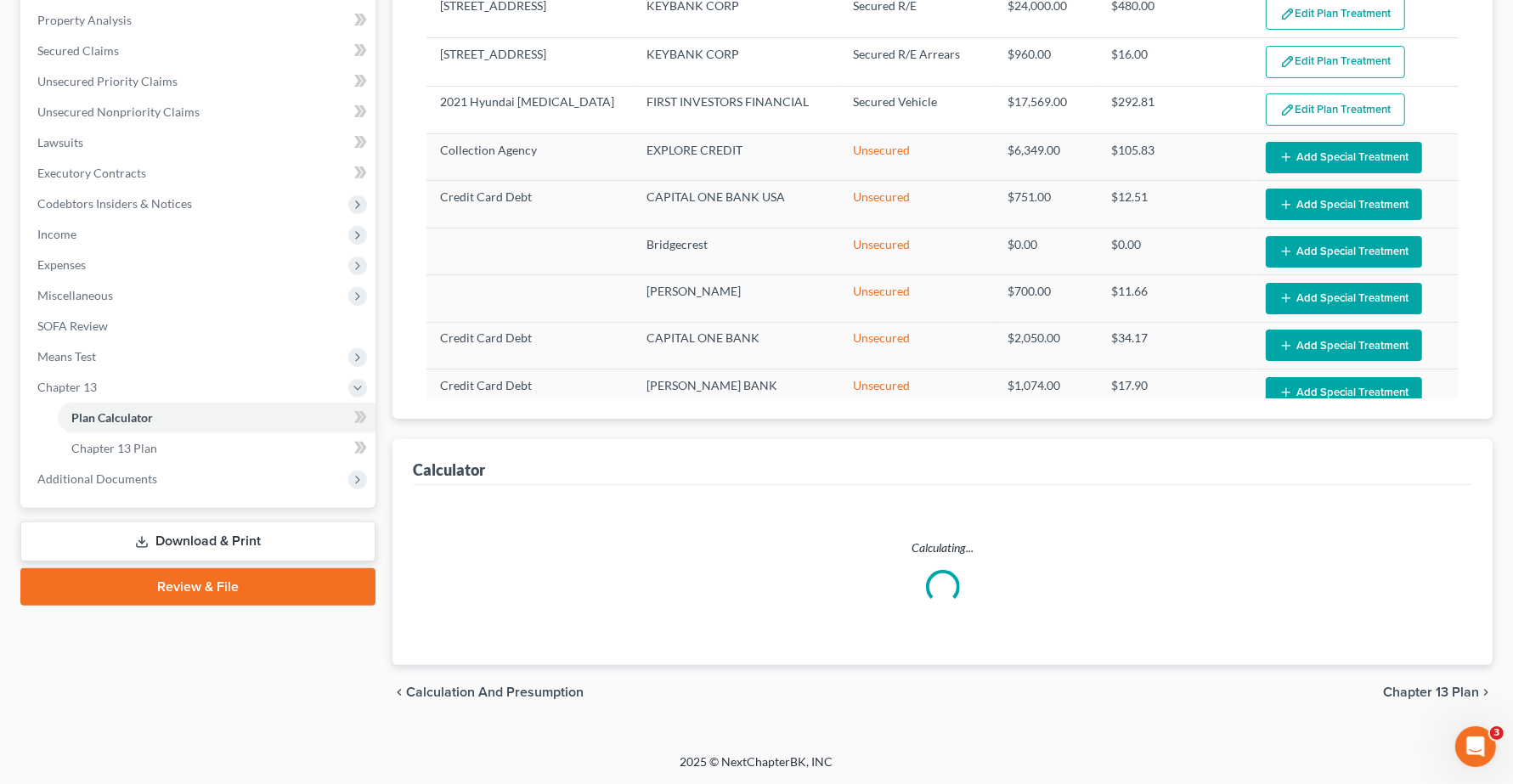
select select "59"
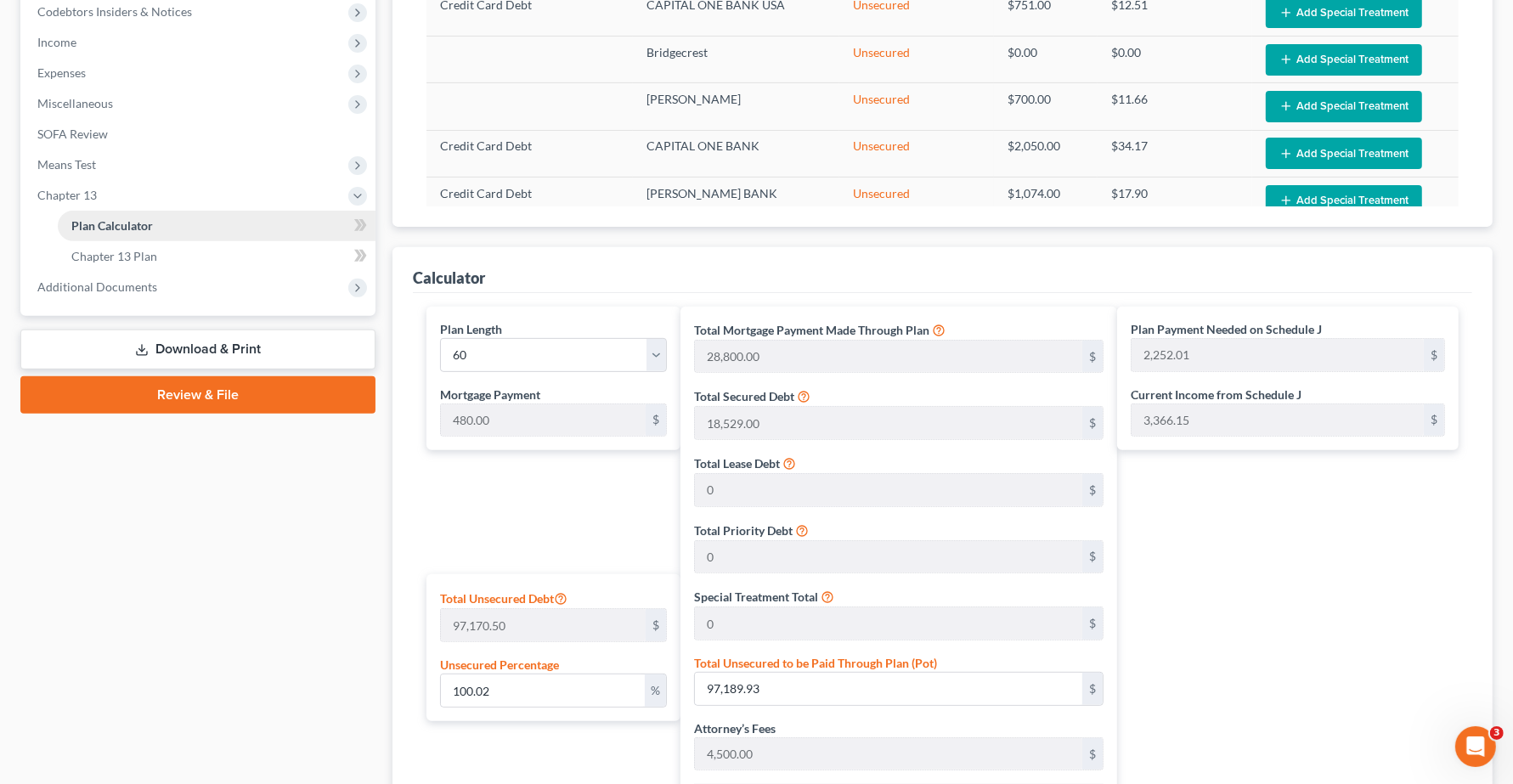
scroll to position [410, 0]
